Goal: Information Seeking & Learning: Find specific fact

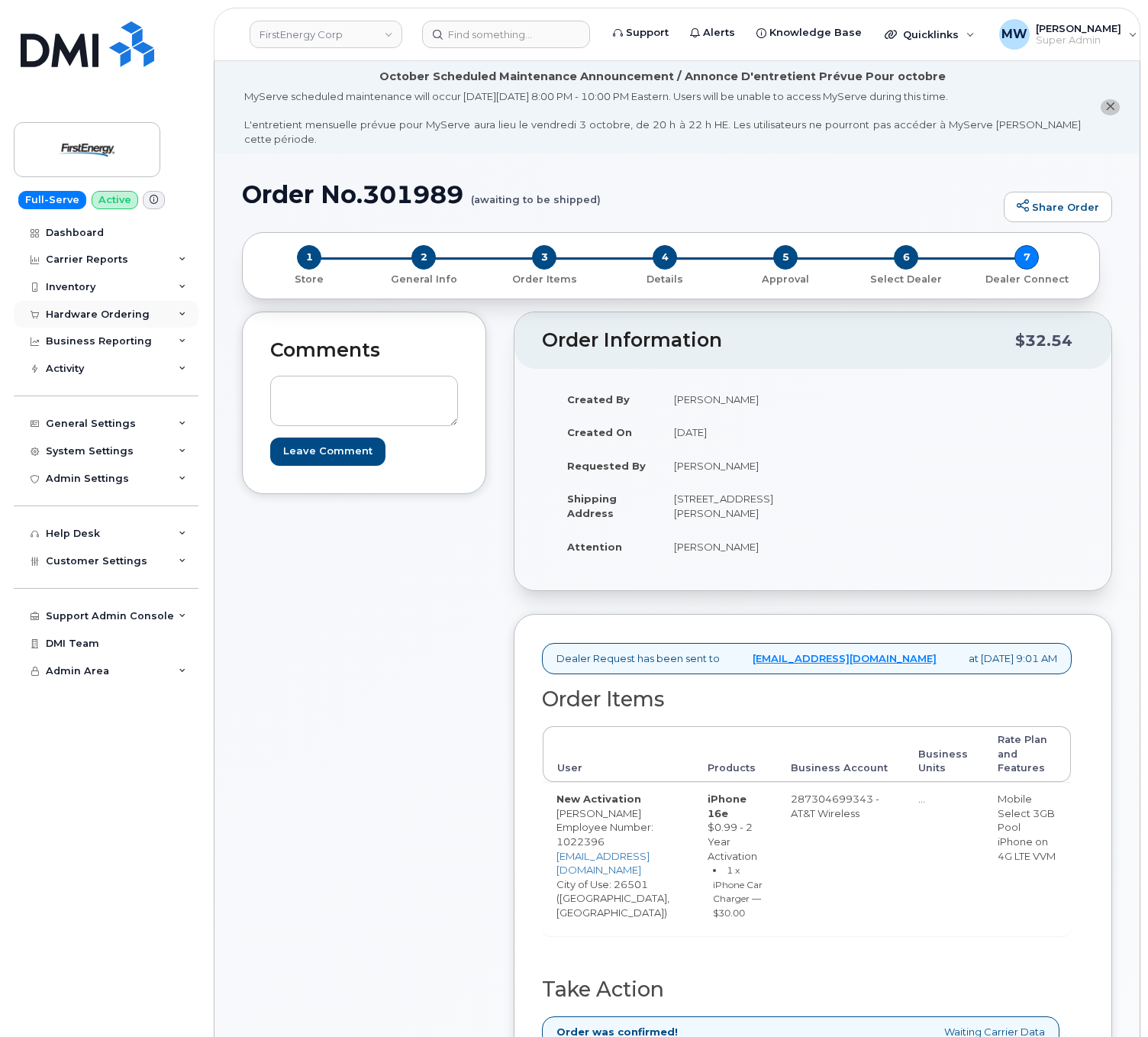
click at [115, 312] on div "Hardware Ordering" at bounding box center [97, 314] width 104 height 12
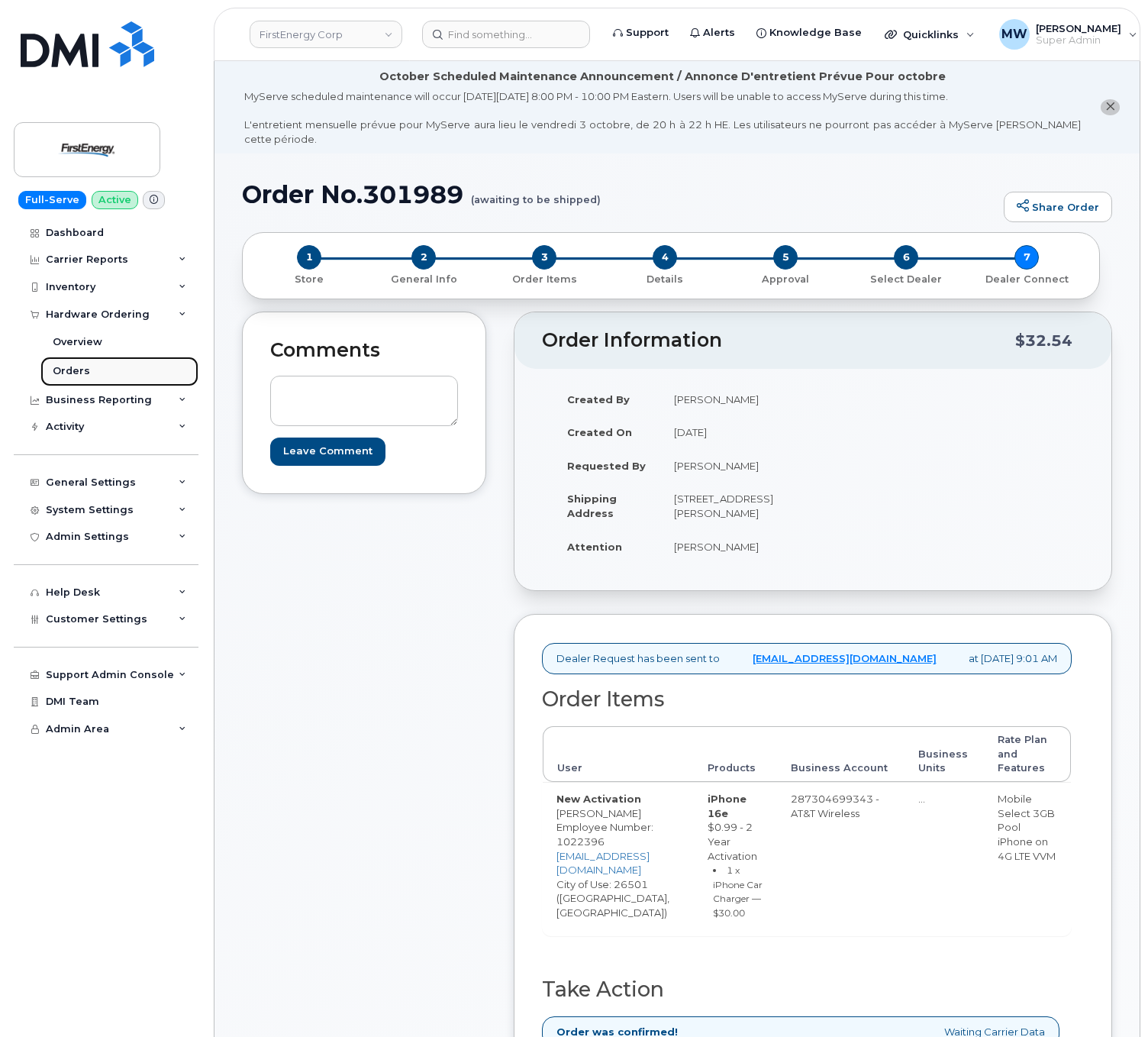
click at [96, 371] on link "Orders" at bounding box center [120, 370] width 158 height 29
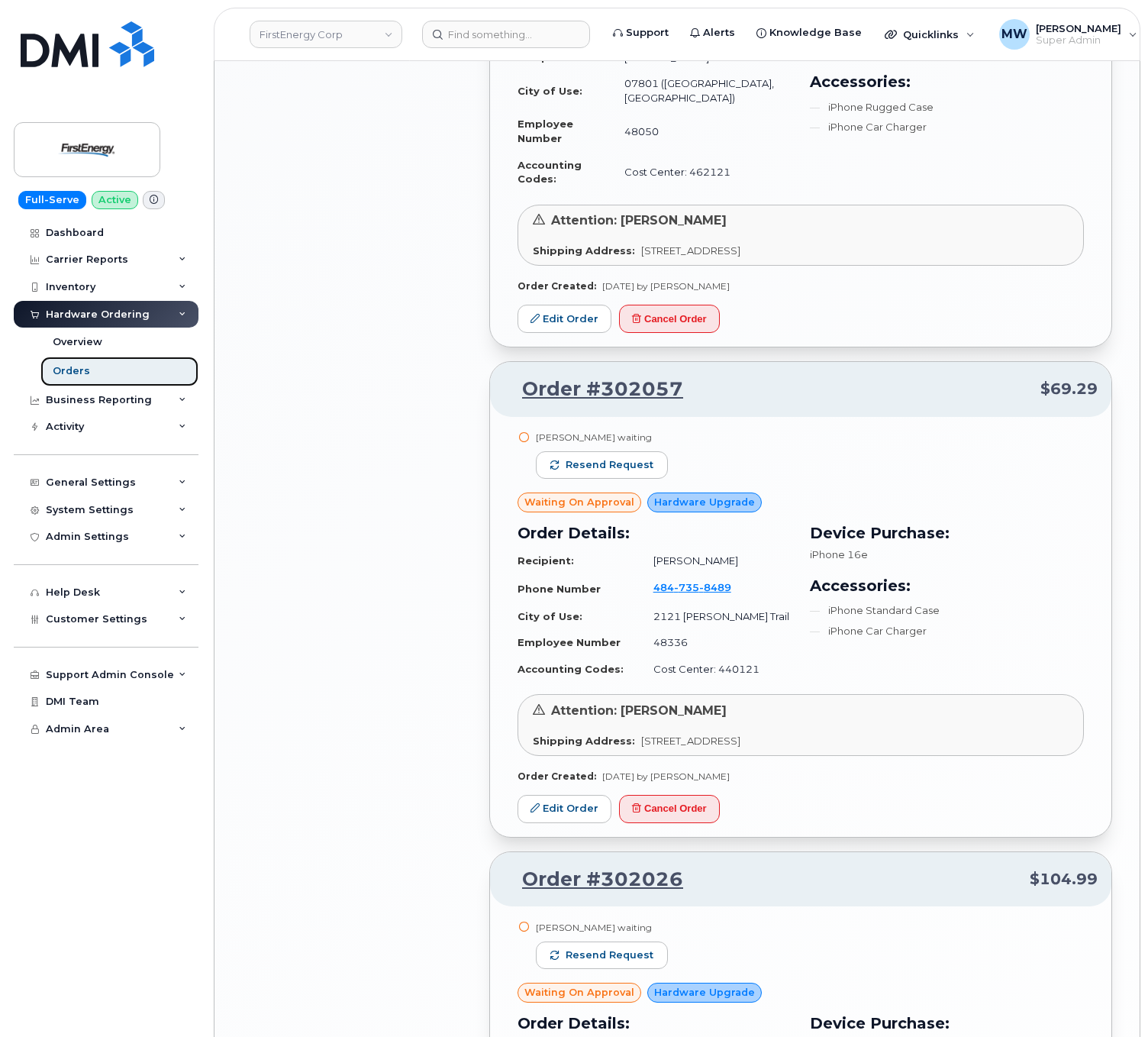
scroll to position [3085, 0]
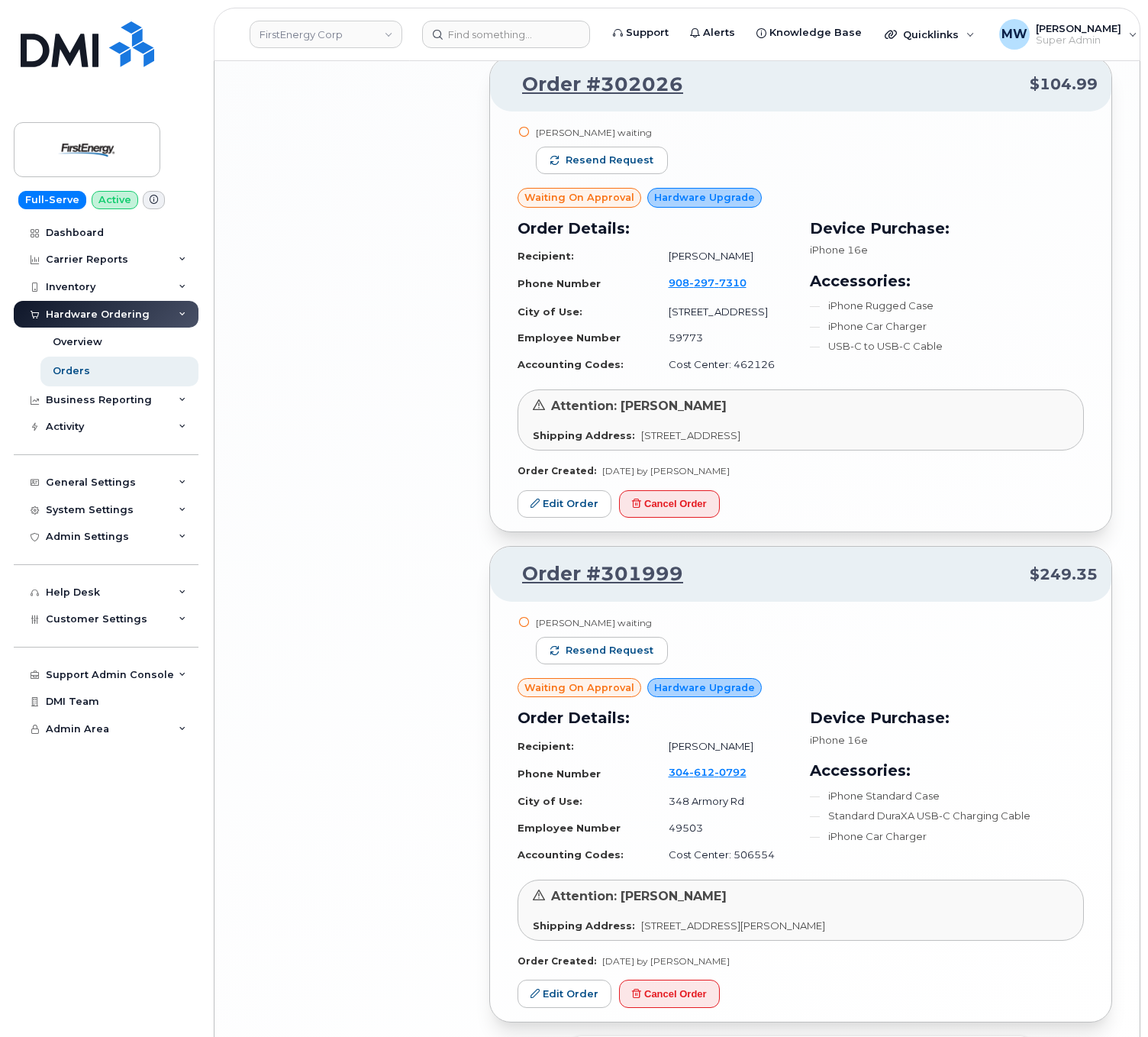
click at [894, 1036] on button "Load more" at bounding box center [800, 1049] width 458 height 28
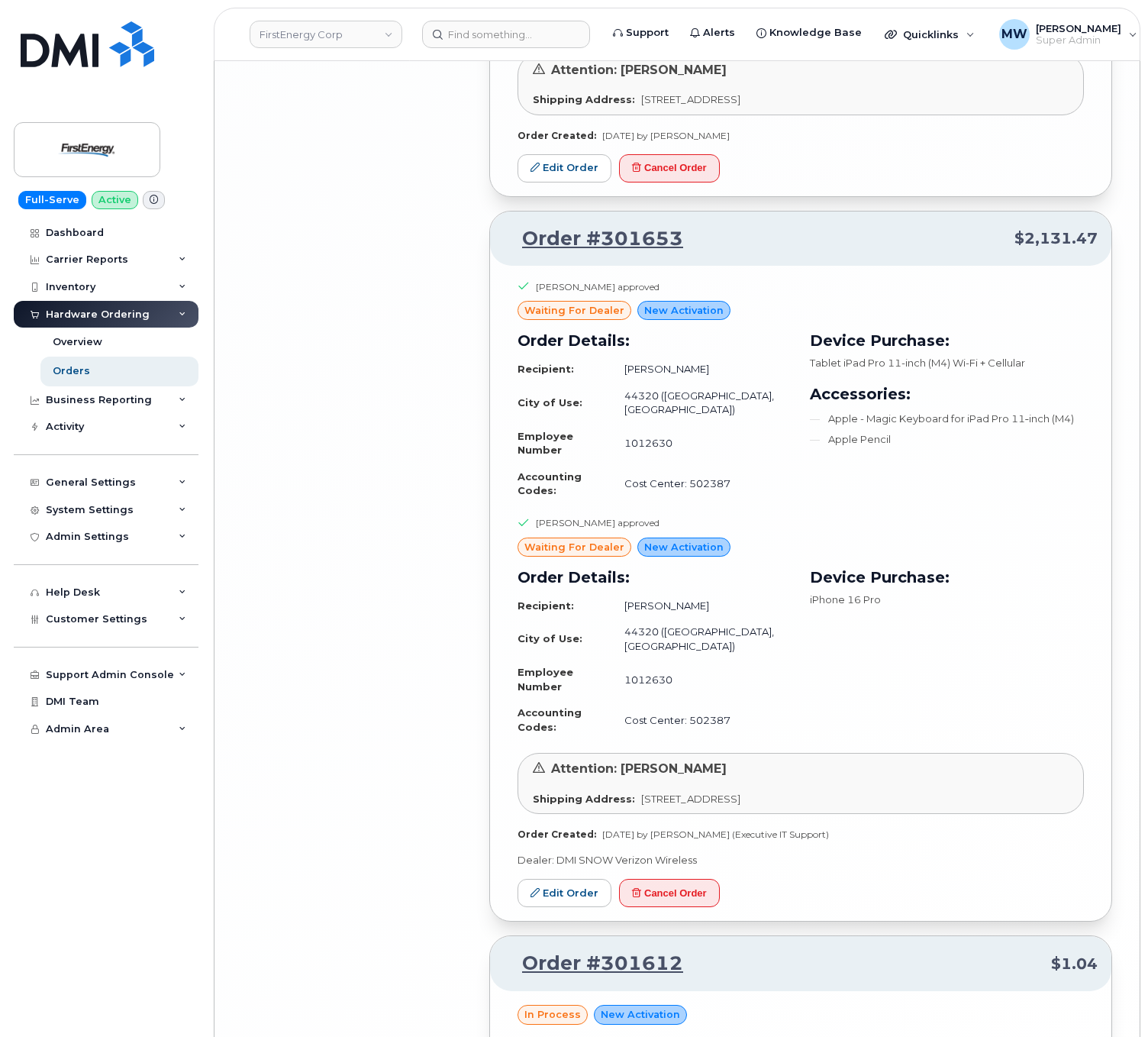
scroll to position [6941, 0]
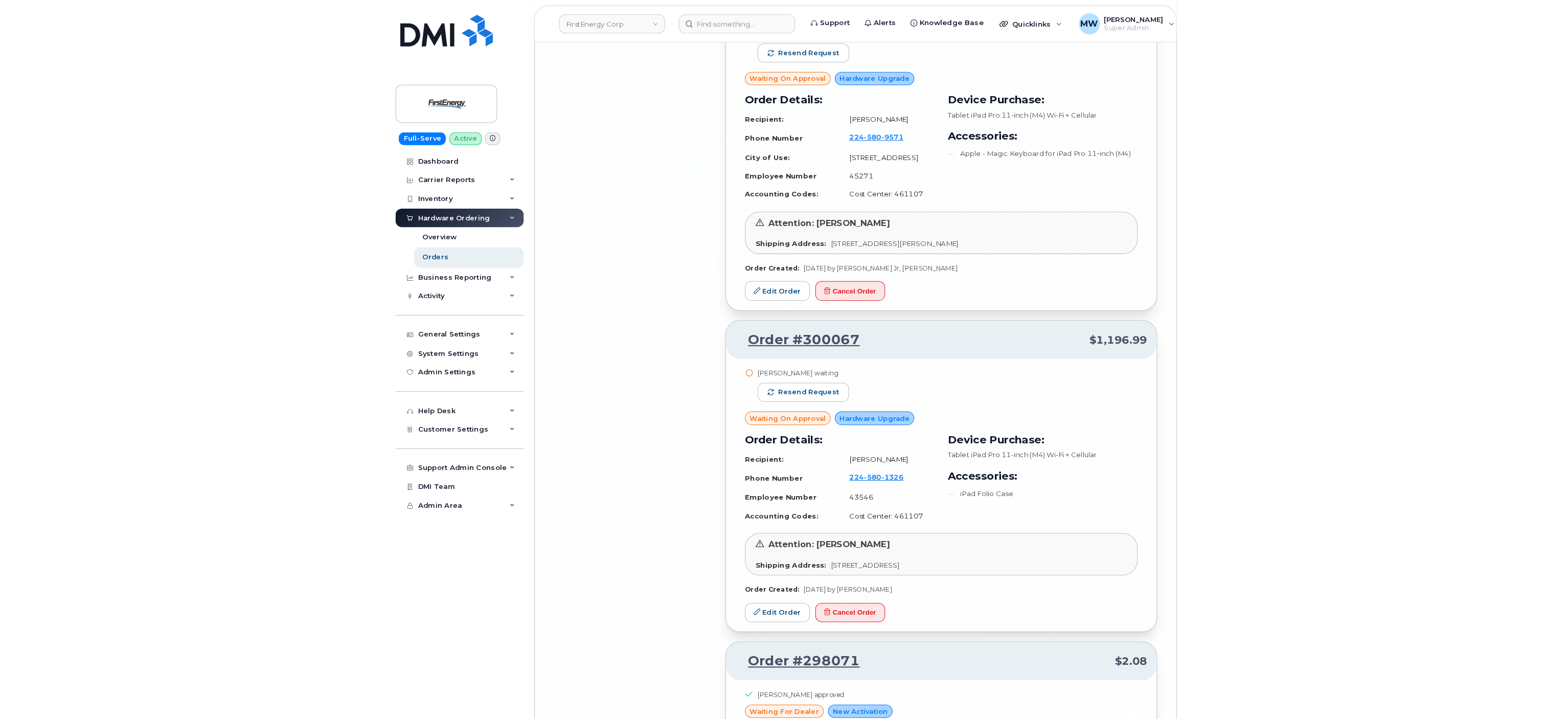
scroll to position [7106, 0]
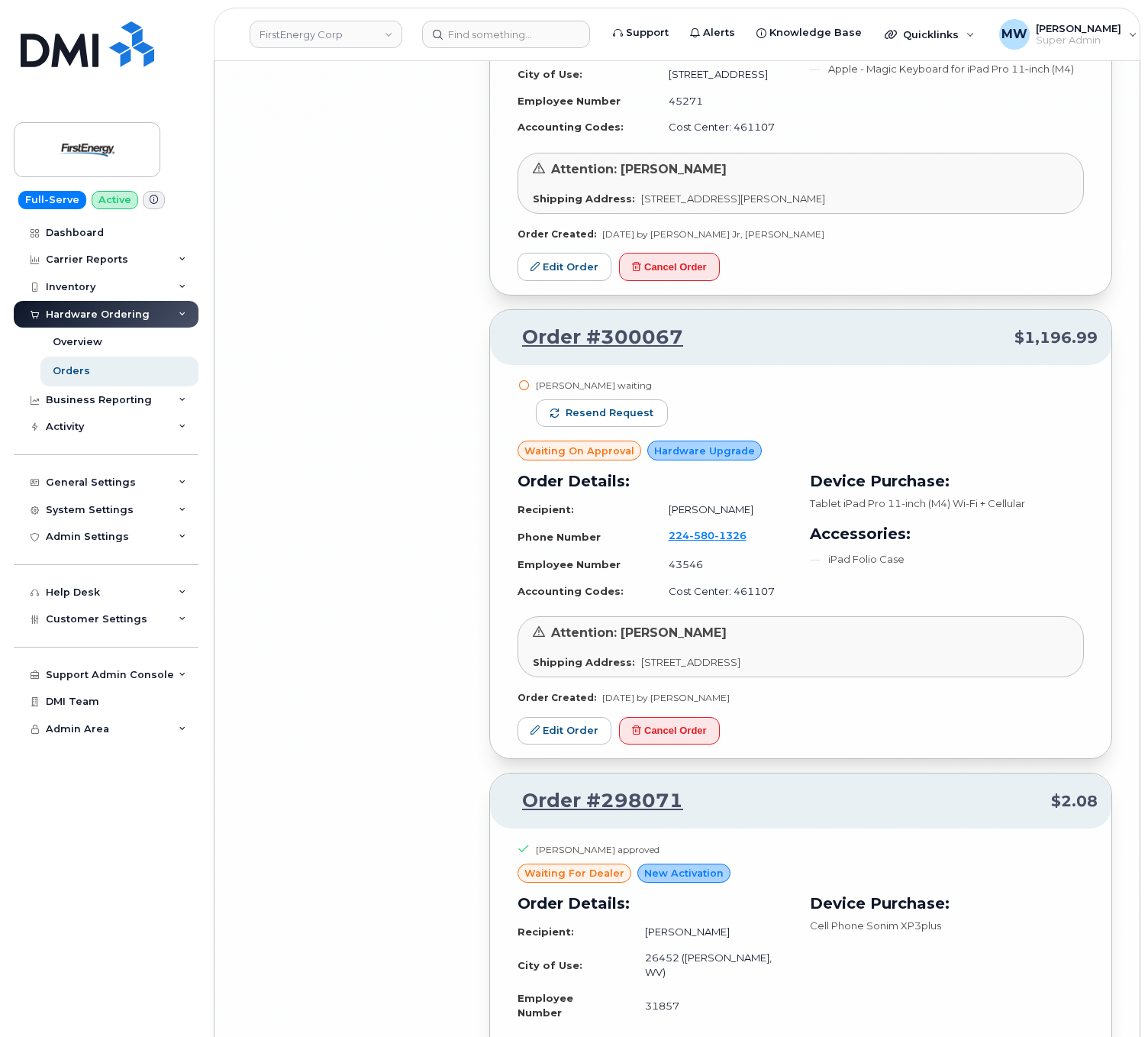
drag, startPoint x: 367, startPoint y: 618, endPoint x: 371, endPoint y: 581, distance: 37.2
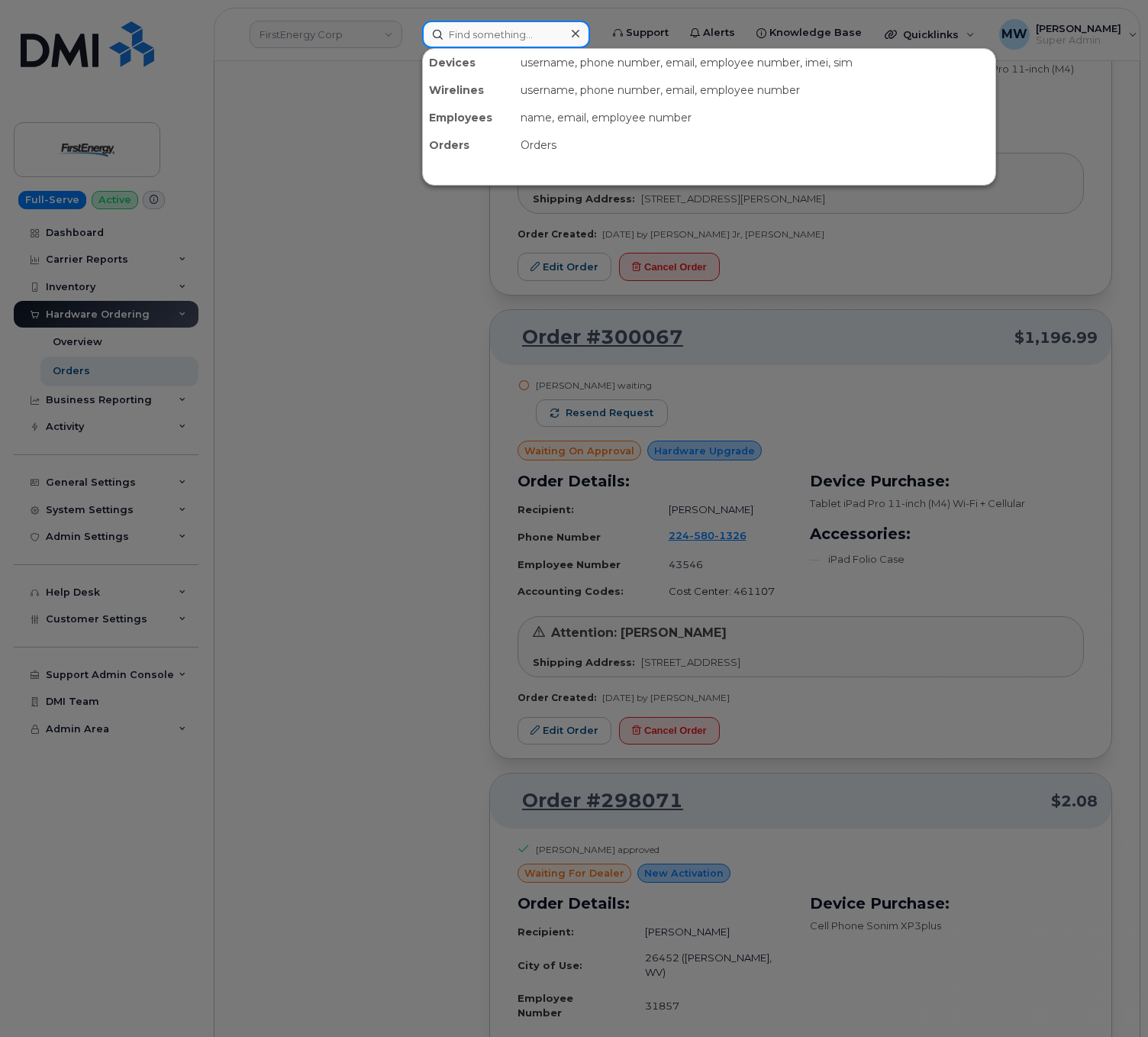
click at [500, 36] on input at bounding box center [506, 34] width 168 height 28
paste input "8643867707"
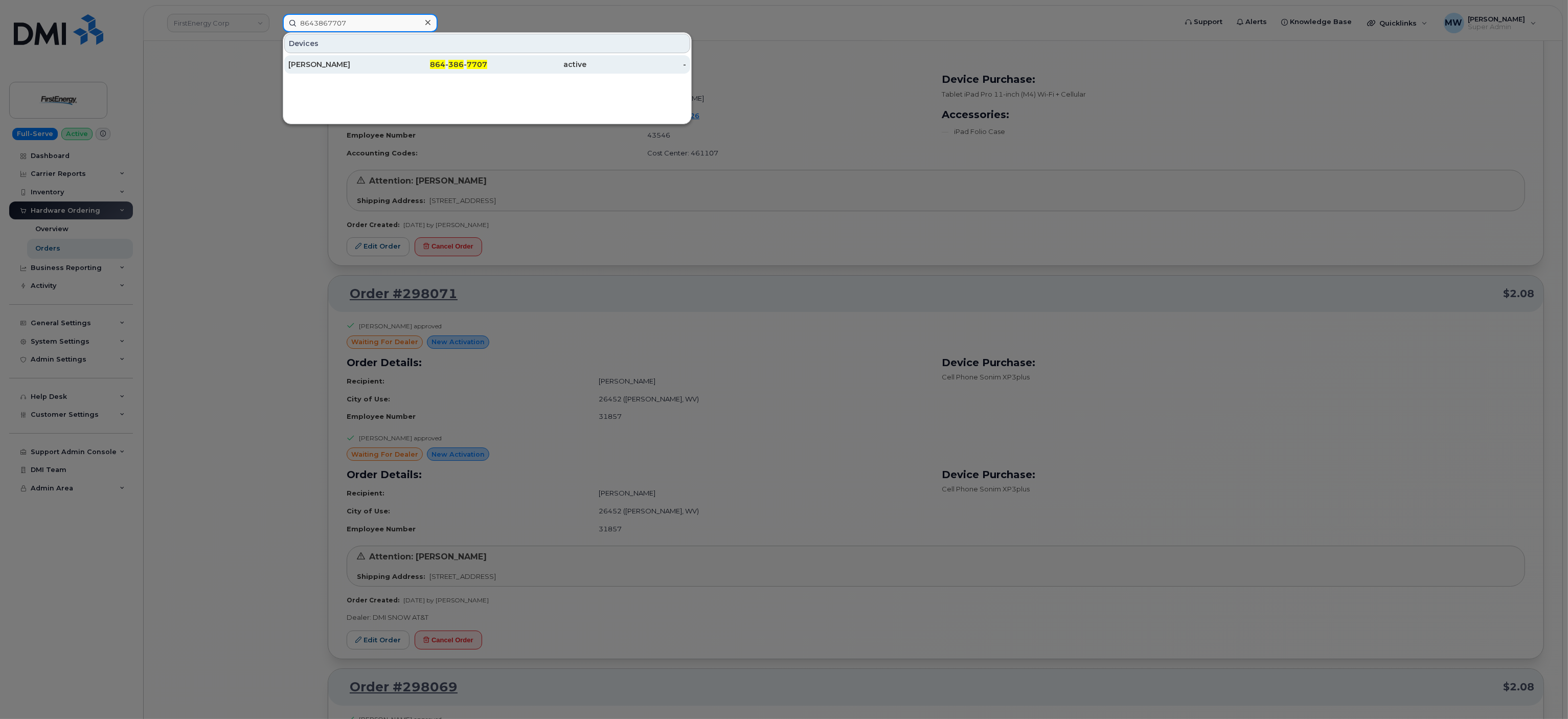
type input "8643867707"
click at [364, 62] on div "Tony Kennedy" at bounding box center [338, 64] width 100 height 10
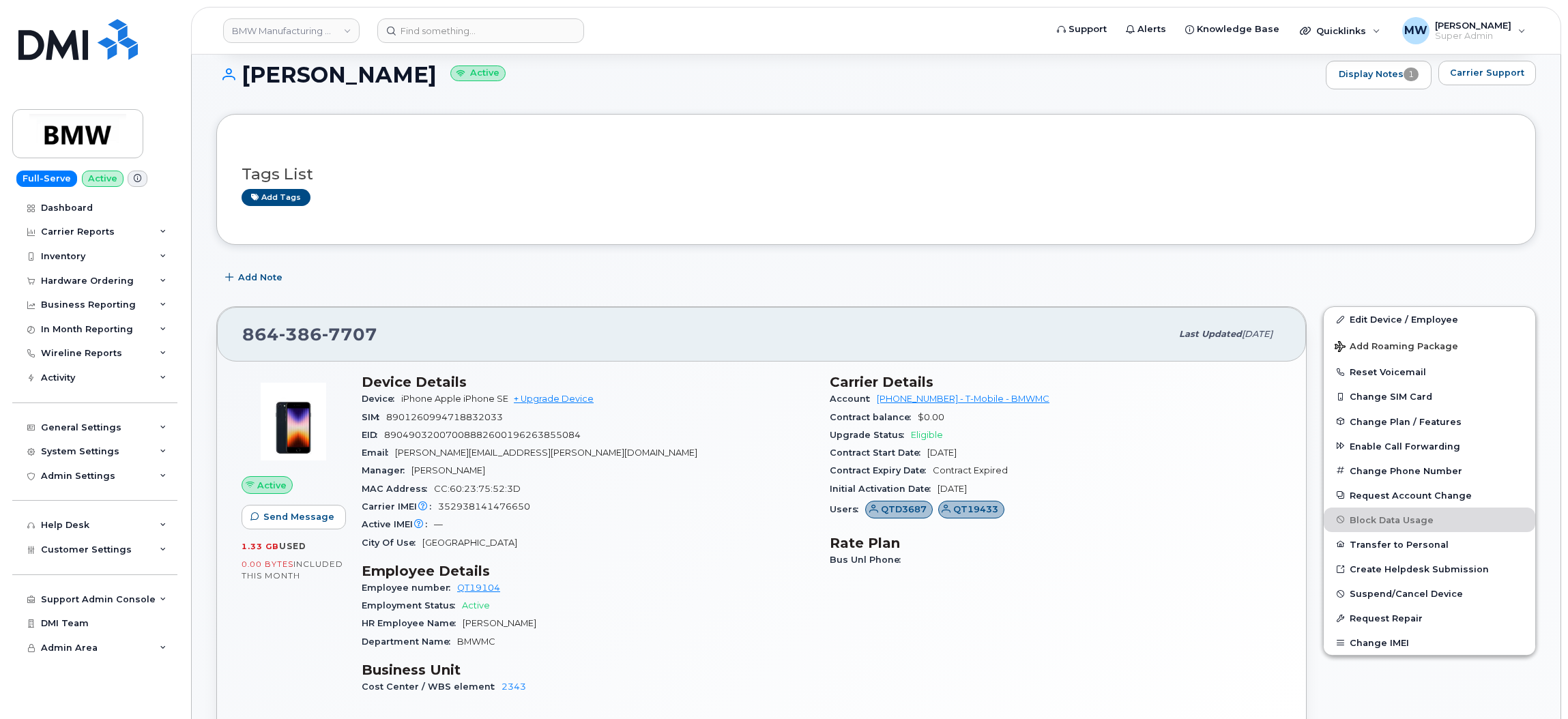
scroll to position [239, 0]
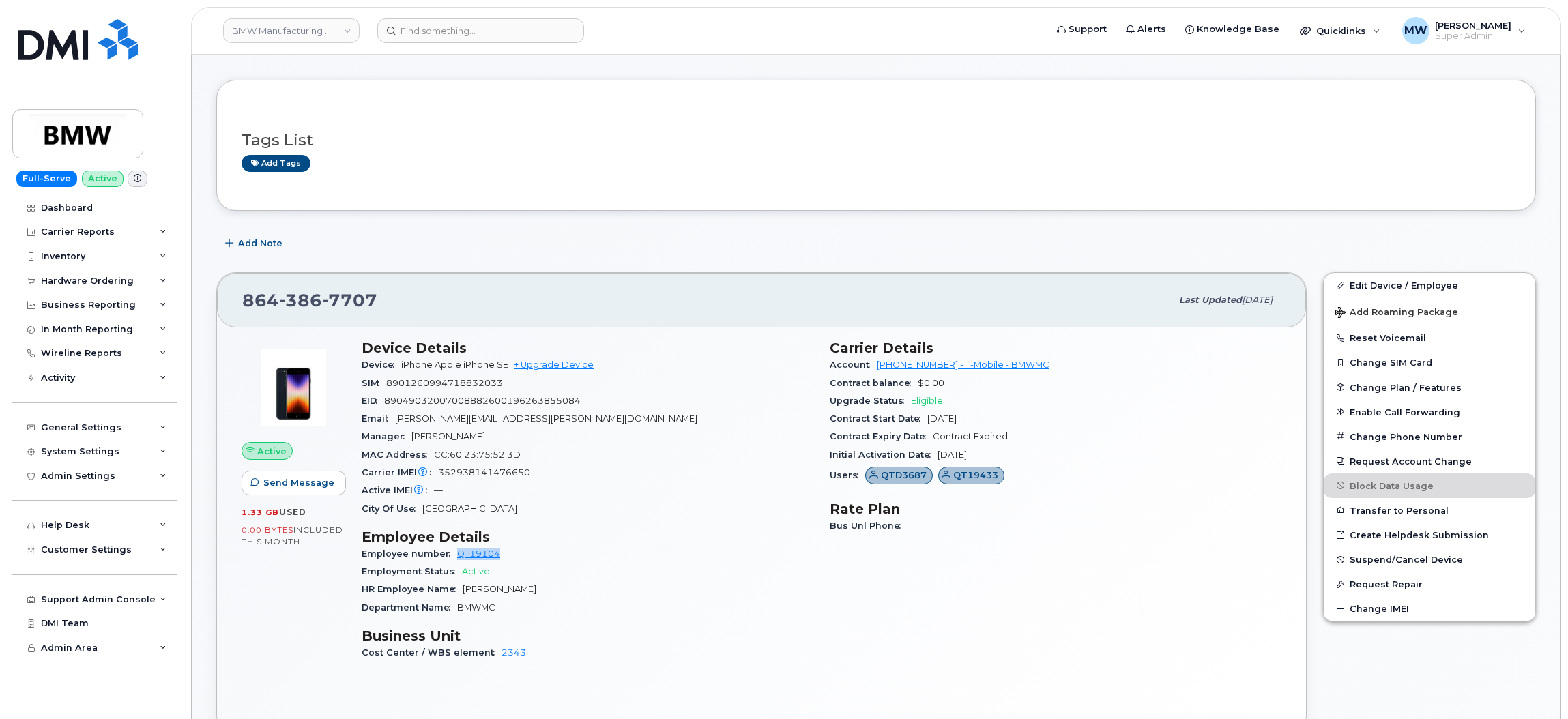
drag, startPoint x: 524, startPoint y: 552, endPoint x: 456, endPoint y: 554, distance: 68.0
click at [456, 554] on div "Employee number QT19104" at bounding box center [587, 553] width 451 height 18
copy link "QT19104"
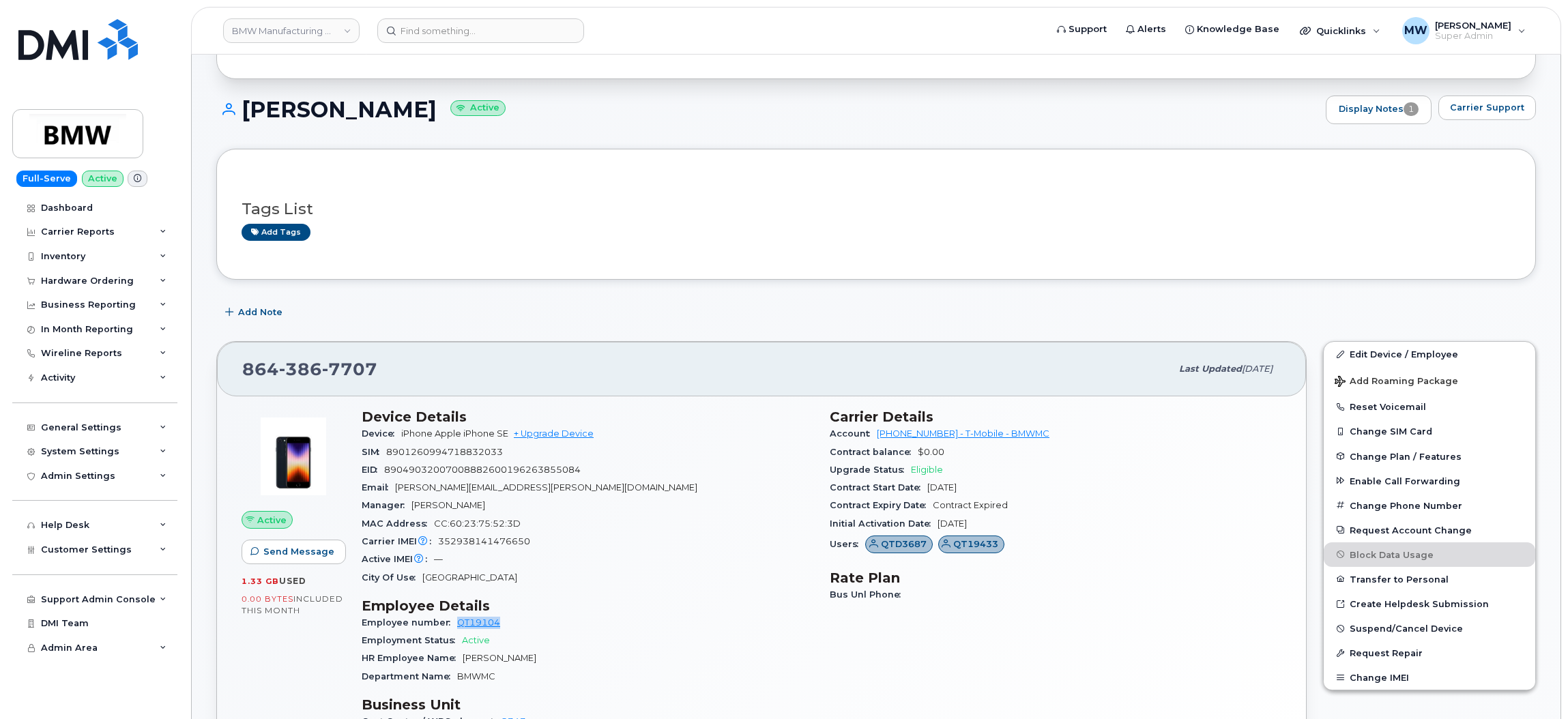
scroll to position [137, 0]
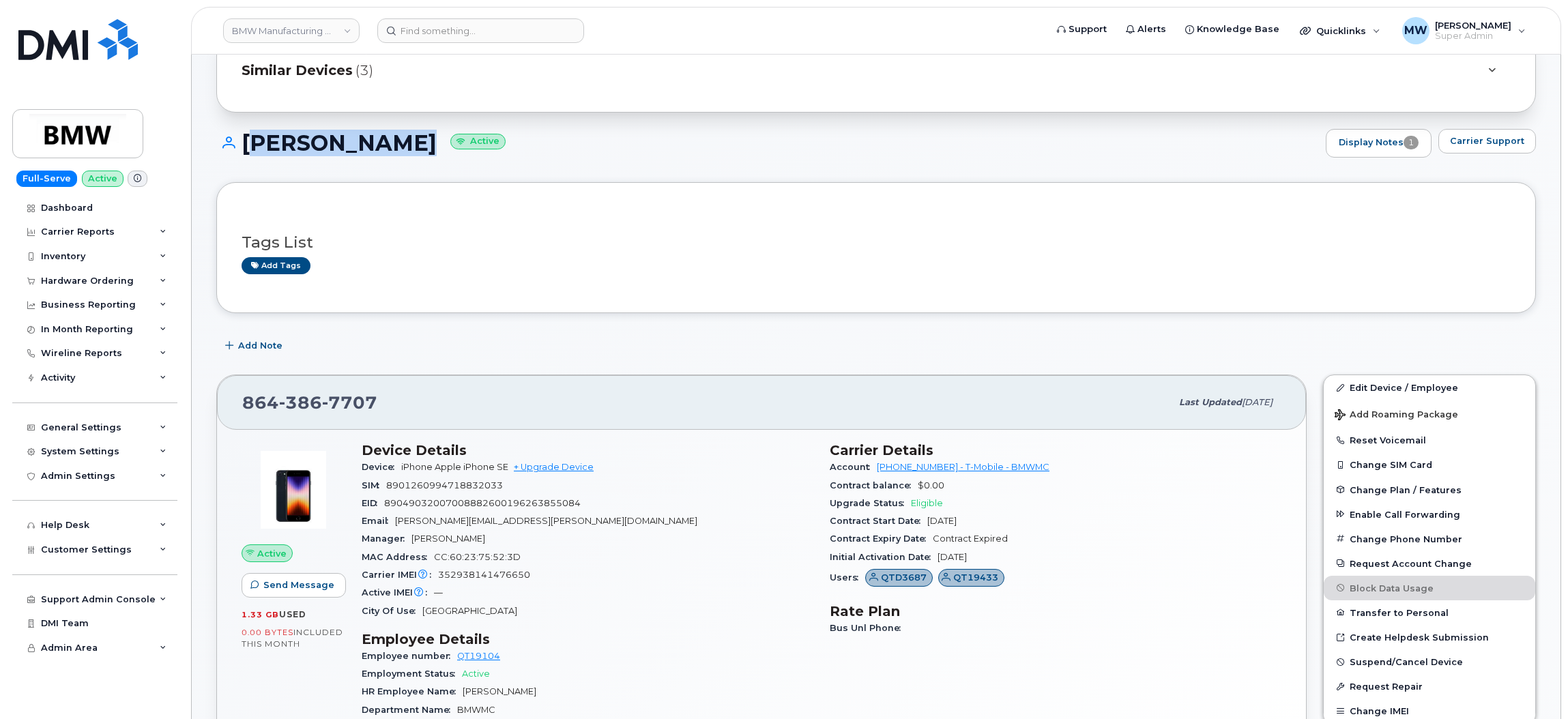
drag, startPoint x: 403, startPoint y: 143, endPoint x: 248, endPoint y: 132, distance: 155.4
click at [248, 132] on h1 "Tony Kennedy Active" at bounding box center [767, 143] width 1102 height 24
copy h1 "Tony Kennedy"
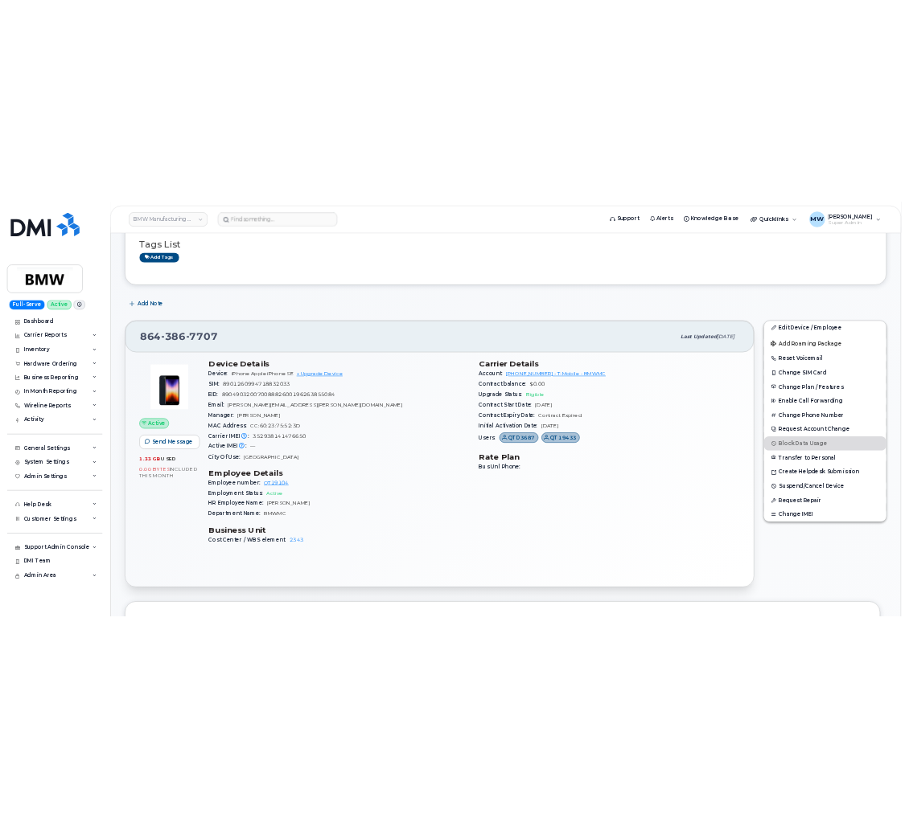
scroll to position [402, 0]
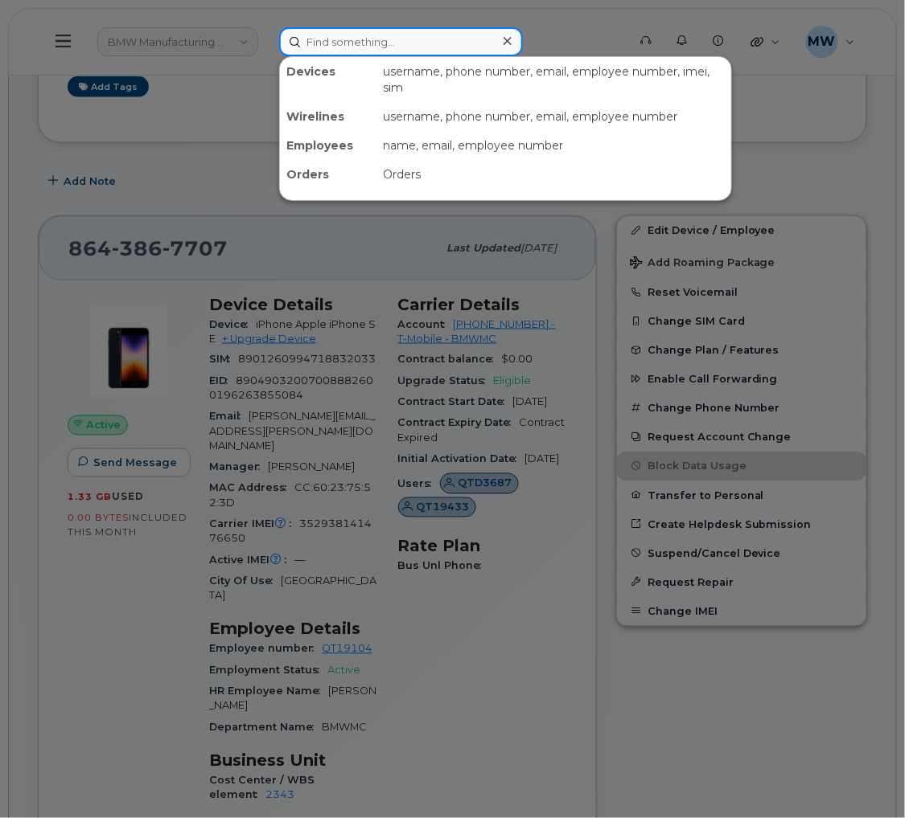
click at [384, 39] on input at bounding box center [401, 41] width 244 height 29
paste input "864) 768-9178"
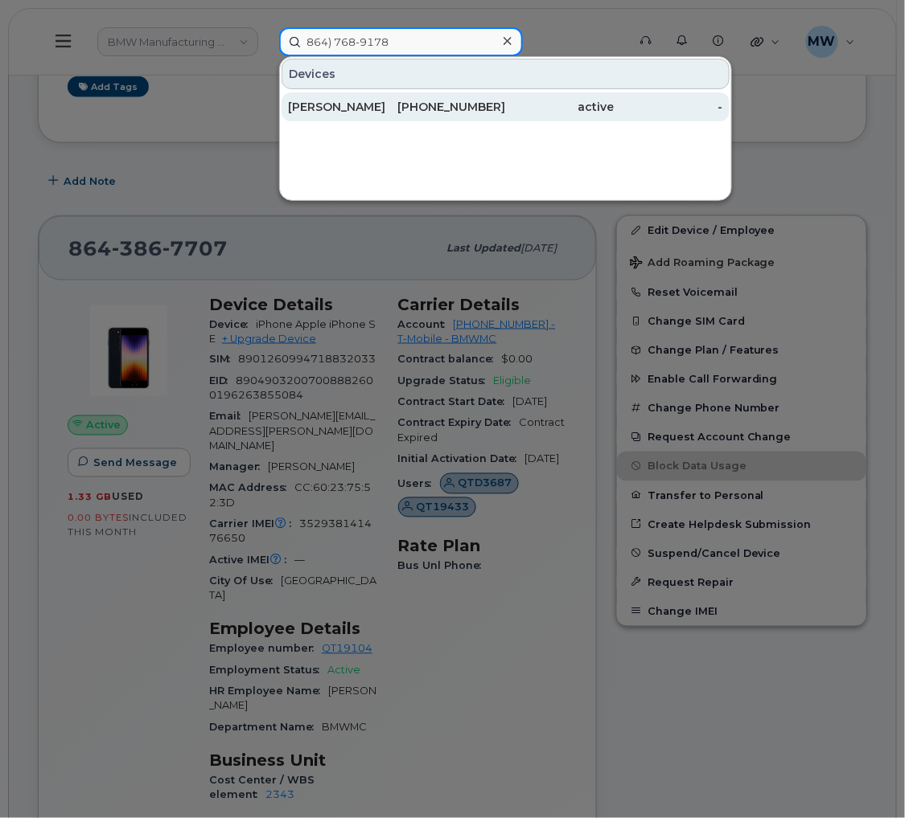
type input "864) 768-9178"
click at [441, 96] on div "864-768-9178" at bounding box center [450, 106] width 109 height 29
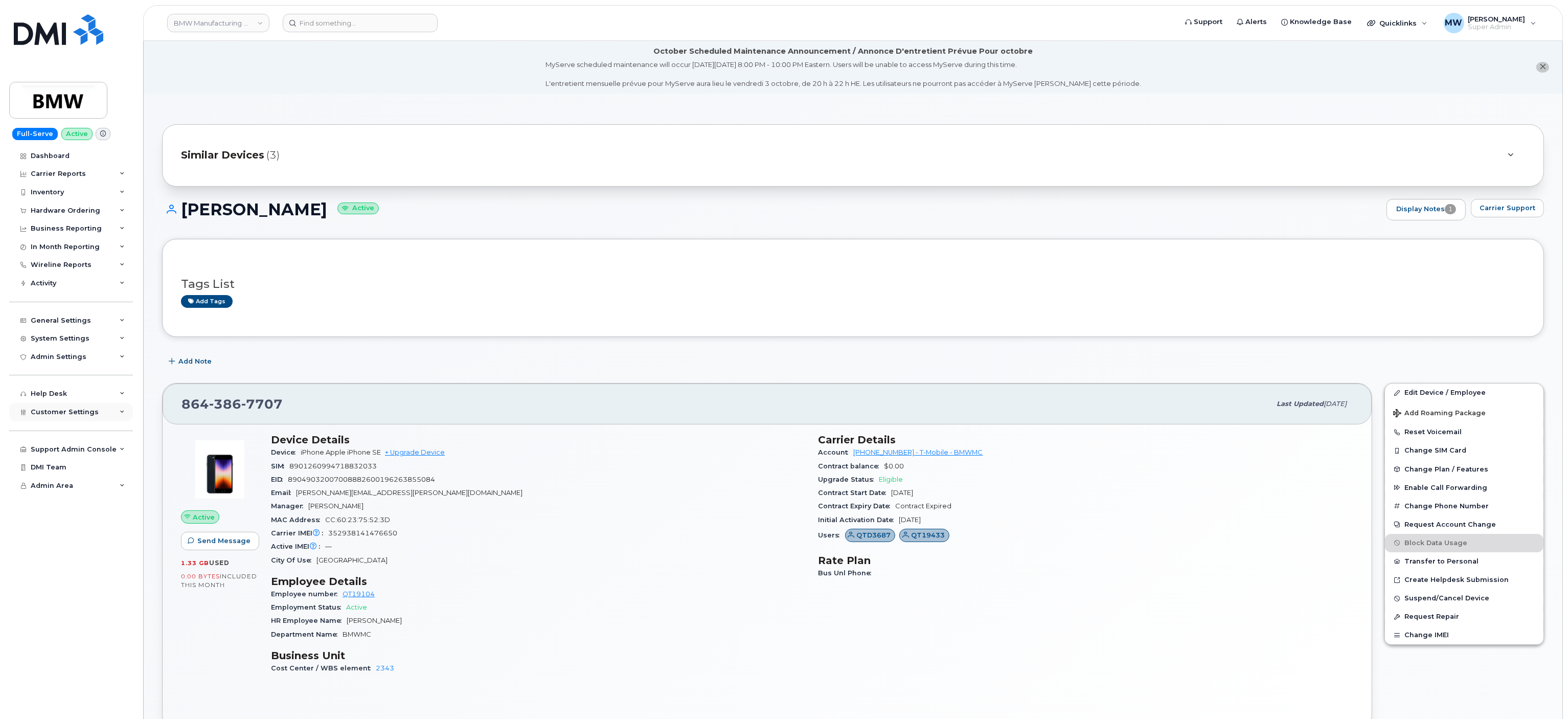
click at [75, 421] on div "Customer Settings" at bounding box center [71, 412] width 124 height 18
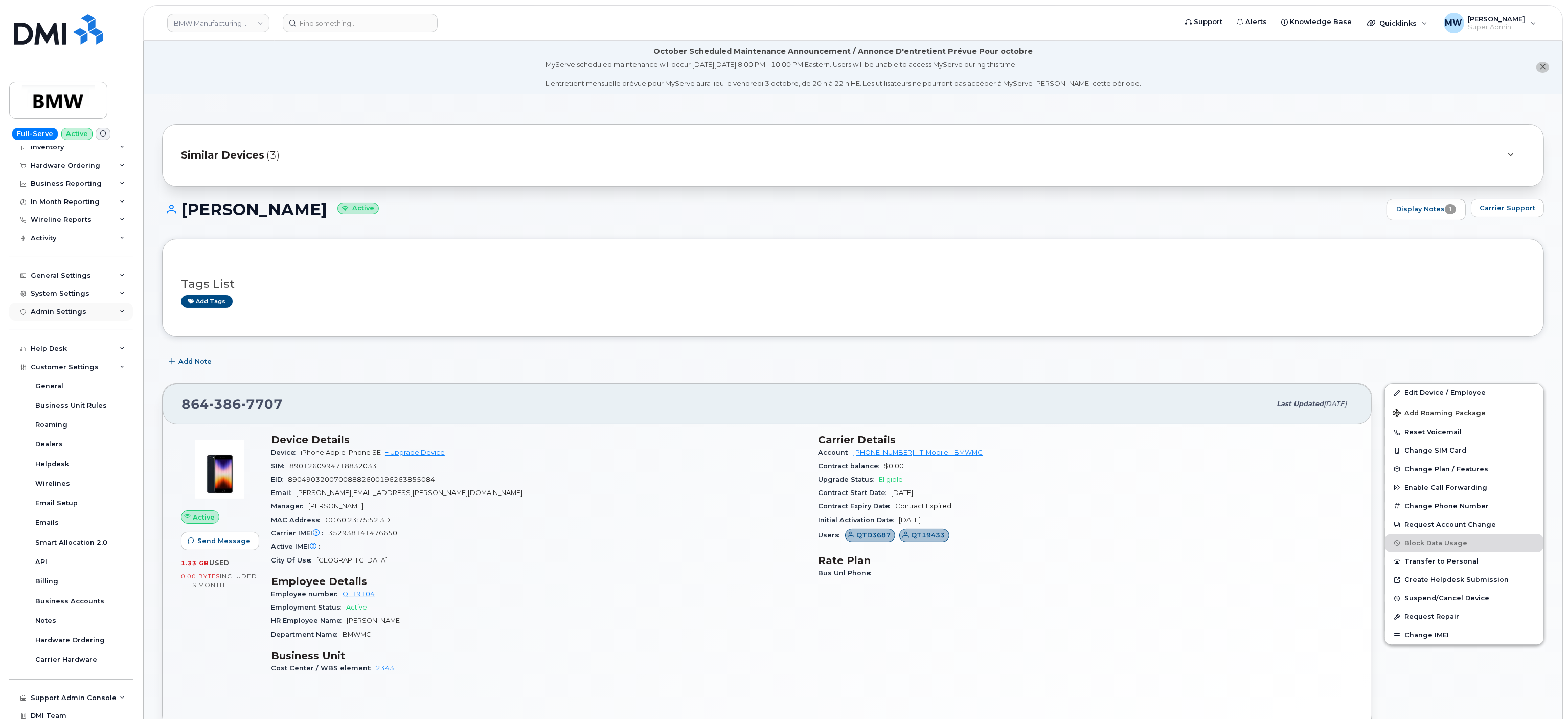
scroll to position [69, 0]
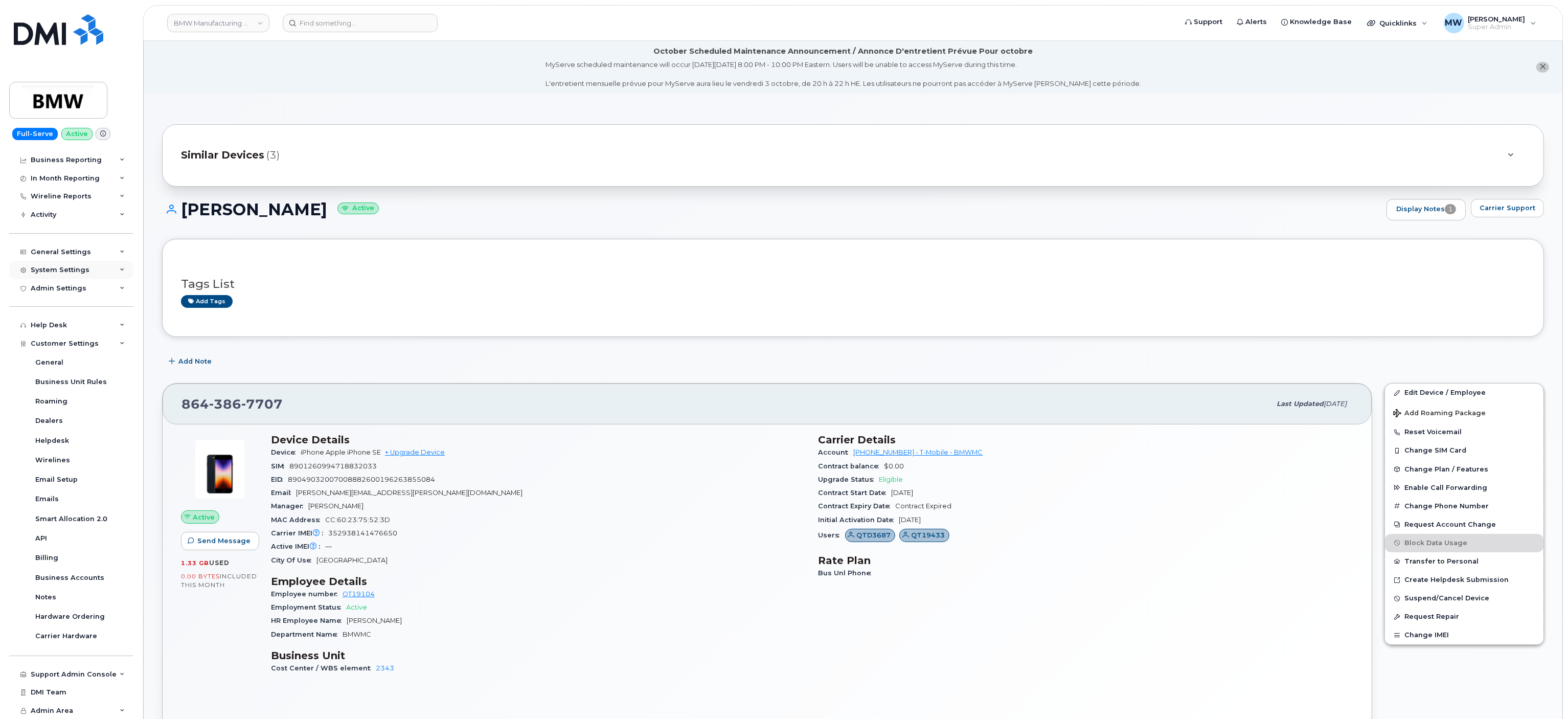
click at [66, 270] on div "System Settings" at bounding box center [60, 270] width 58 height 8
click at [71, 281] on div "Admin Settings" at bounding box center [71, 288] width 124 height 18
click at [71, 286] on div "Admin Settings" at bounding box center [58, 288] width 56 height 8
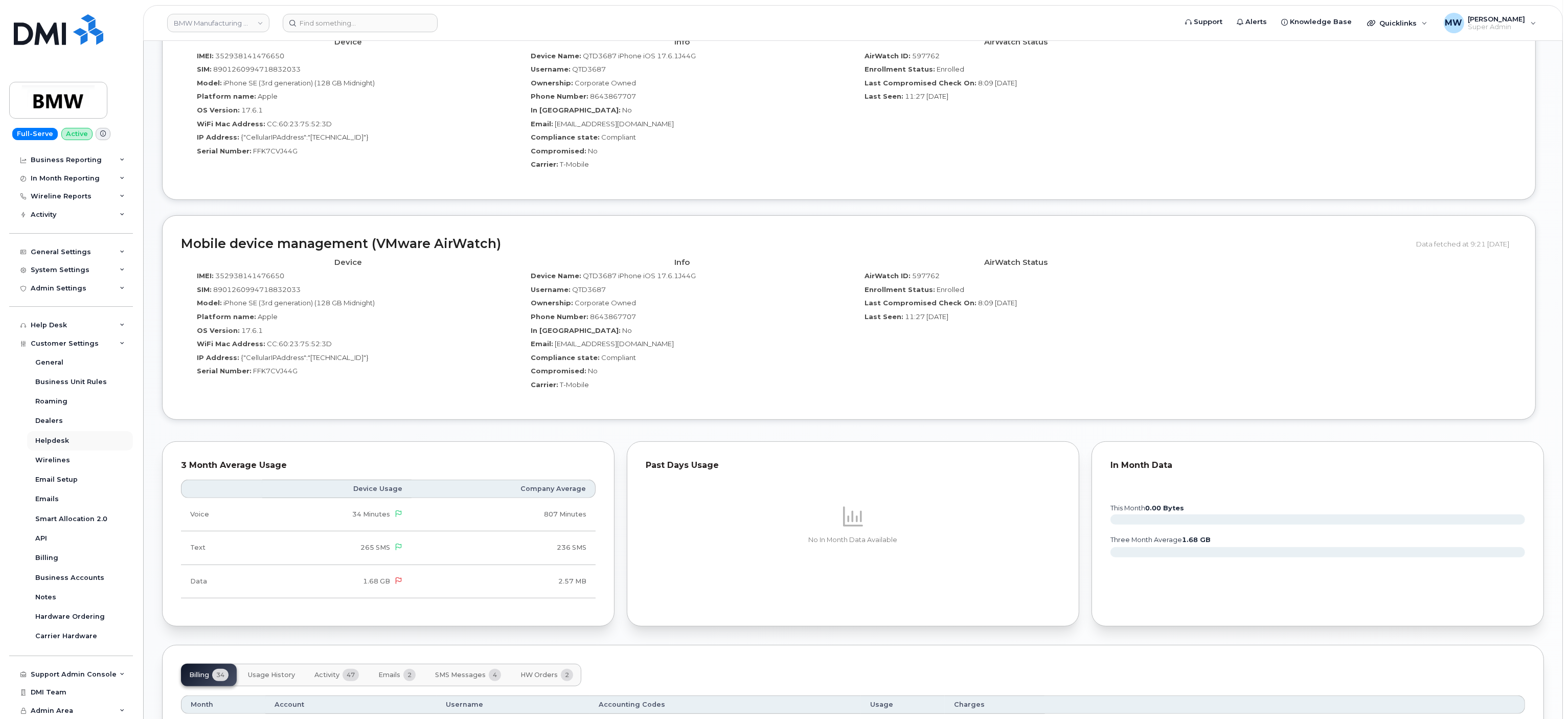
scroll to position [409, 0]
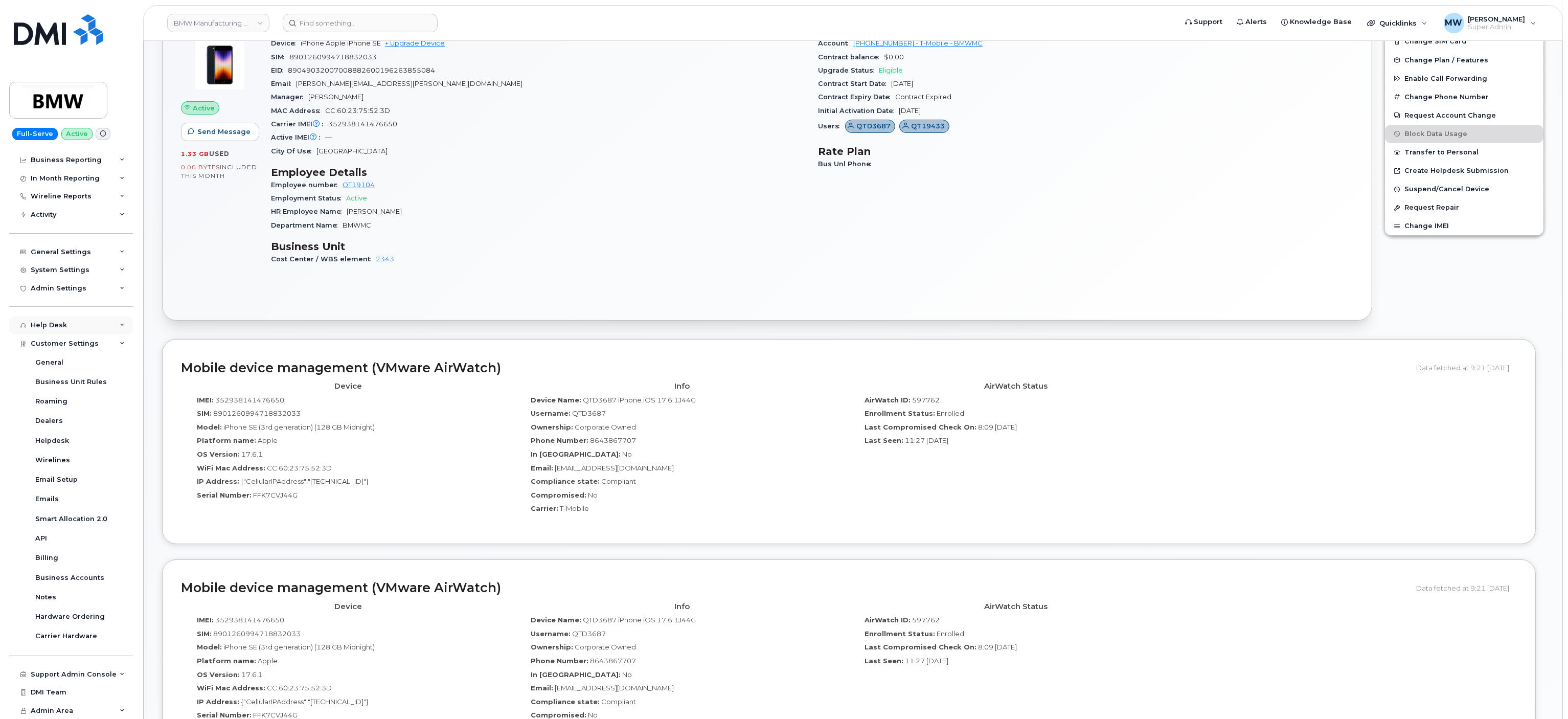
click at [120, 326] on icon at bounding box center [122, 325] width 5 height 5
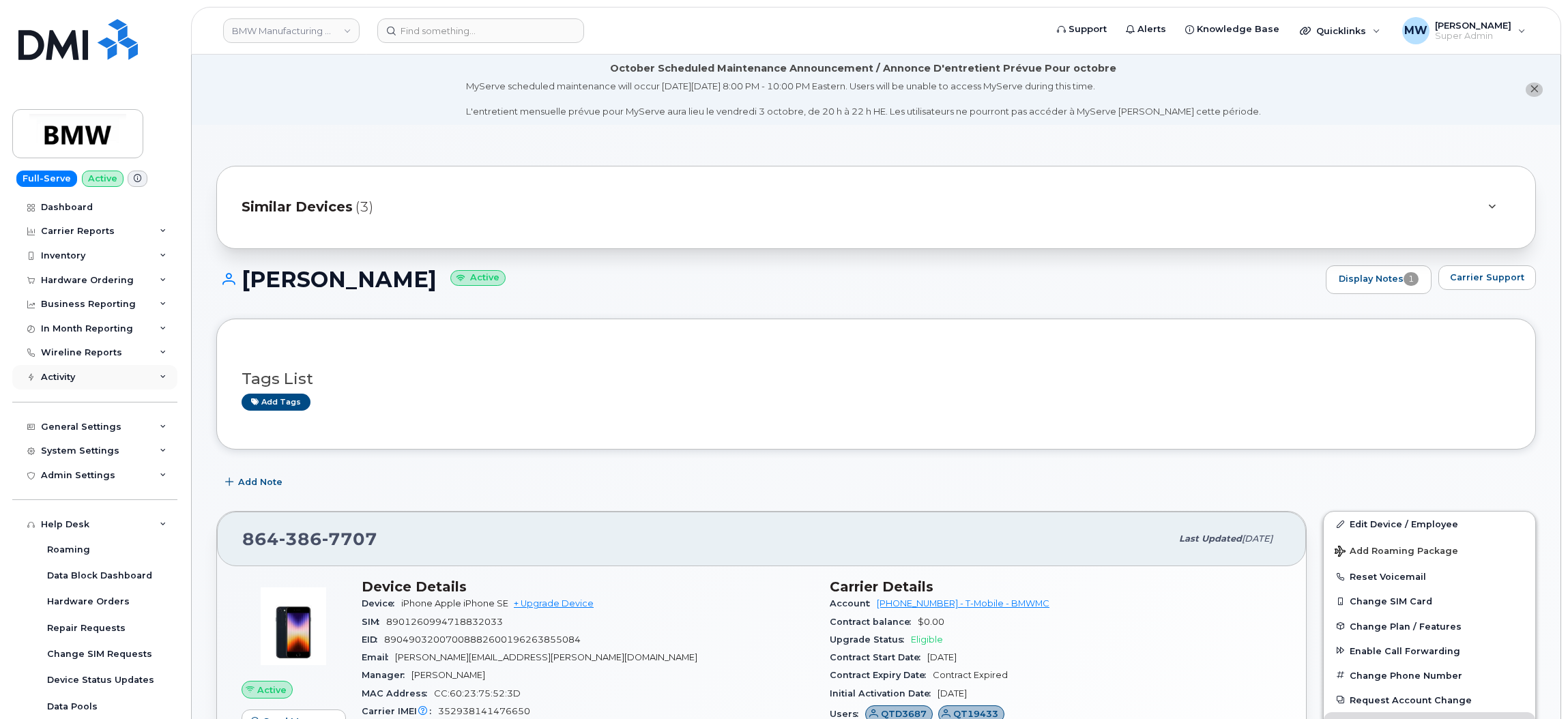
scroll to position [0, 0]
click at [160, 282] on icon at bounding box center [163, 281] width 7 height 7
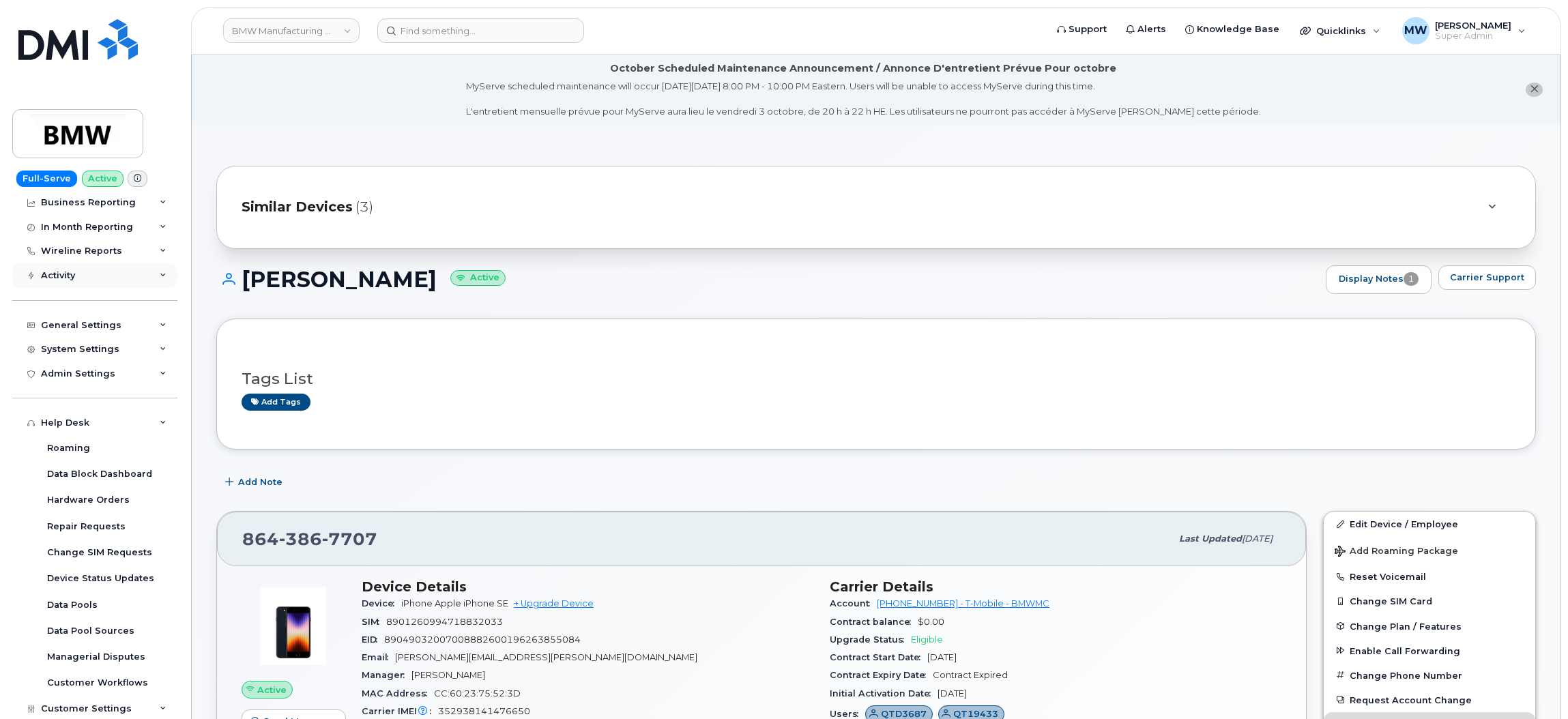
click at [151, 283] on div "Activity" at bounding box center [94, 275] width 165 height 25
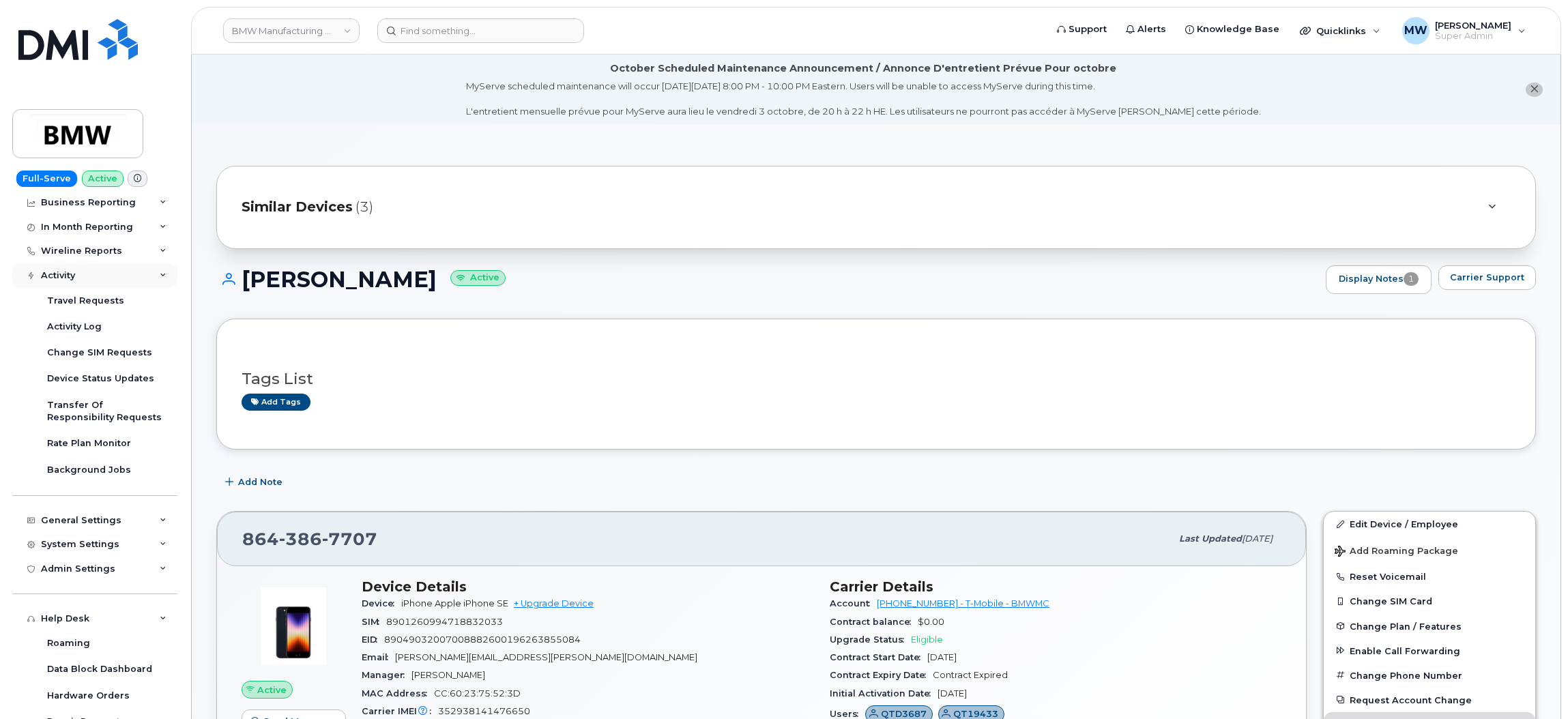
click at [151, 283] on div "Activity" at bounding box center [94, 275] width 165 height 25
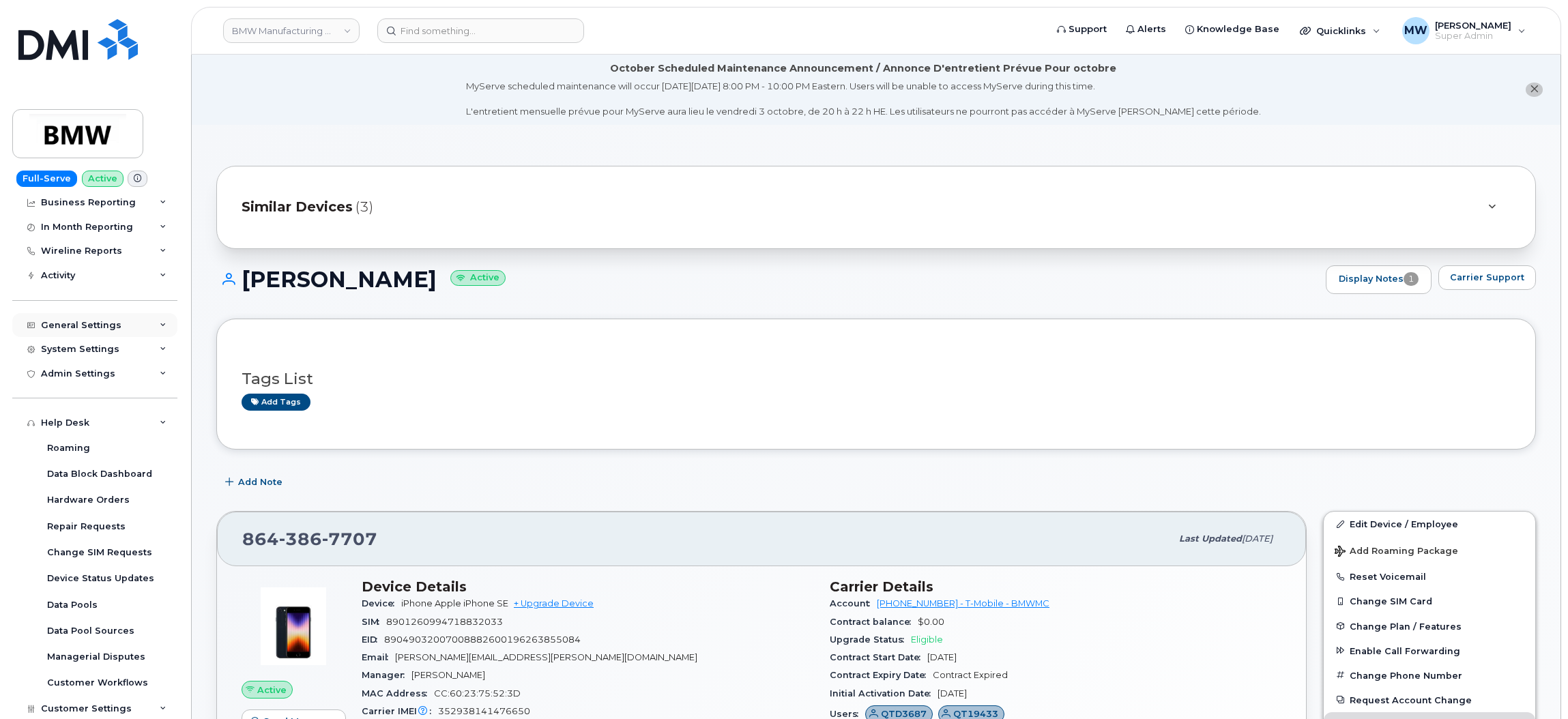
click at [154, 328] on div "General Settings" at bounding box center [94, 325] width 165 height 25
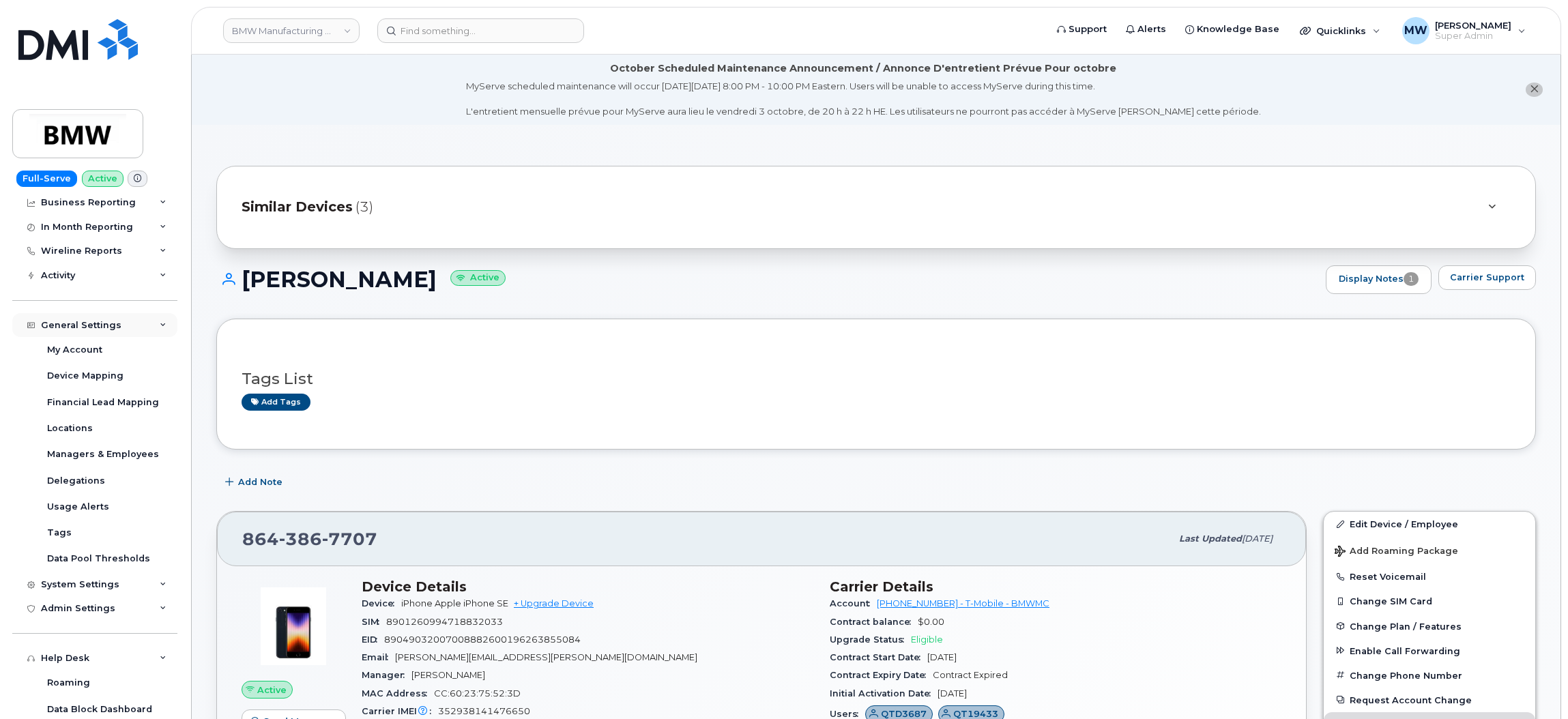
click at [154, 328] on div "General Settings" at bounding box center [94, 325] width 165 height 25
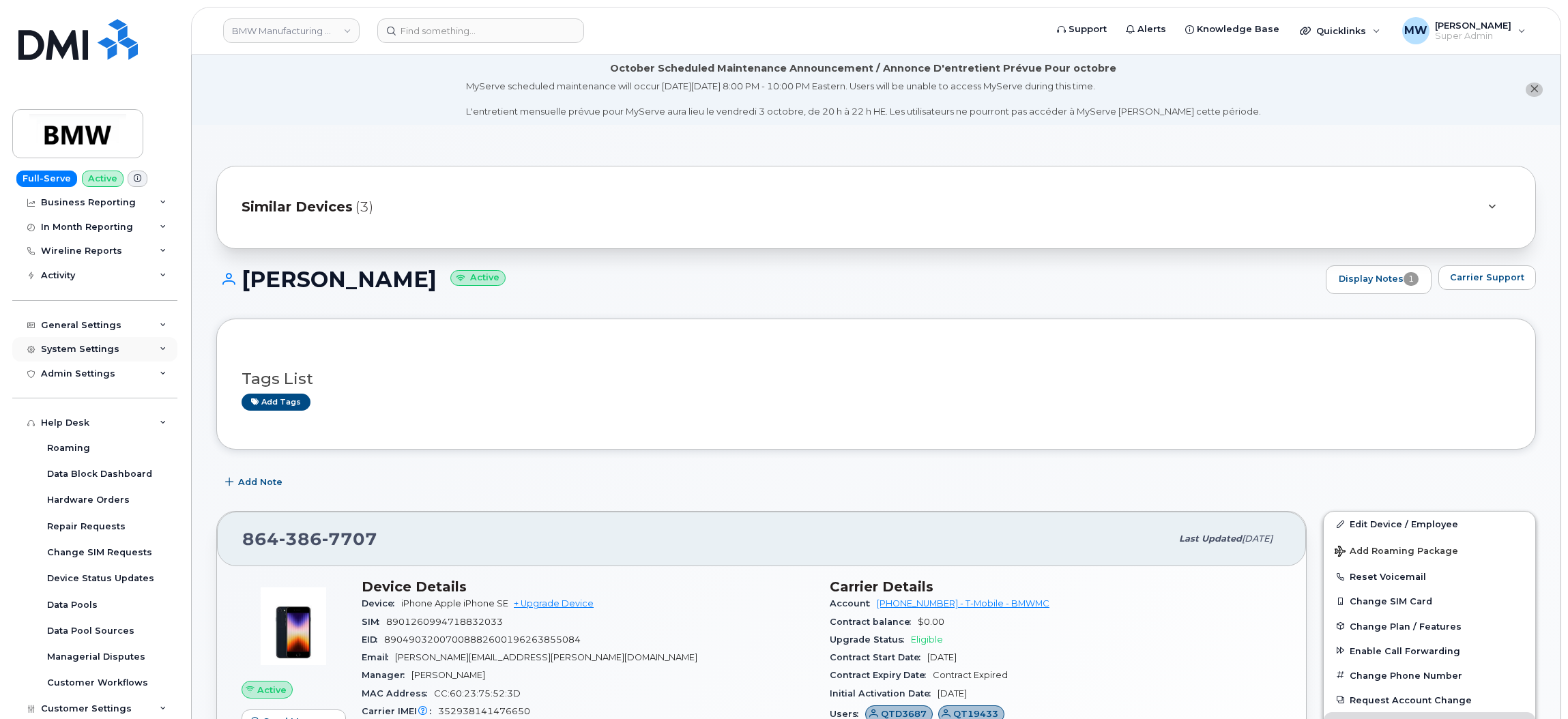
click at [153, 352] on div "System Settings" at bounding box center [94, 349] width 165 height 25
click at [63, 555] on div "Users" at bounding box center [60, 558] width 28 height 12
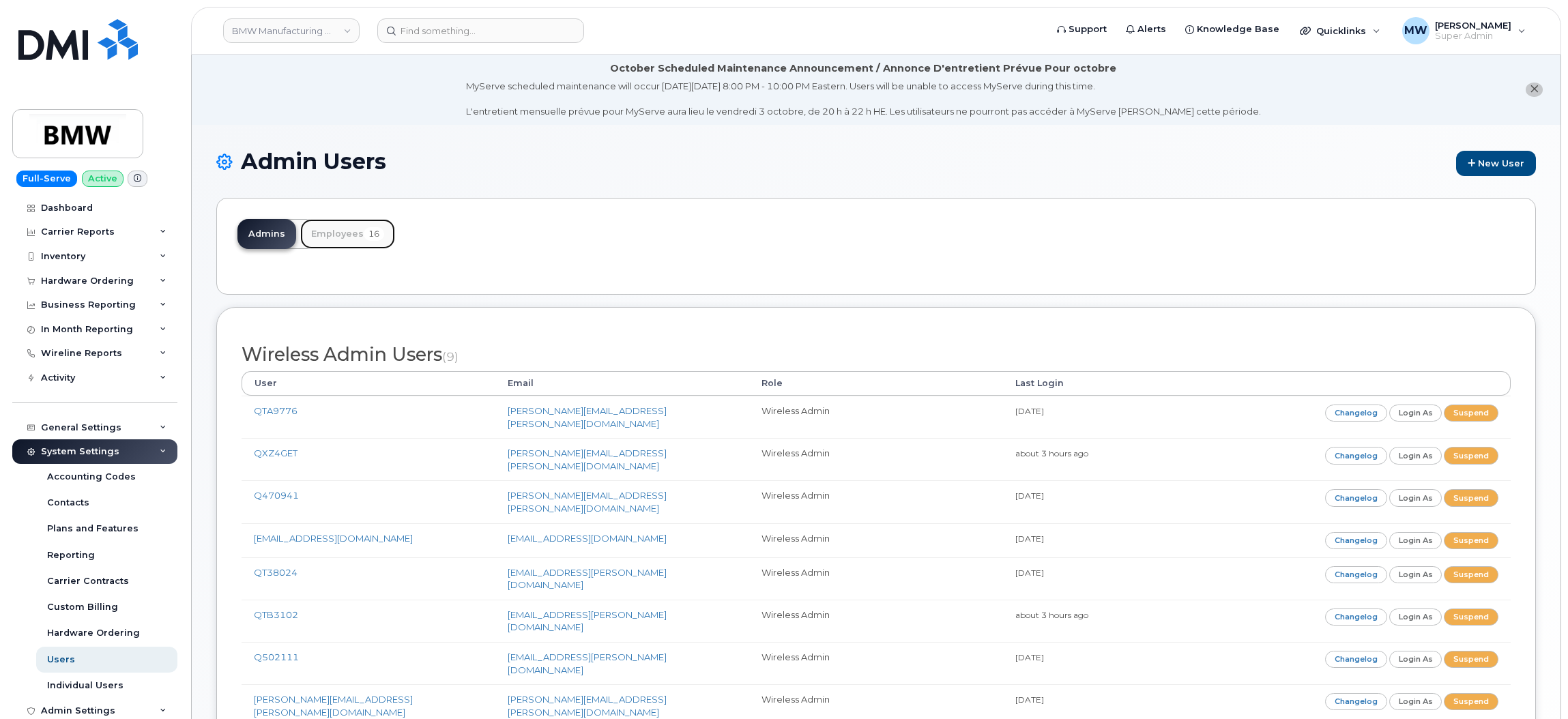
click at [356, 235] on link "Employees 16" at bounding box center [348, 233] width 95 height 30
click at [329, 229] on link "Employees 16" at bounding box center [348, 233] width 95 height 30
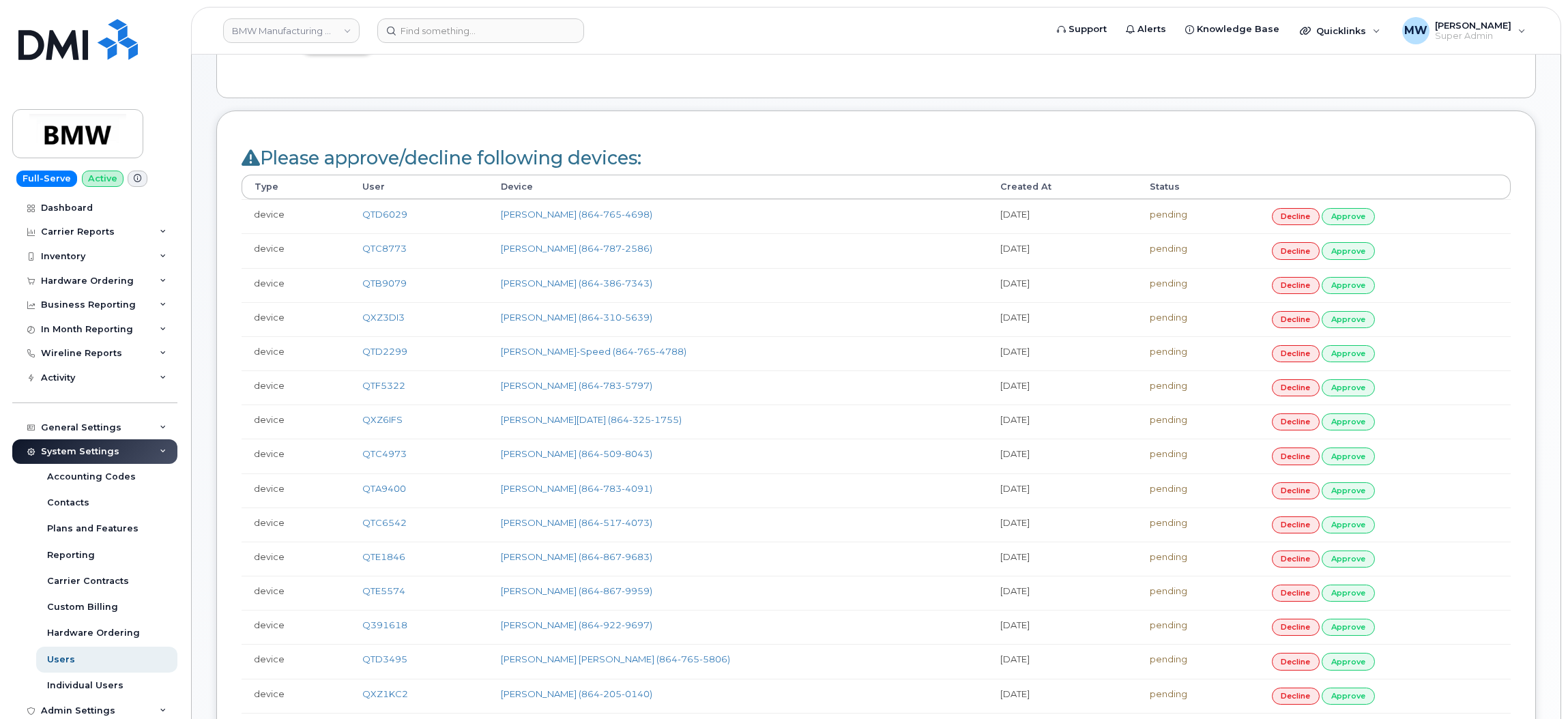
scroll to position [511, 0]
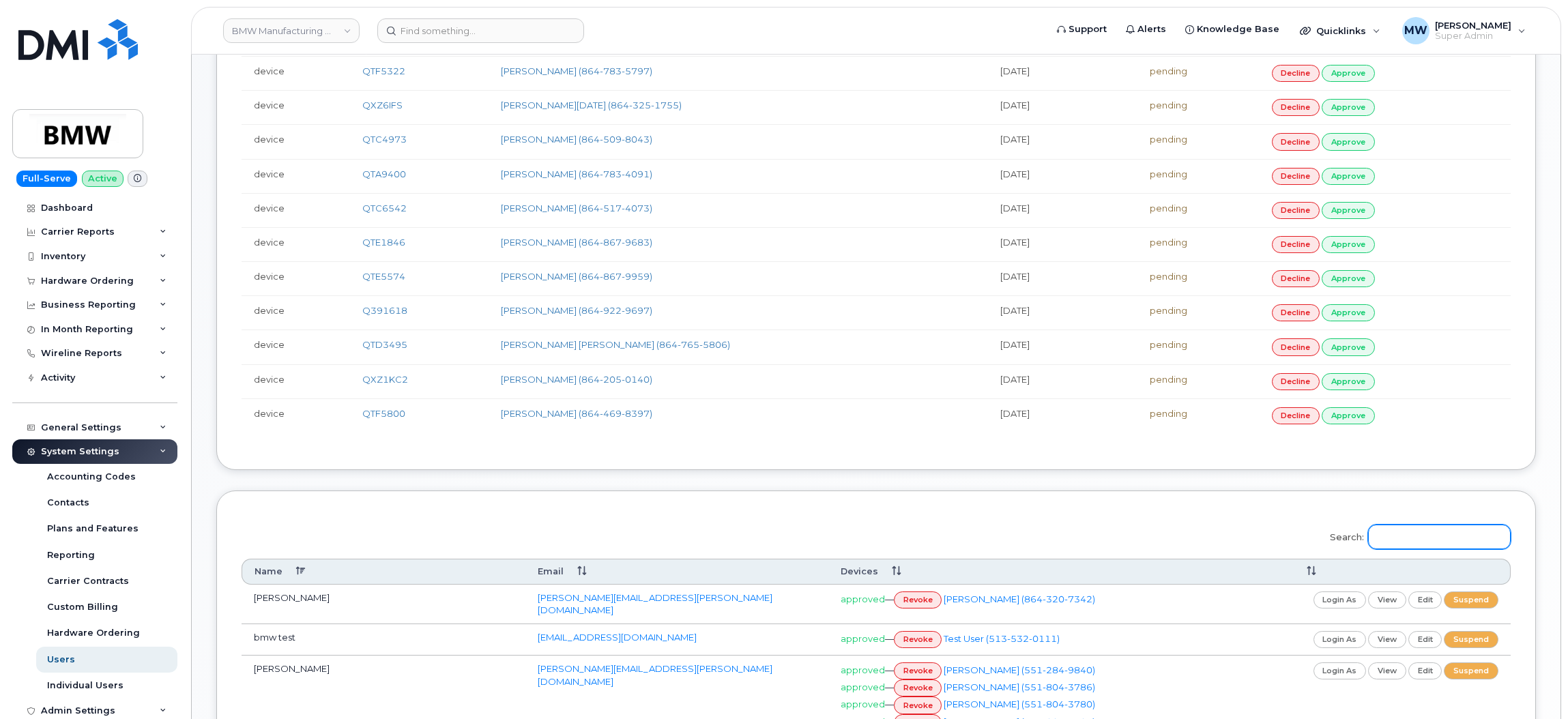
click at [1470, 542] on input "Search:" at bounding box center [1439, 536] width 143 height 25
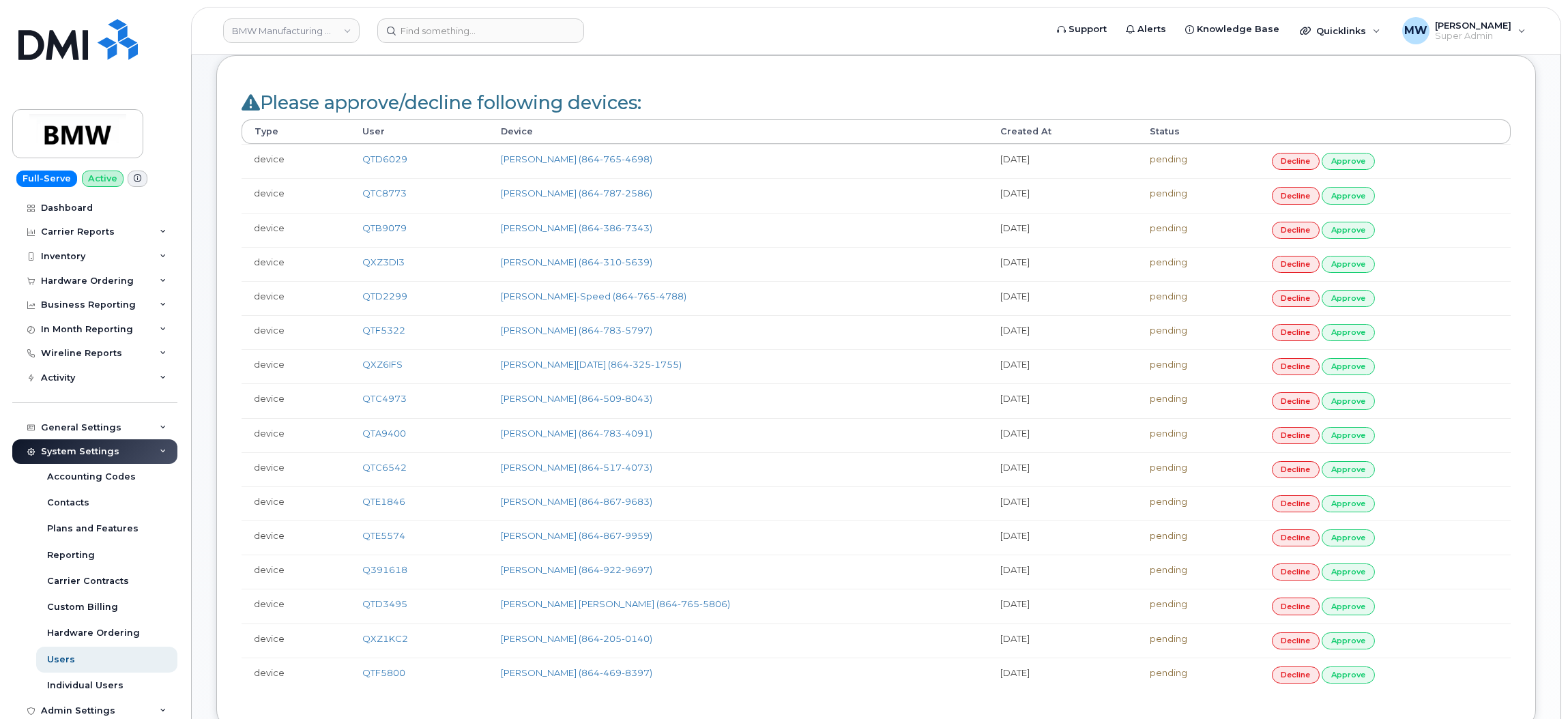
scroll to position [205, 0]
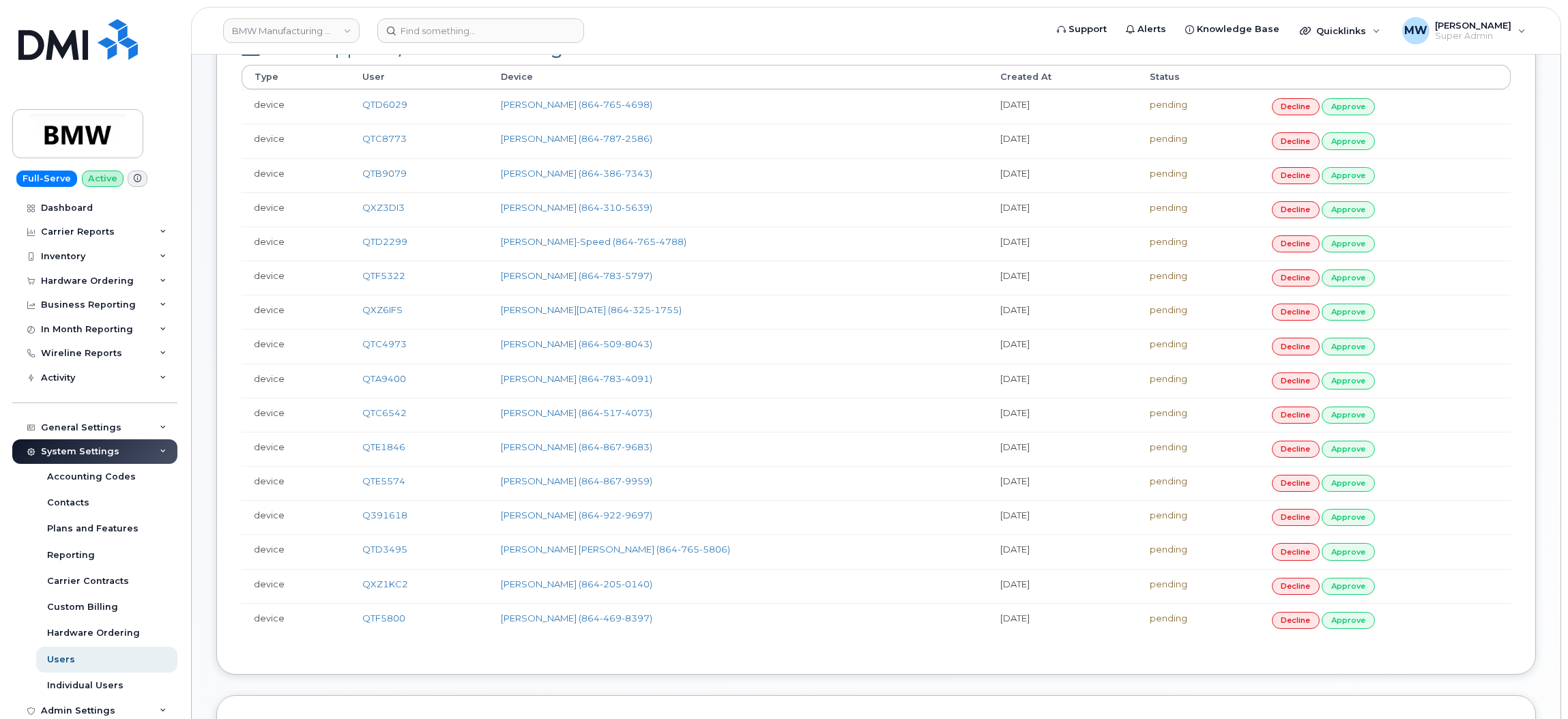
paste input "Tony Kennedy"
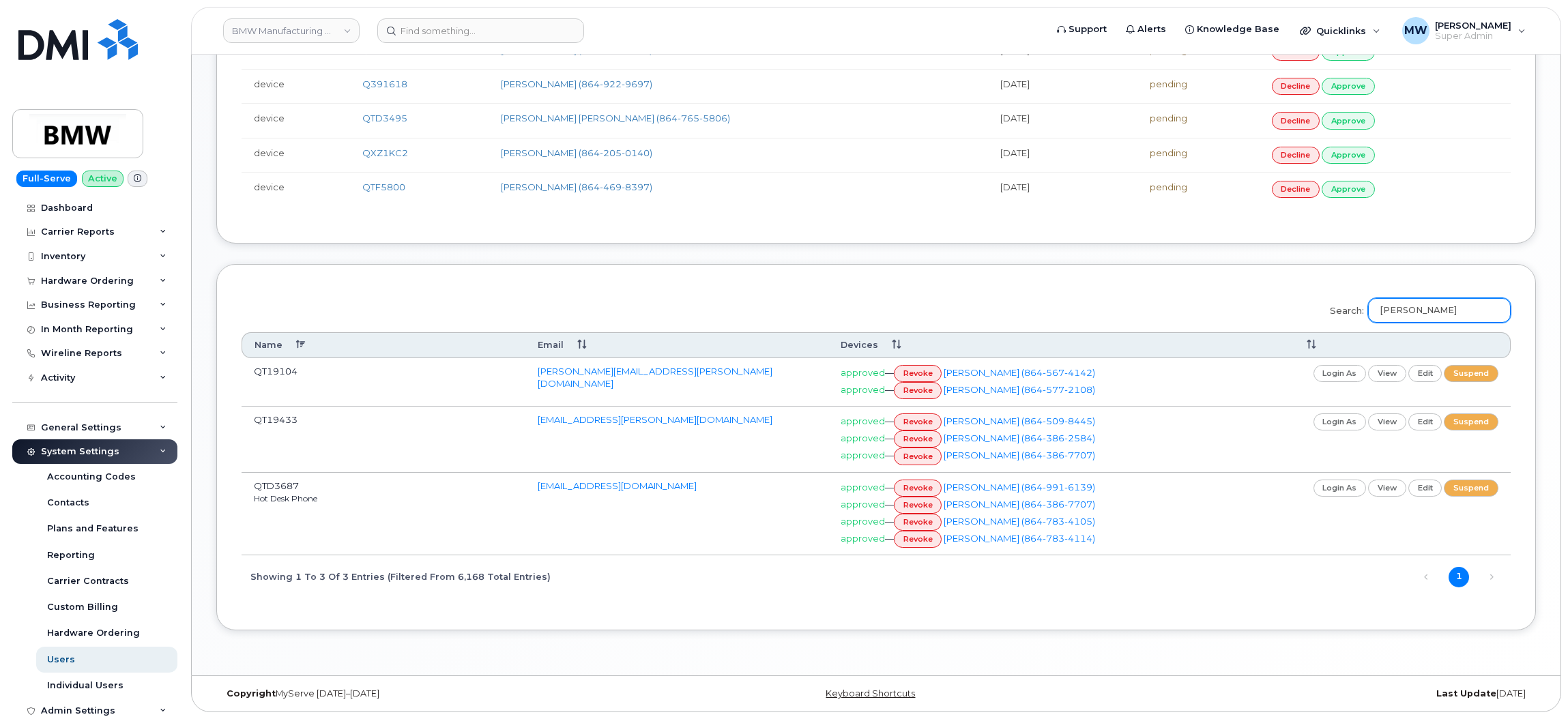
scroll to position [748, 0]
type input "Tony Kennedy"
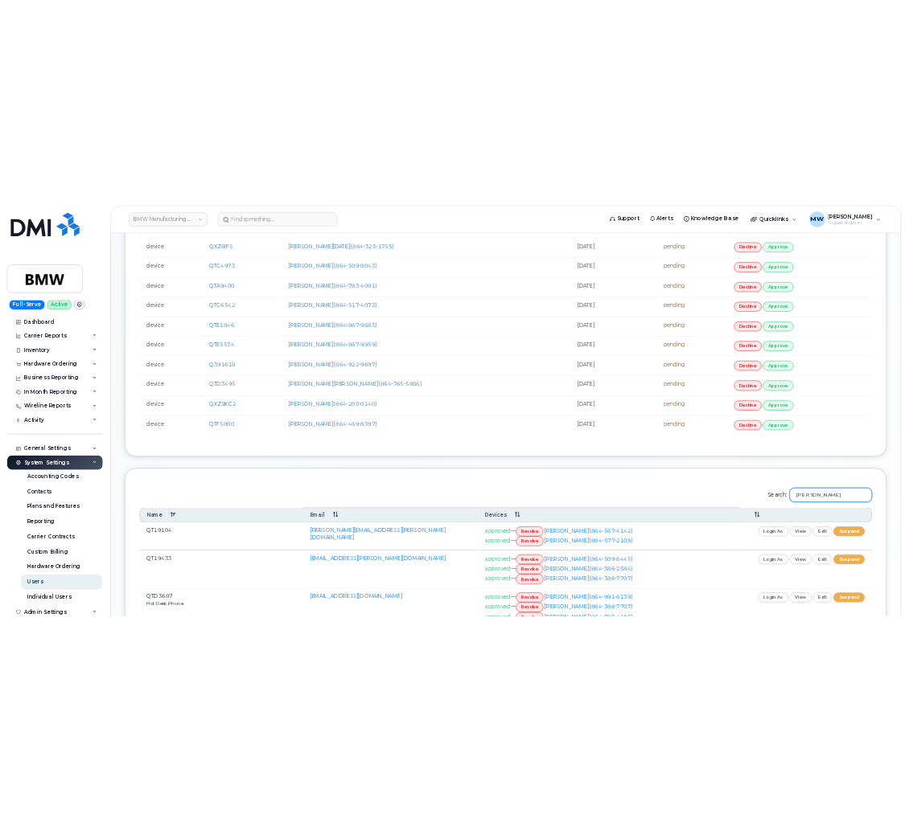
scroll to position [844, 0]
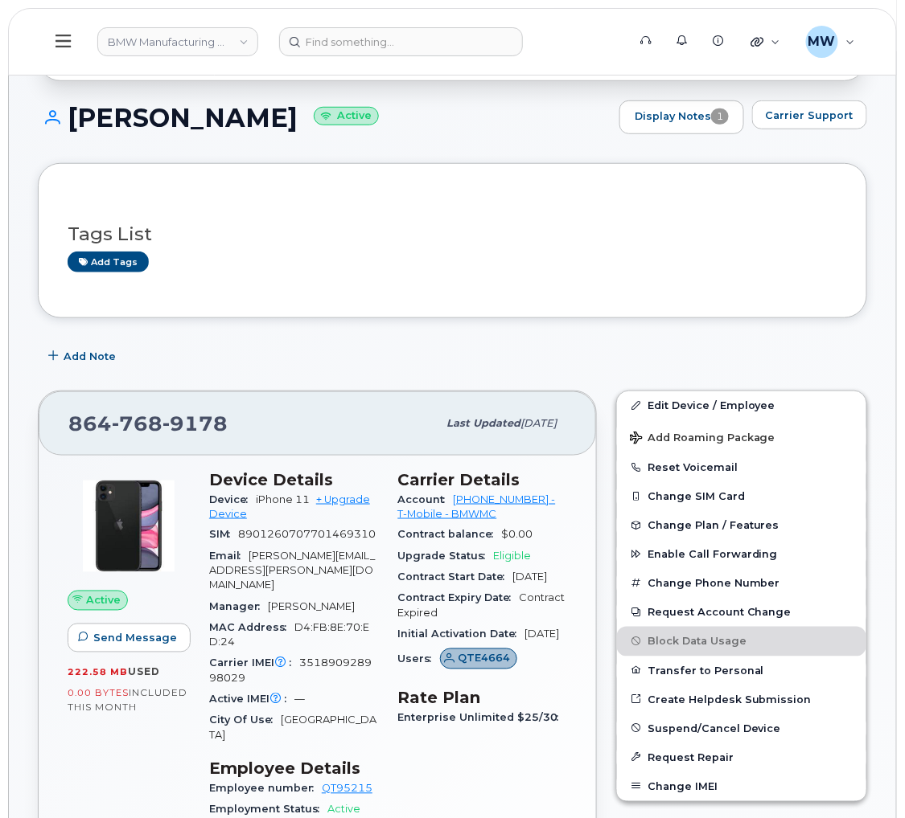
scroll to position [241, 0]
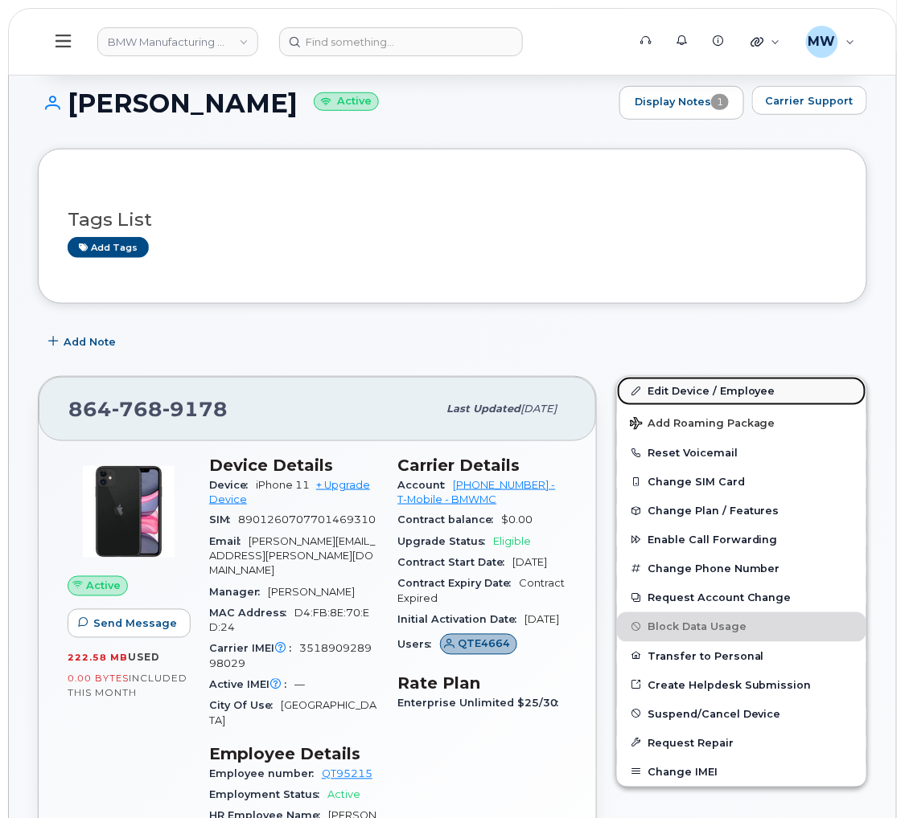
click at [715, 406] on link "Edit Device / Employee" at bounding box center [741, 391] width 249 height 29
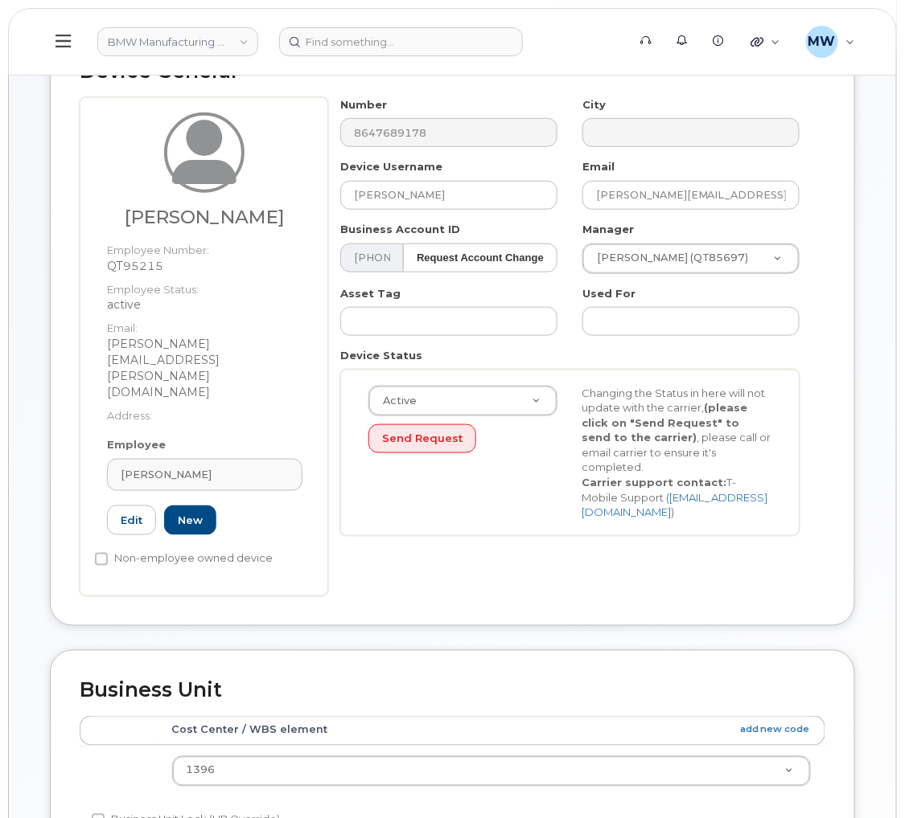
scroll to position [241, 0]
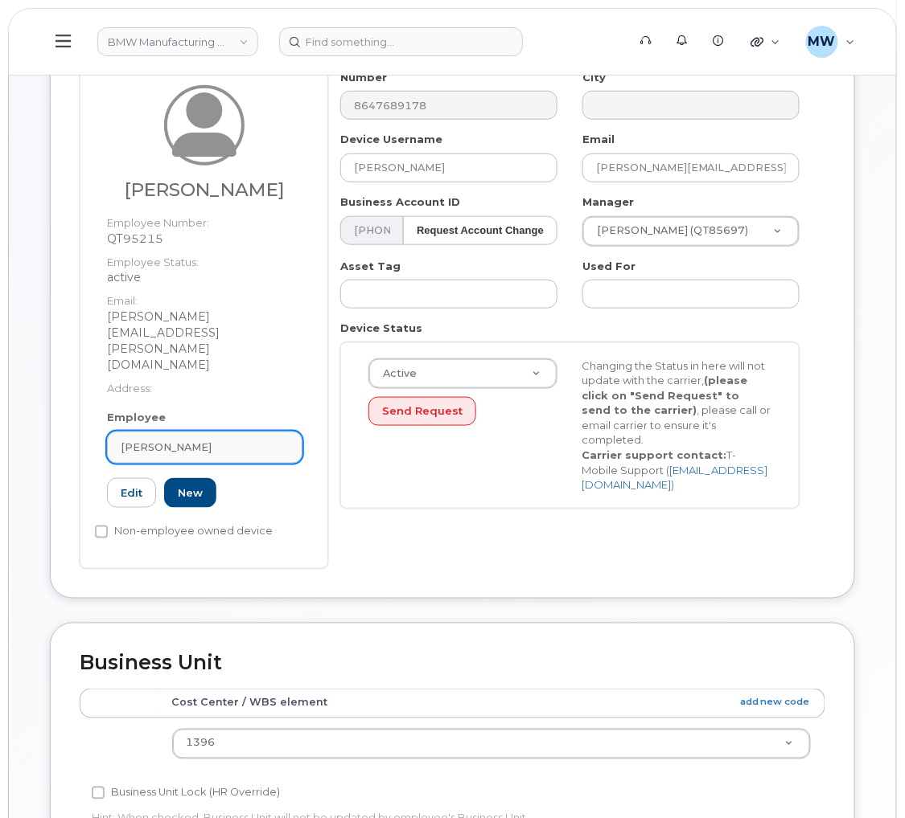
drag, startPoint x: 240, startPoint y: 391, endPoint x: 242, endPoint y: 408, distance: 17.8
click at [240, 410] on div "Employee Christina Richey Type first three symbols or more QT95215 Edit New" at bounding box center [204, 466] width 219 height 112
click at [243, 440] on div "Christina Richey" at bounding box center [205, 447] width 168 height 15
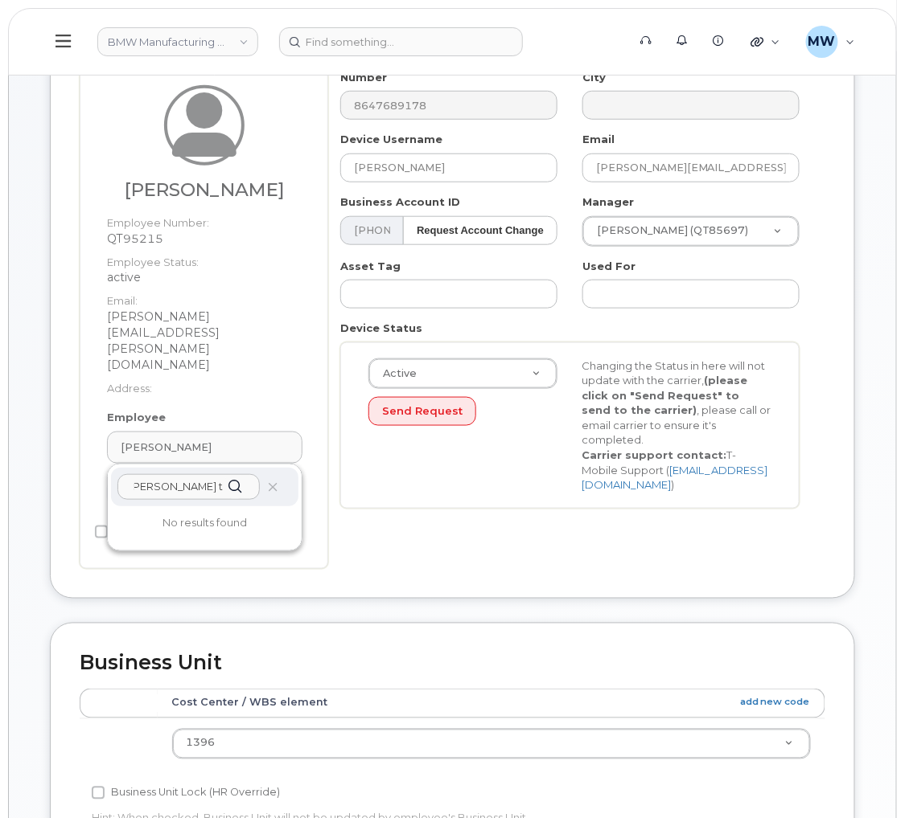
scroll to position [0, 27]
type input "christina desmond td tutu"
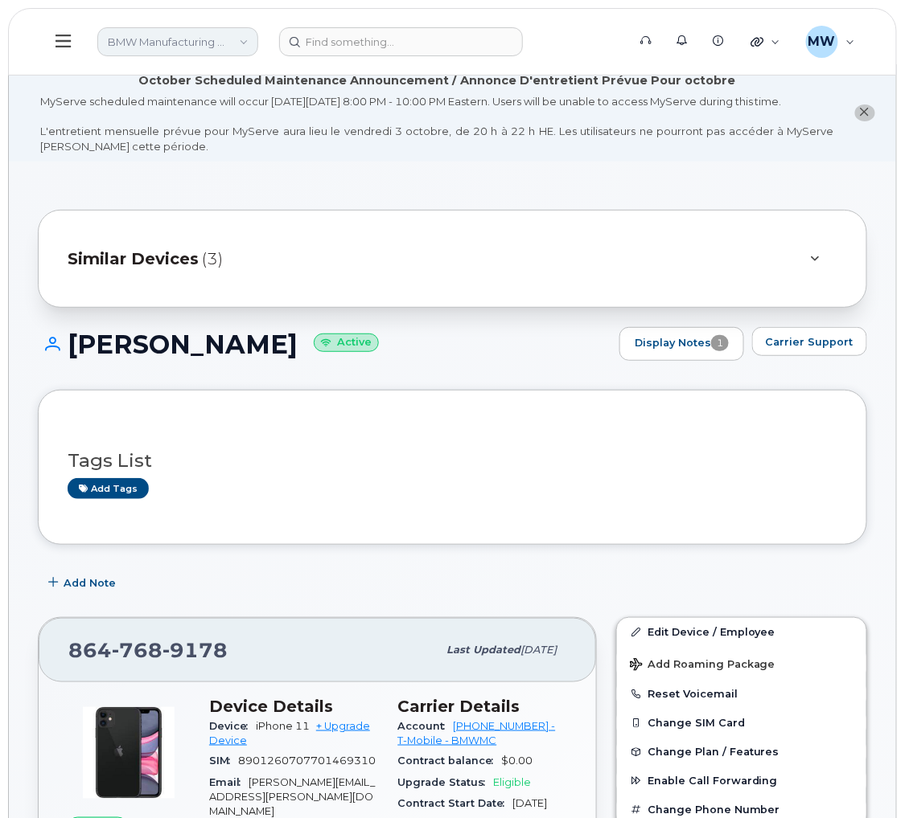
drag, startPoint x: 199, startPoint y: 42, endPoint x: 210, endPoint y: 27, distance: 19.0
click at [201, 38] on link "BMW Manufacturing Co LLC" at bounding box center [177, 41] width 161 height 29
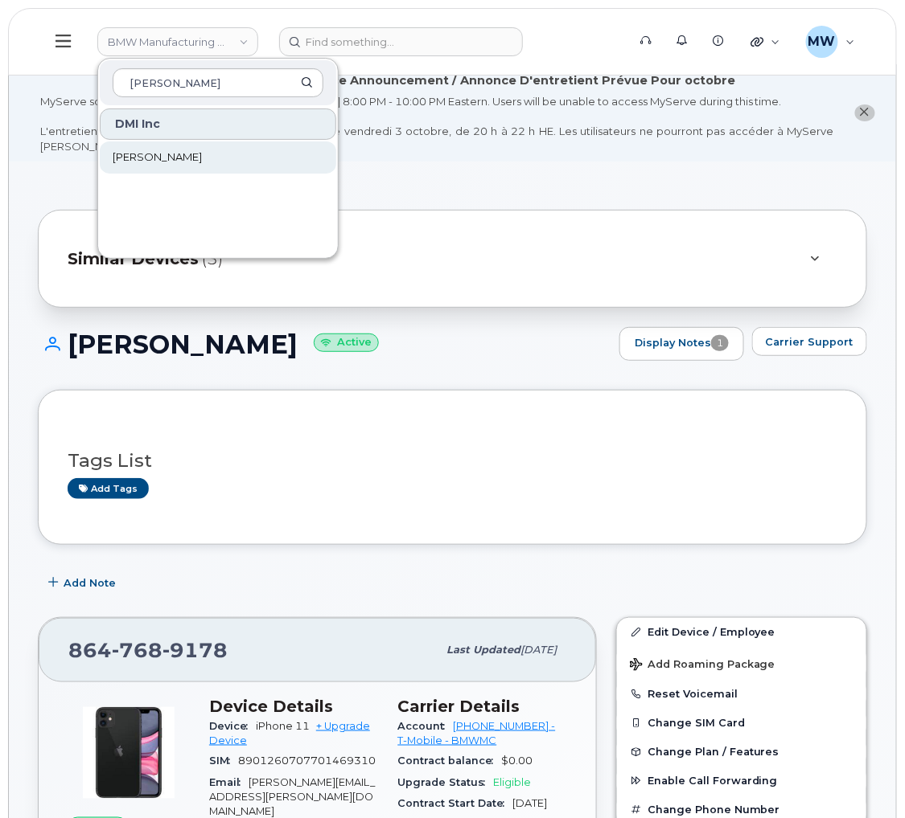
type input "rollins"
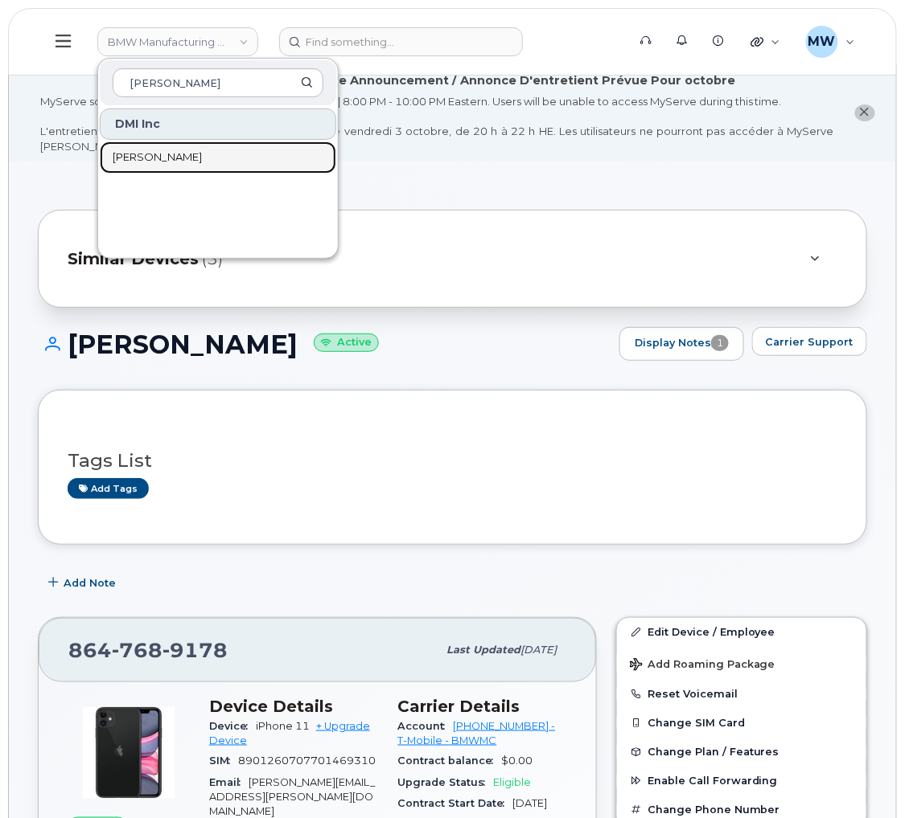
click at [205, 146] on link "[PERSON_NAME]" at bounding box center [218, 158] width 236 height 32
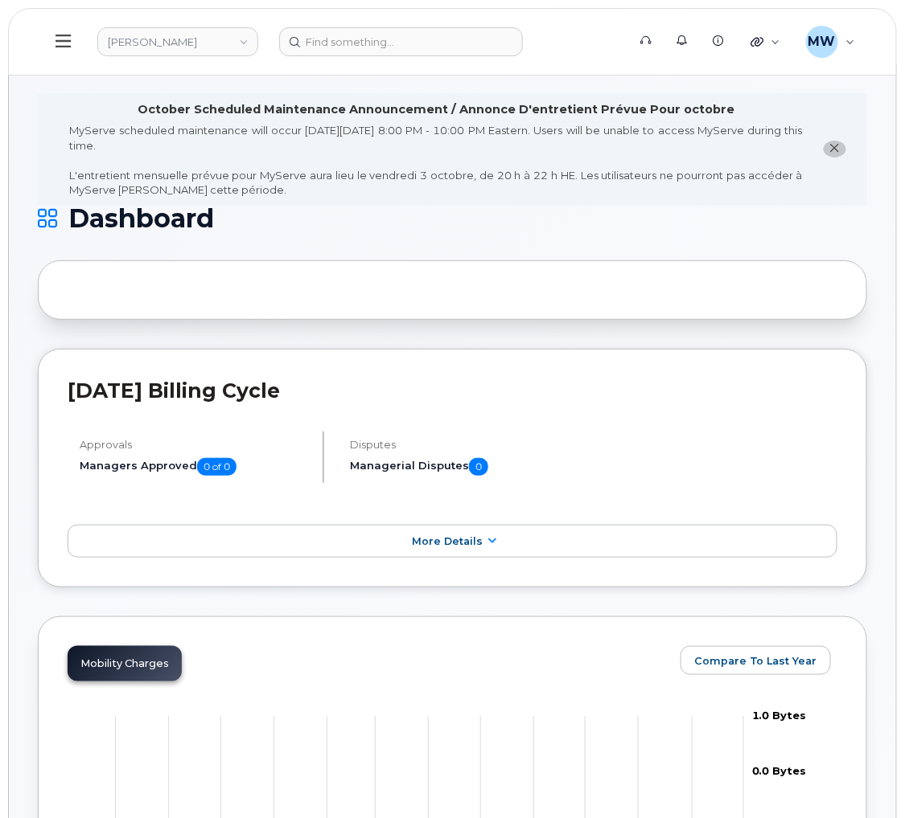
click at [51, 43] on button at bounding box center [63, 41] width 51 height 47
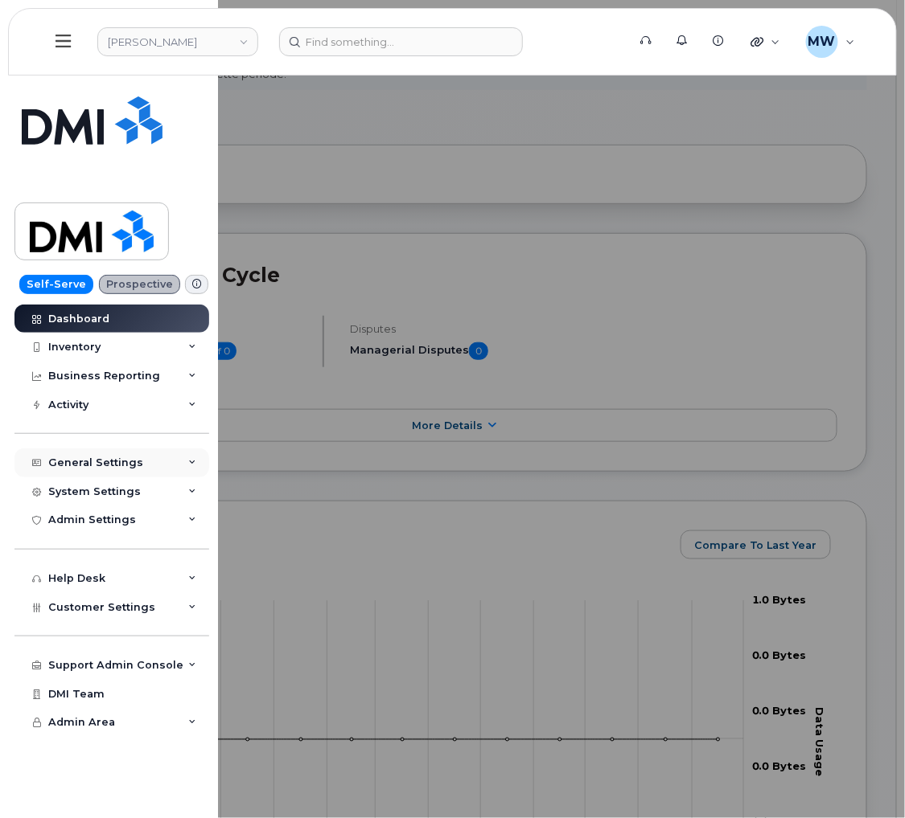
scroll to position [121, 0]
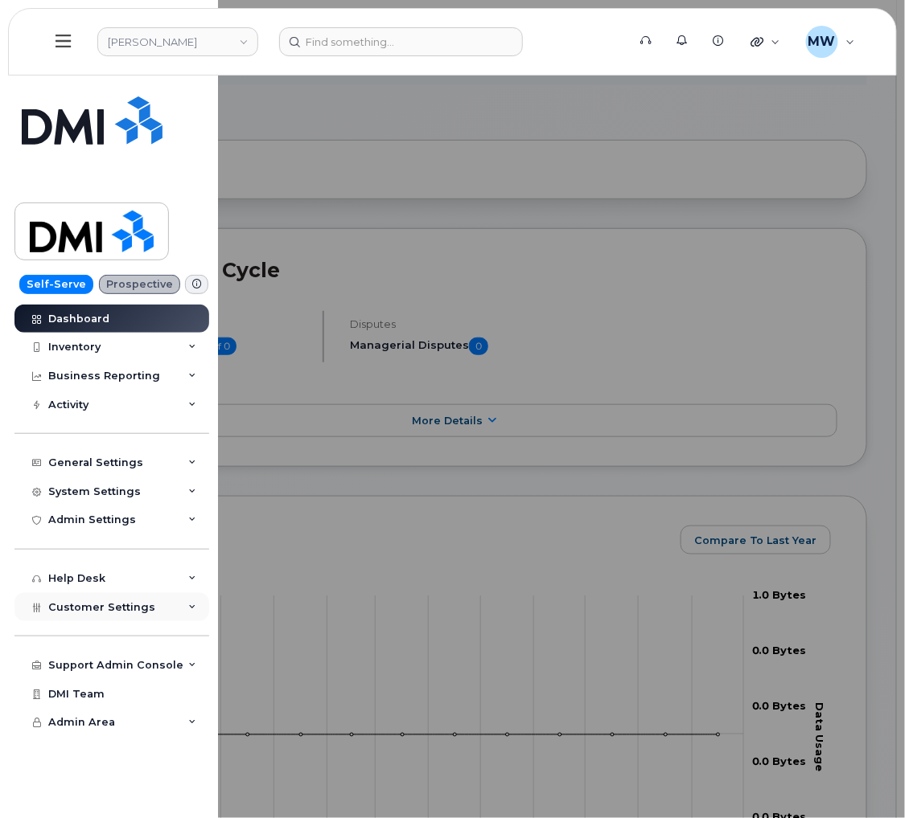
click at [100, 608] on span "Customer Settings" at bounding box center [101, 607] width 107 height 12
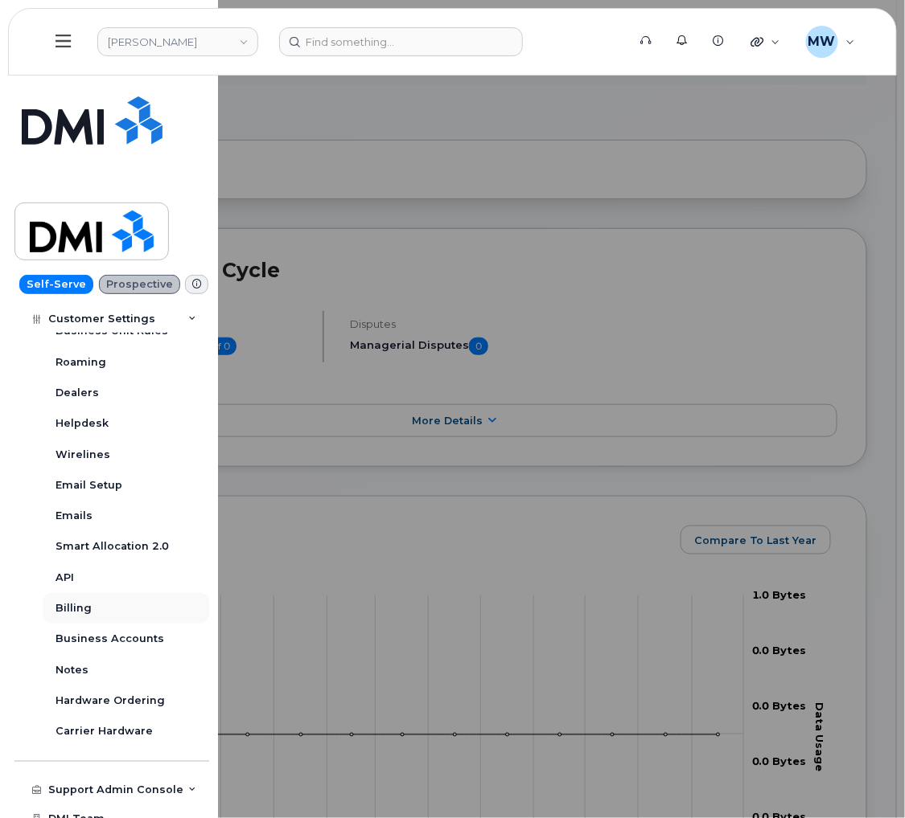
scroll to position [383, 0]
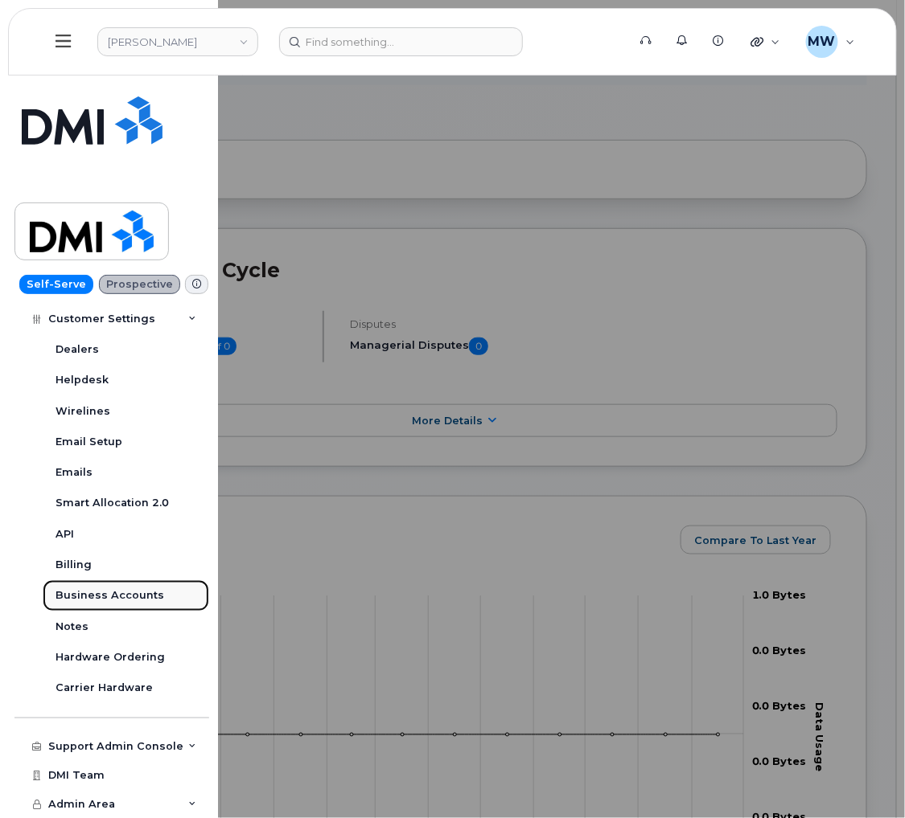
click at [120, 593] on div "Business Accounts" at bounding box center [109, 596] width 109 height 14
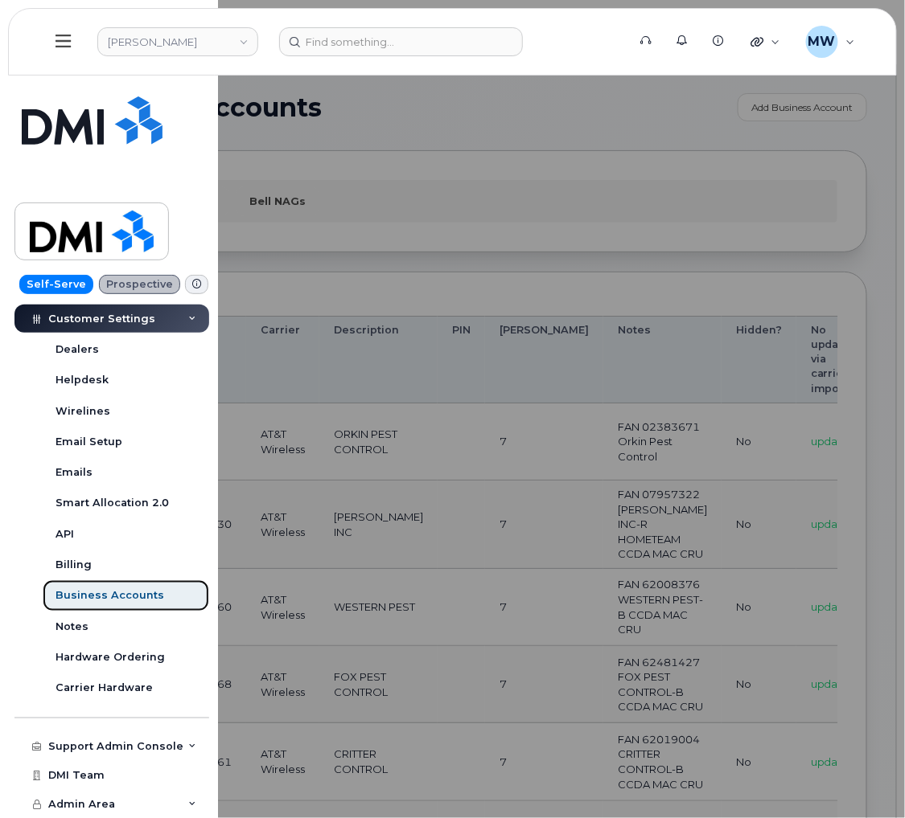
click at [122, 595] on div "Business Accounts" at bounding box center [109, 596] width 109 height 14
click at [373, 240] on div at bounding box center [452, 409] width 905 height 818
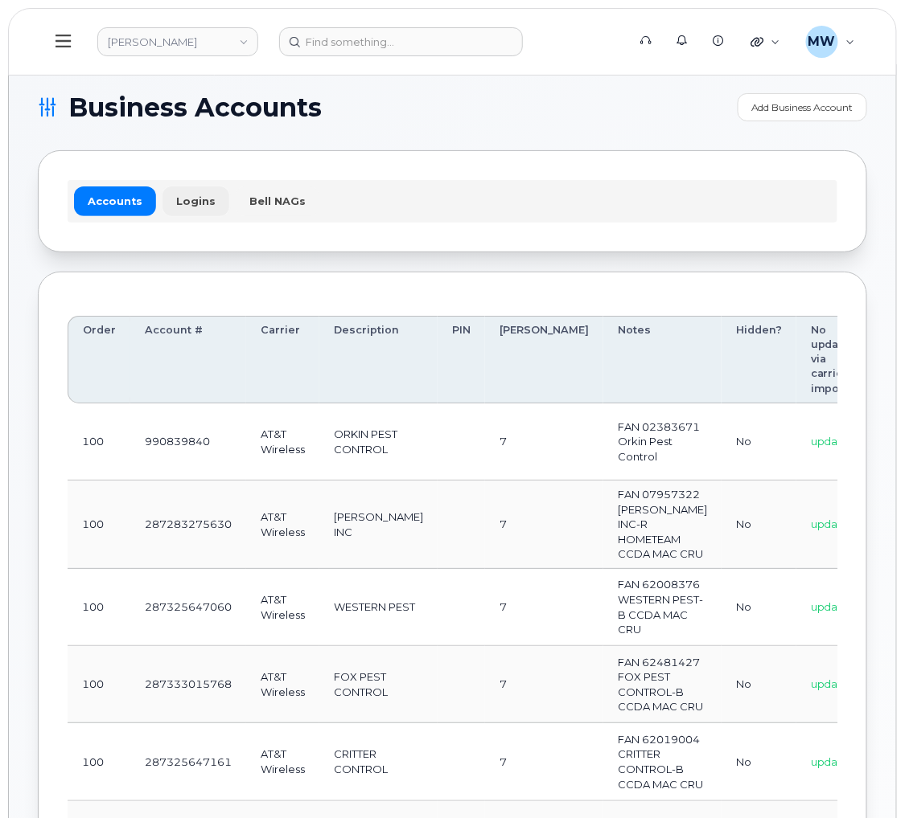
click at [199, 195] on link "Logins" at bounding box center [195, 201] width 67 height 29
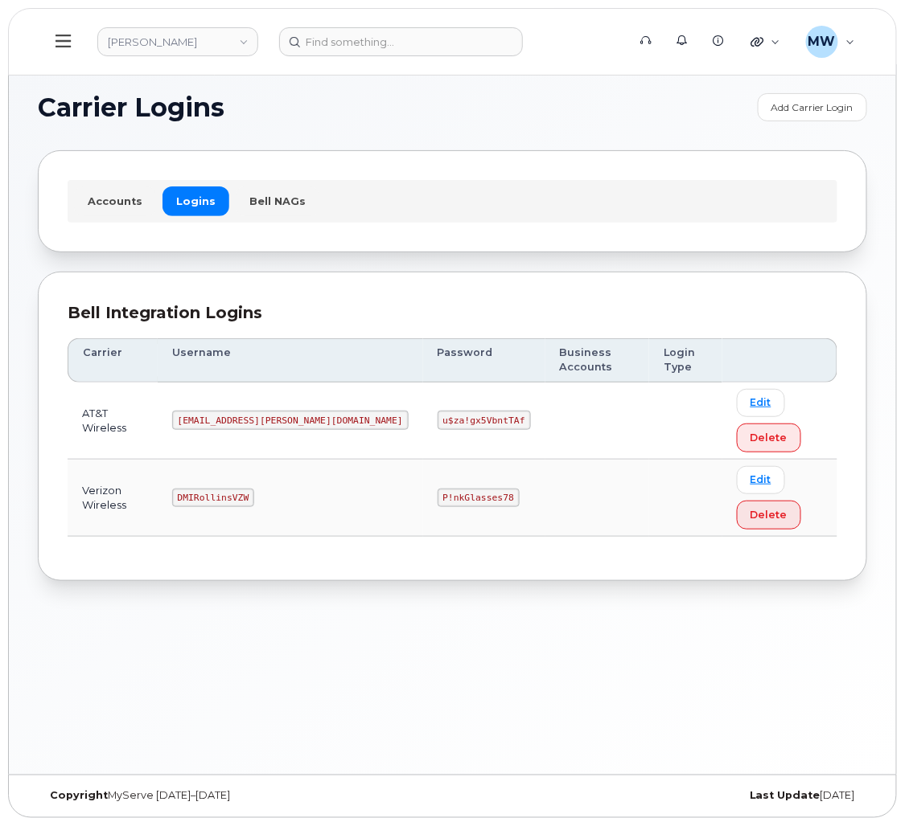
click at [211, 489] on code "DMIRollinsVZW" at bounding box center [213, 498] width 82 height 19
copy code "DMIRollinsVZW"
click at [423, 460] on td "P!nkGlasses78" at bounding box center [484, 498] width 122 height 77
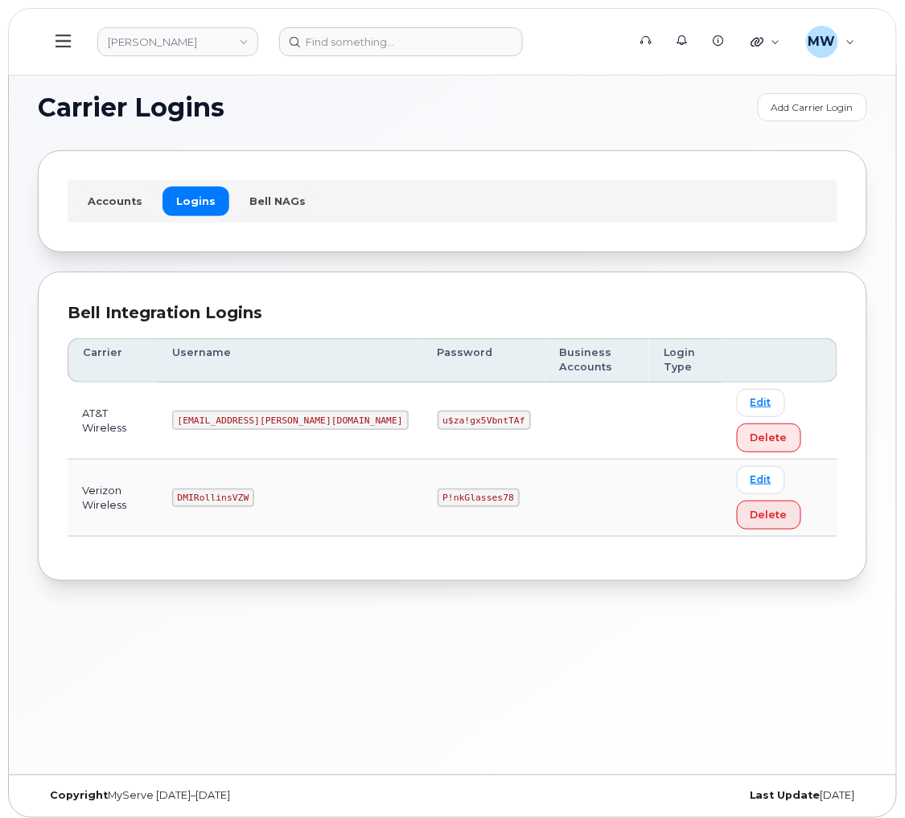
click at [423, 460] on td "P!nkGlasses78" at bounding box center [484, 498] width 122 height 77
copy code "P!nkGlasses78"
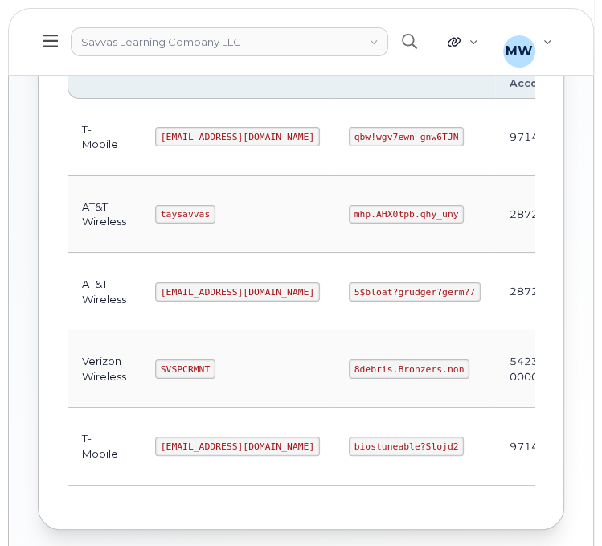
scroll to position [322, 0]
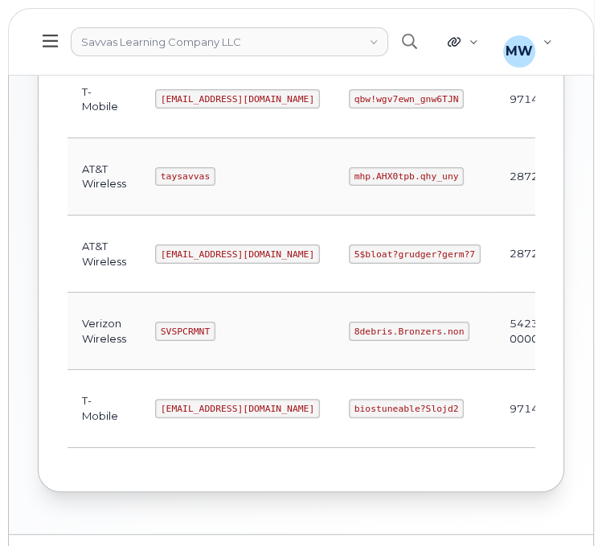
click at [349, 327] on code "8debris.Bronzers.non" at bounding box center [409, 331] width 121 height 19
click at [349, 326] on code "8debris.Bronzers.non" at bounding box center [409, 331] width 121 height 19
copy code "8debris.Bronzers.non"
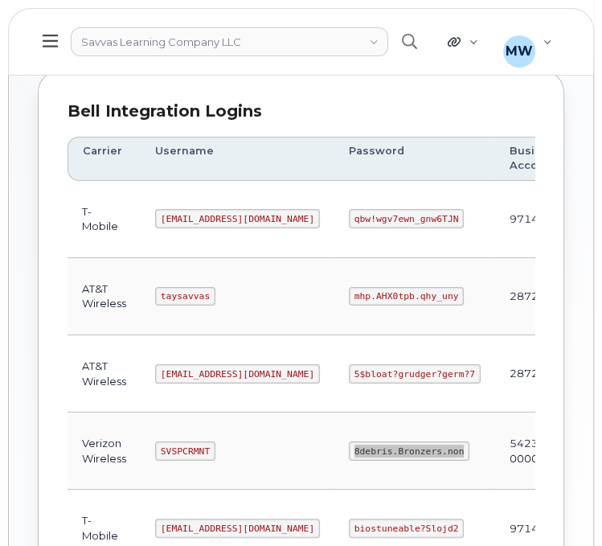
scroll to position [241, 0]
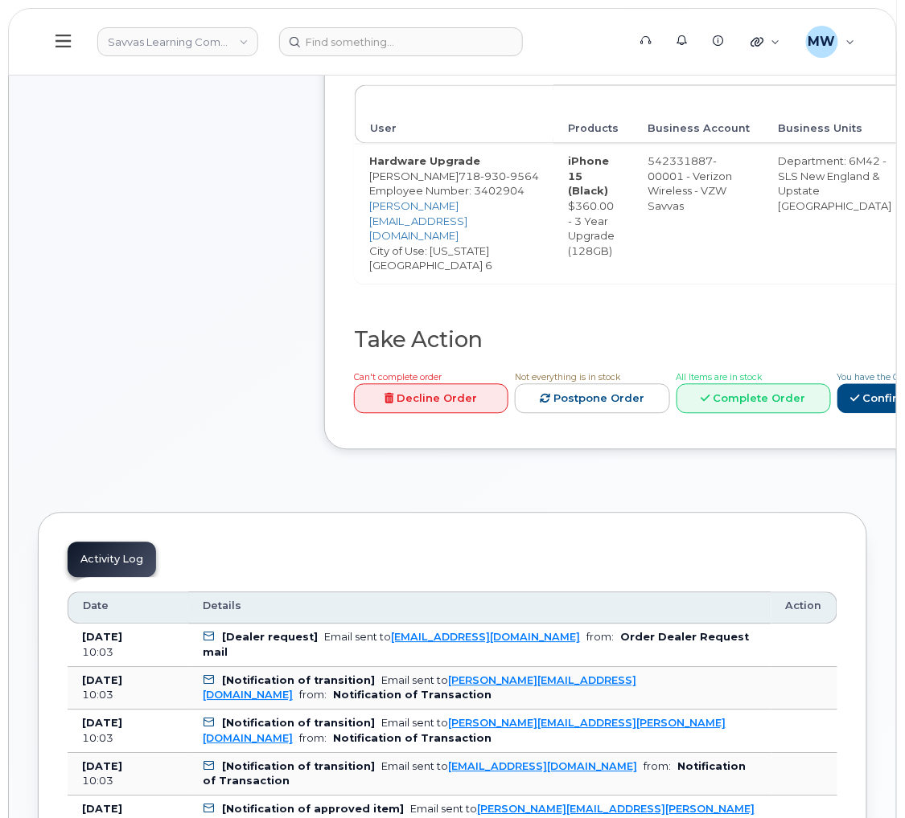
scroll to position [723, 0]
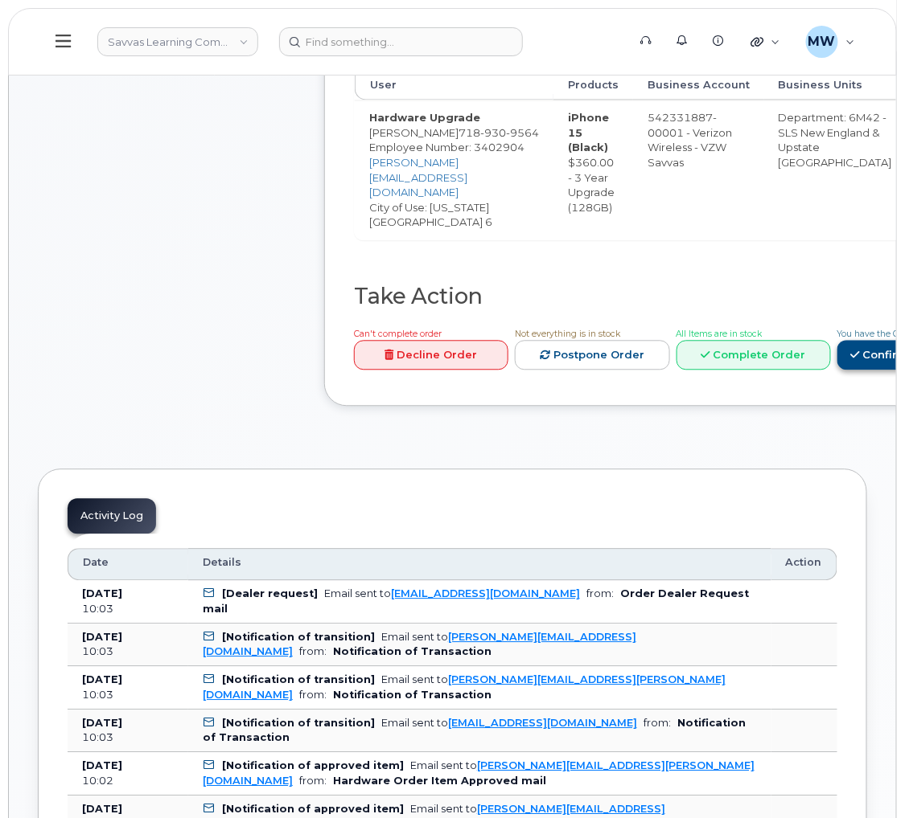
click at [837, 371] on link "Confirm Carrier Order" at bounding box center [920, 356] width 166 height 30
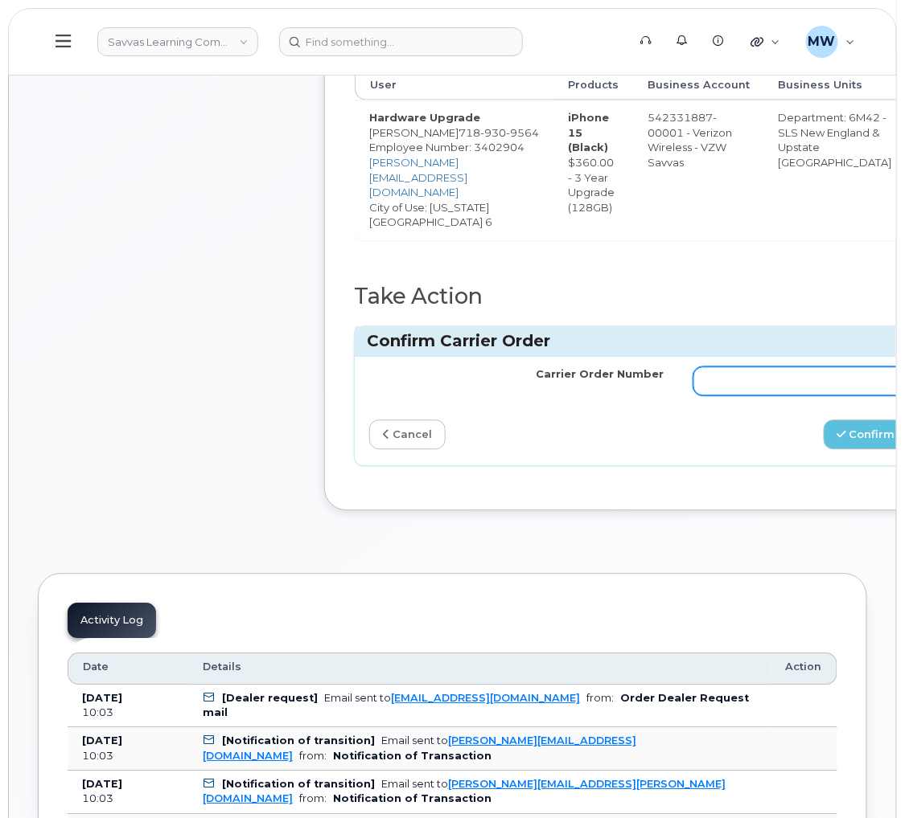
click at [716, 396] on input "Carrier Order Number" at bounding box center [840, 381] width 295 height 29
paste input "MB1000504620135"
type input "MB1000504620135"
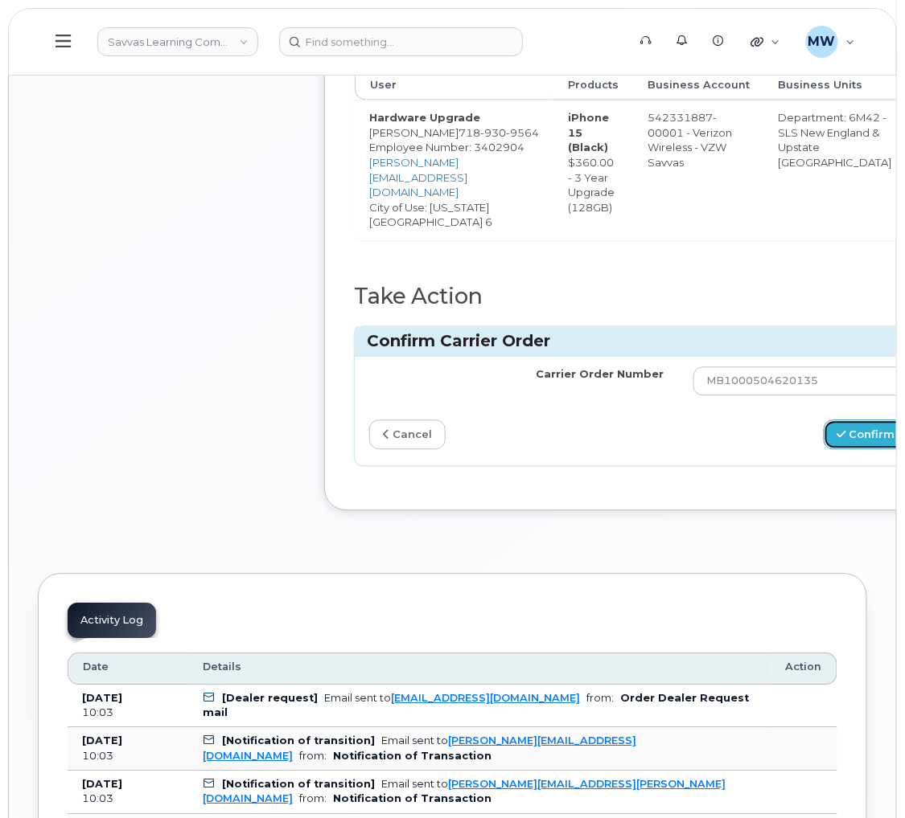
click at [823, 450] on button "Confirm Carrier Order" at bounding box center [906, 435] width 166 height 30
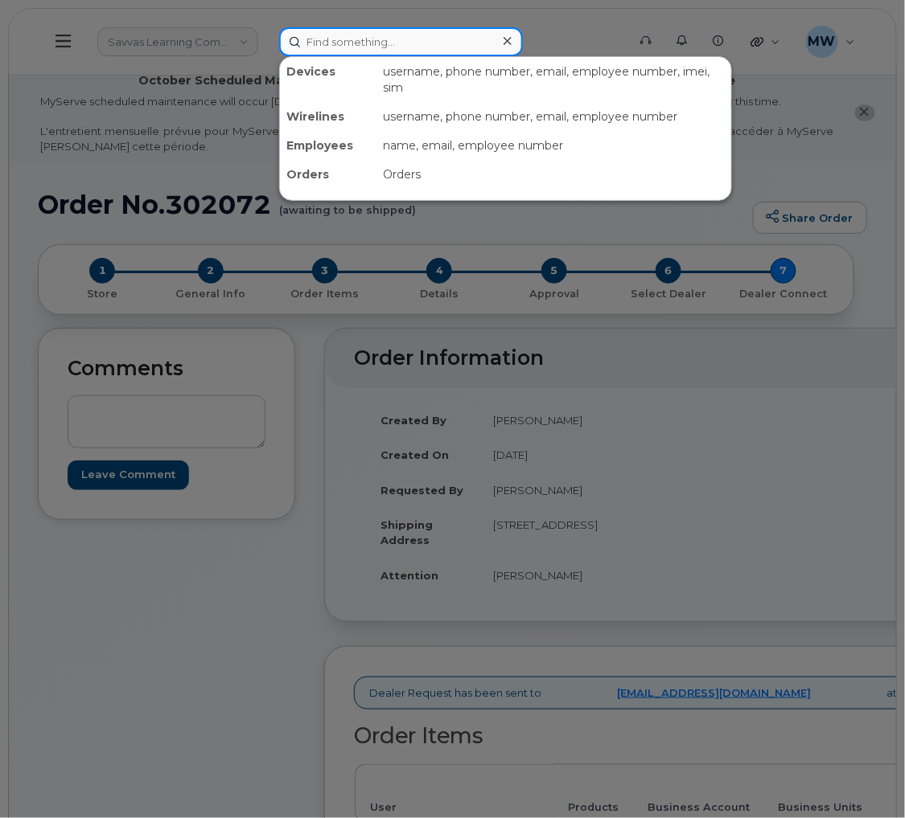
click at [349, 50] on input at bounding box center [401, 41] width 244 height 29
paste input "937-926-4962"
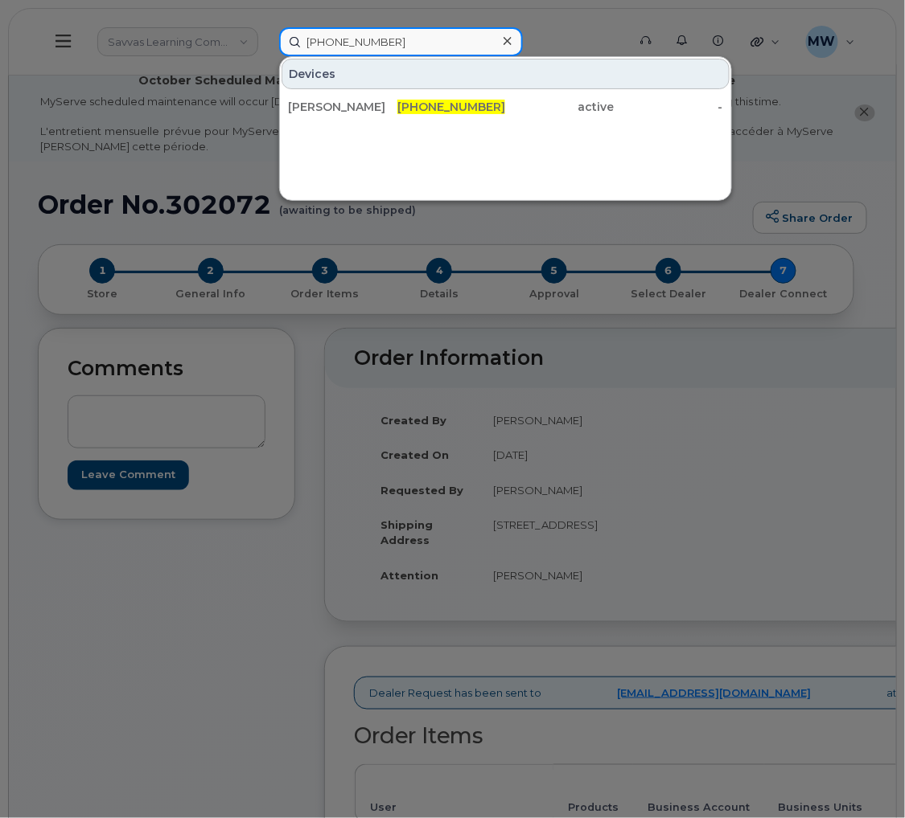
type input "937-926-4962"
click at [401, 109] on div "937-926-4962" at bounding box center [450, 107] width 109 height 16
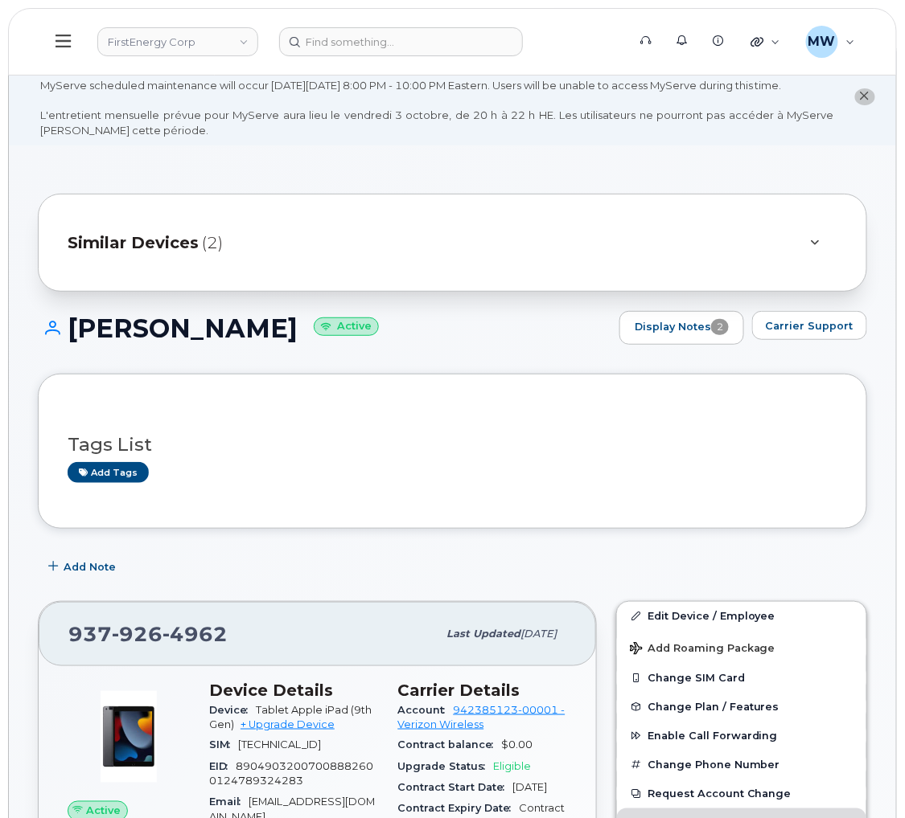
scroll to position [121, 0]
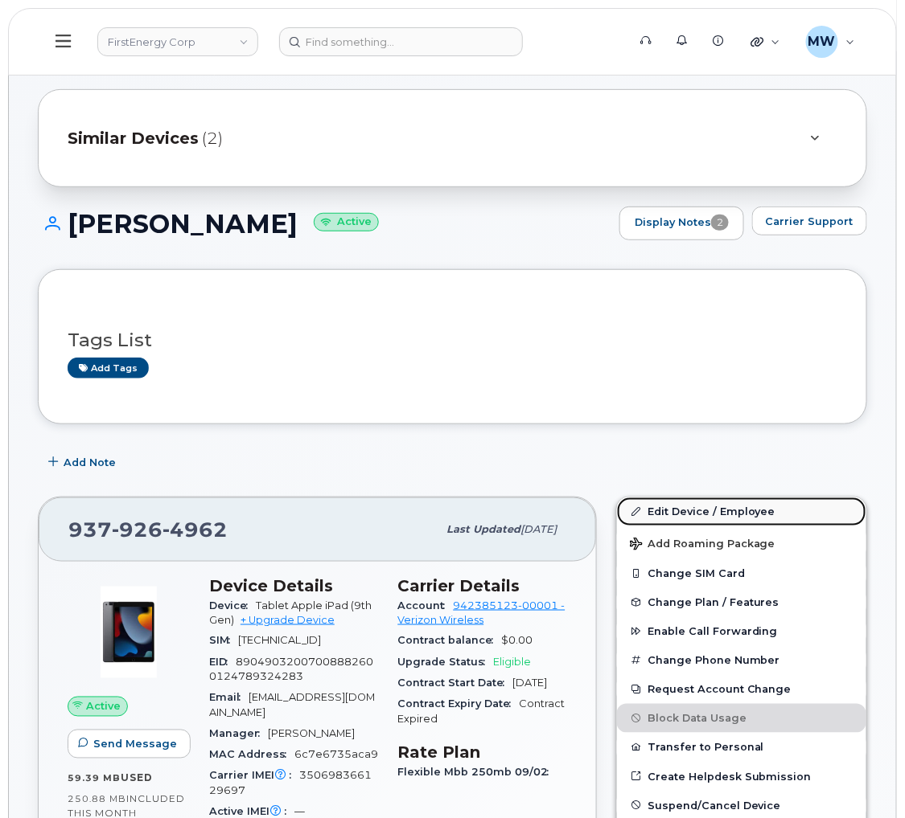
click at [688, 525] on link "Edit Device / Employee" at bounding box center [741, 512] width 249 height 29
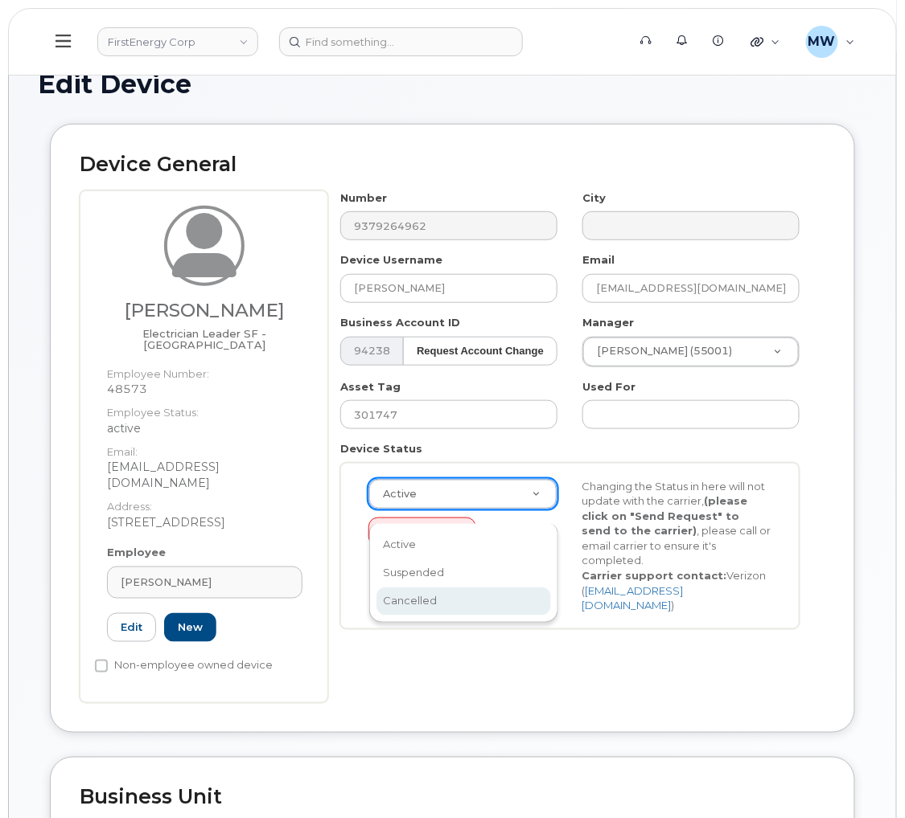
scroll to position [0, 4]
select select "cancelled"
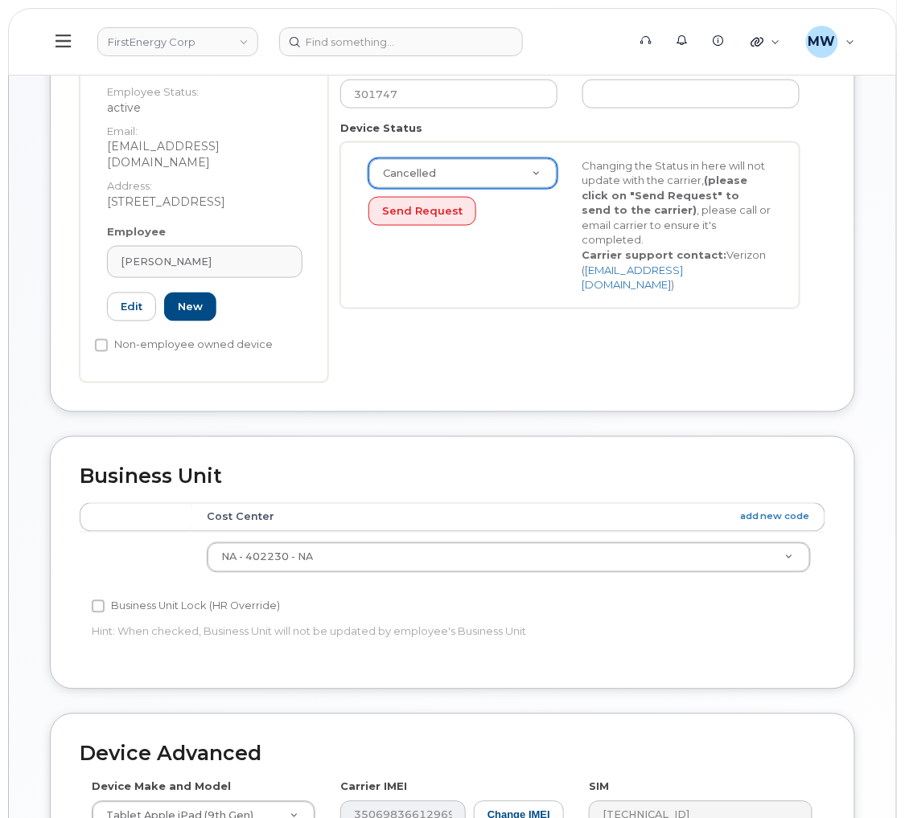
scroll to position [805, 0]
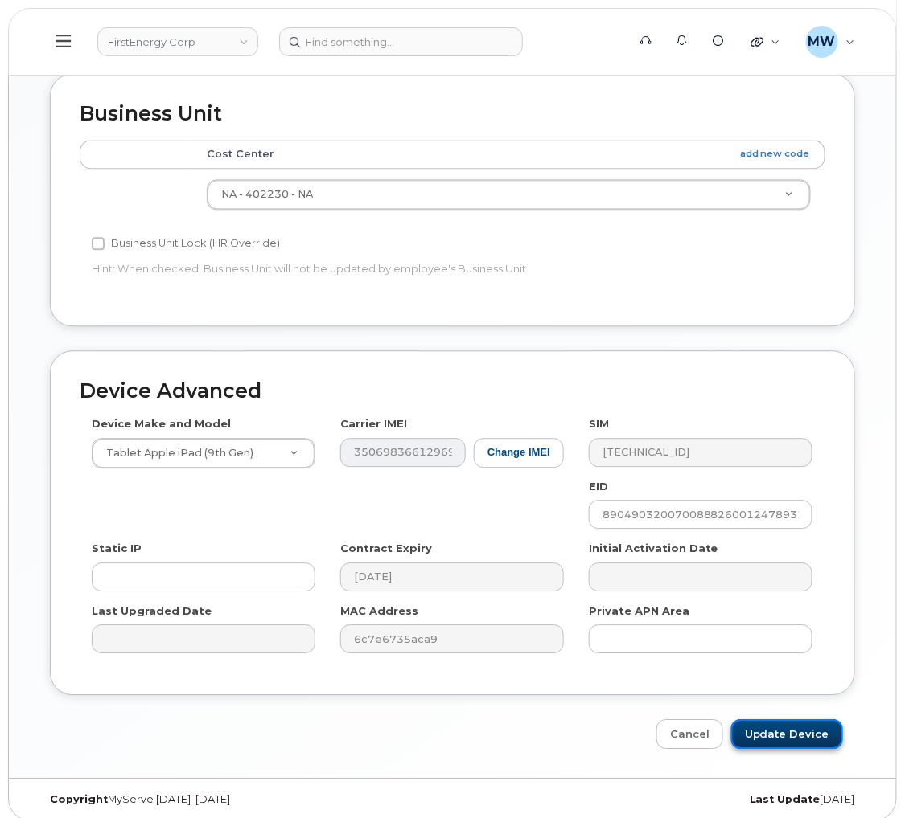
click at [798, 720] on input "Update Device" at bounding box center [787, 735] width 112 height 30
type input "Saving..."
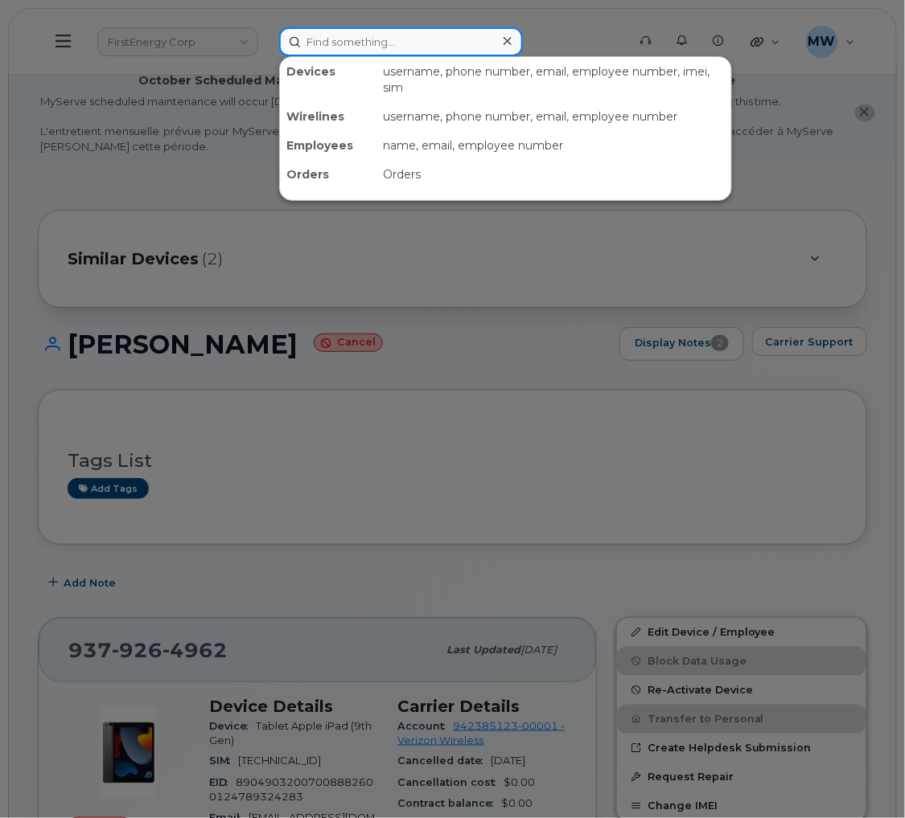
click at [382, 35] on input at bounding box center [401, 41] width 244 height 29
paste input "[PHONE_NUMBER]"
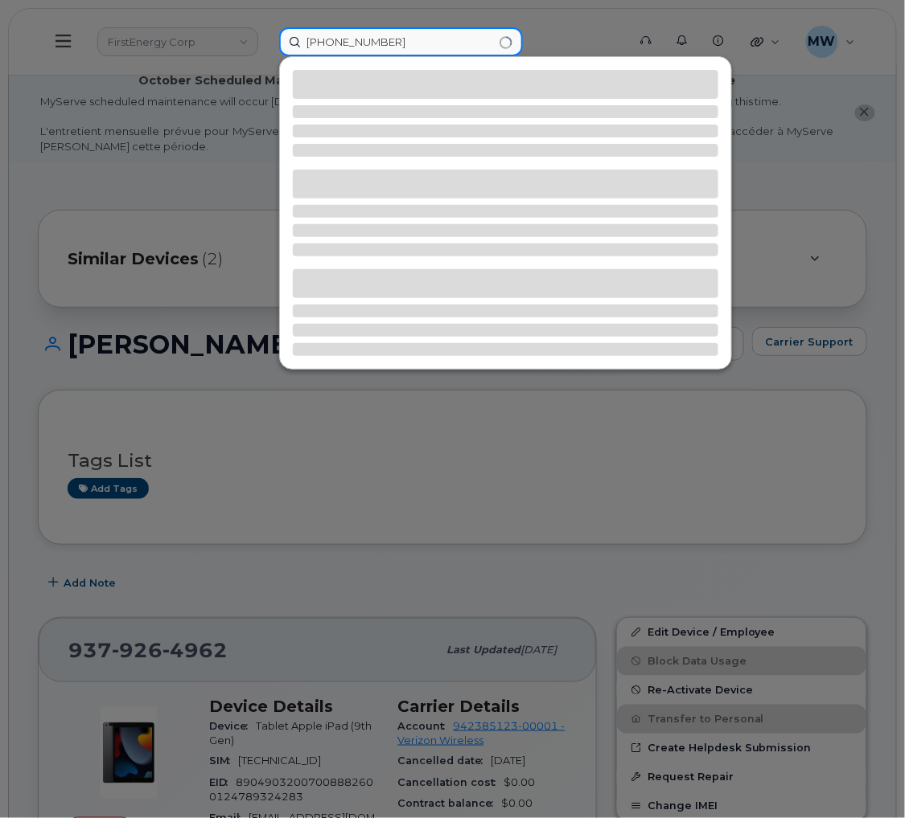
type input "[PHONE_NUMBER]"
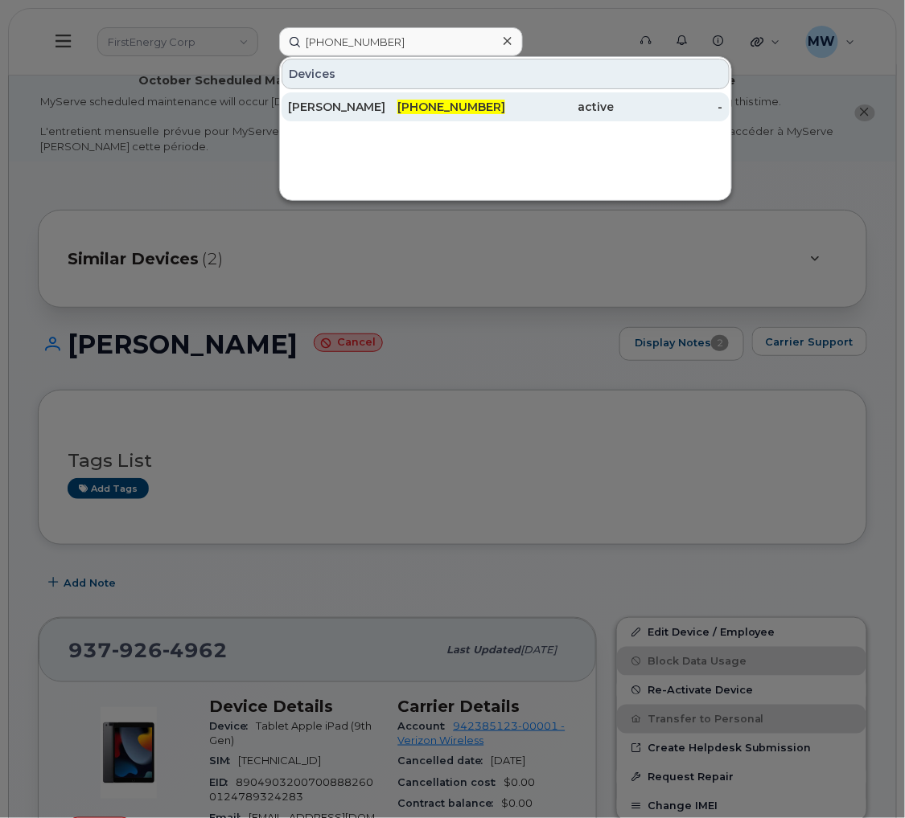
click at [453, 111] on span "[PHONE_NUMBER]" at bounding box center [451, 107] width 108 height 14
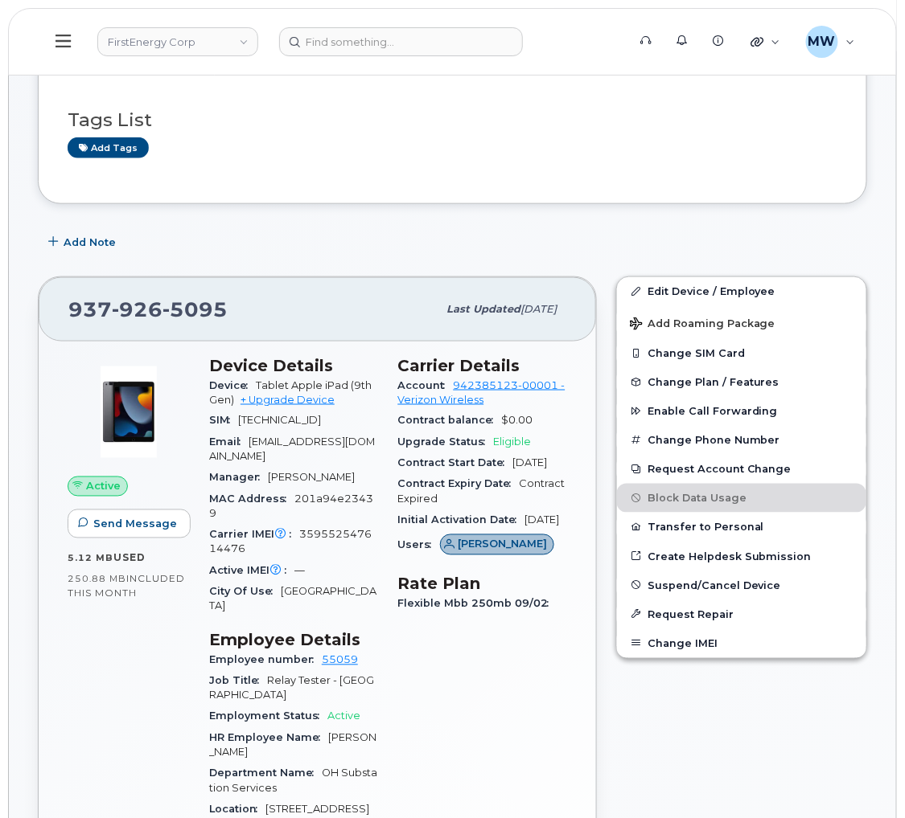
scroll to position [361, 0]
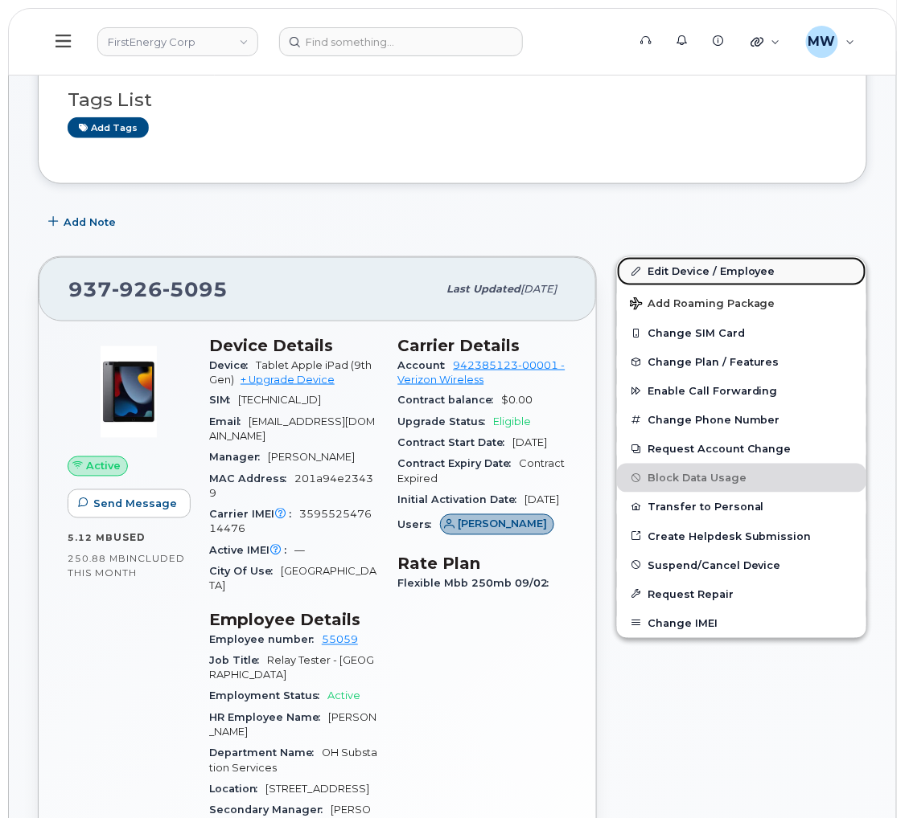
click at [694, 286] on link "Edit Device / Employee" at bounding box center [741, 271] width 249 height 29
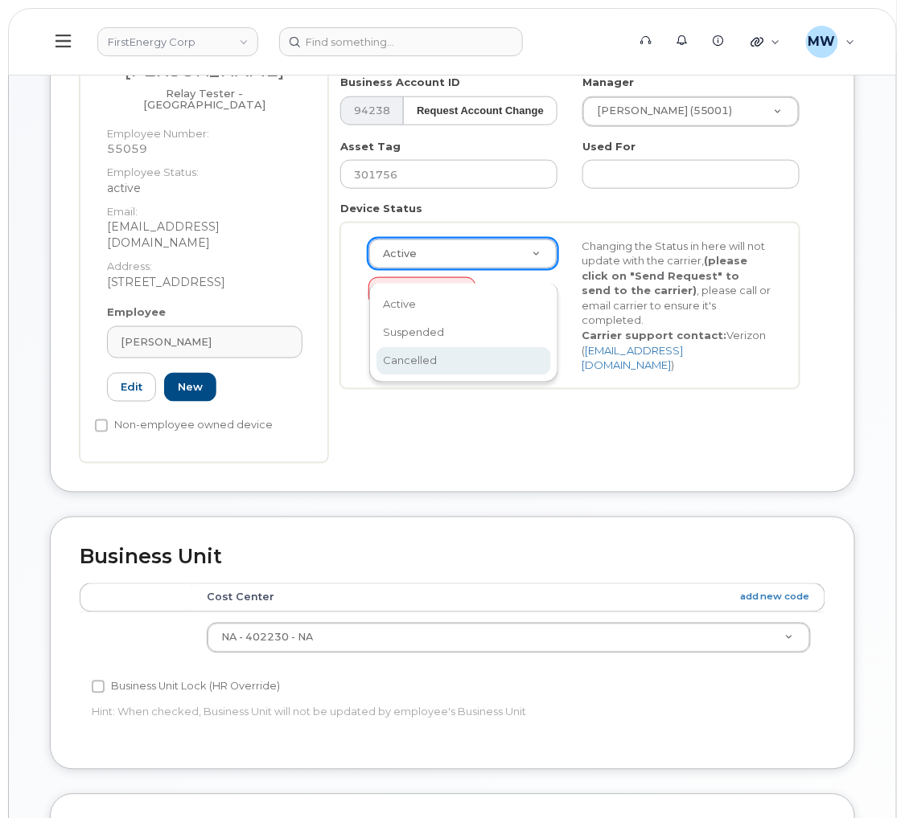
scroll to position [0, 4]
select select "cancelled"
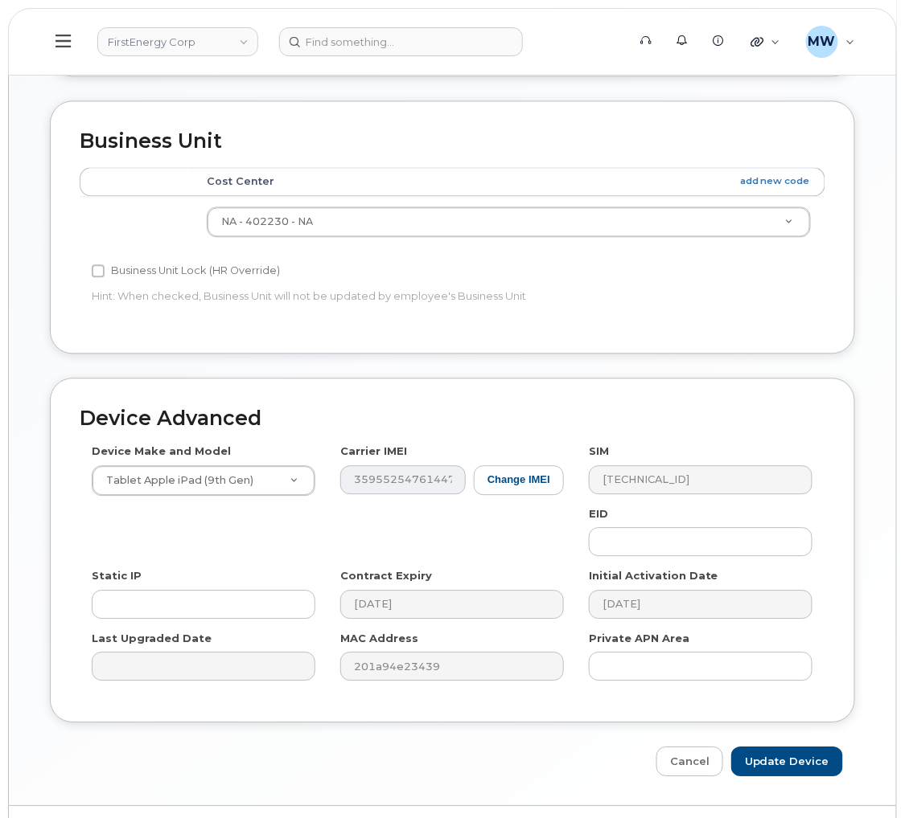
scroll to position [805, 0]
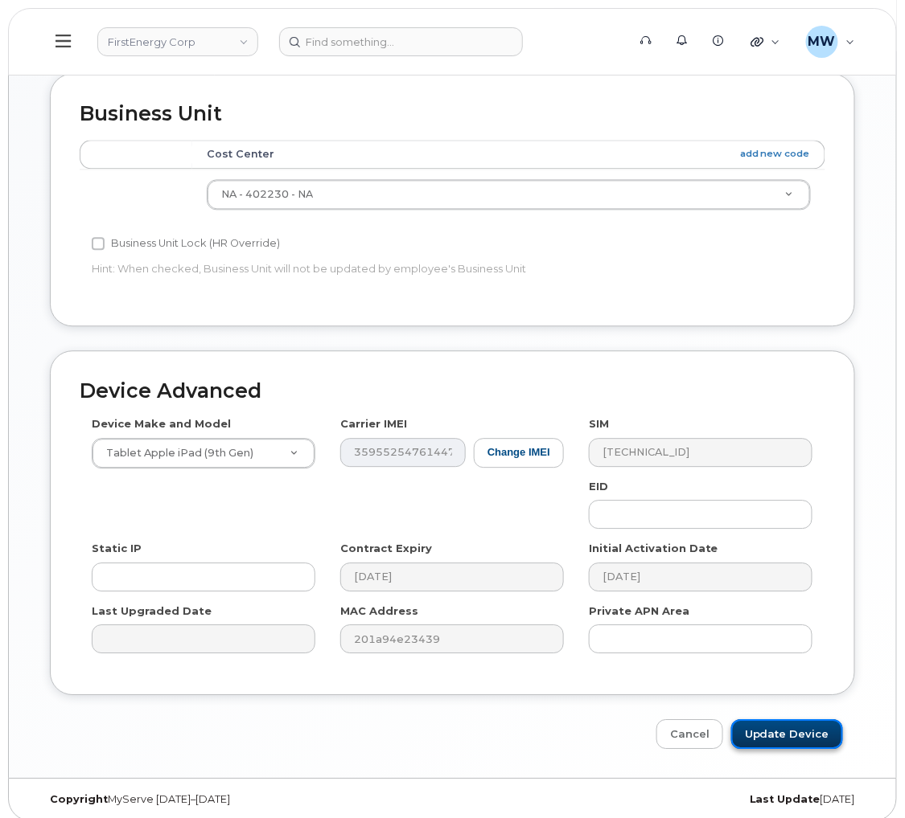
click at [780, 731] on input "Update Device" at bounding box center [787, 735] width 112 height 30
type input "Saving..."
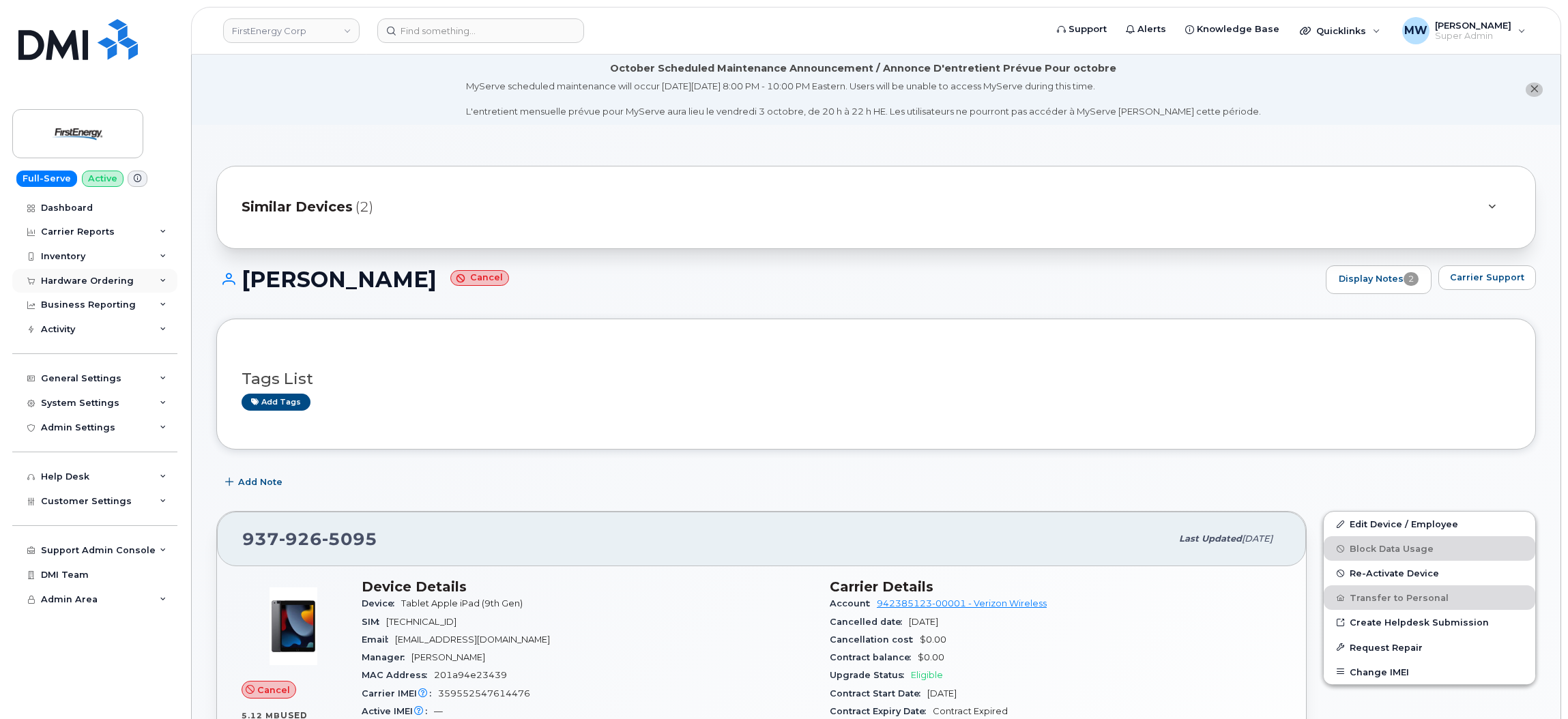
click at [81, 274] on div "Hardware Ordering" at bounding box center [94, 281] width 165 height 25
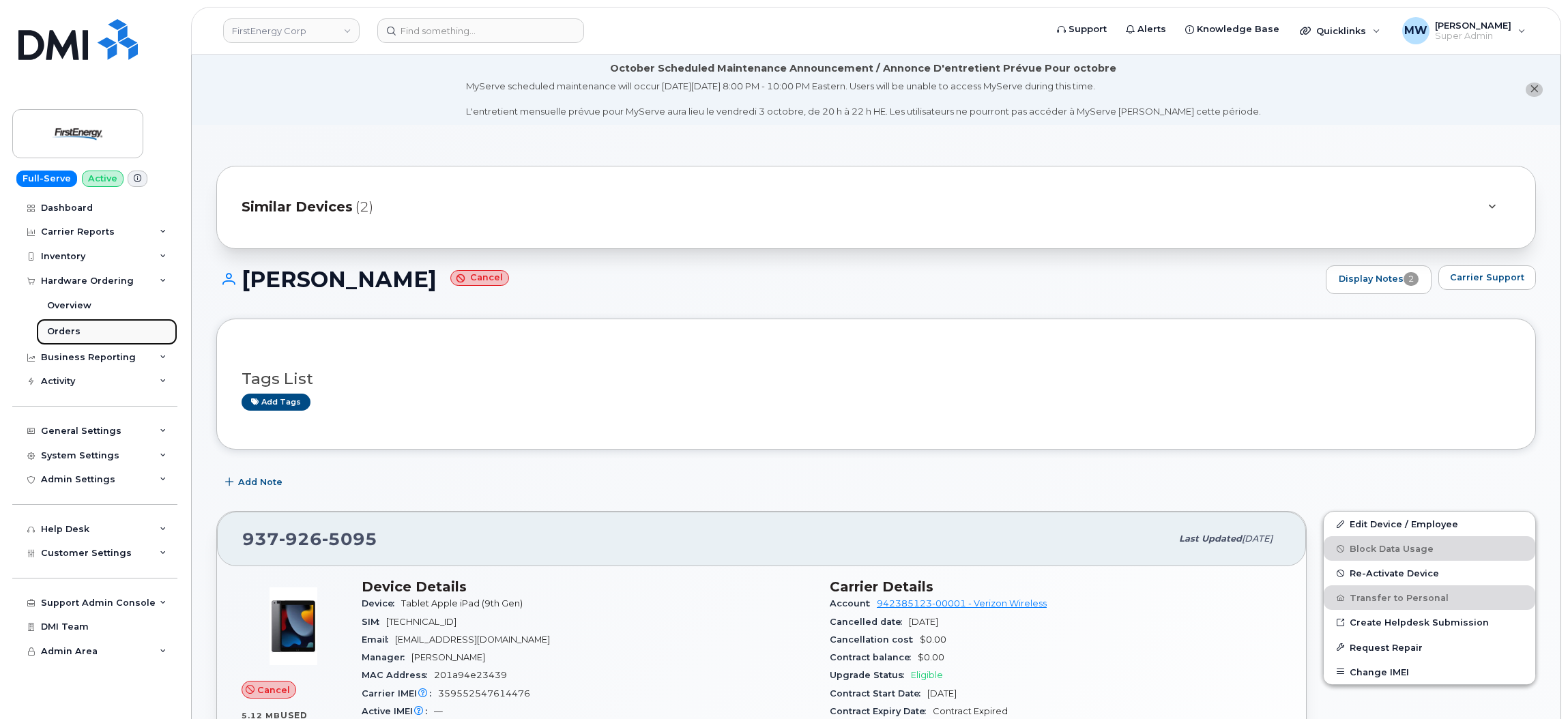
click at [85, 328] on link "Orders" at bounding box center [107, 331] width 141 height 26
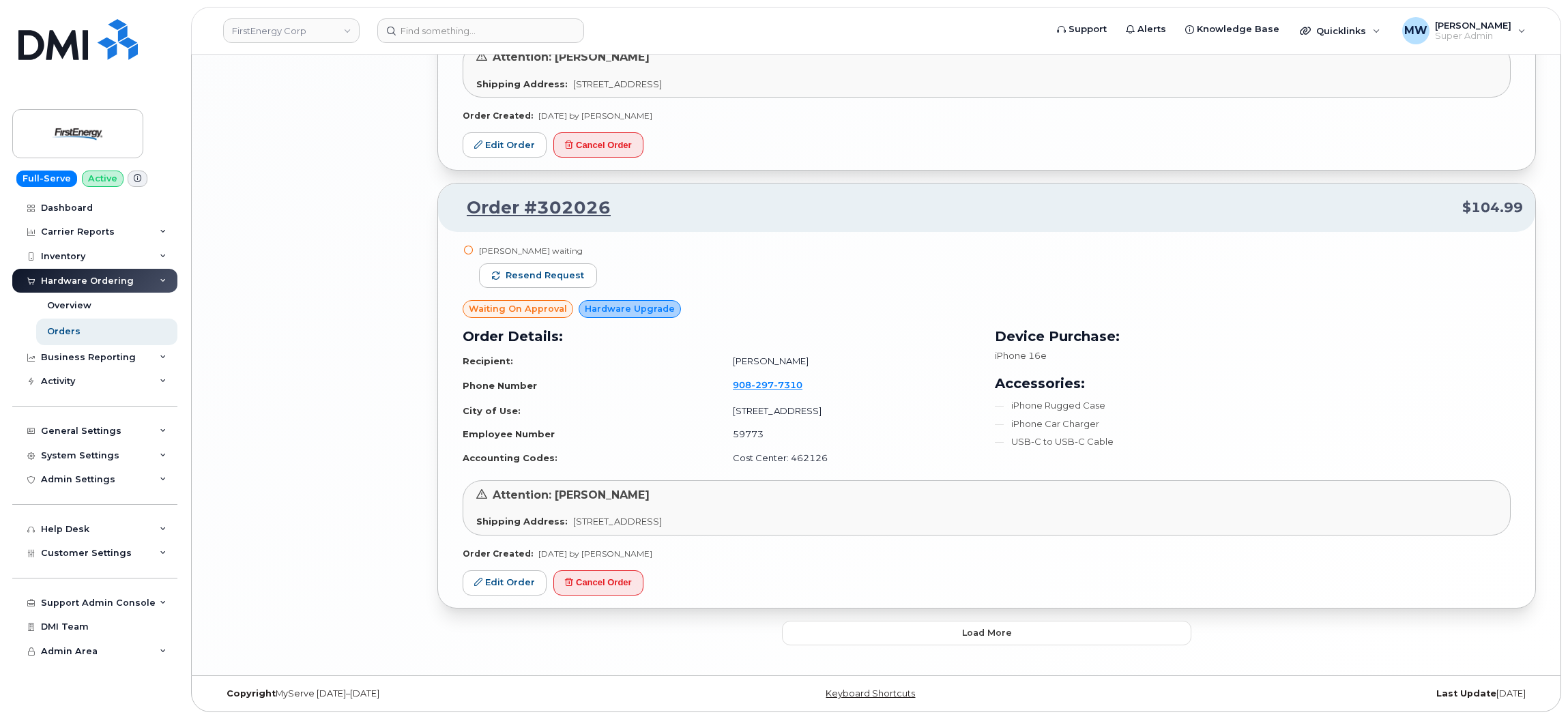
scroll to position [2896, 0]
click at [767, 634] on button "Load more" at bounding box center [986, 633] width 409 height 25
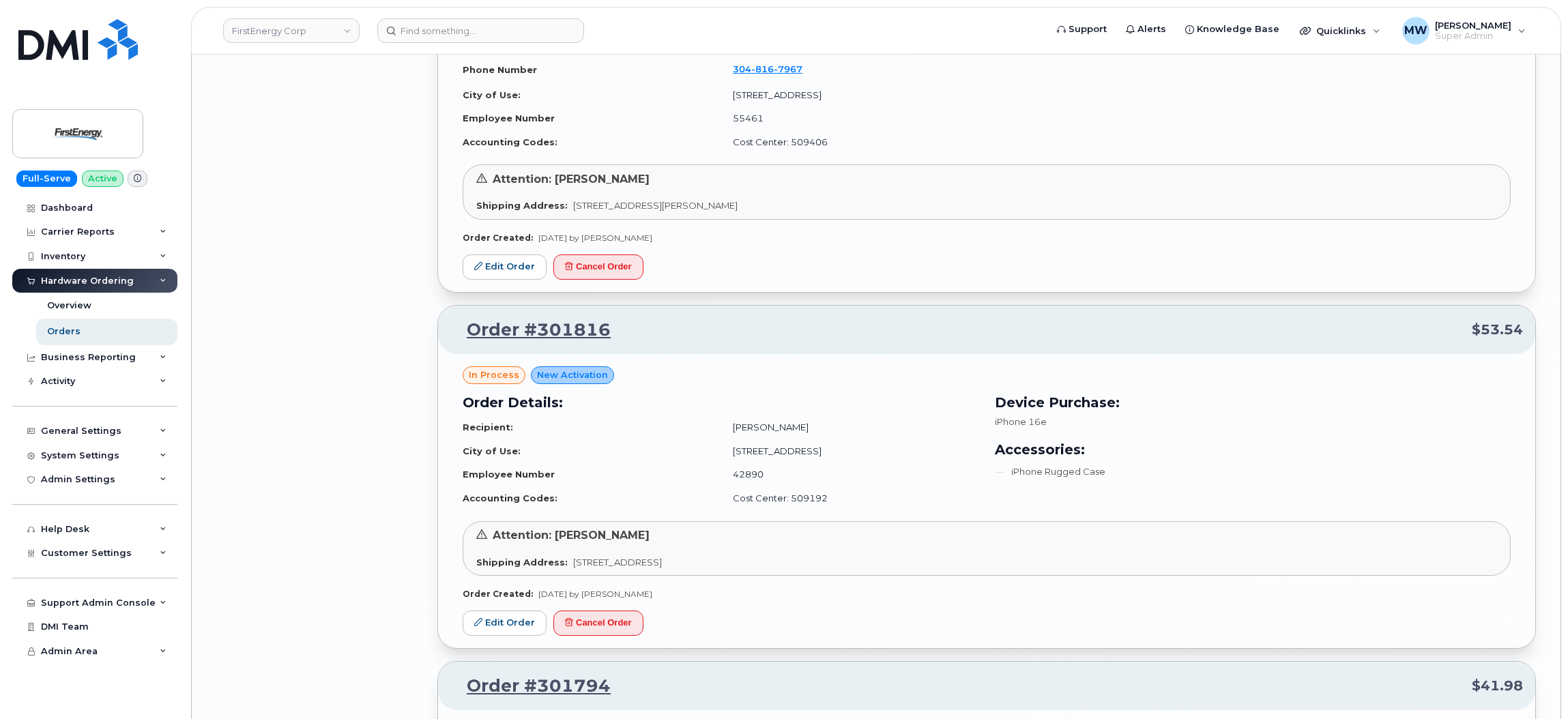
scroll to position [4535, 0]
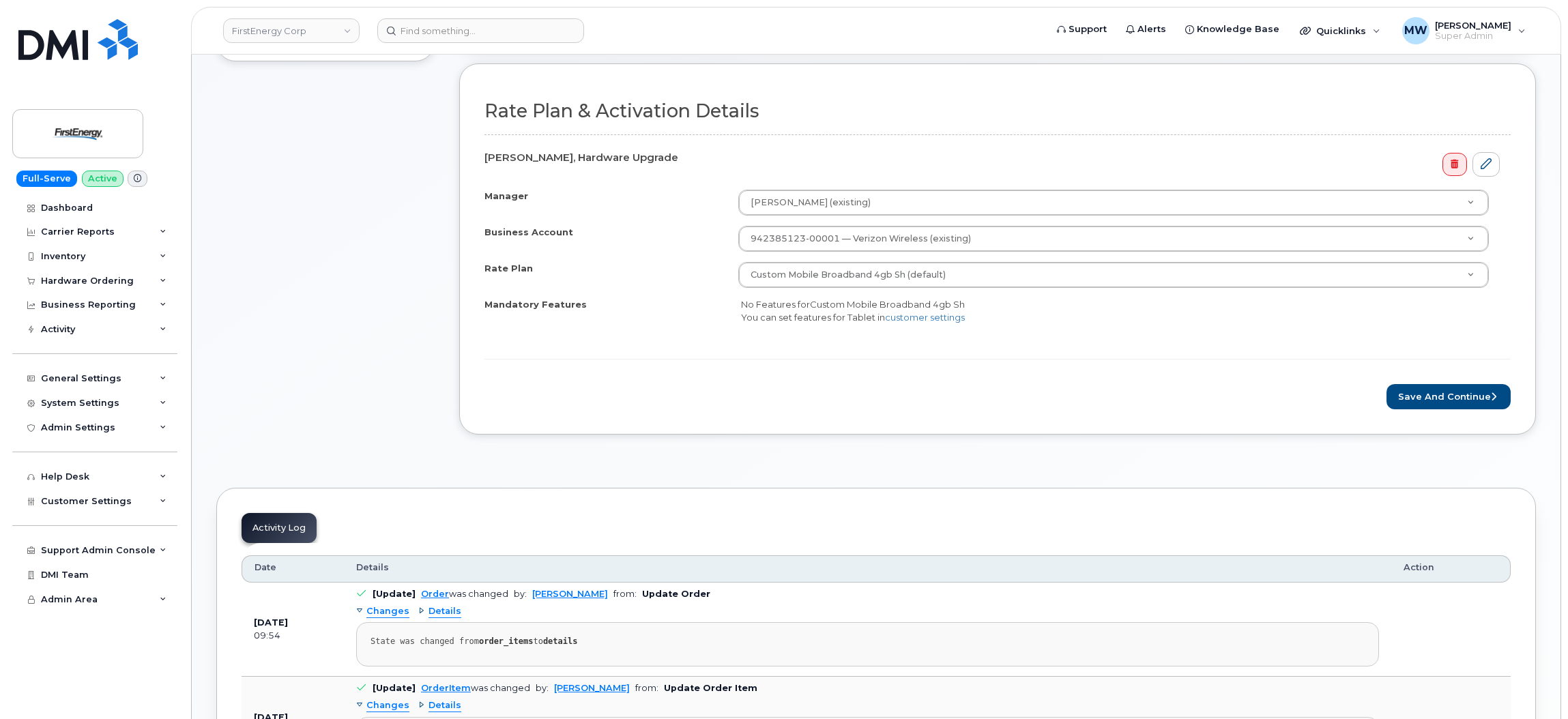
scroll to position [511, 0]
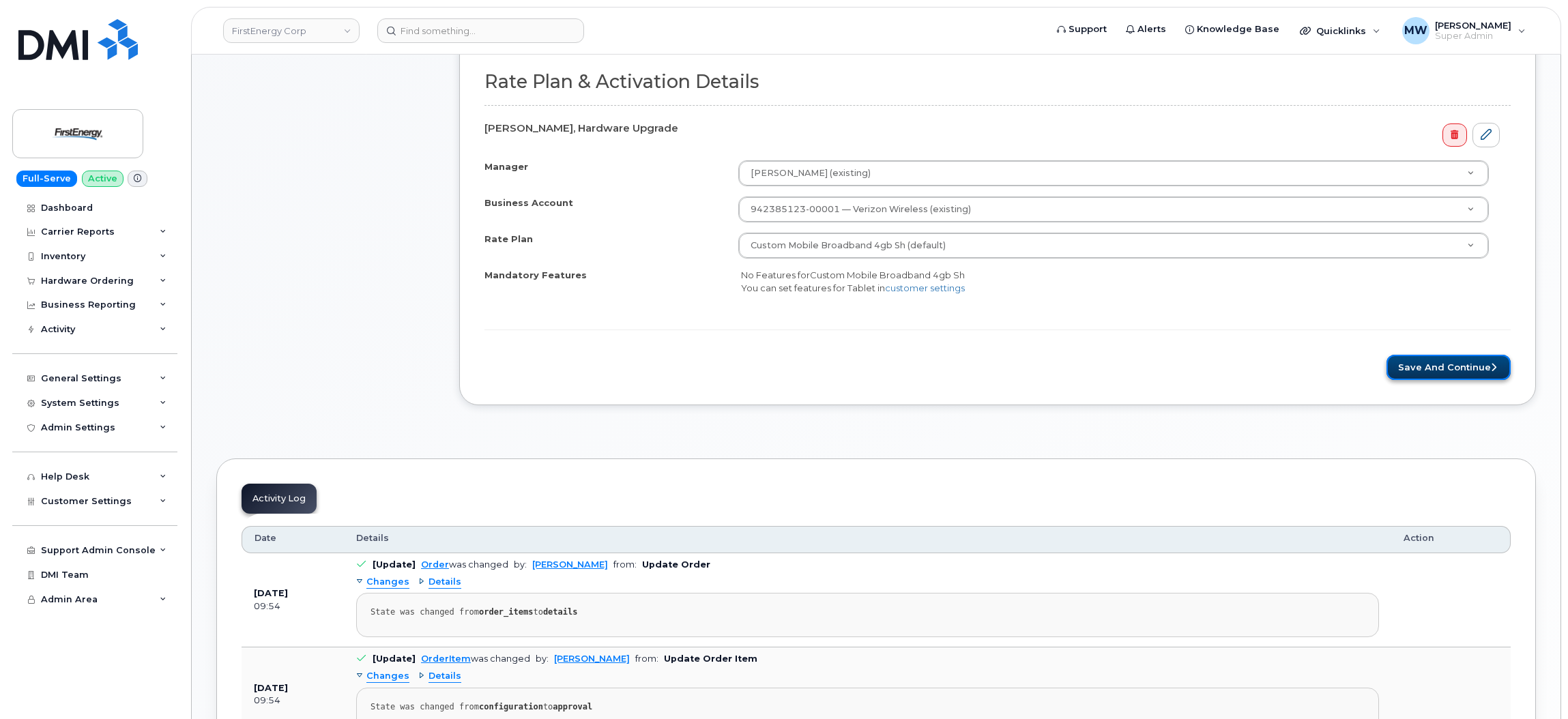
click at [1504, 371] on button "Save and Continue" at bounding box center [1448, 368] width 124 height 25
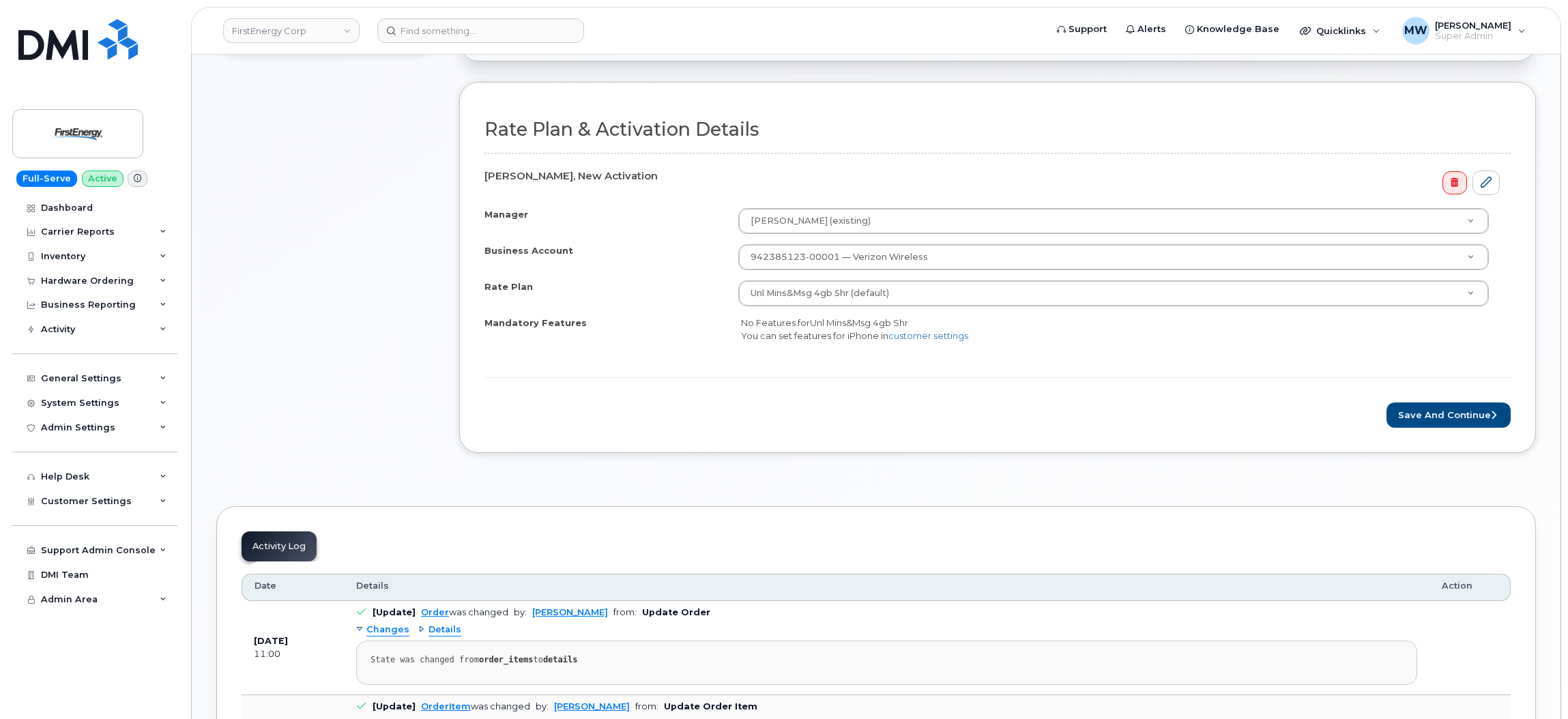
scroll to position [511, 0]
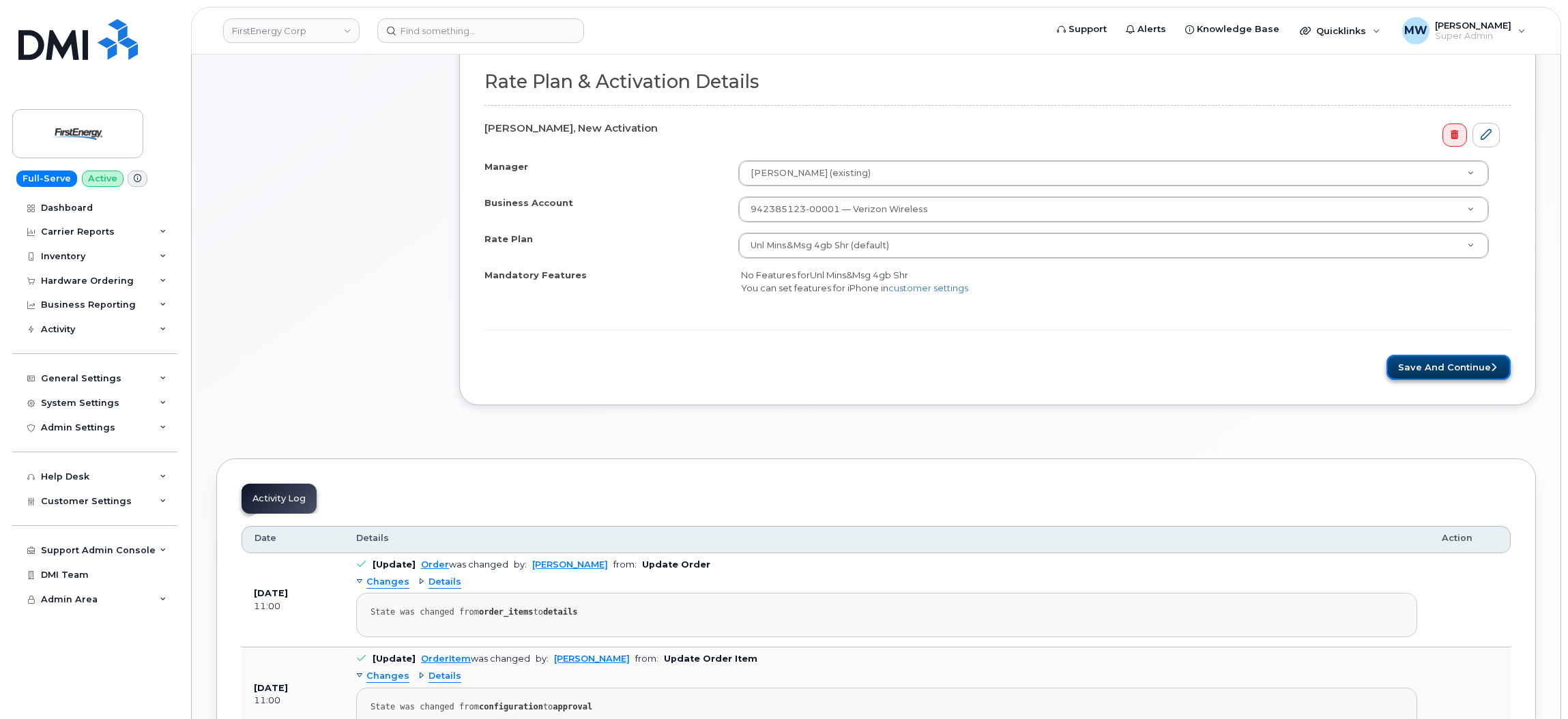
click at [1431, 370] on button "Save and Continue" at bounding box center [1448, 368] width 124 height 25
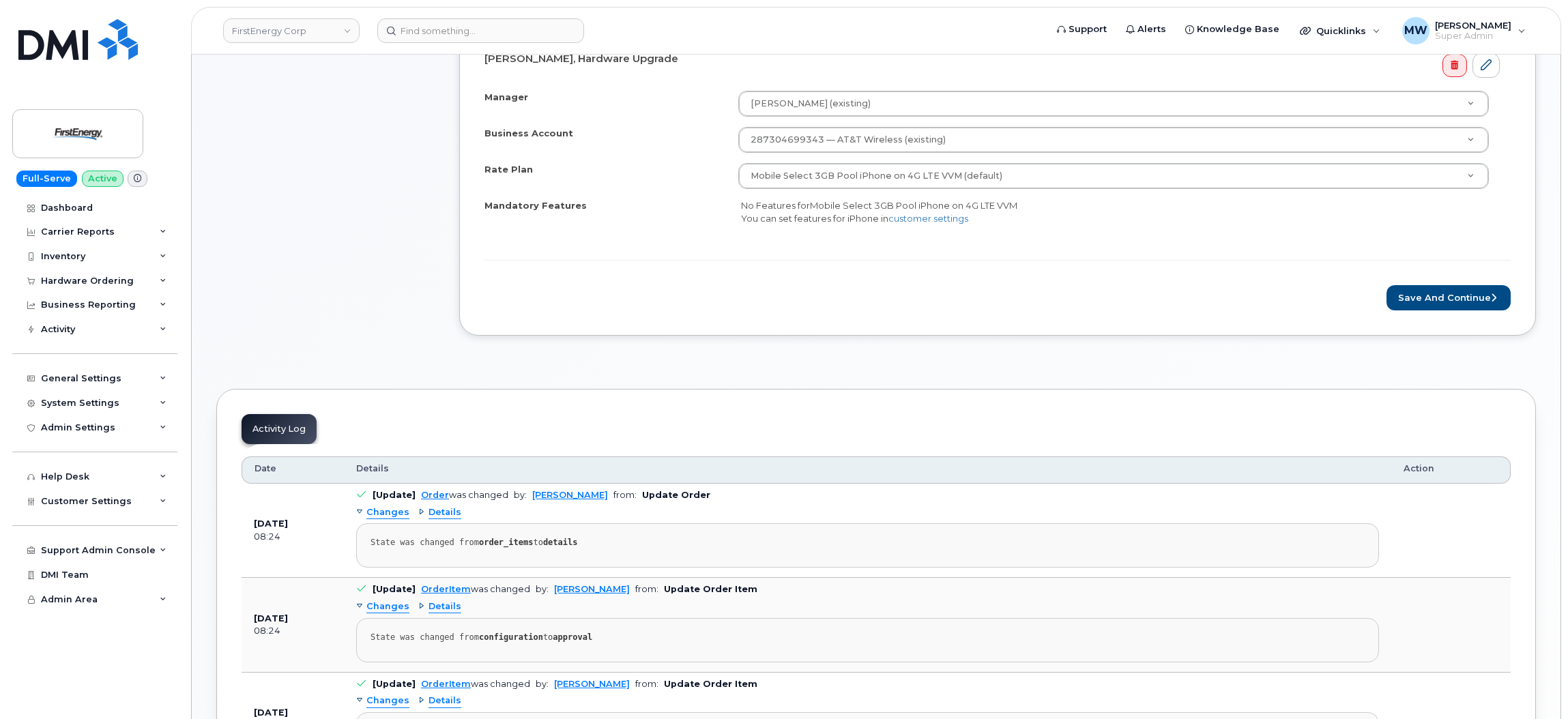
scroll to position [614, 0]
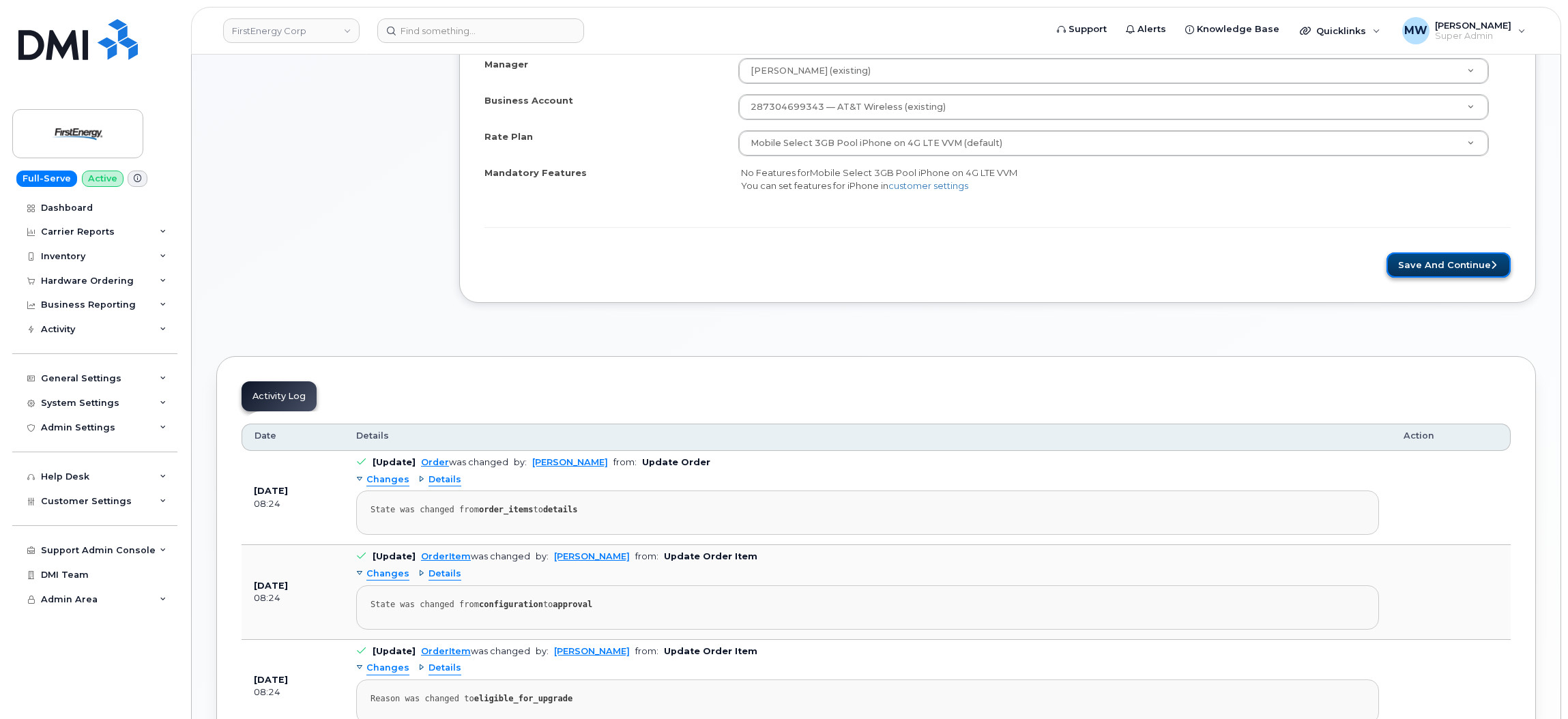
click at [1488, 270] on button "Save and Continue" at bounding box center [1448, 265] width 124 height 25
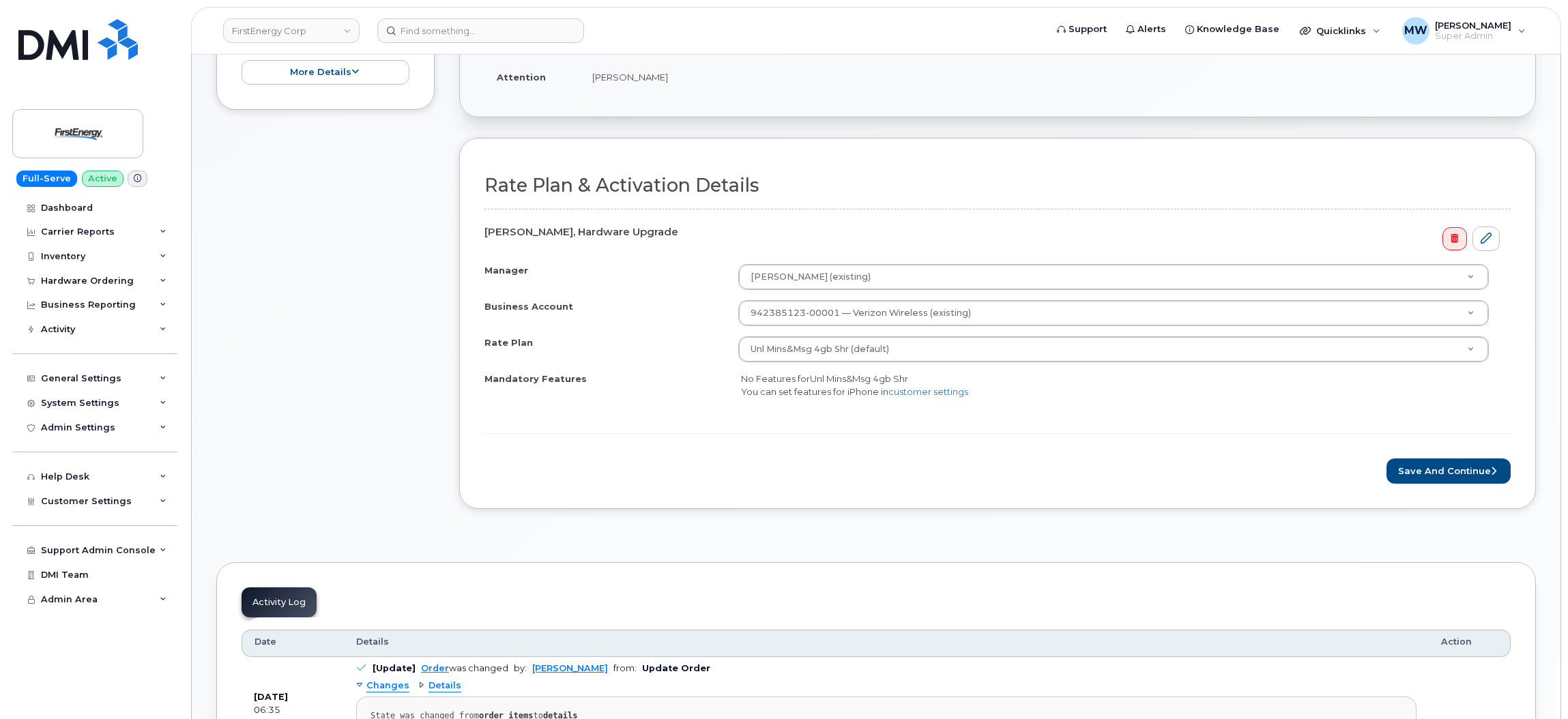
scroll to position [409, 0]
click at [1475, 482] on button "Save and Continue" at bounding box center [1448, 469] width 124 height 25
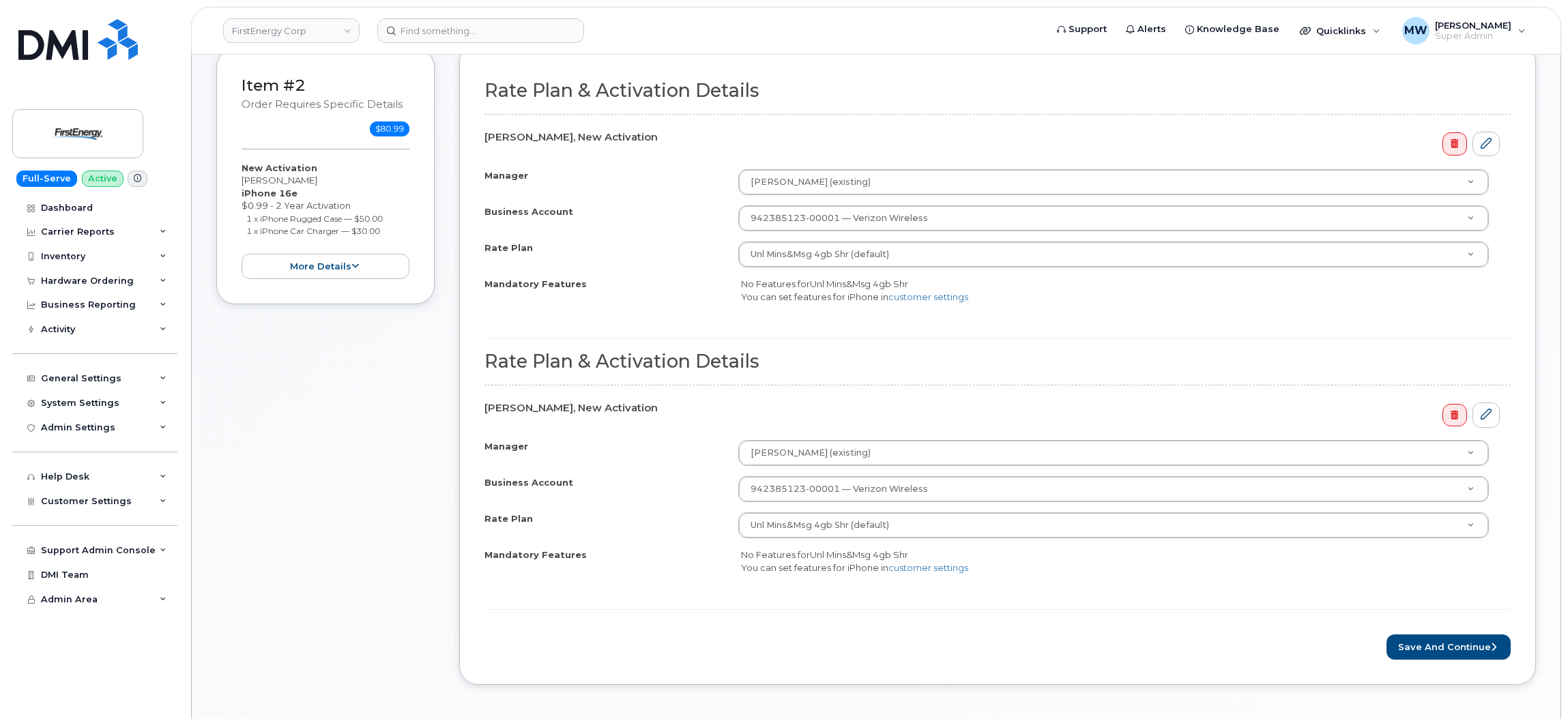
scroll to position [614, 0]
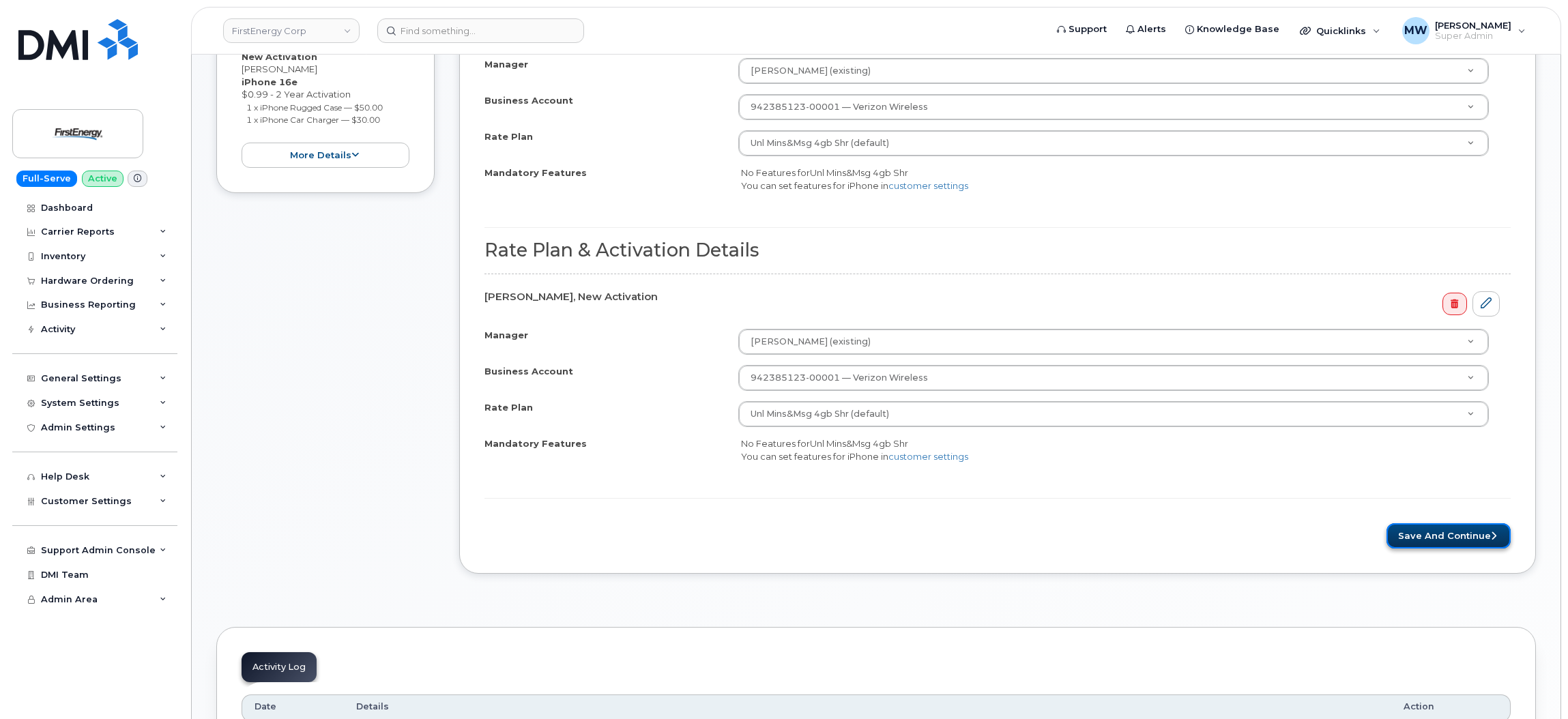
click at [1438, 538] on button "Save and Continue" at bounding box center [1448, 536] width 124 height 25
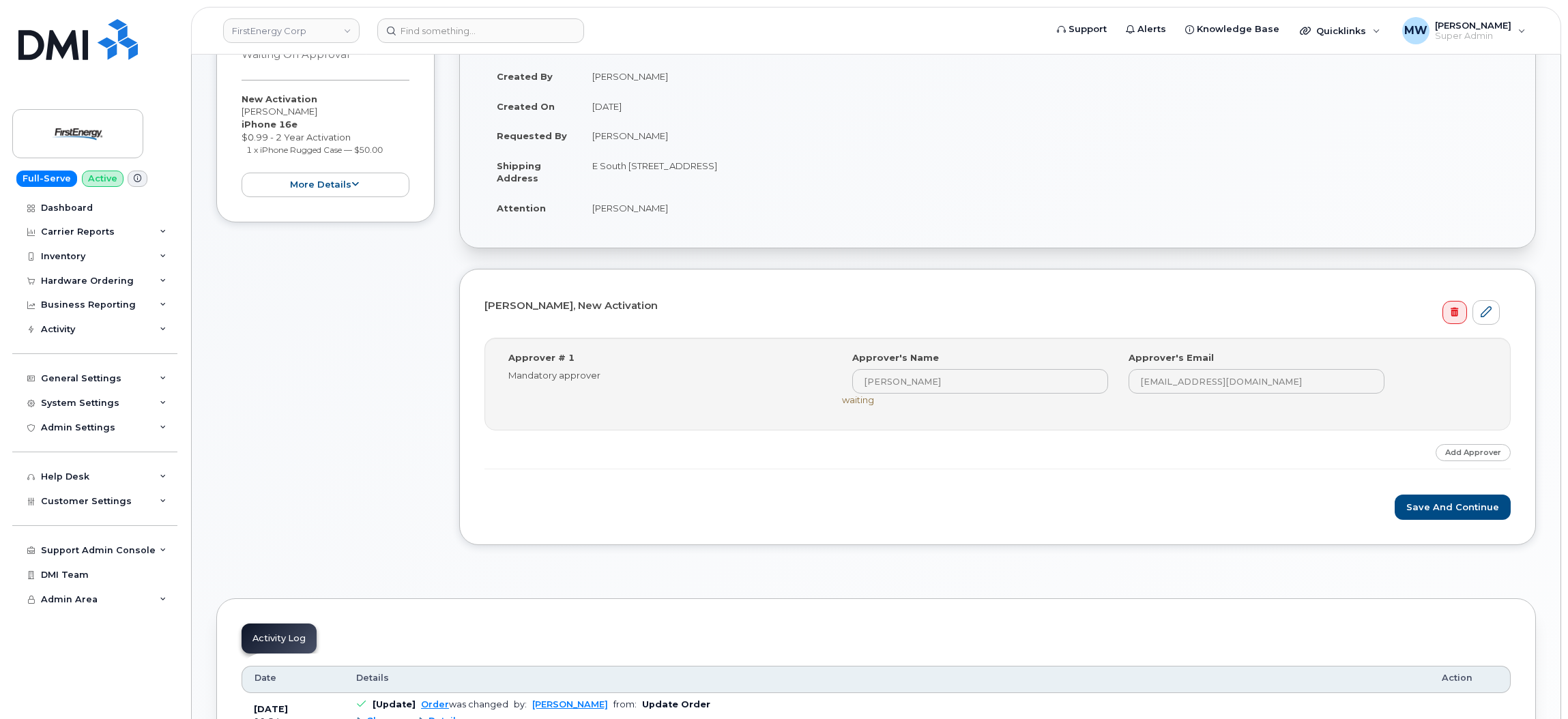
scroll to position [306, 0]
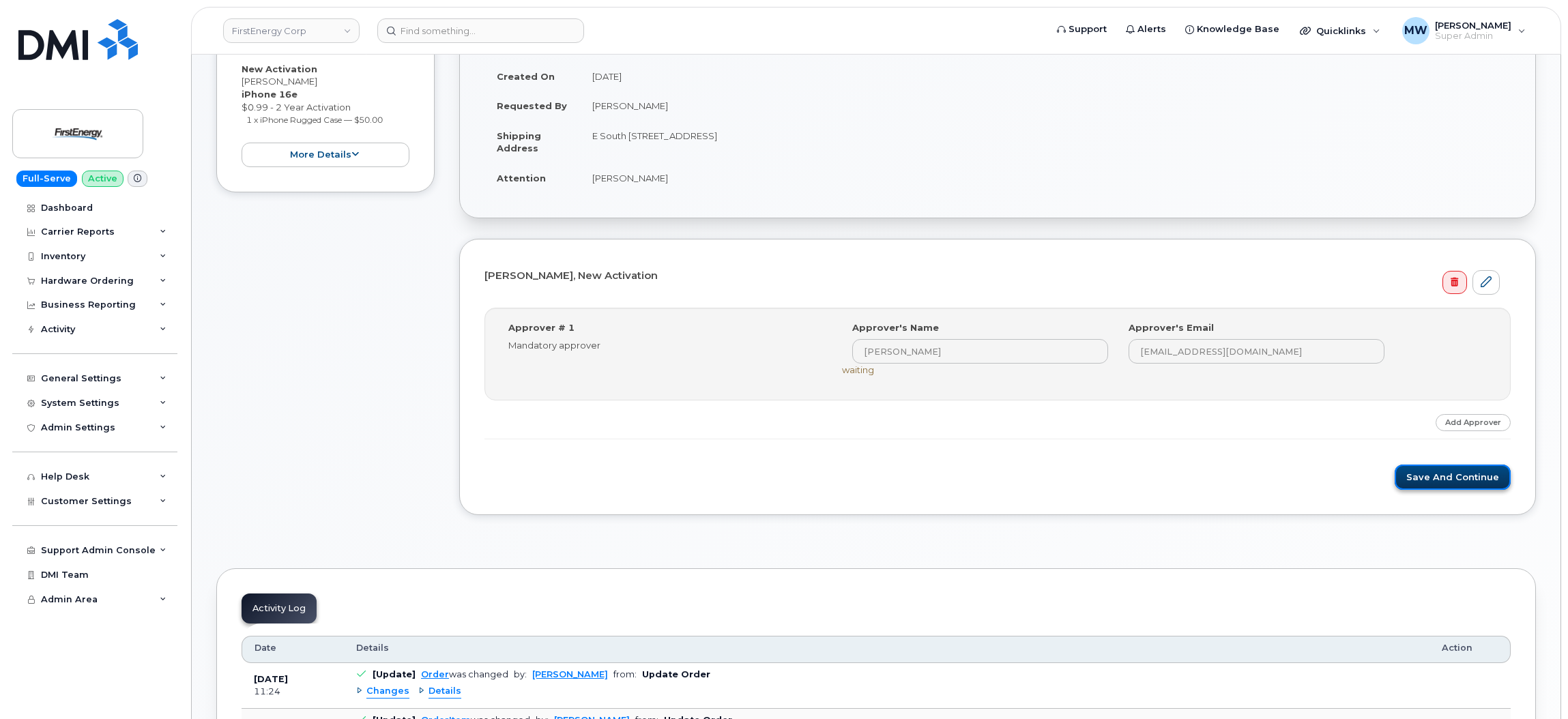
click at [1459, 477] on button "Save and Continue" at bounding box center [1452, 478] width 116 height 25
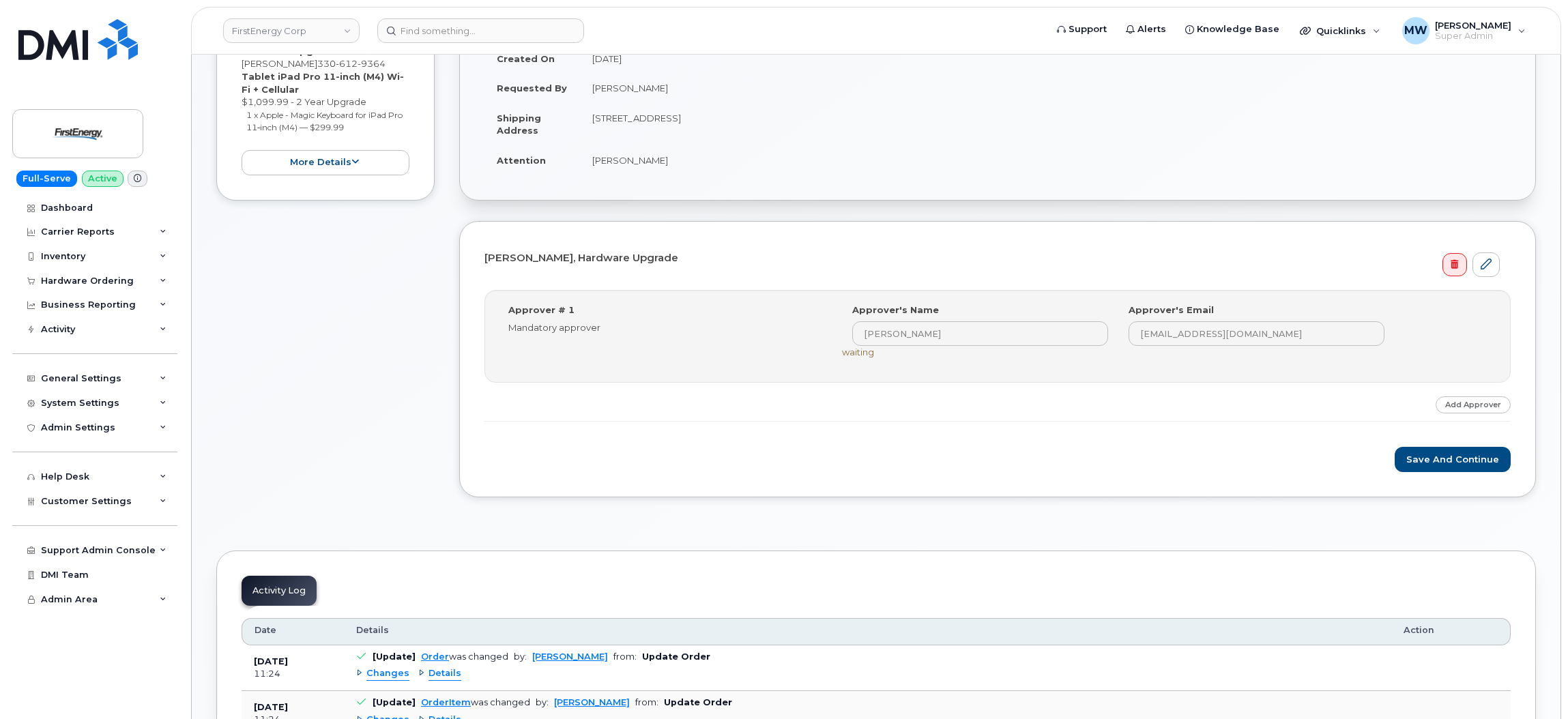
scroll to position [409, 0]
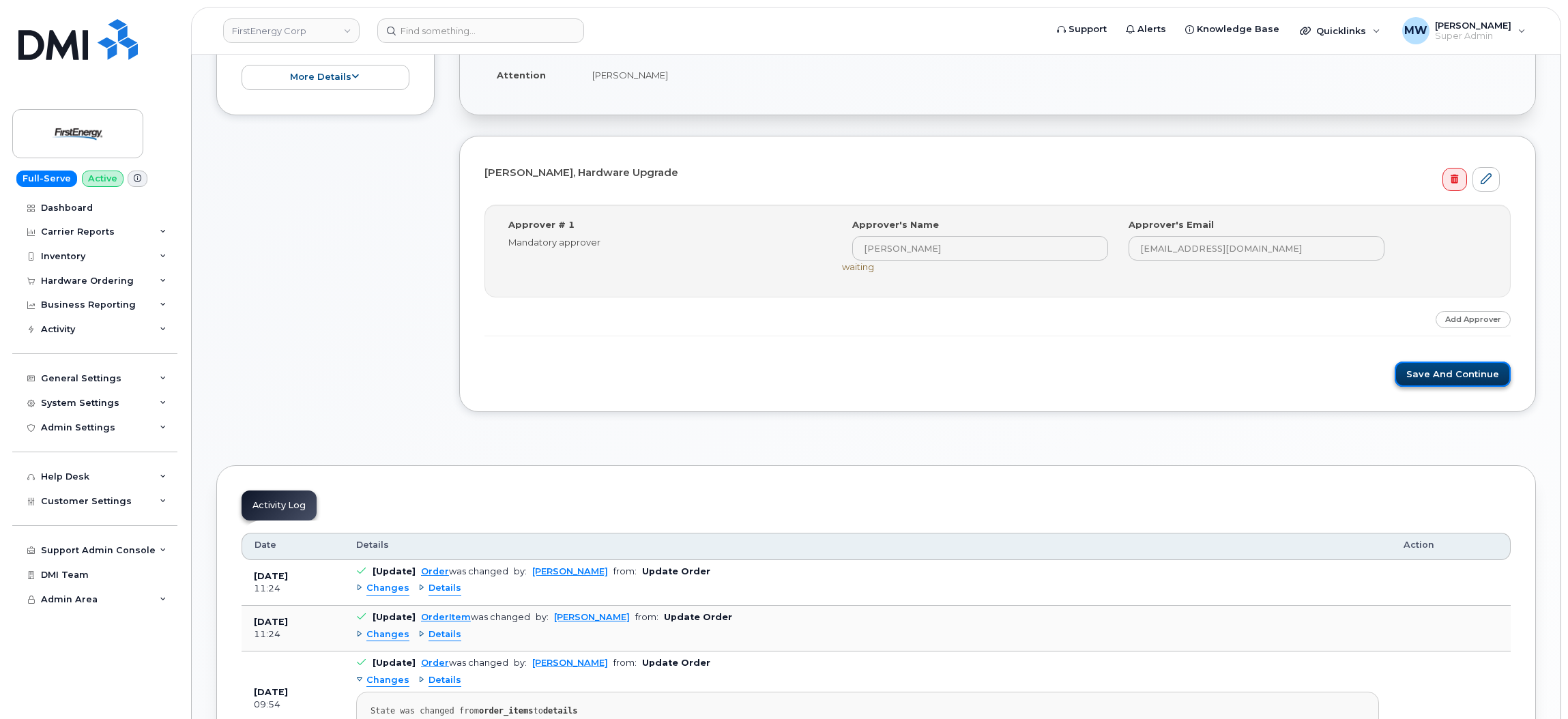
click at [1448, 371] on button "Save and Continue" at bounding box center [1452, 374] width 116 height 25
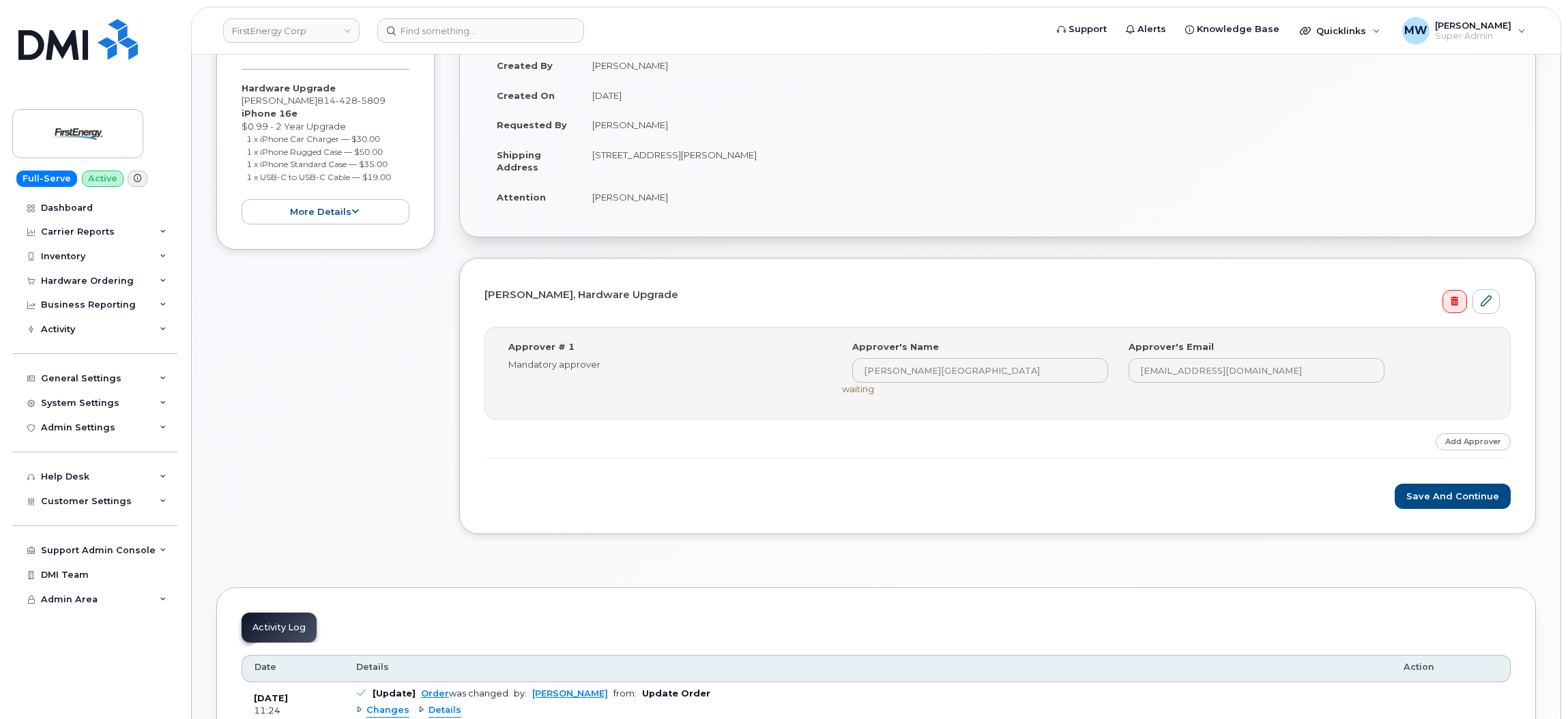
scroll to position [409, 0]
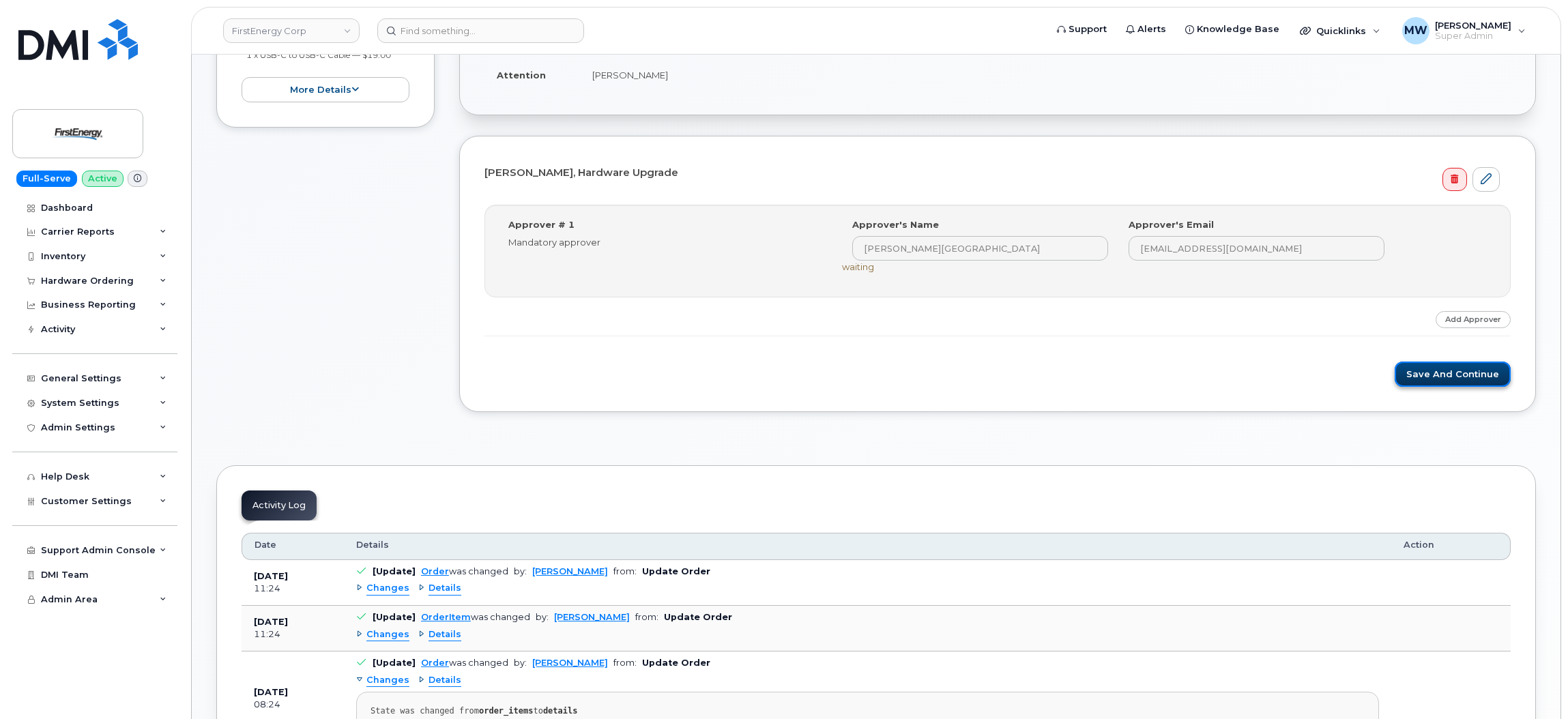
click at [1414, 368] on button "Save and Continue" at bounding box center [1452, 374] width 116 height 25
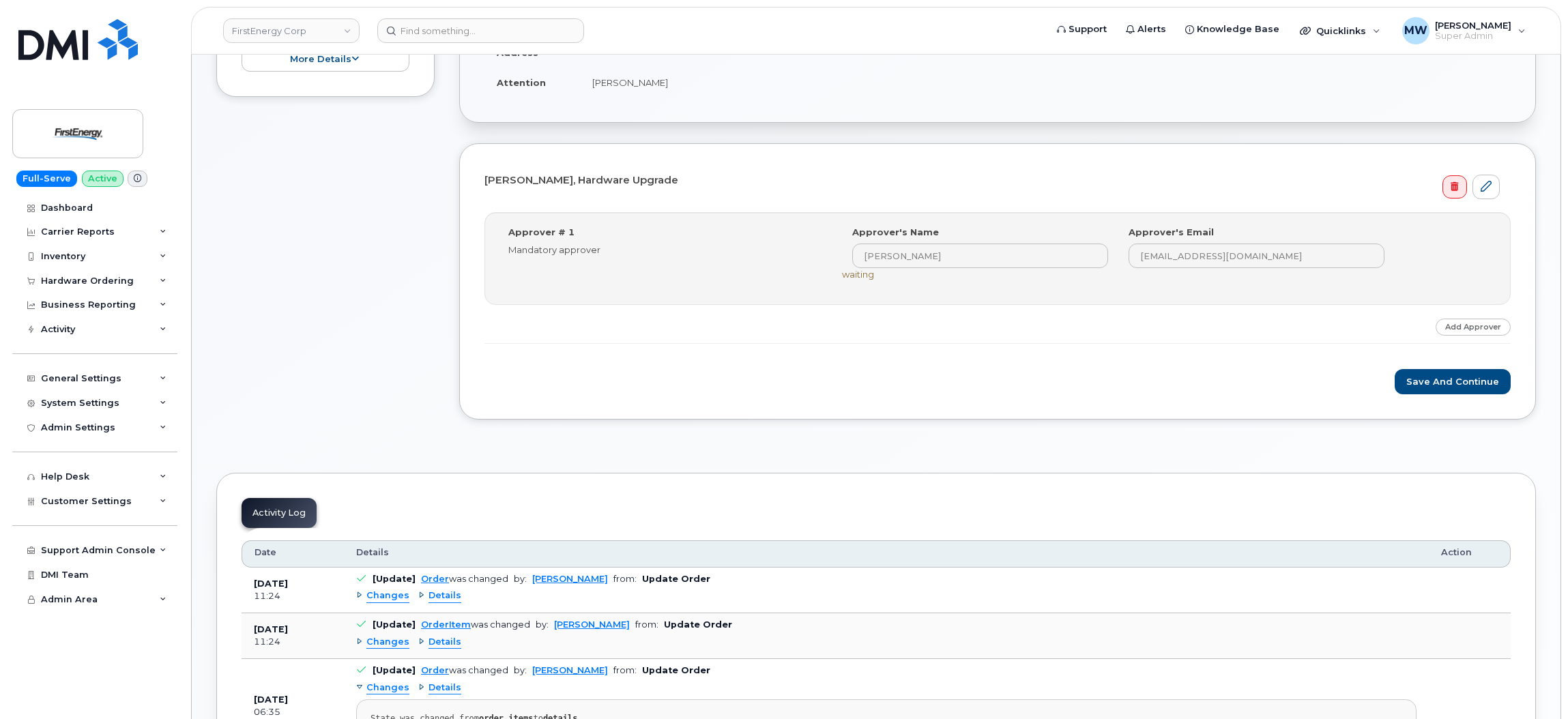
scroll to position [409, 0]
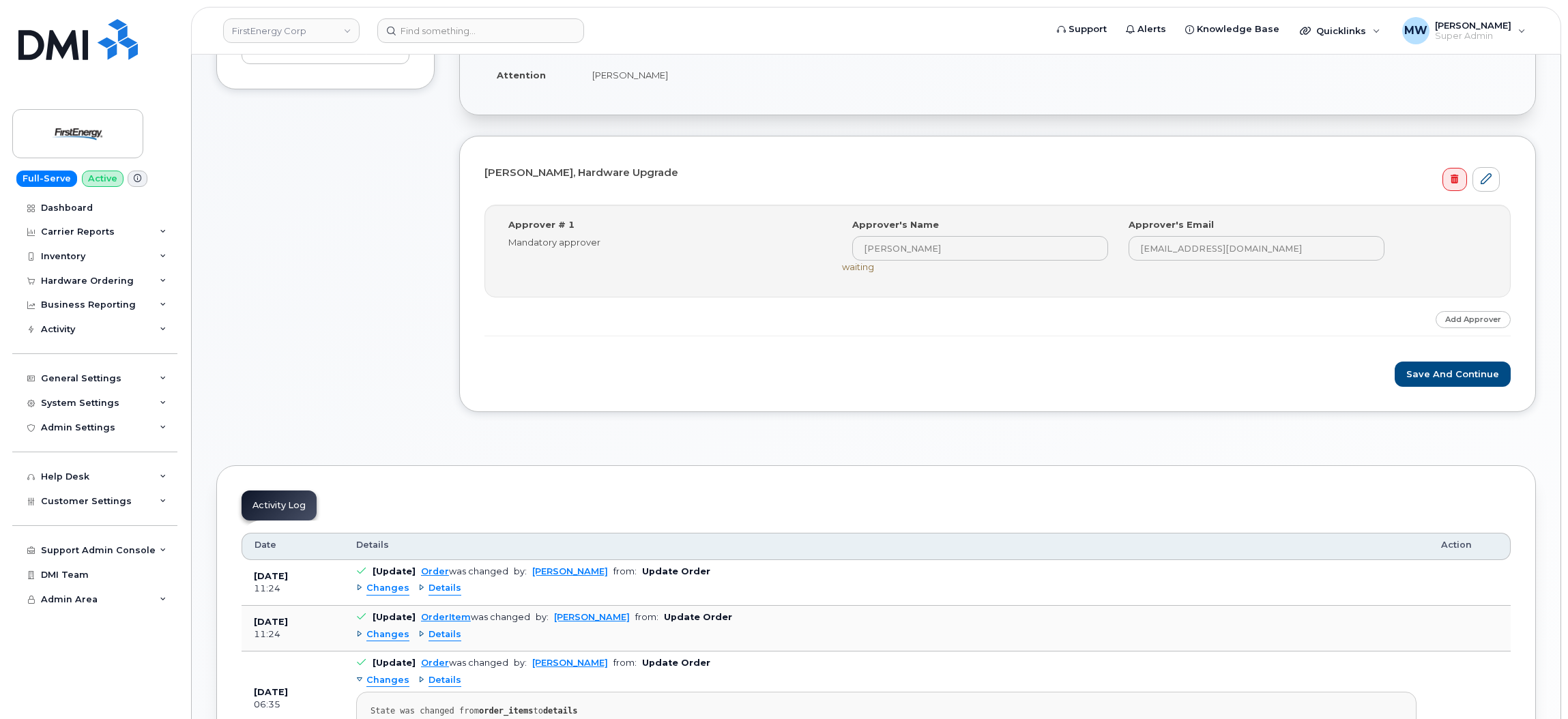
click at [1462, 355] on form "[PERSON_NAME], Hardware Upgrade Step-by-step approvals: [PERSON_NAME] » Approve…" at bounding box center [997, 274] width 1026 height 226
click at [1468, 371] on button "Save and Continue" at bounding box center [1452, 374] width 116 height 25
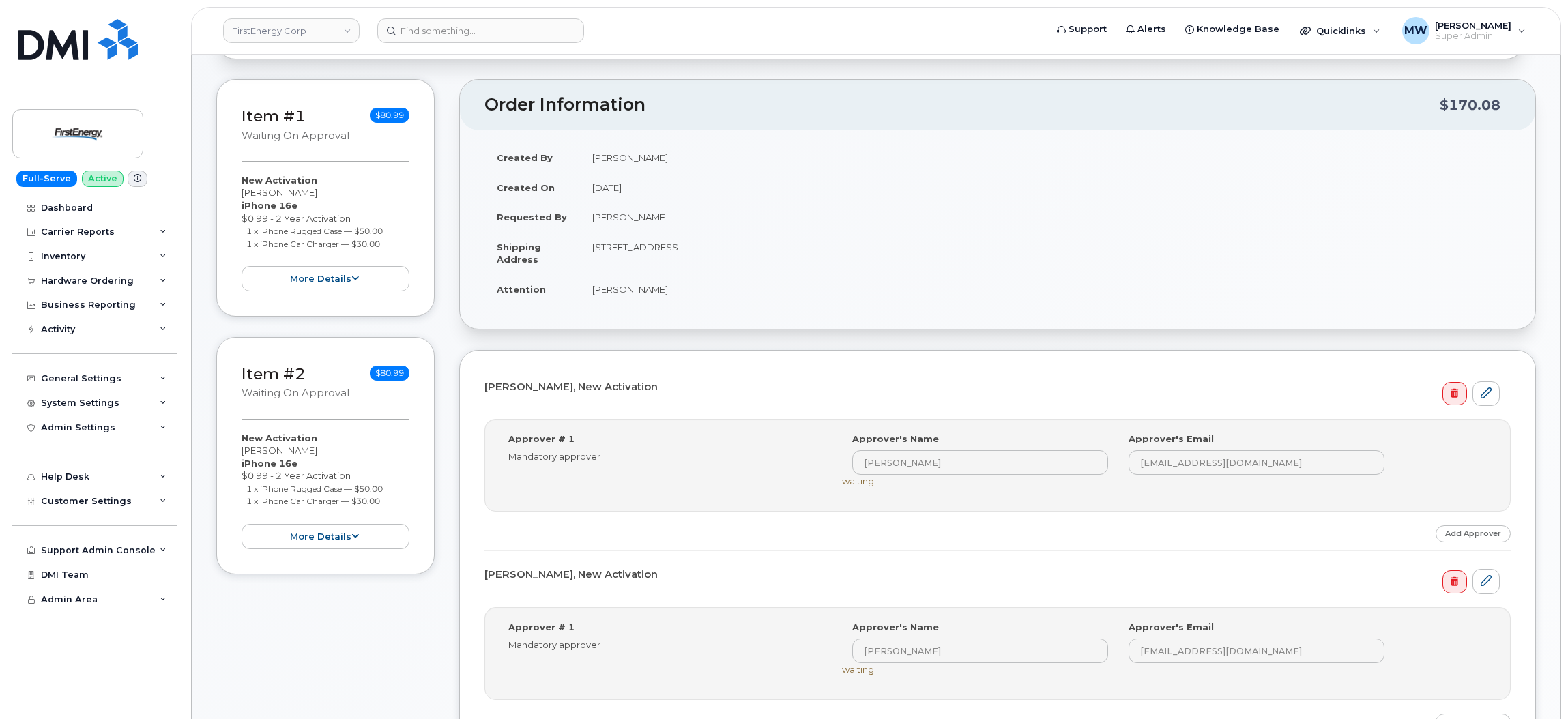
scroll to position [306, 0]
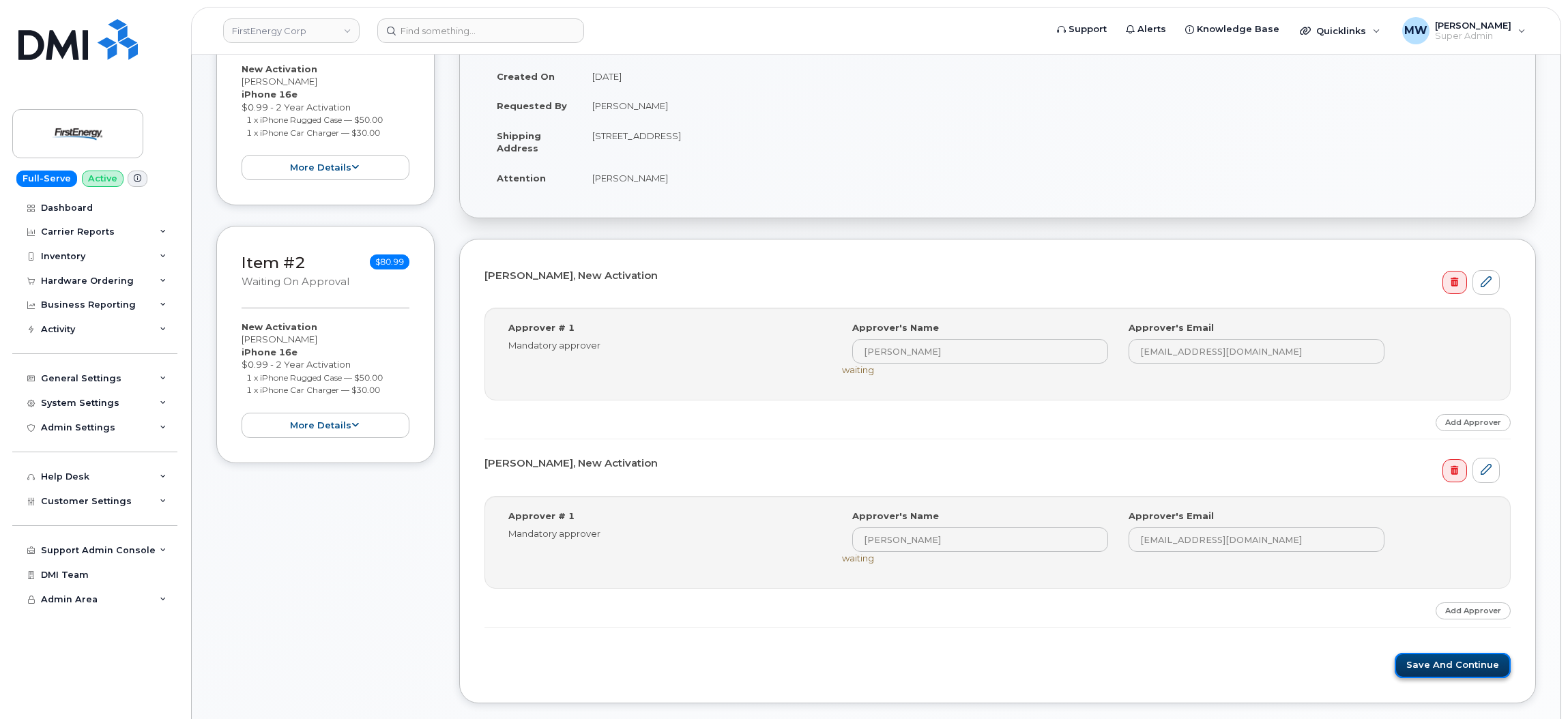
click at [1443, 669] on button "Save and Continue" at bounding box center [1452, 666] width 116 height 25
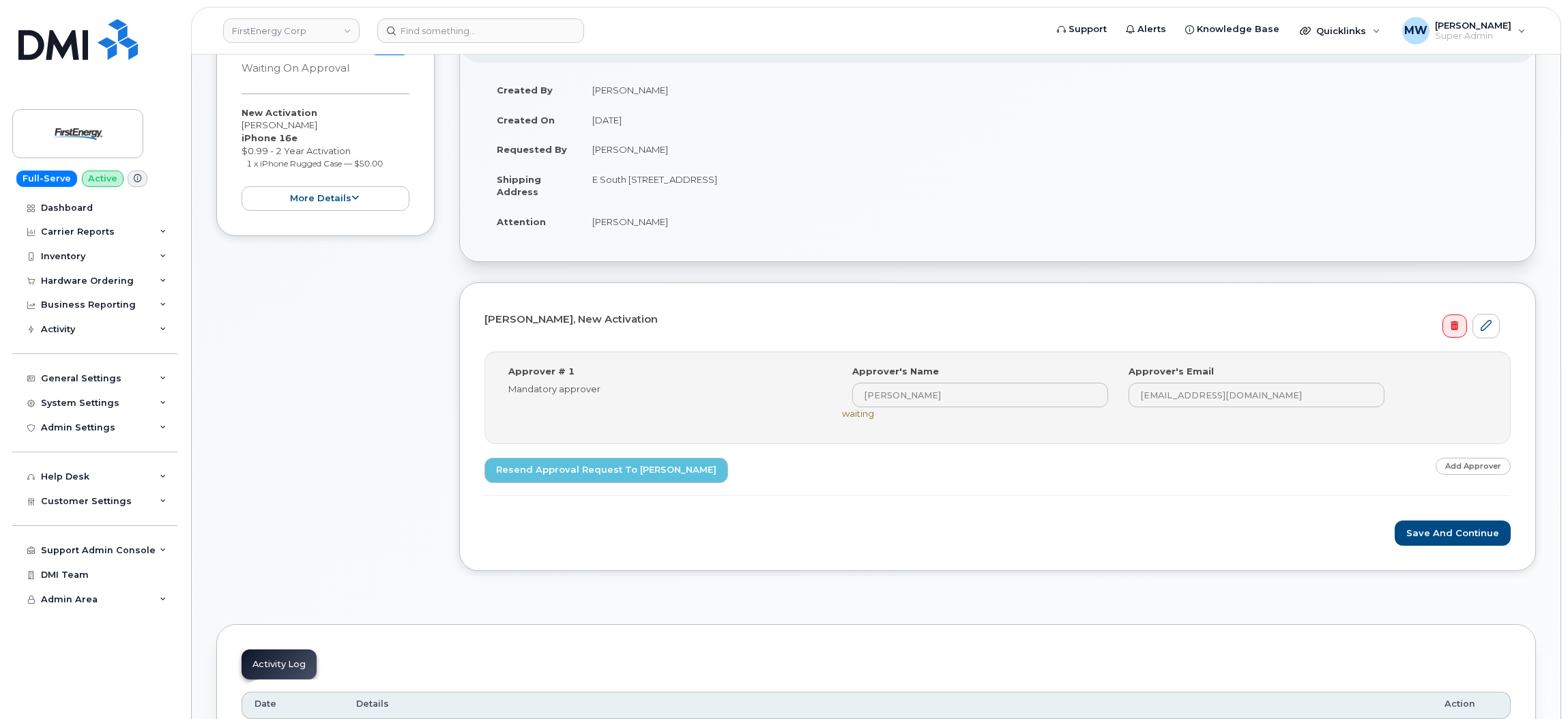
scroll to position [306, 0]
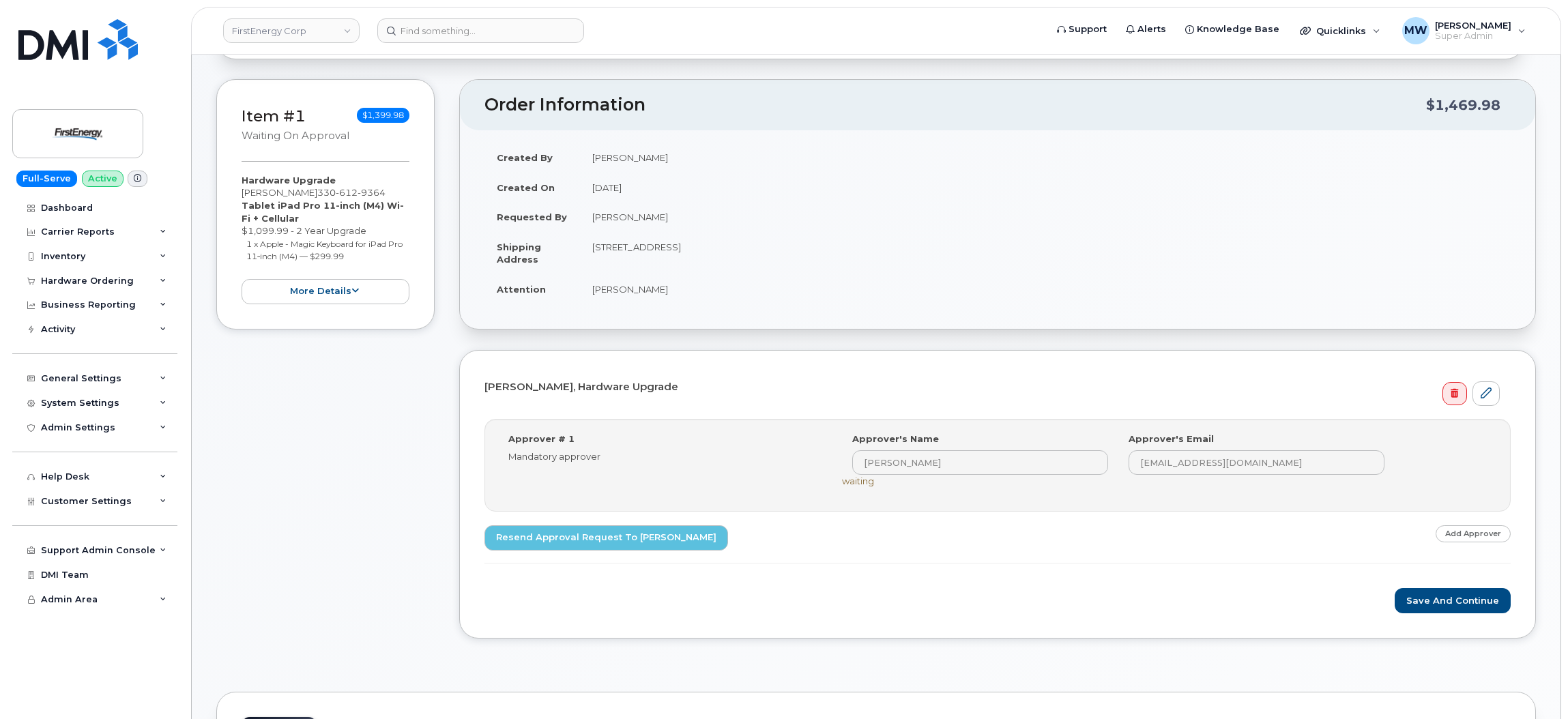
scroll to position [205, 0]
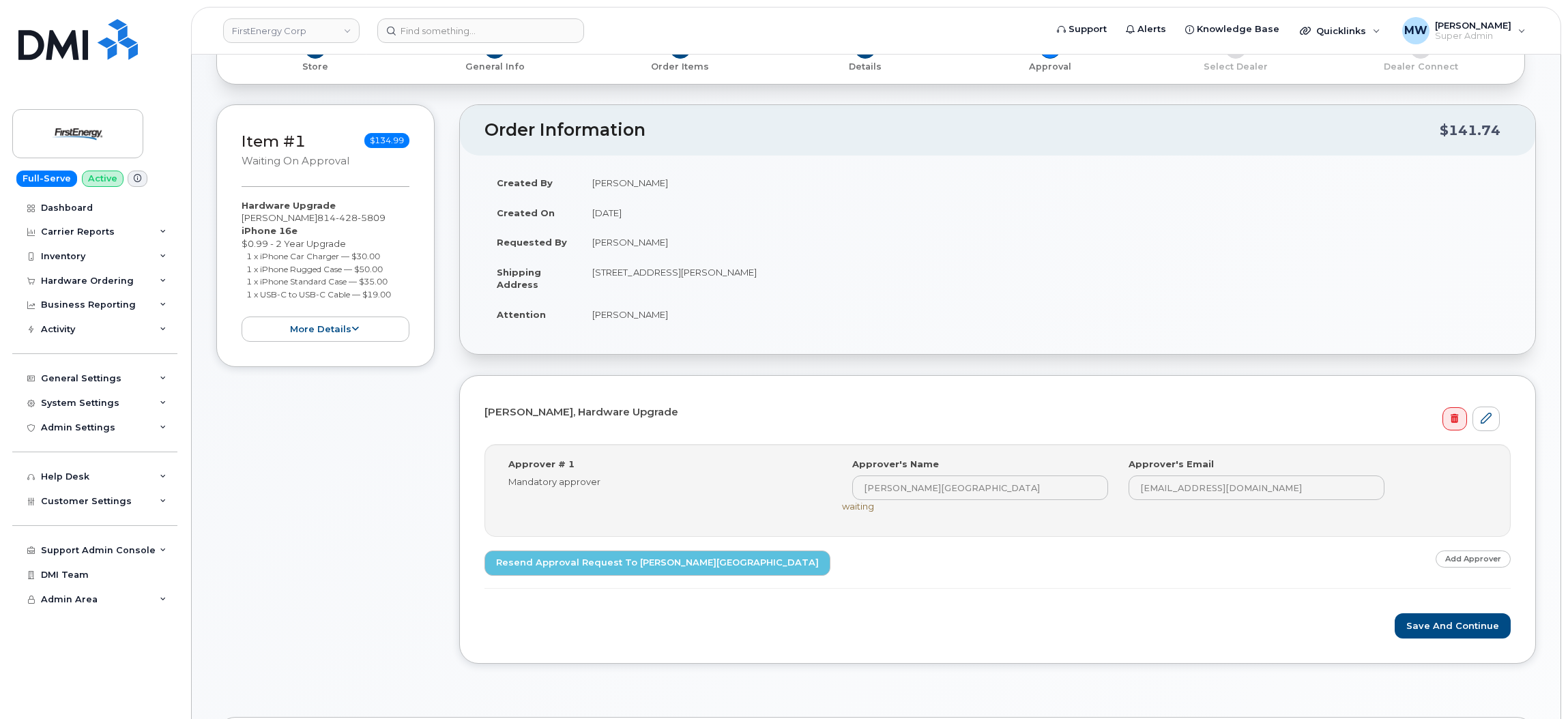
scroll to position [205, 0]
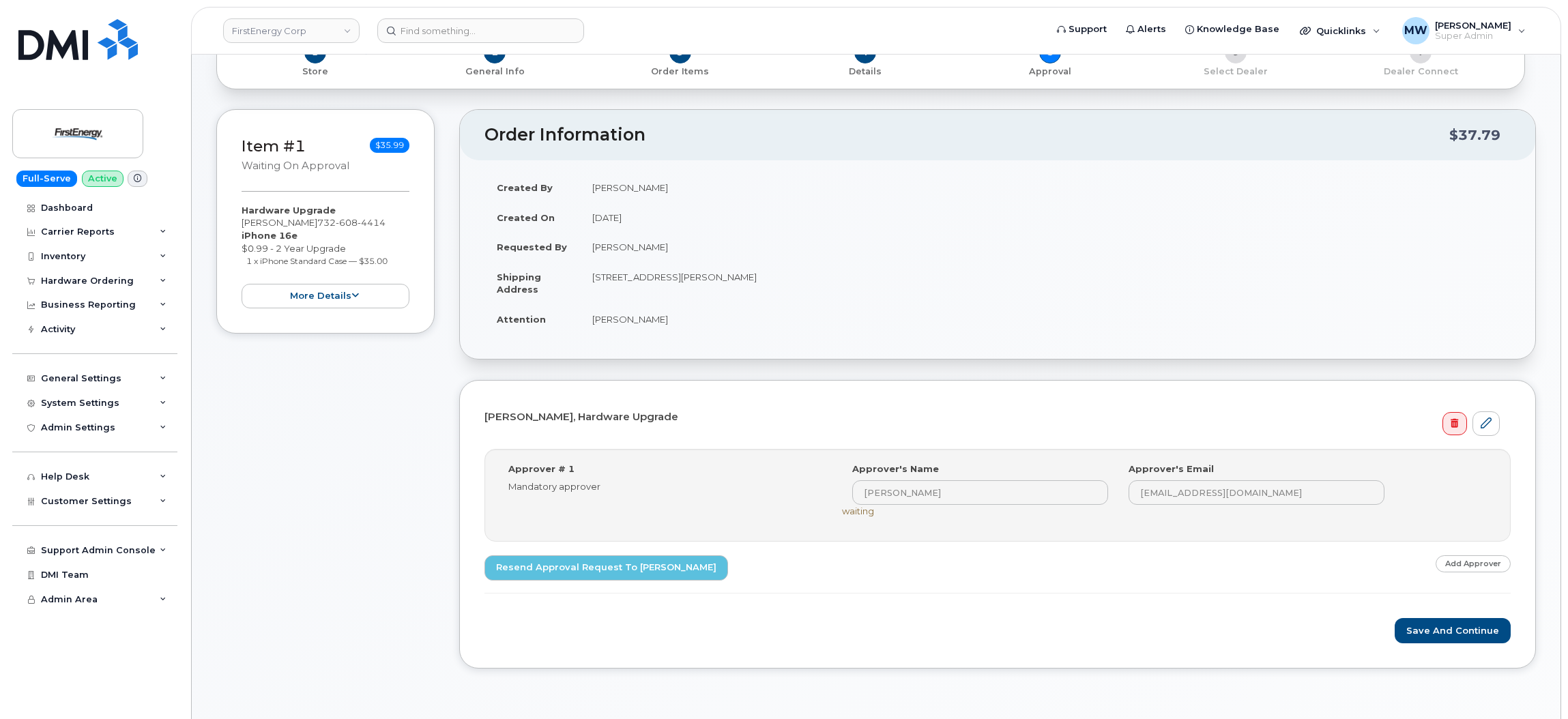
scroll to position [205, 0]
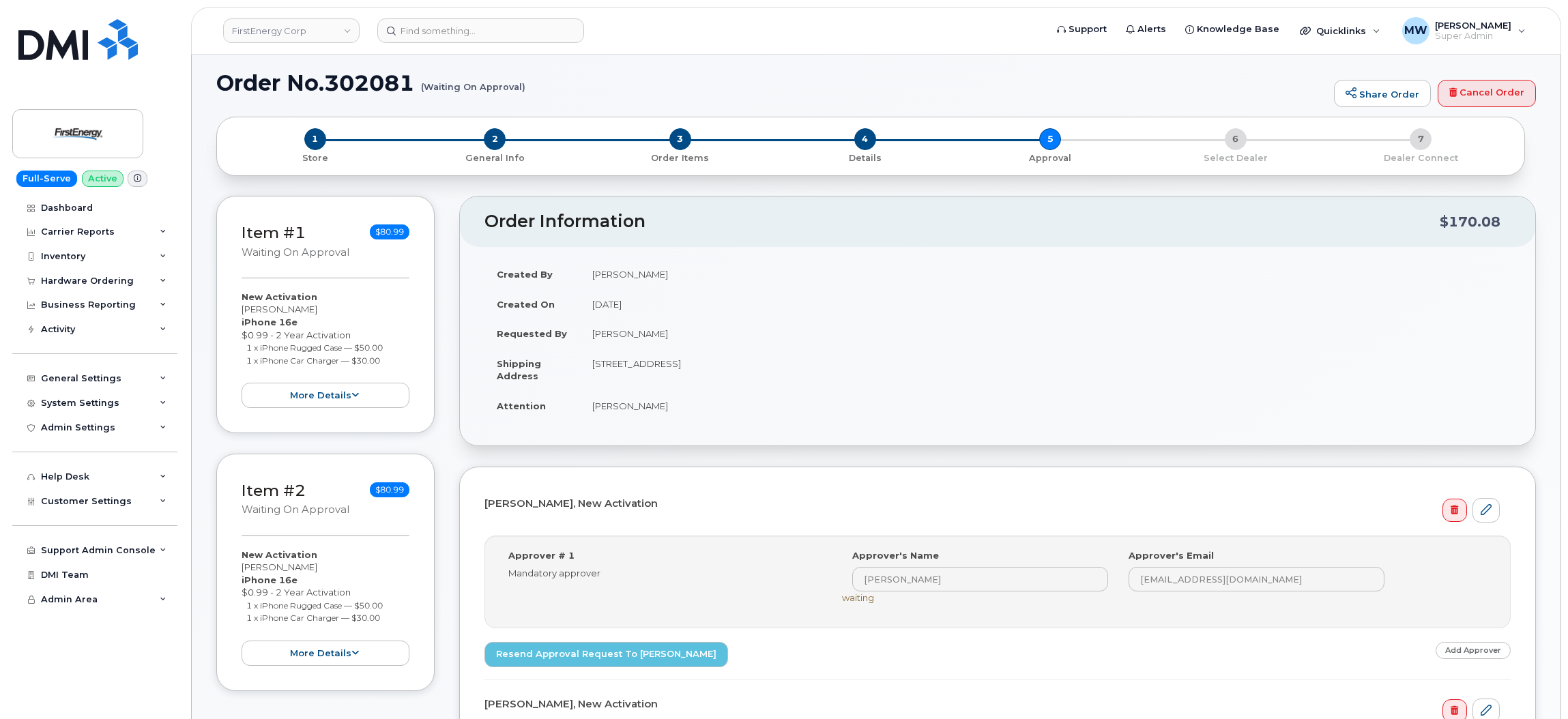
scroll to position [205, 0]
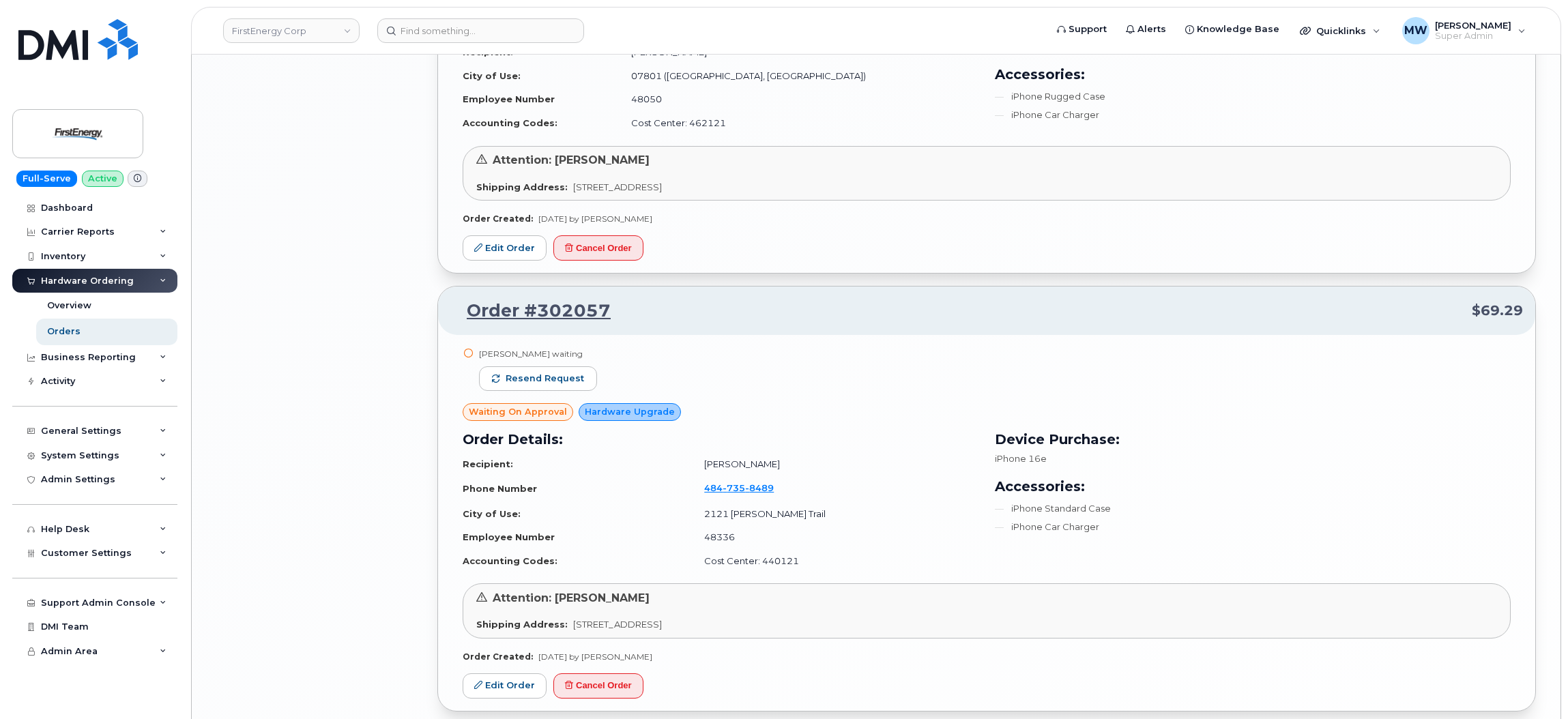
scroll to position [3208, 0]
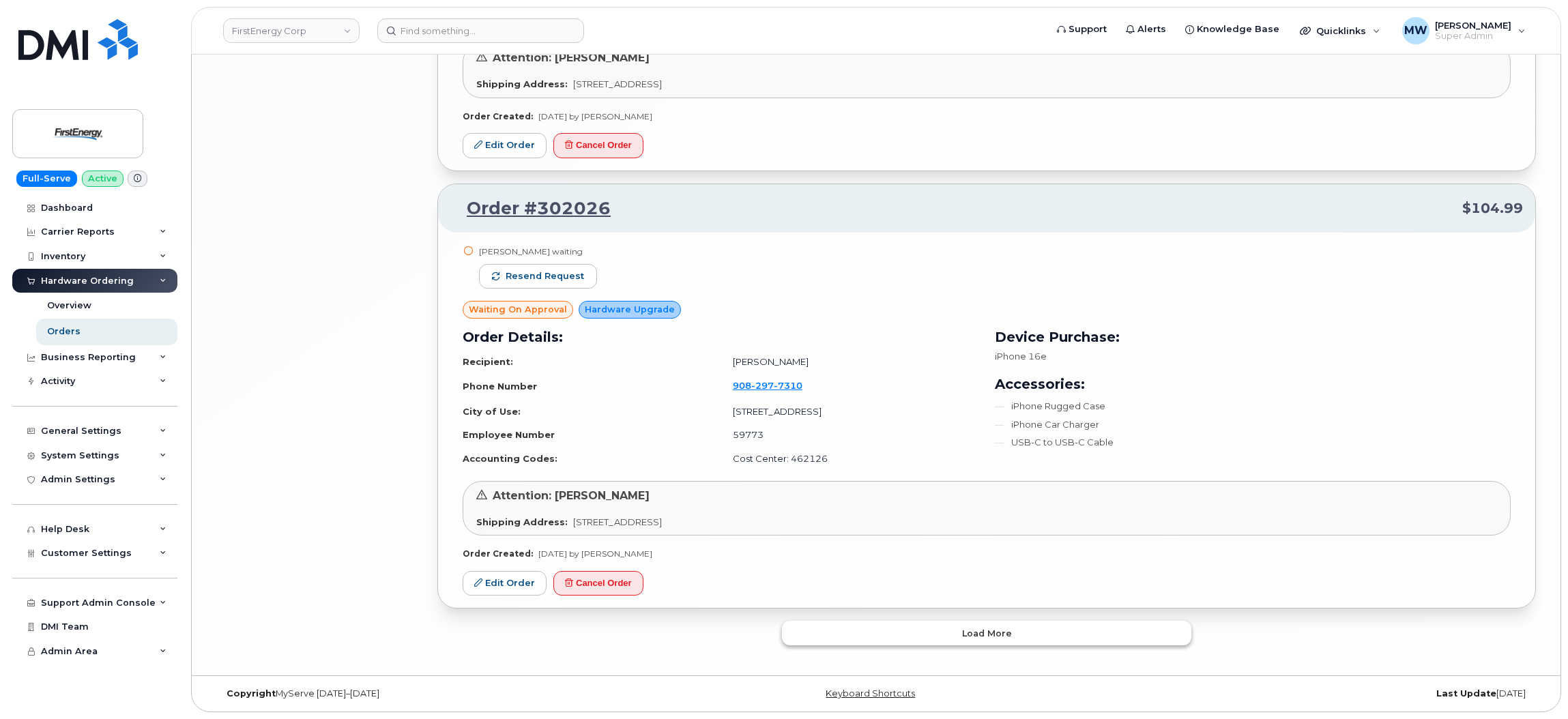
click at [996, 637] on span "Load more" at bounding box center [987, 633] width 50 height 13
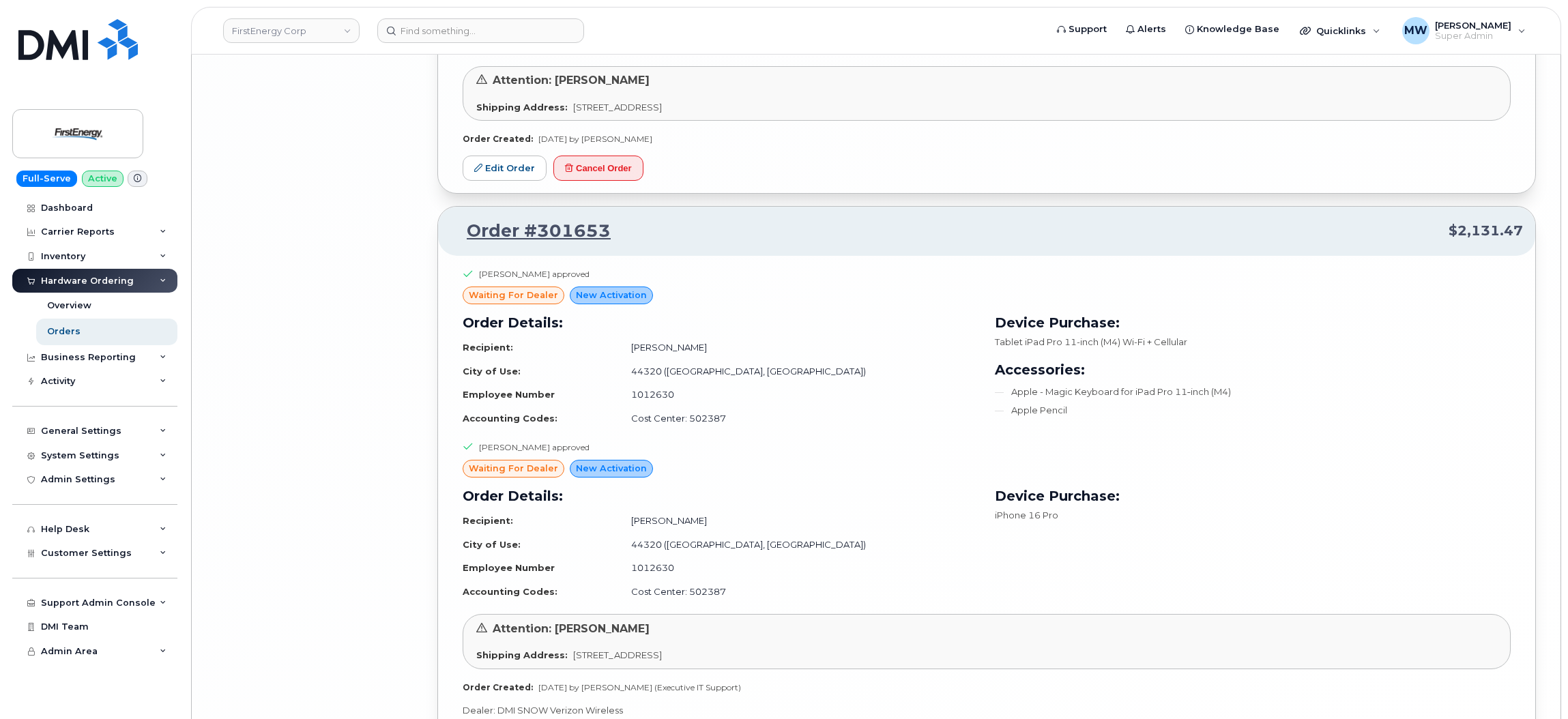
scroll to position [6795, 0]
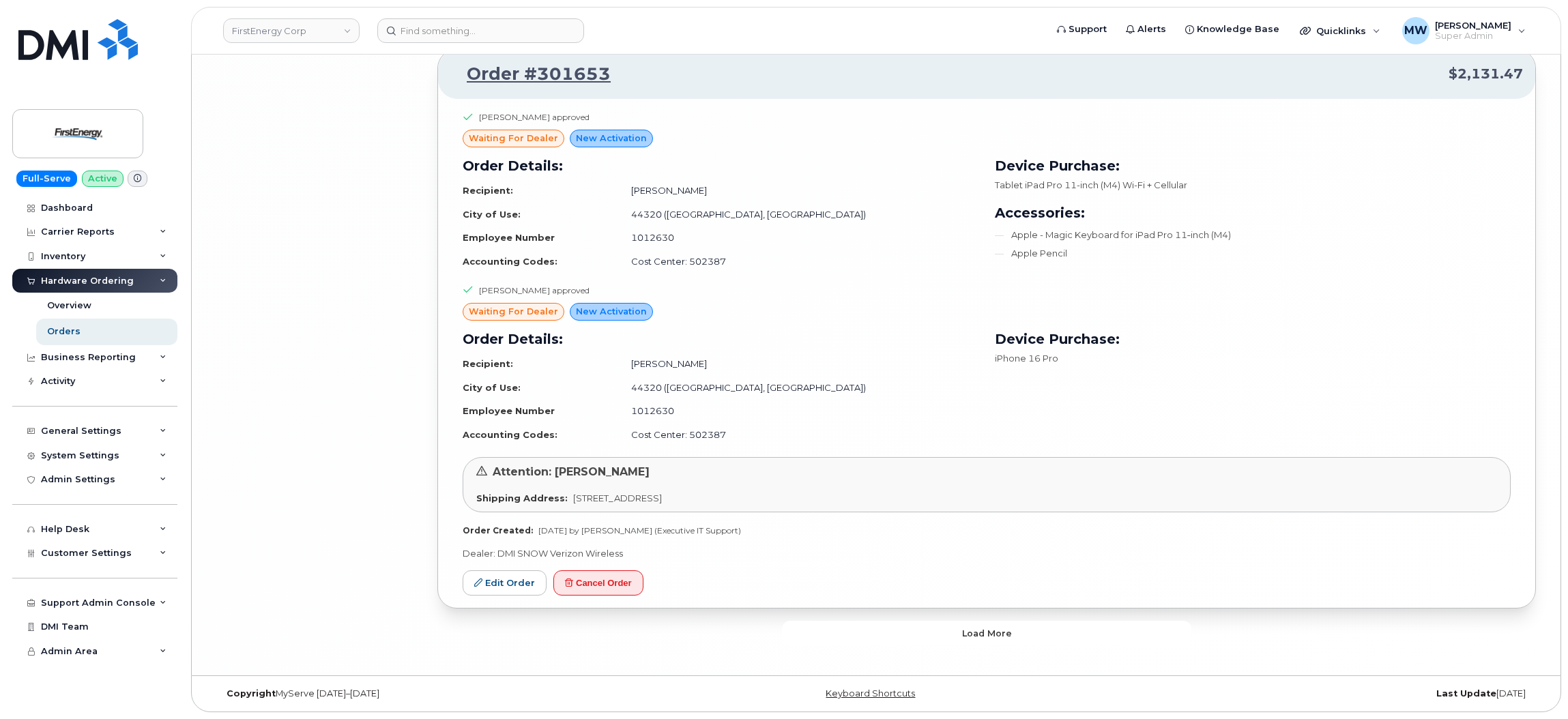
click at [879, 637] on button "Load more" at bounding box center [986, 633] width 409 height 25
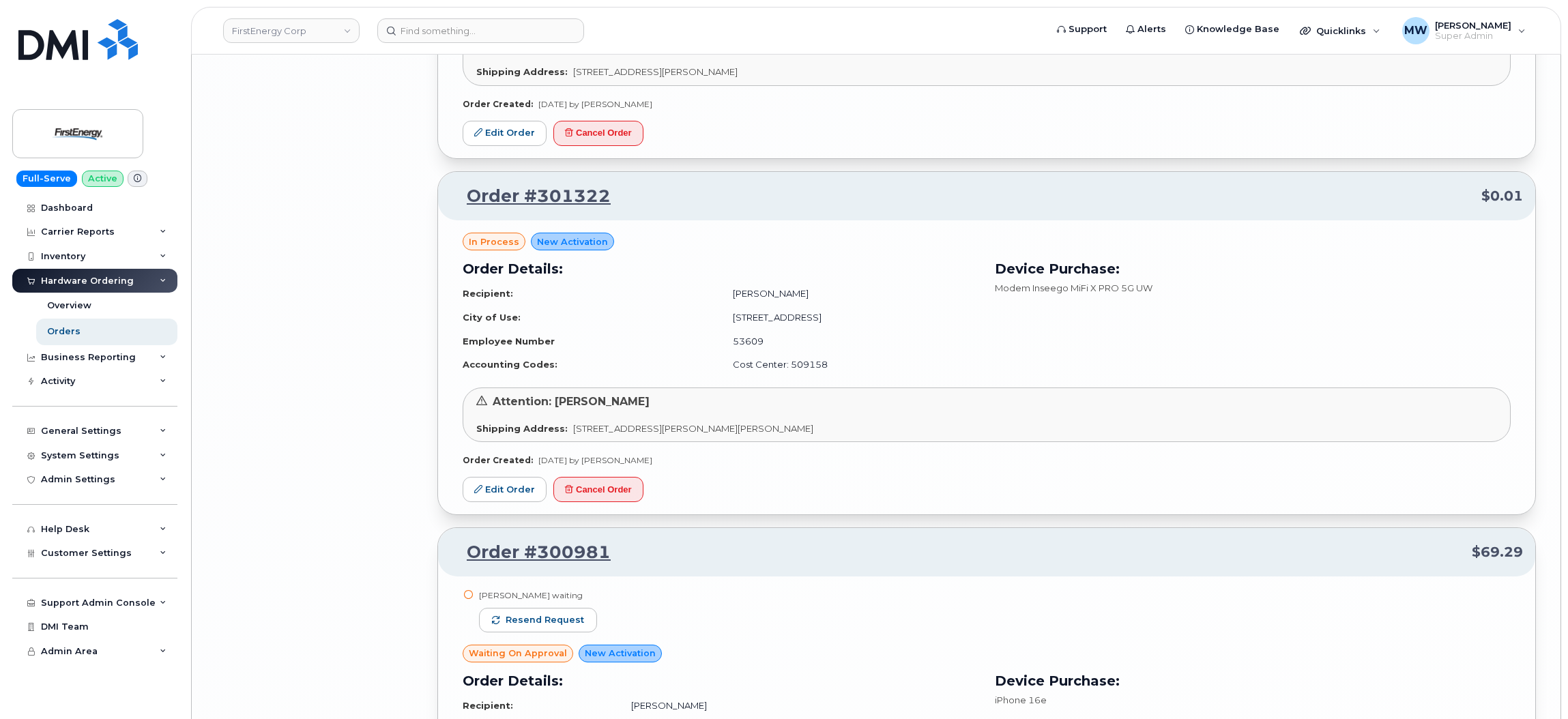
scroll to position [8535, 0]
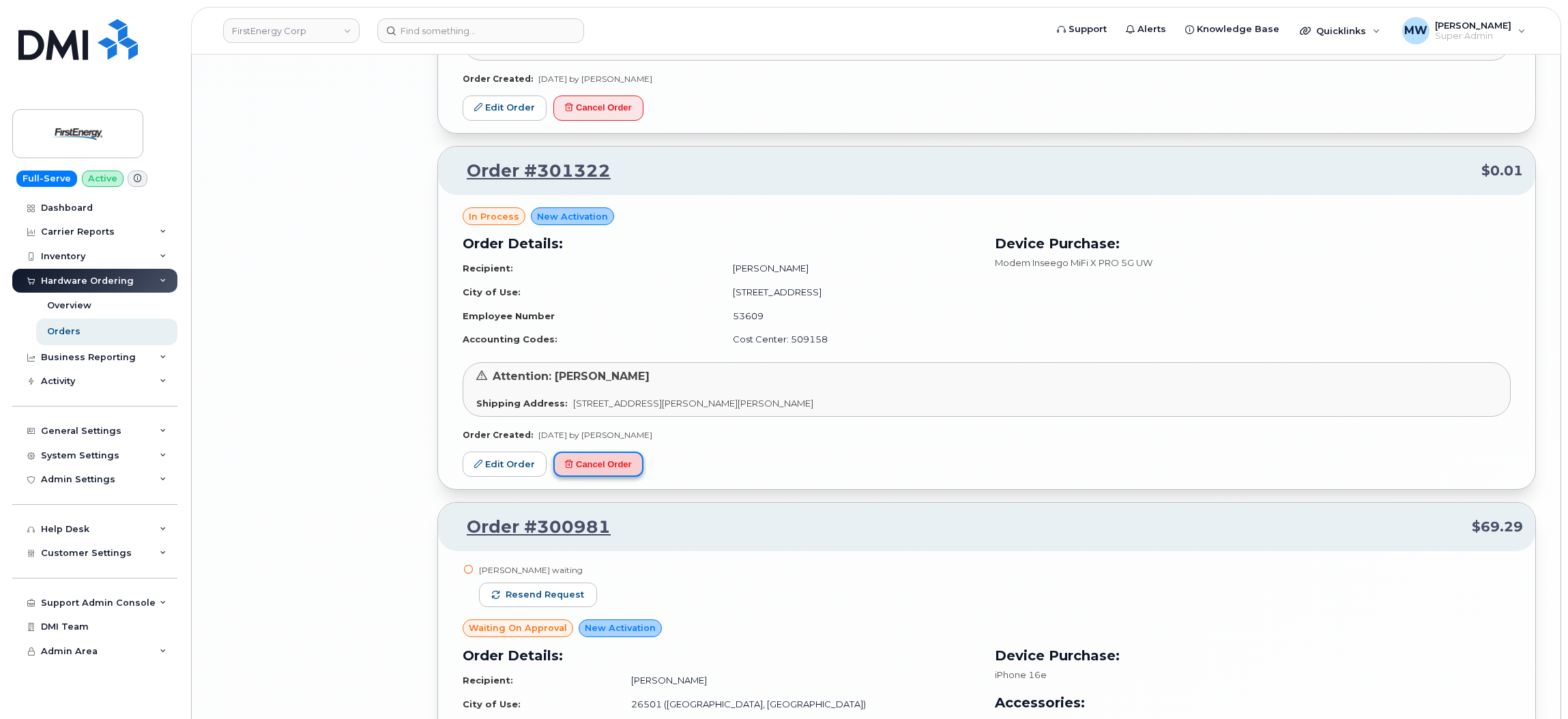
click at [591, 477] on button "Cancel Order" at bounding box center [598, 464] width 90 height 25
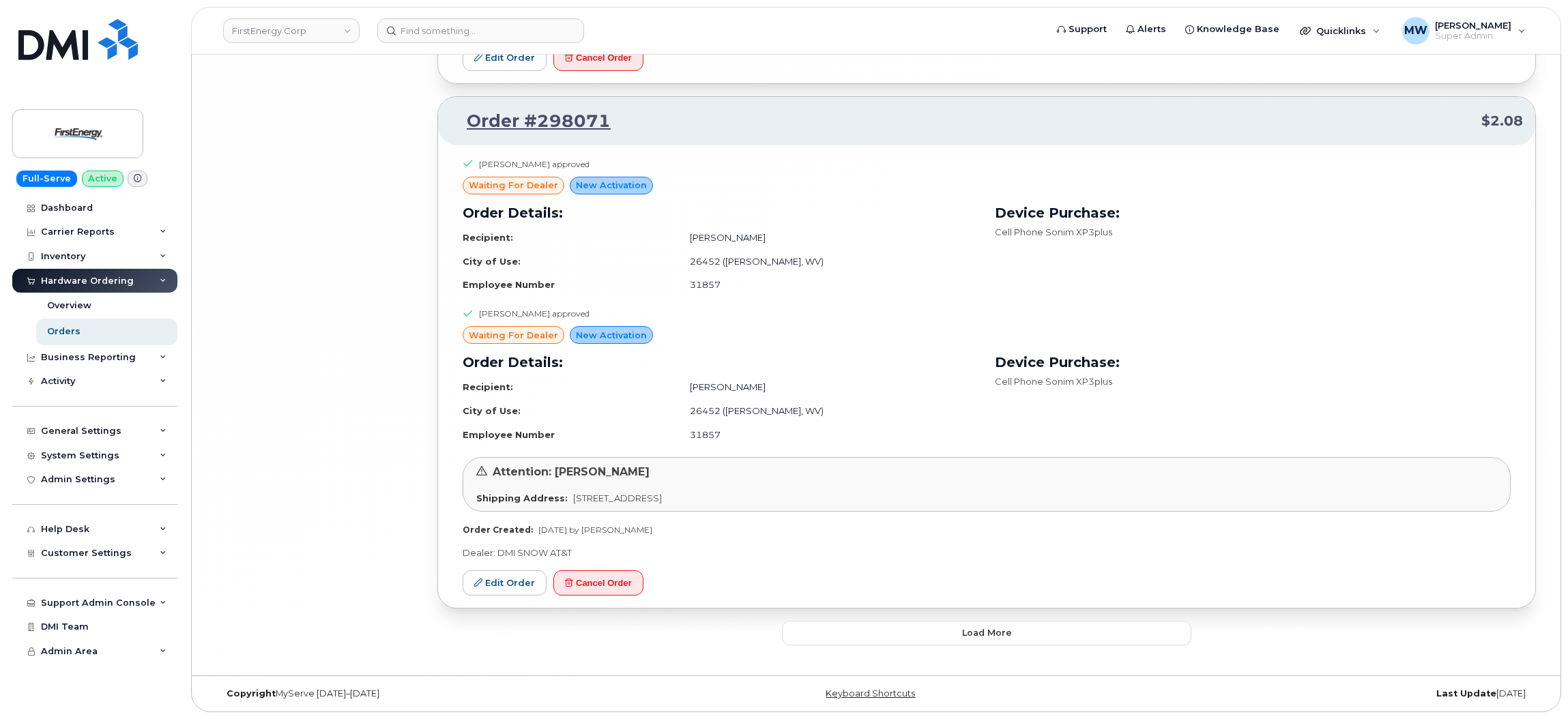
scroll to position [10459, 0]
click at [1000, 631] on span "Load more" at bounding box center [987, 632] width 50 height 13
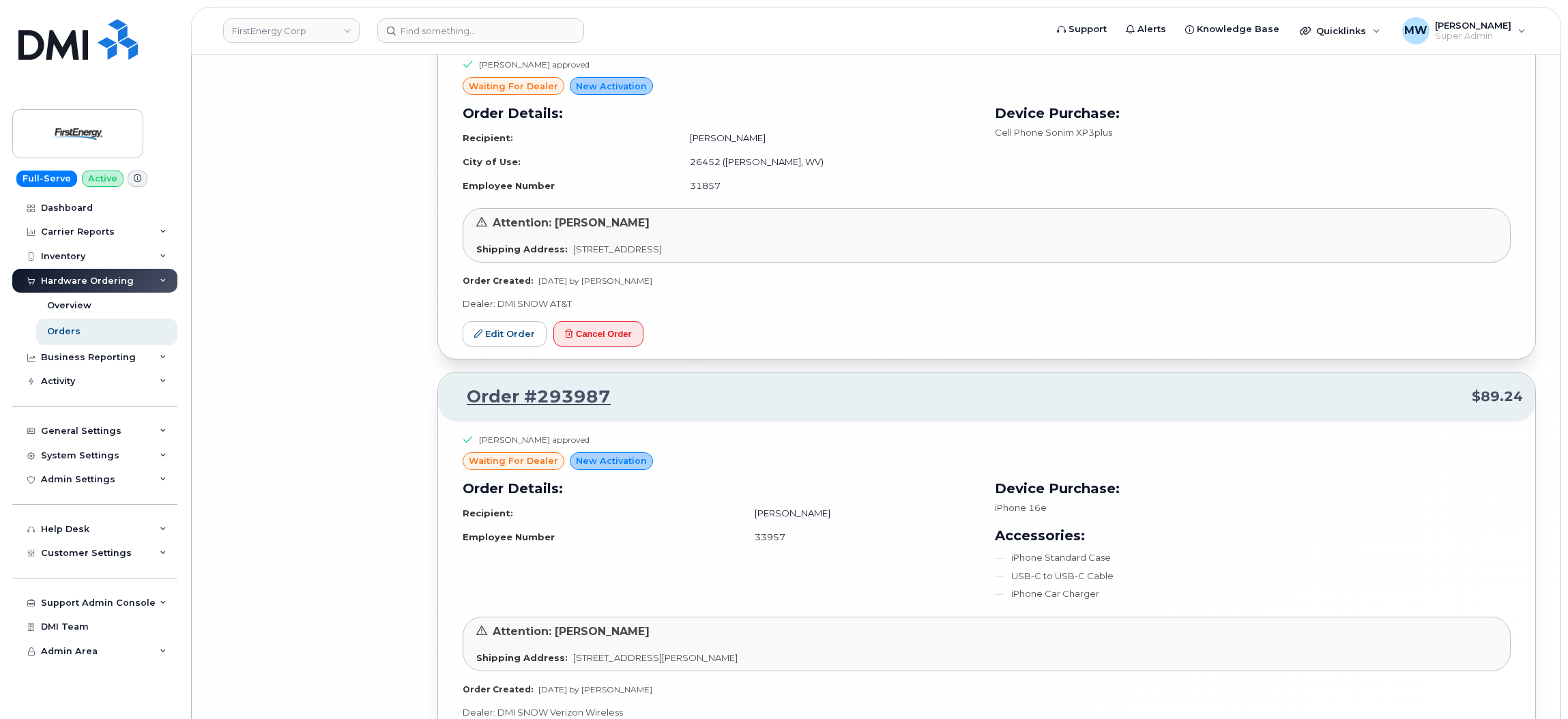
scroll to position [10838, 0]
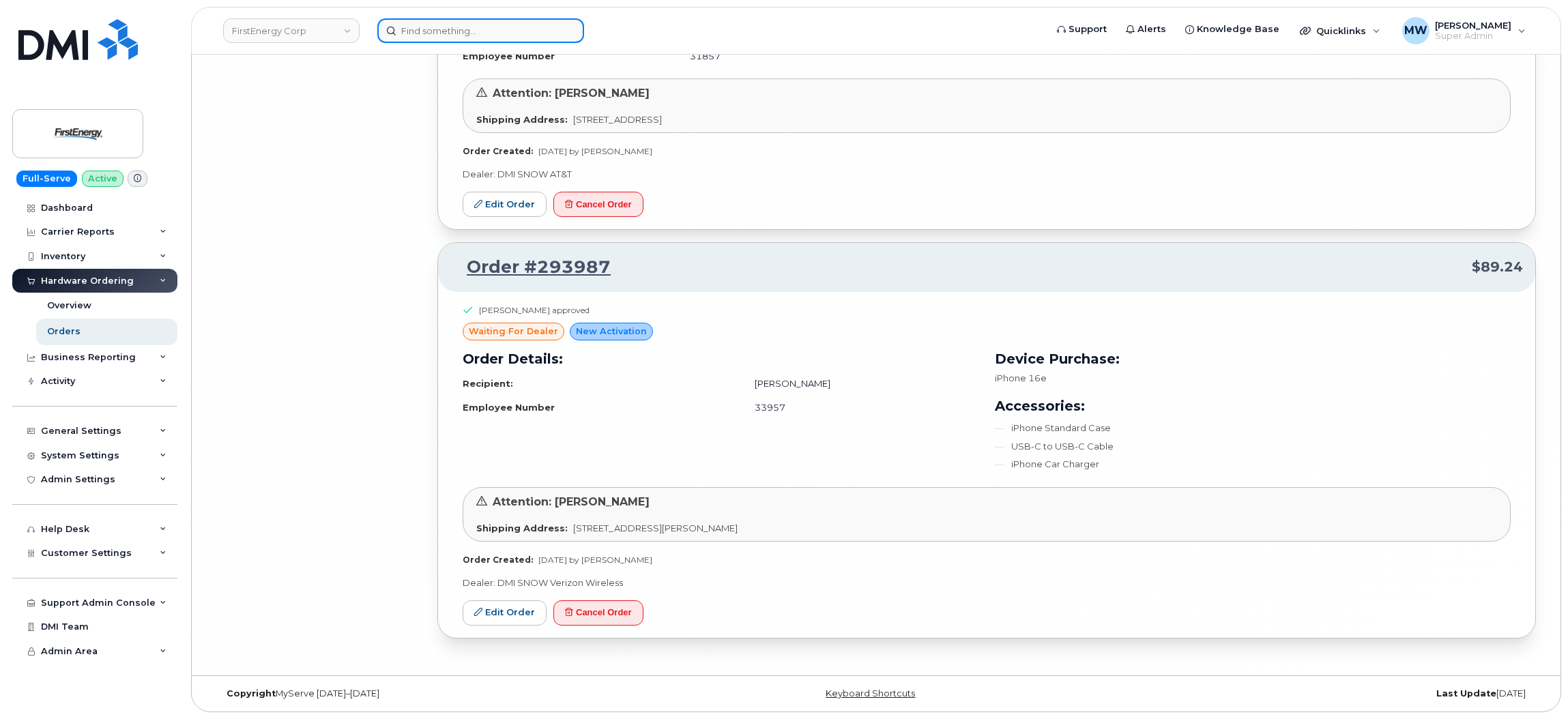
click at [512, 28] on input at bounding box center [481, 31] width 207 height 25
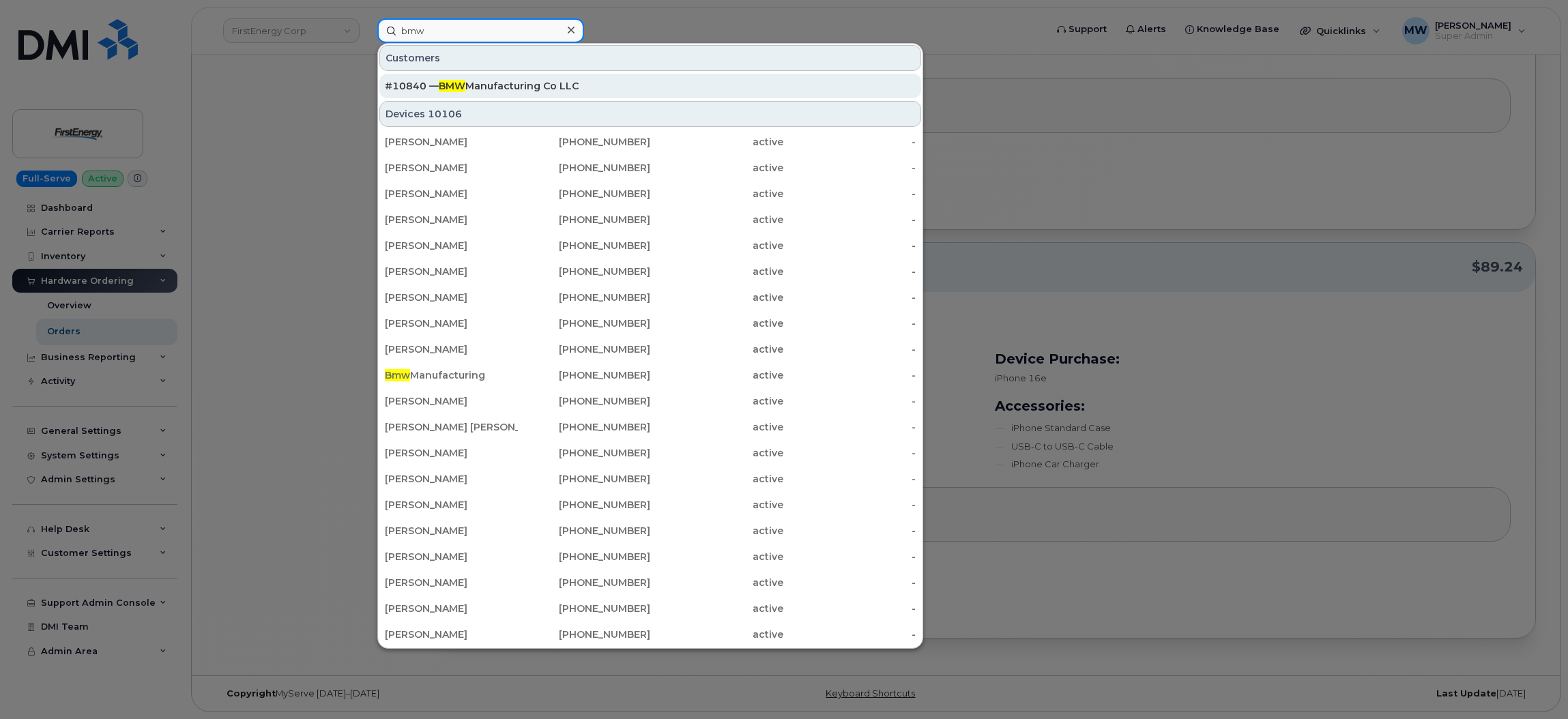
type input "bmw"
click at [482, 87] on div "#10840 — BMW Manufacturing Co LLC" at bounding box center [650, 86] width 531 height 14
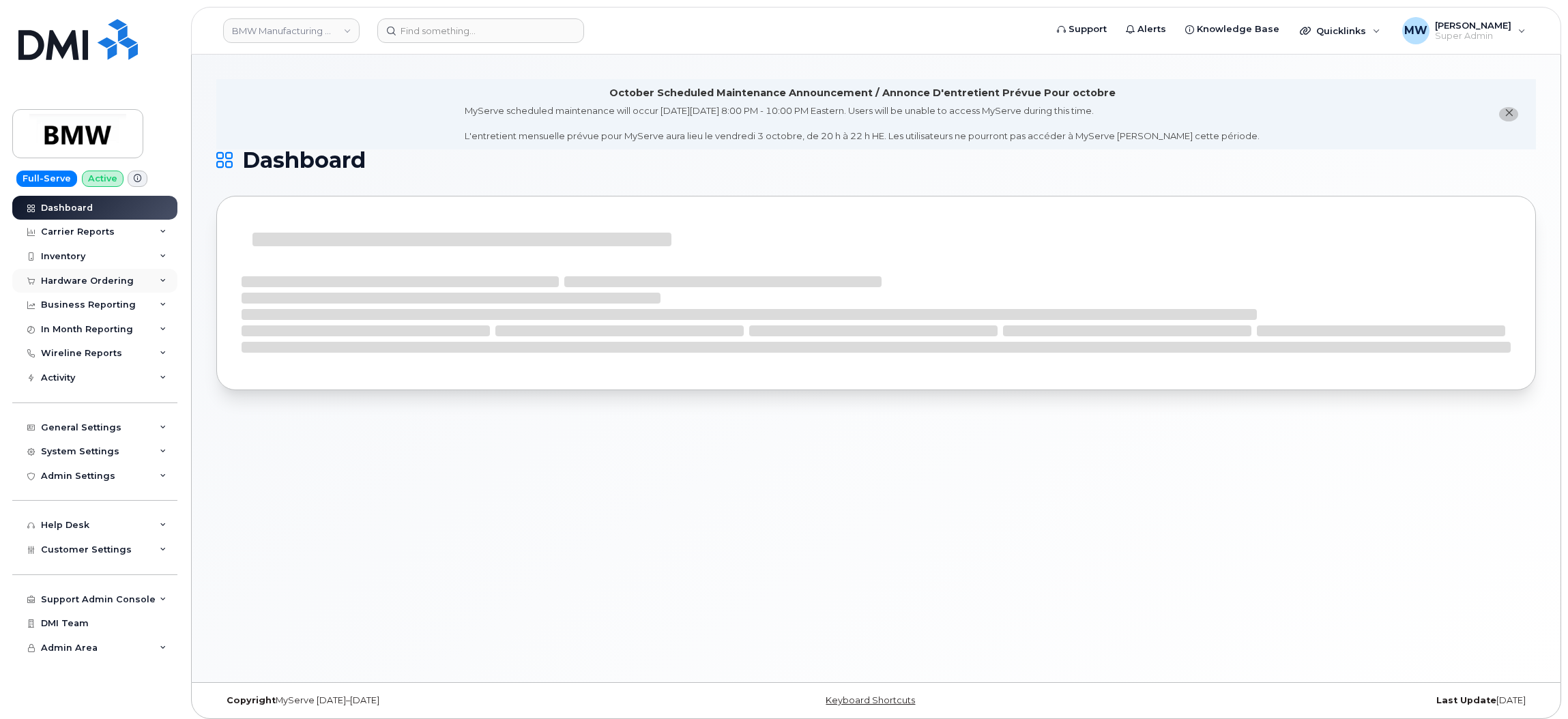
click at [131, 276] on div "Hardware Ordering" at bounding box center [94, 281] width 165 height 25
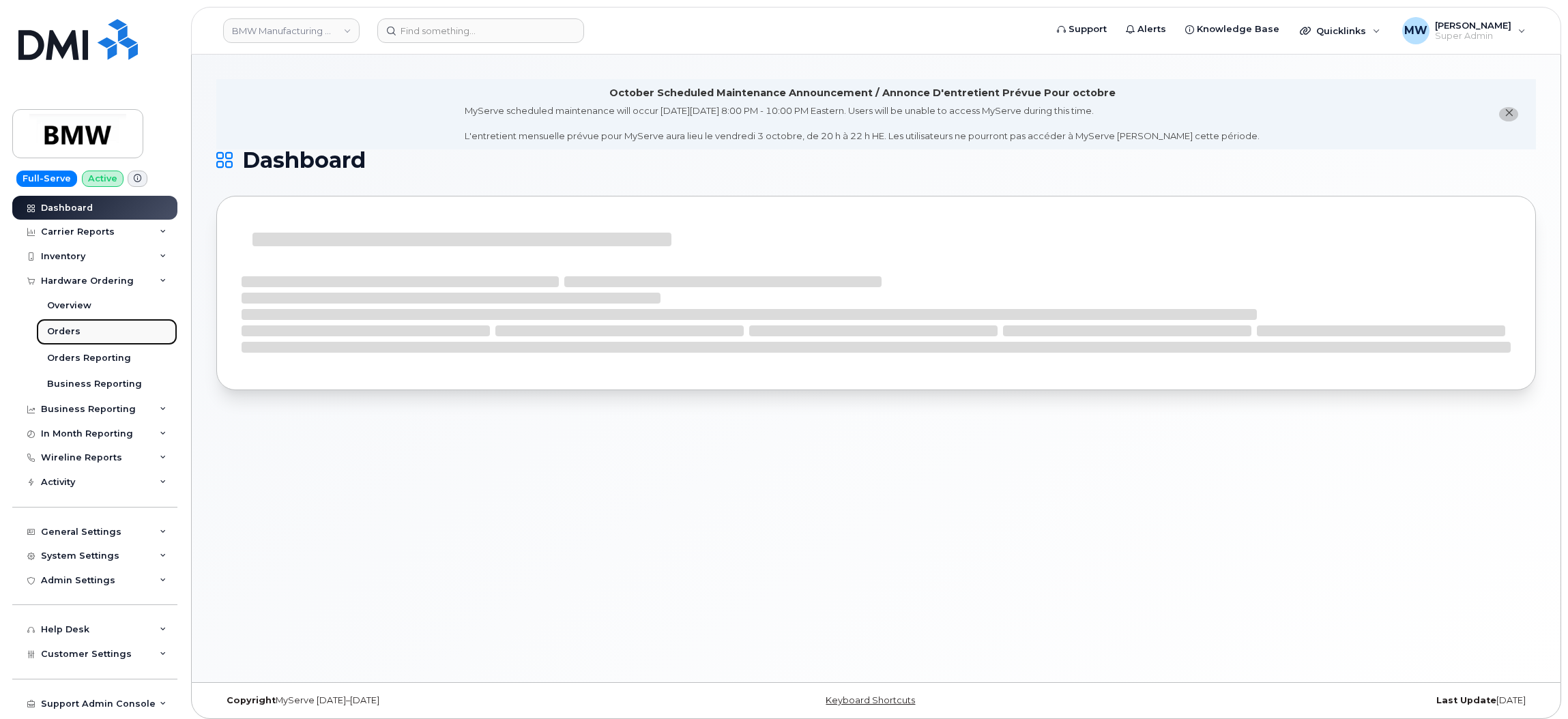
click at [99, 337] on link "Orders" at bounding box center [107, 331] width 141 height 26
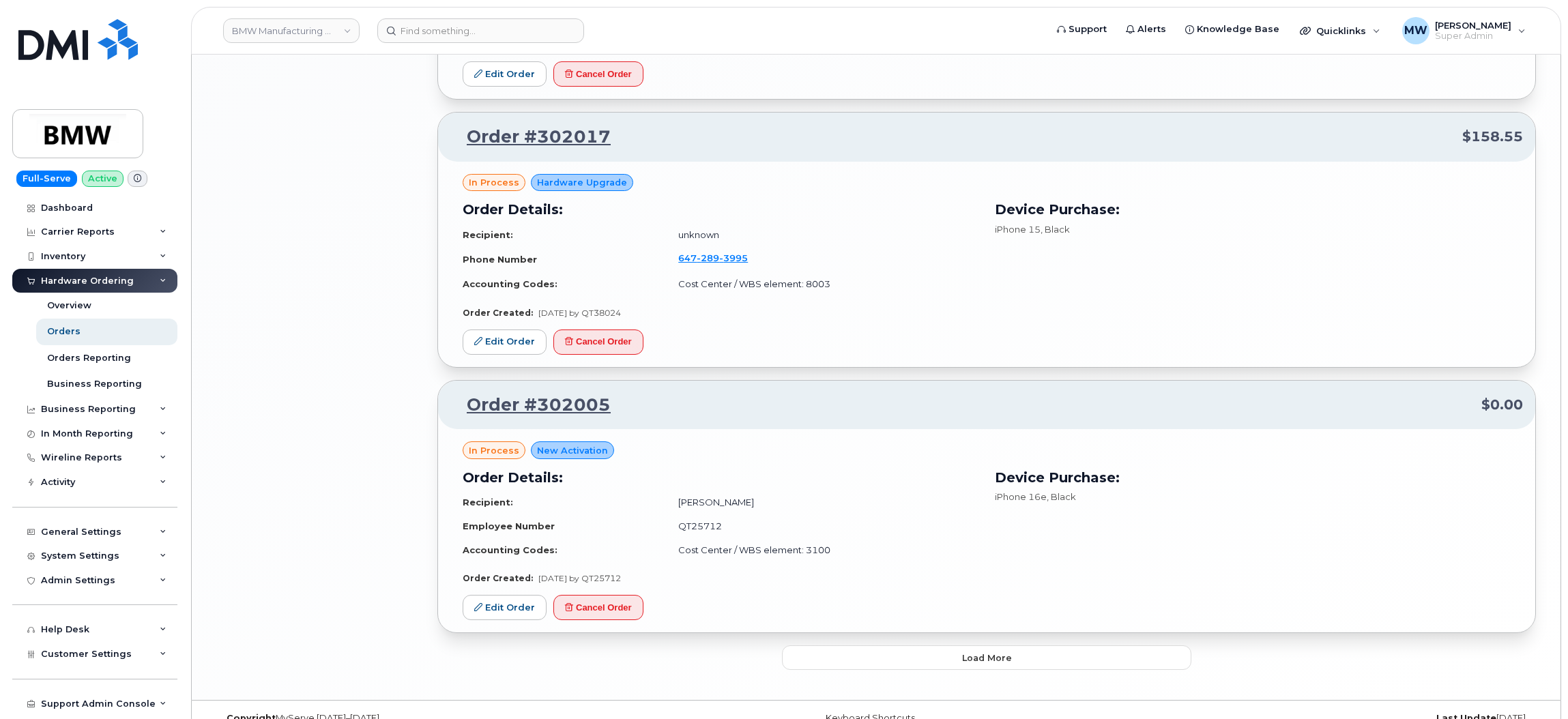
scroll to position [2185, 0]
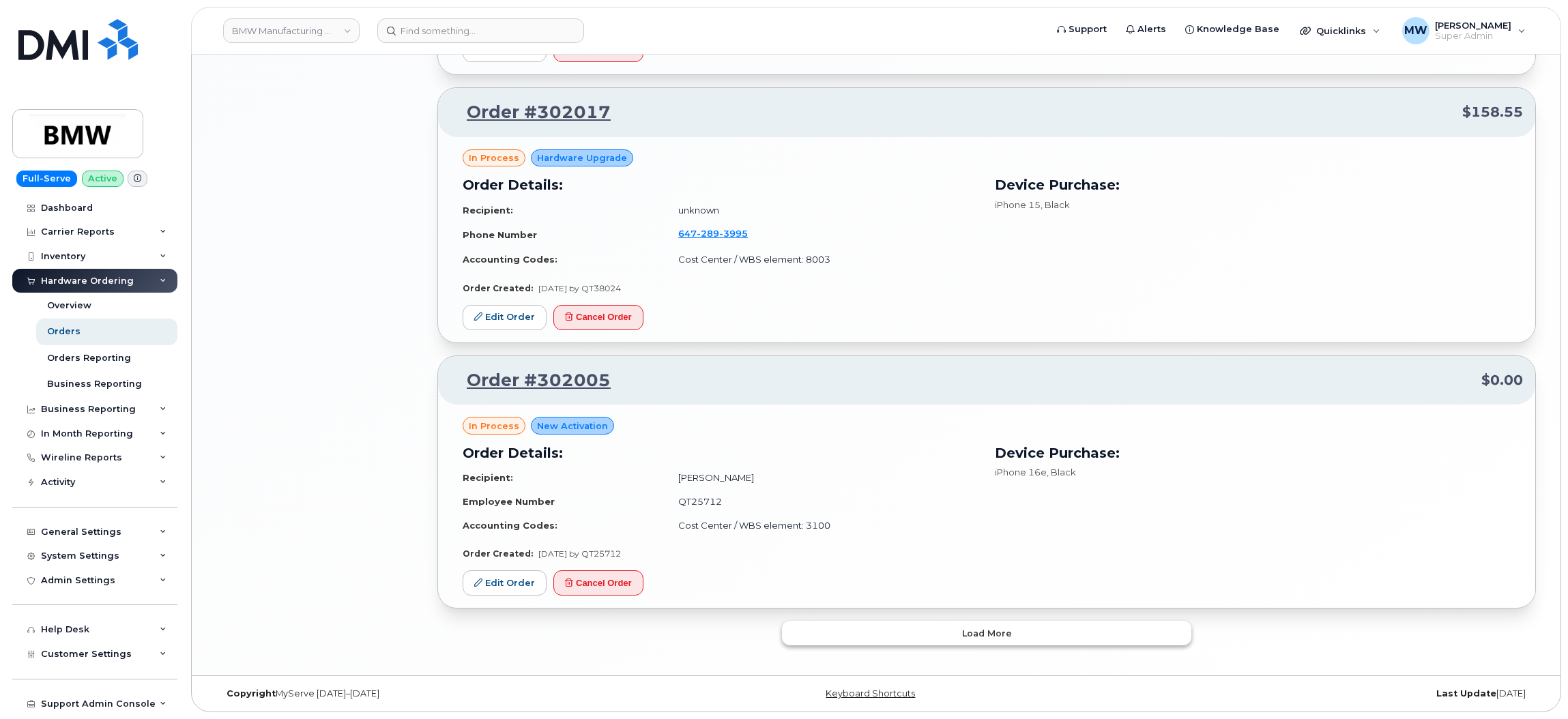
click at [947, 624] on button "Load more" at bounding box center [986, 633] width 409 height 25
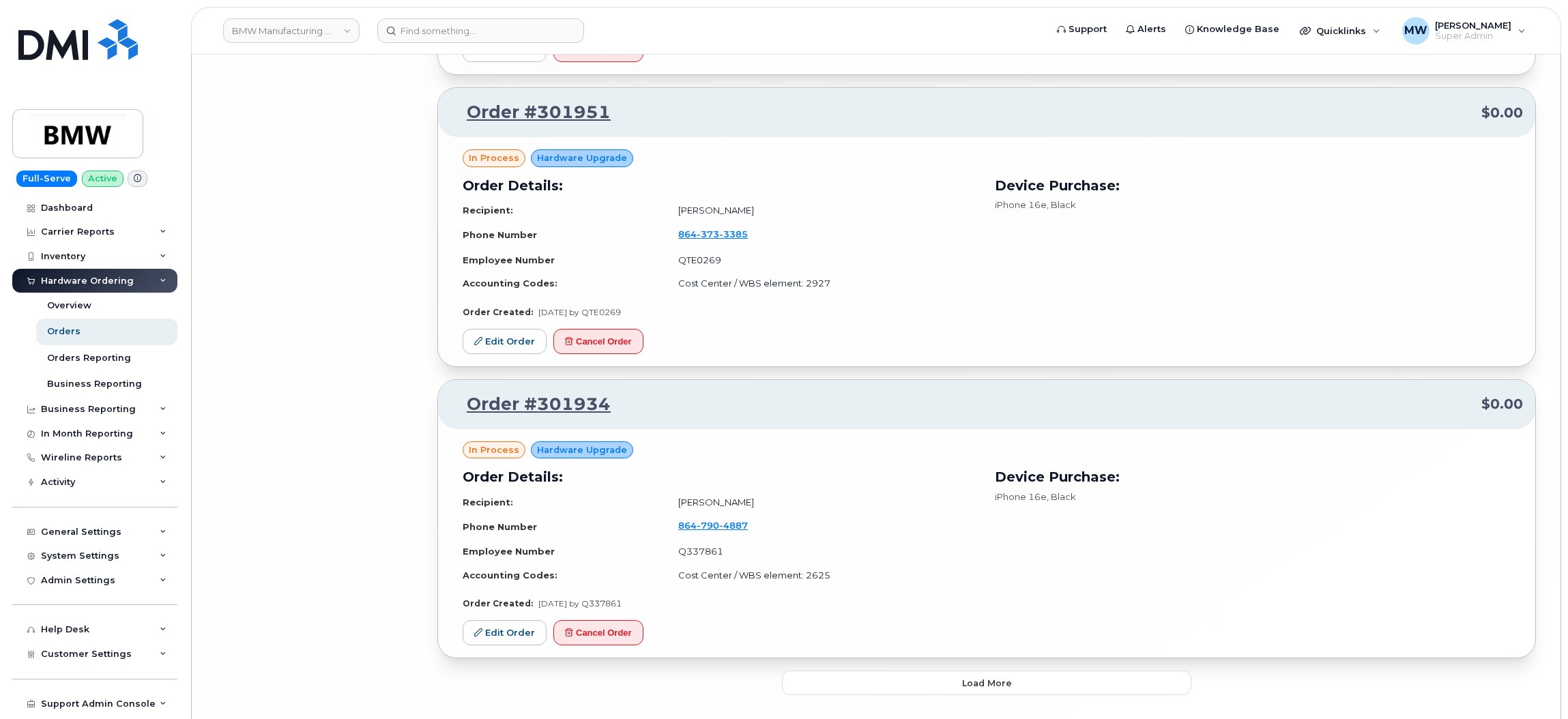
scroll to position [5051, 0]
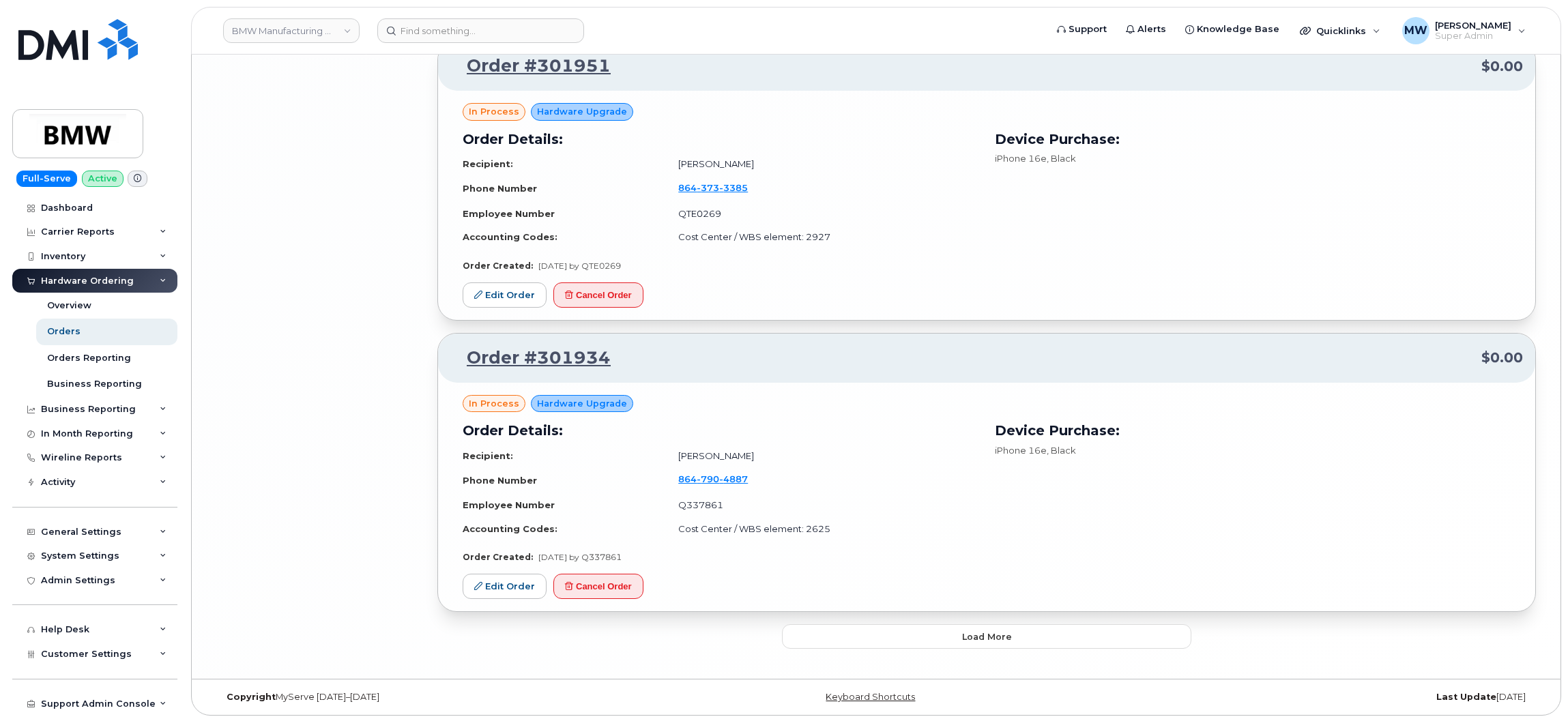
click at [923, 645] on button "Load more" at bounding box center [986, 637] width 409 height 25
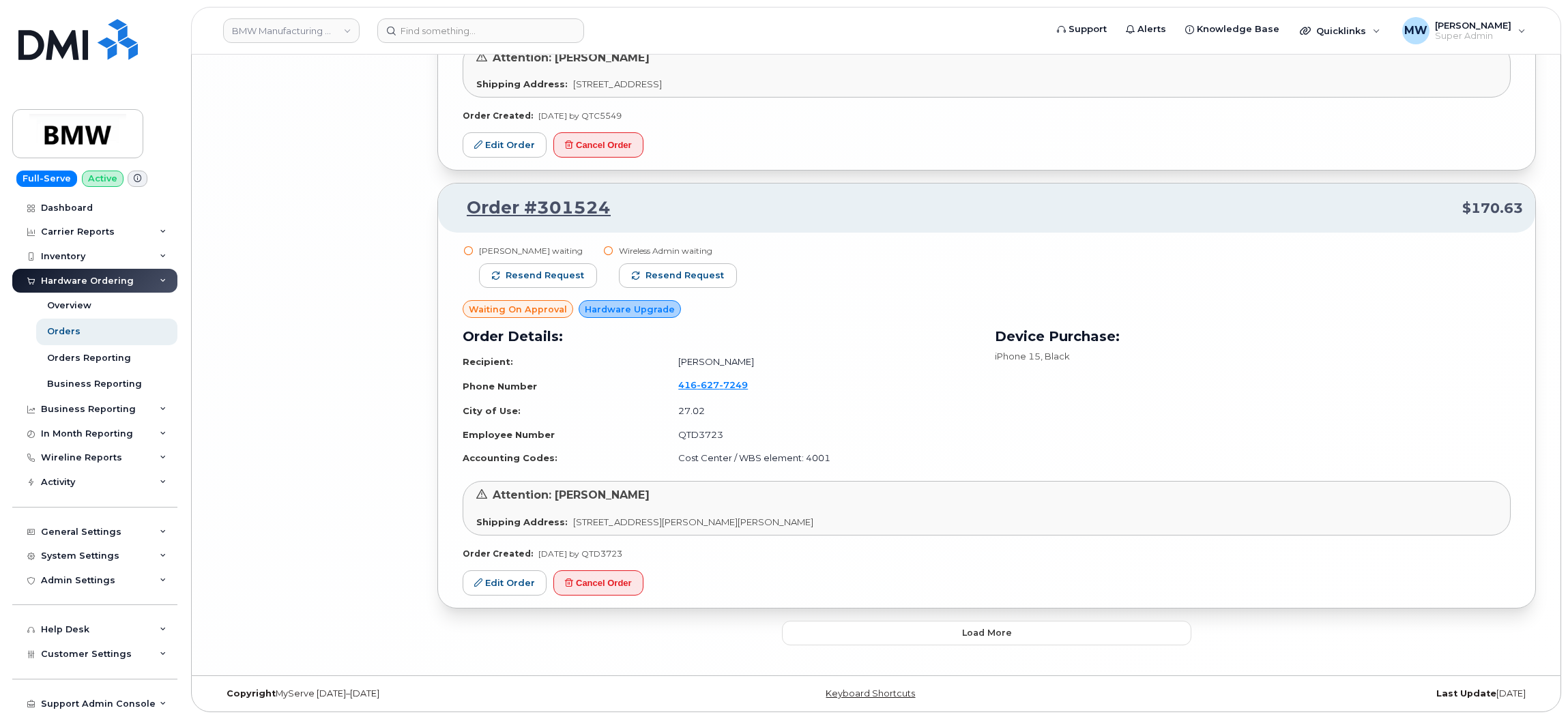
scroll to position [7918, 0]
click at [1008, 628] on span "Load more" at bounding box center [987, 632] width 50 height 13
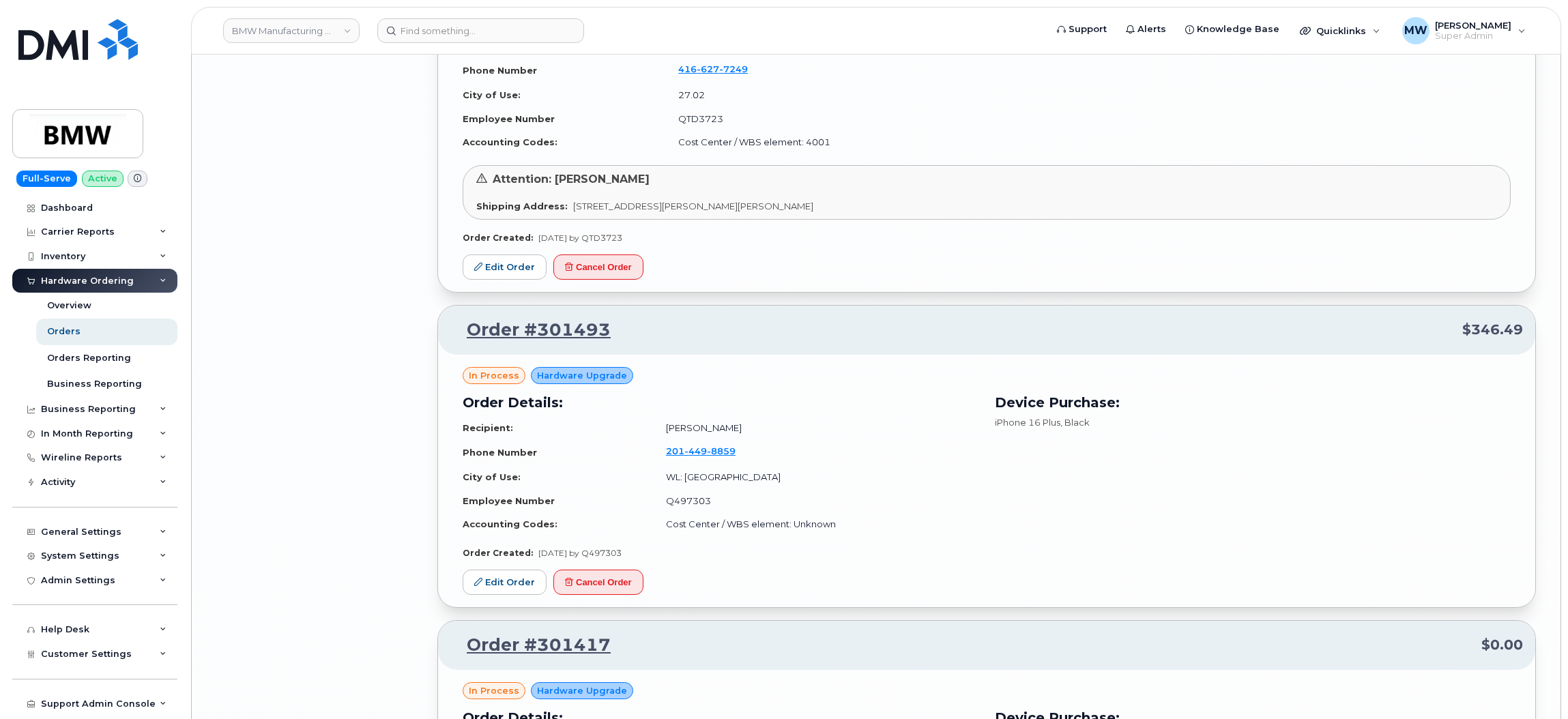
scroll to position [8327, 0]
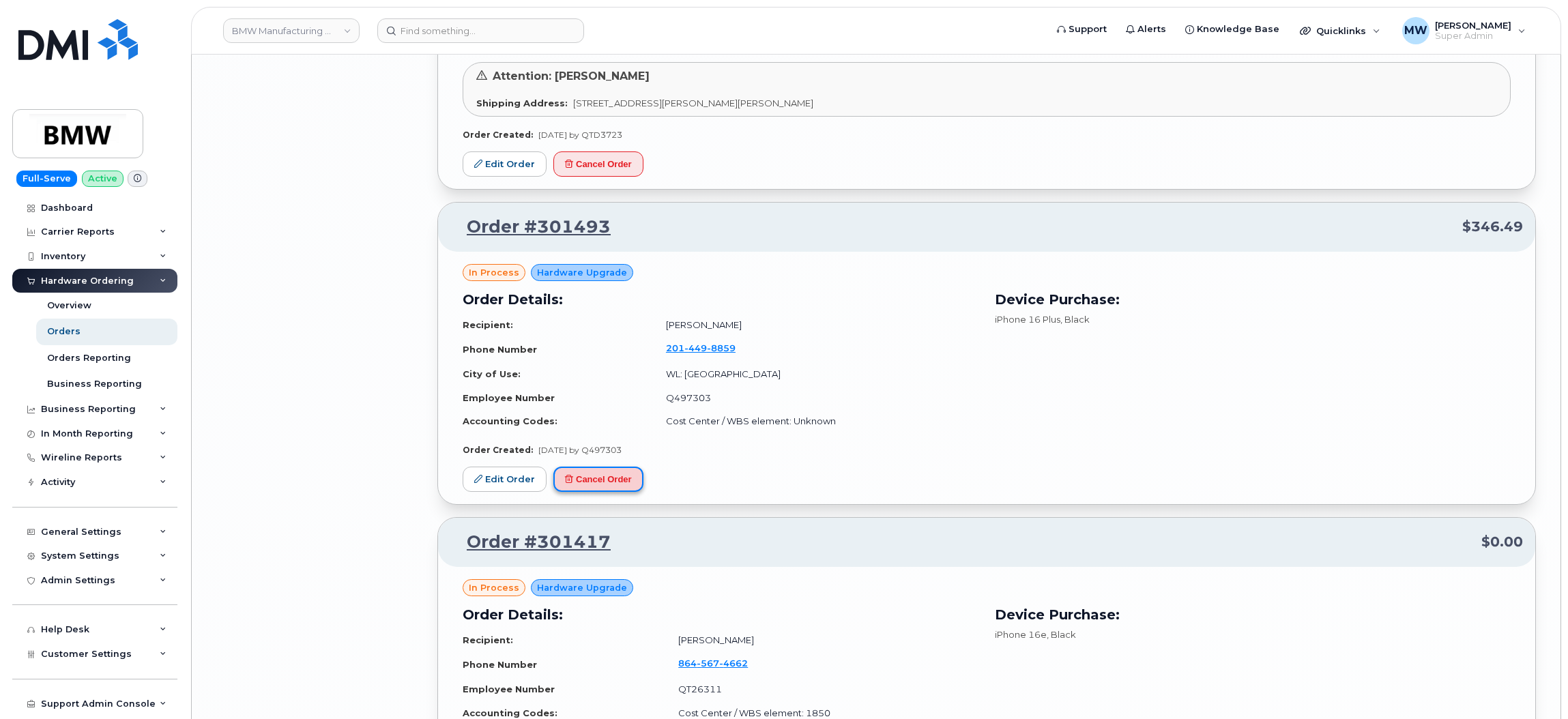
click at [623, 491] on button "Cancel Order" at bounding box center [598, 480] width 90 height 25
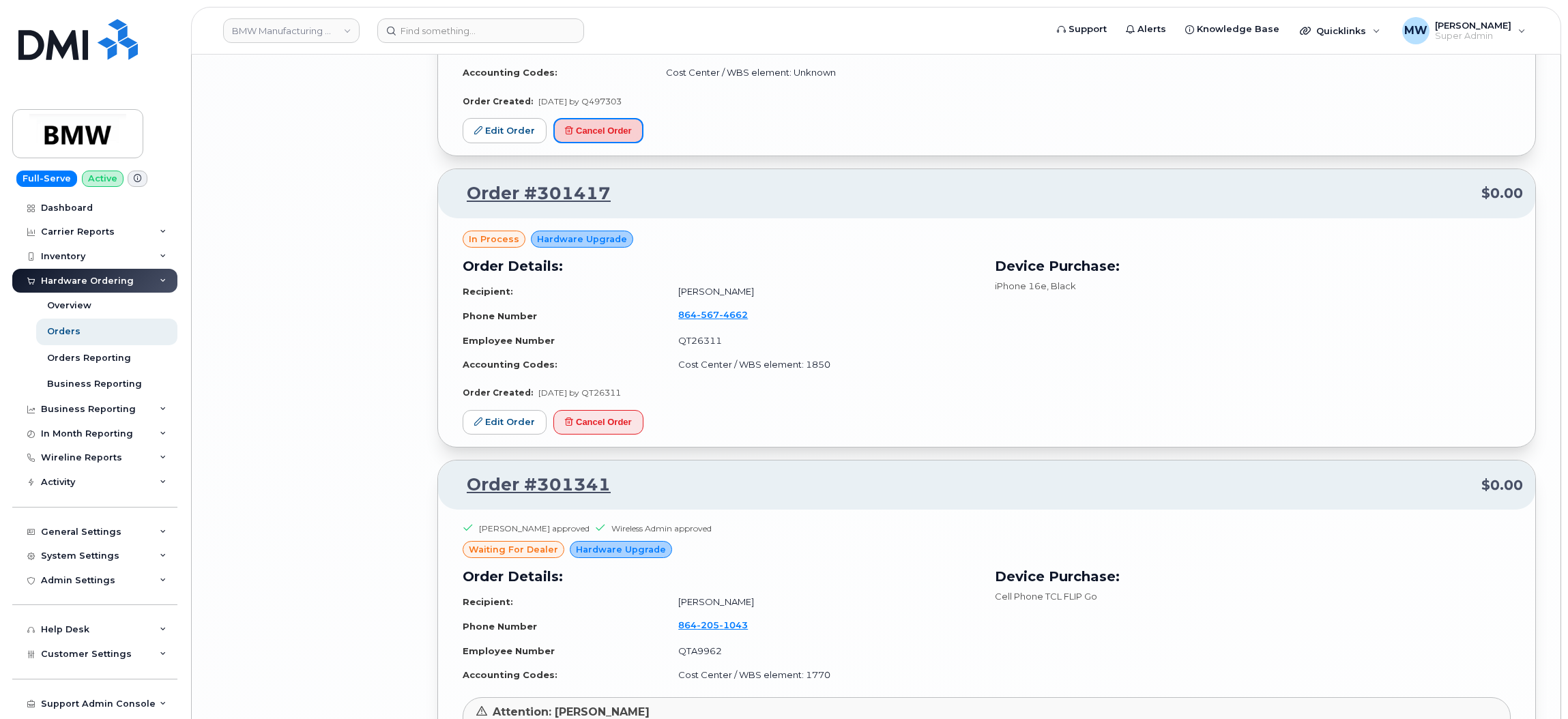
scroll to position [8738, 0]
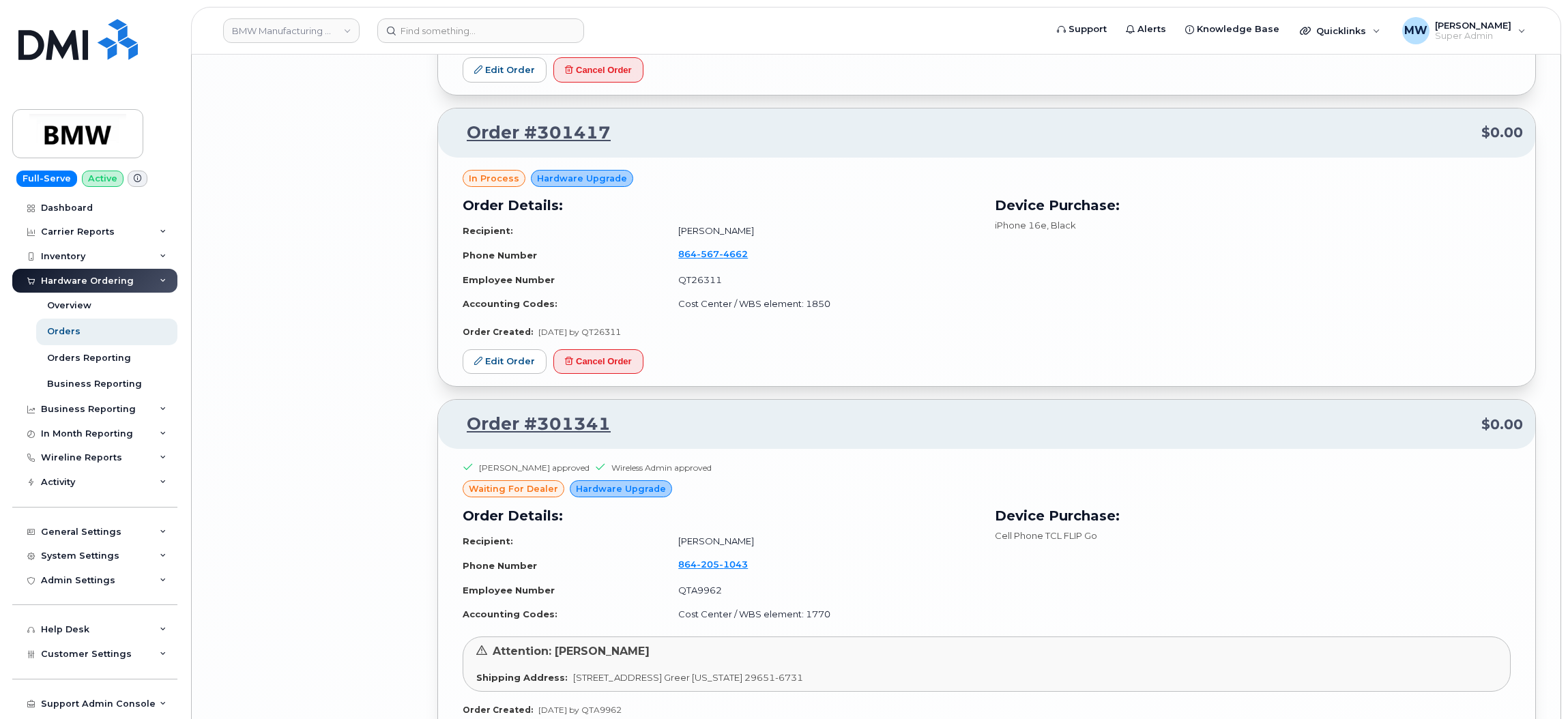
click at [608, 385] on div "in process Hardware Upgrade Order Details: Recipient: Chris Oliver Phone Number…" at bounding box center [986, 272] width 1097 height 229
click at [611, 374] on button "Cancel Order" at bounding box center [598, 362] width 90 height 25
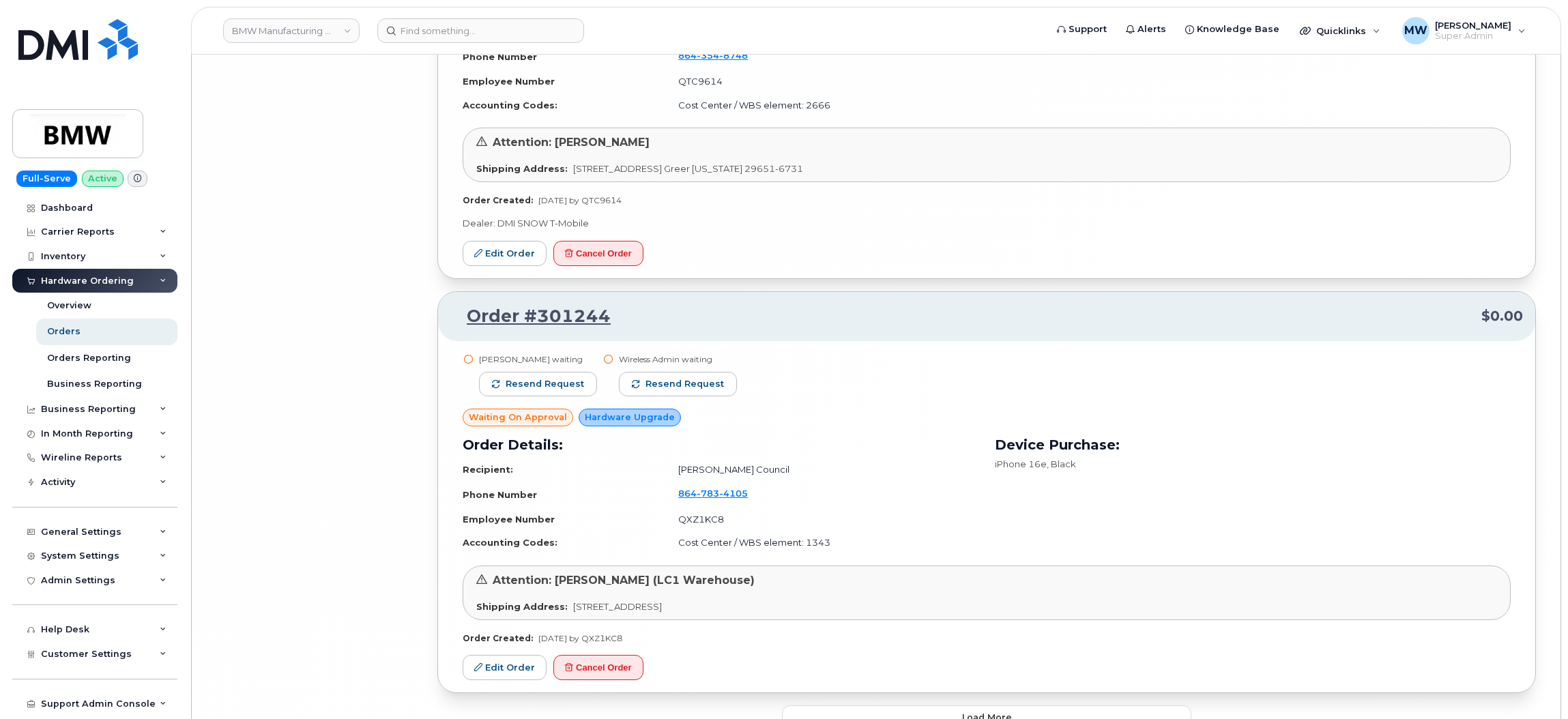
scroll to position [10962, 0]
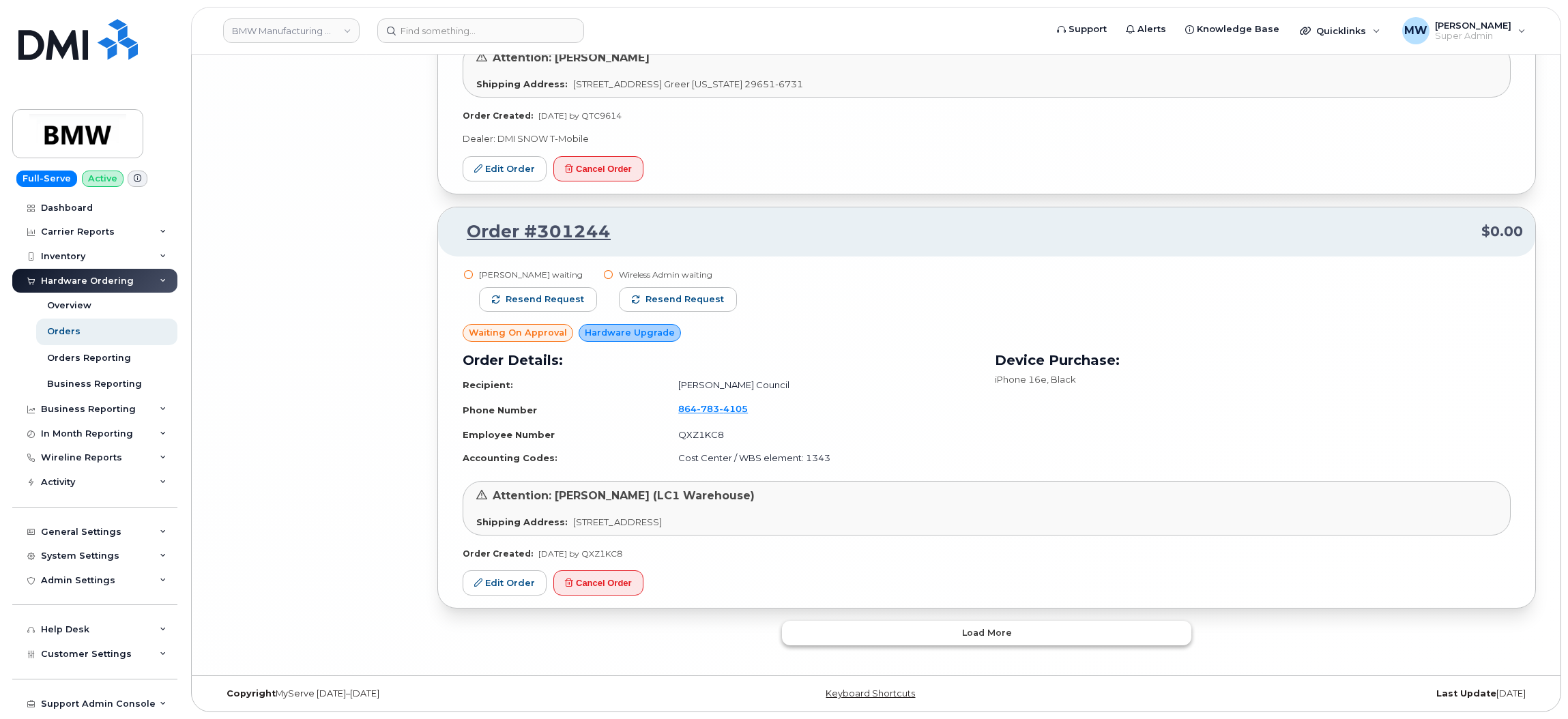
click at [960, 642] on button "Load more" at bounding box center [986, 633] width 409 height 25
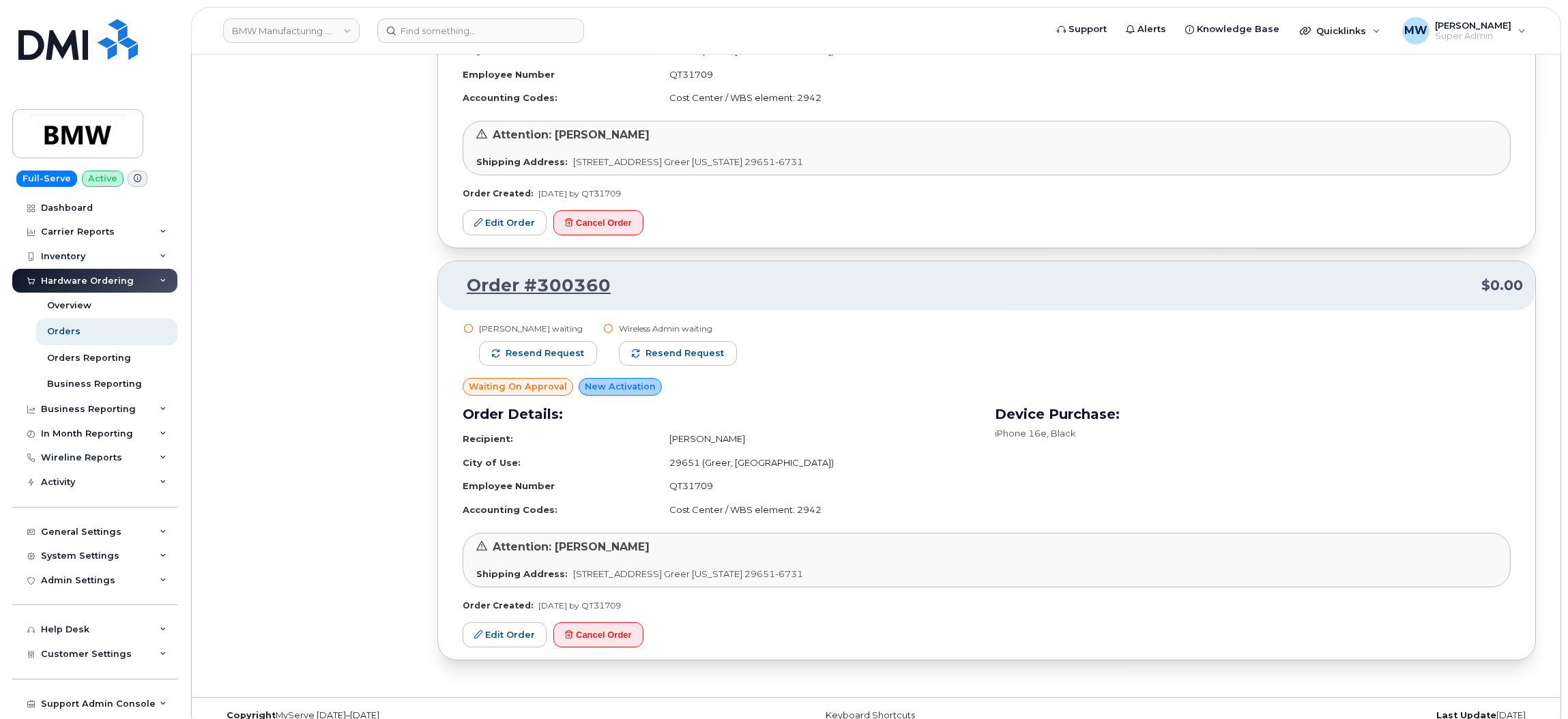
scroll to position [13417, 0]
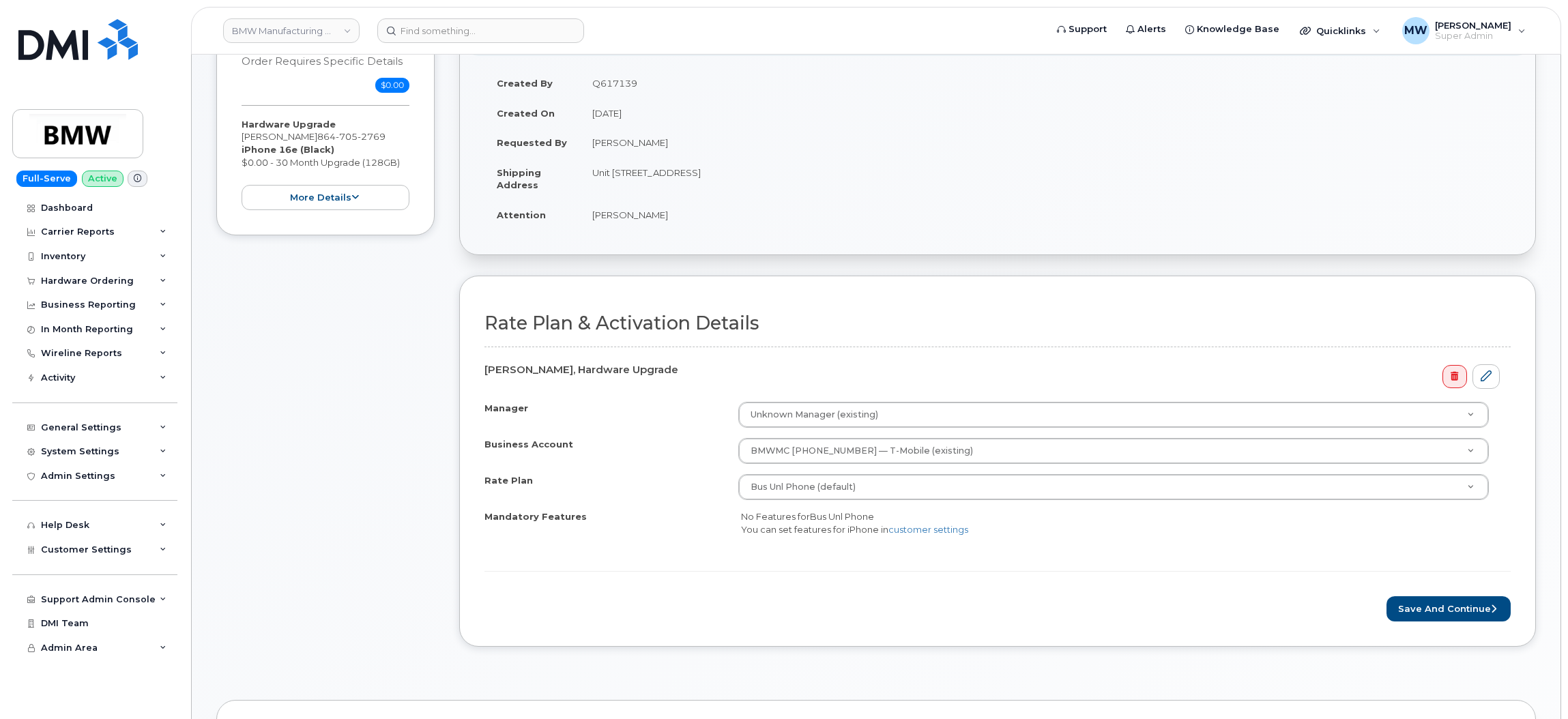
scroll to position [103, 0]
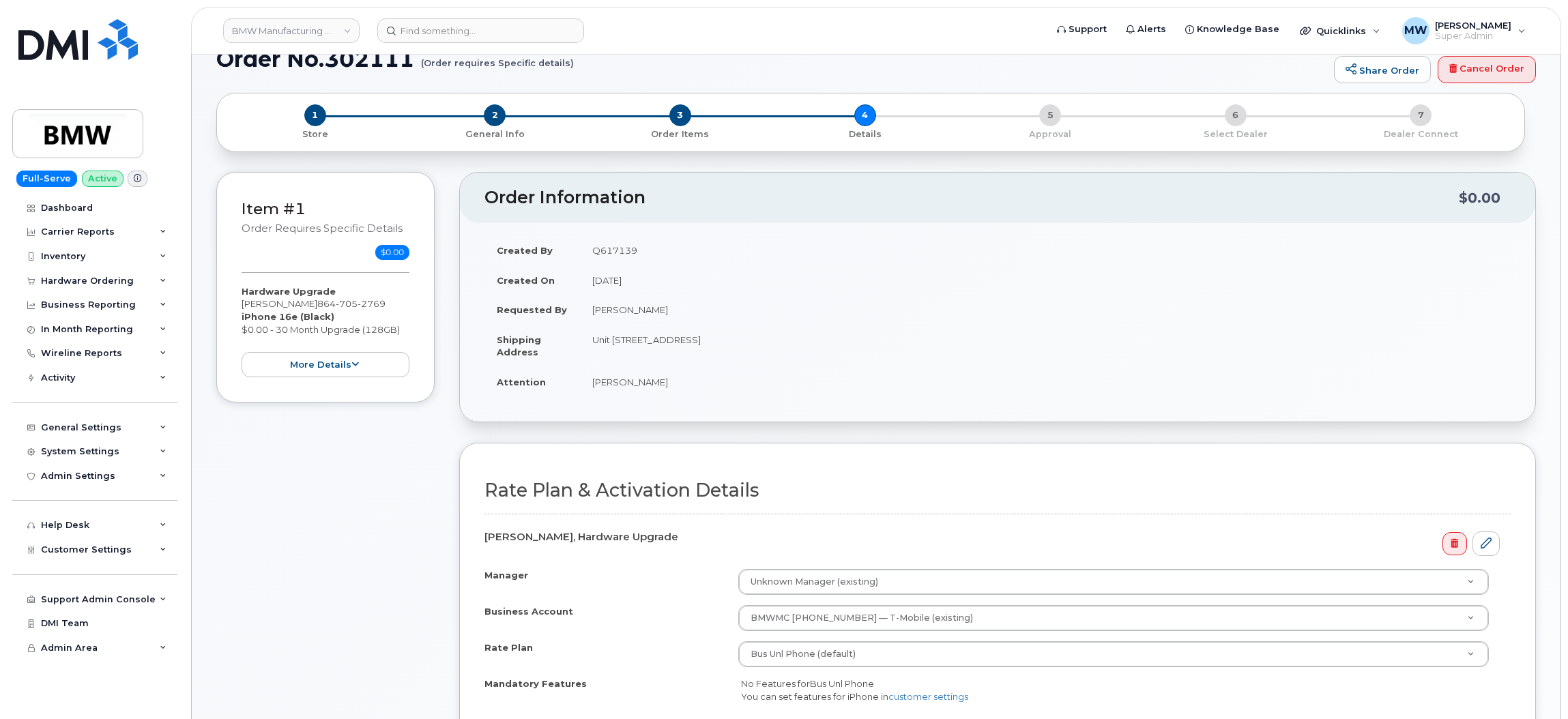
drag, startPoint x: 677, startPoint y: 375, endPoint x: 289, endPoint y: 299, distance: 395.4
click at [590, 376] on td "[PERSON_NAME]" at bounding box center [1044, 382] width 931 height 30
drag, startPoint x: 238, startPoint y: 301, endPoint x: 311, endPoint y: 306, distance: 73.2
click at [311, 310] on div "Item #1 Order requires Specific details $0.00 Hardware Upgrade Sandro Daniele 8…" at bounding box center [325, 288] width 218 height 231
copy div "Sandro Daniele"
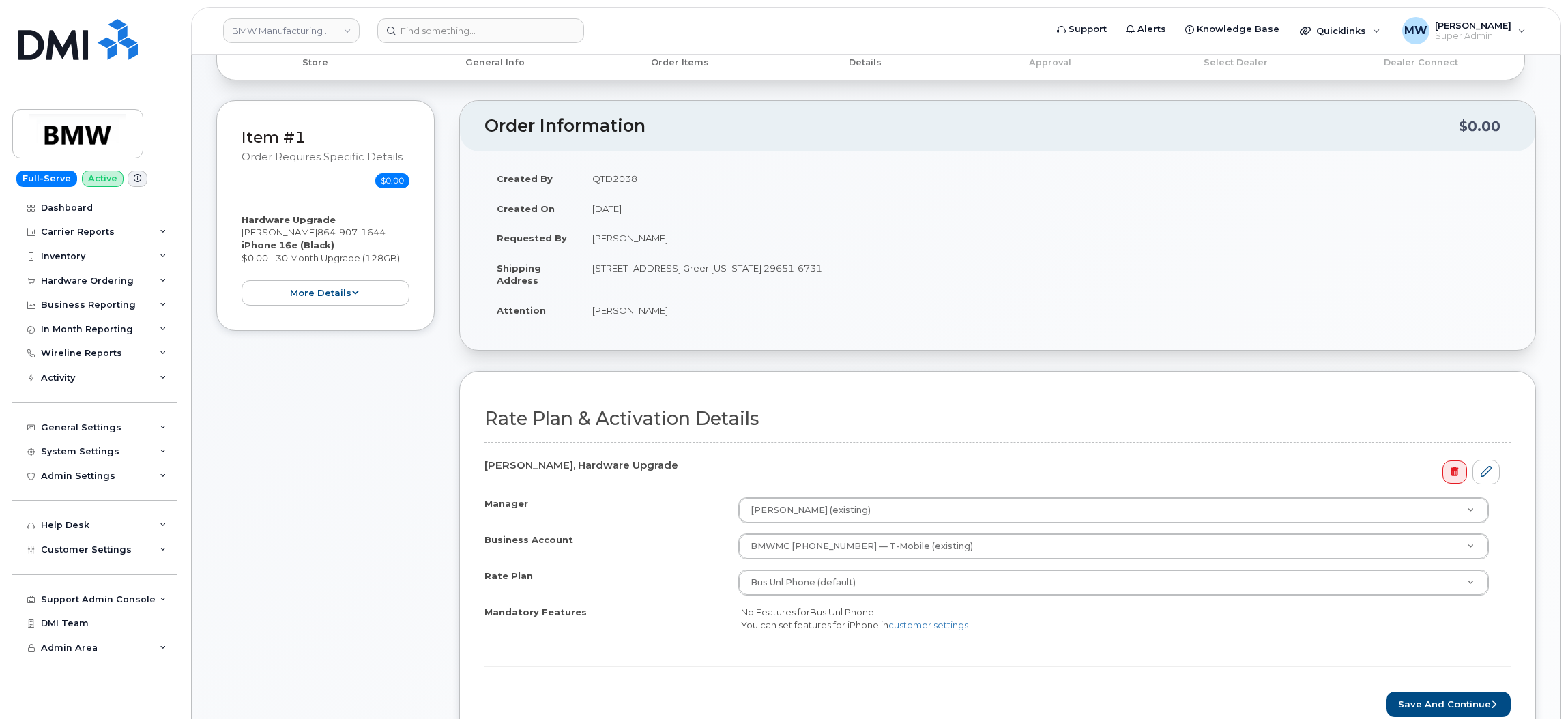
scroll to position [205, 0]
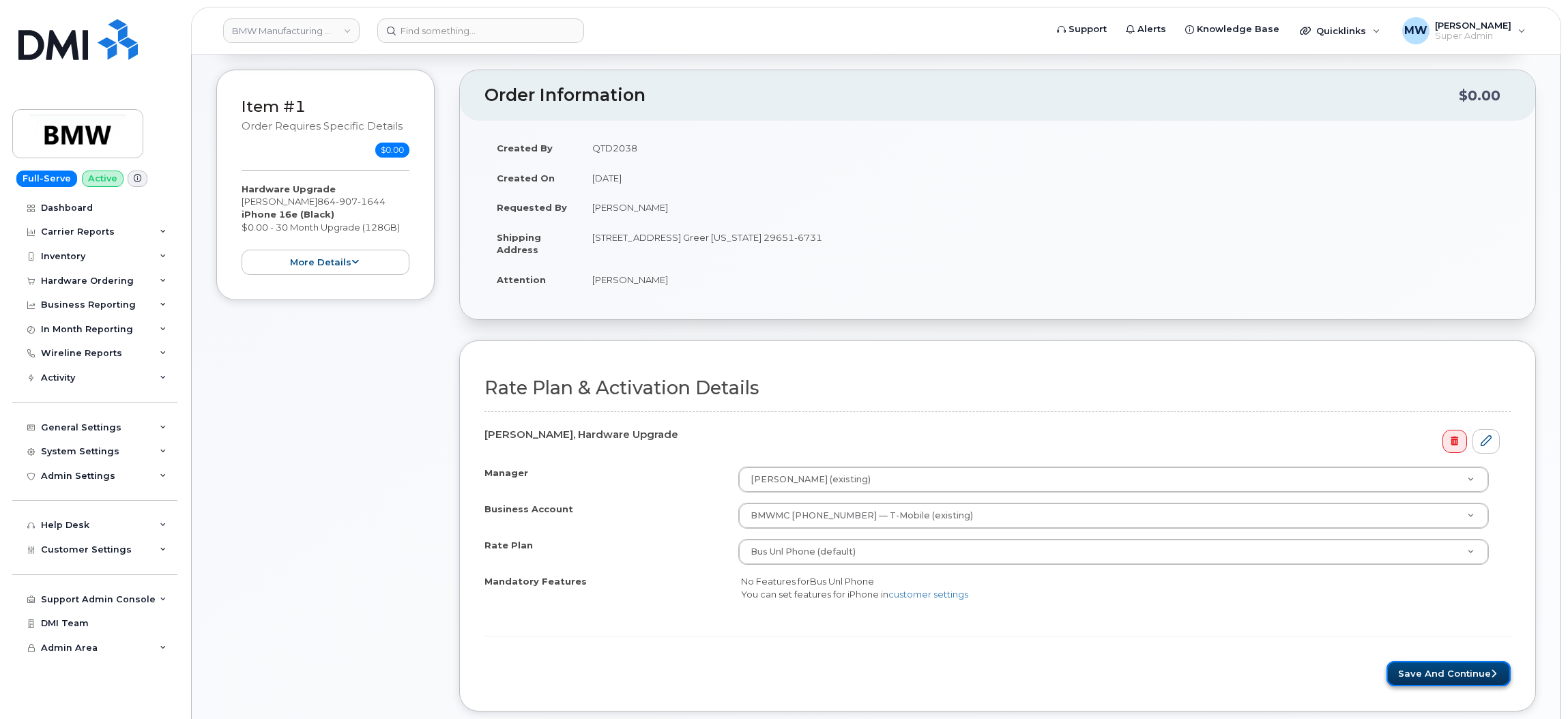
click at [1424, 669] on button "Save and Continue" at bounding box center [1448, 674] width 124 height 25
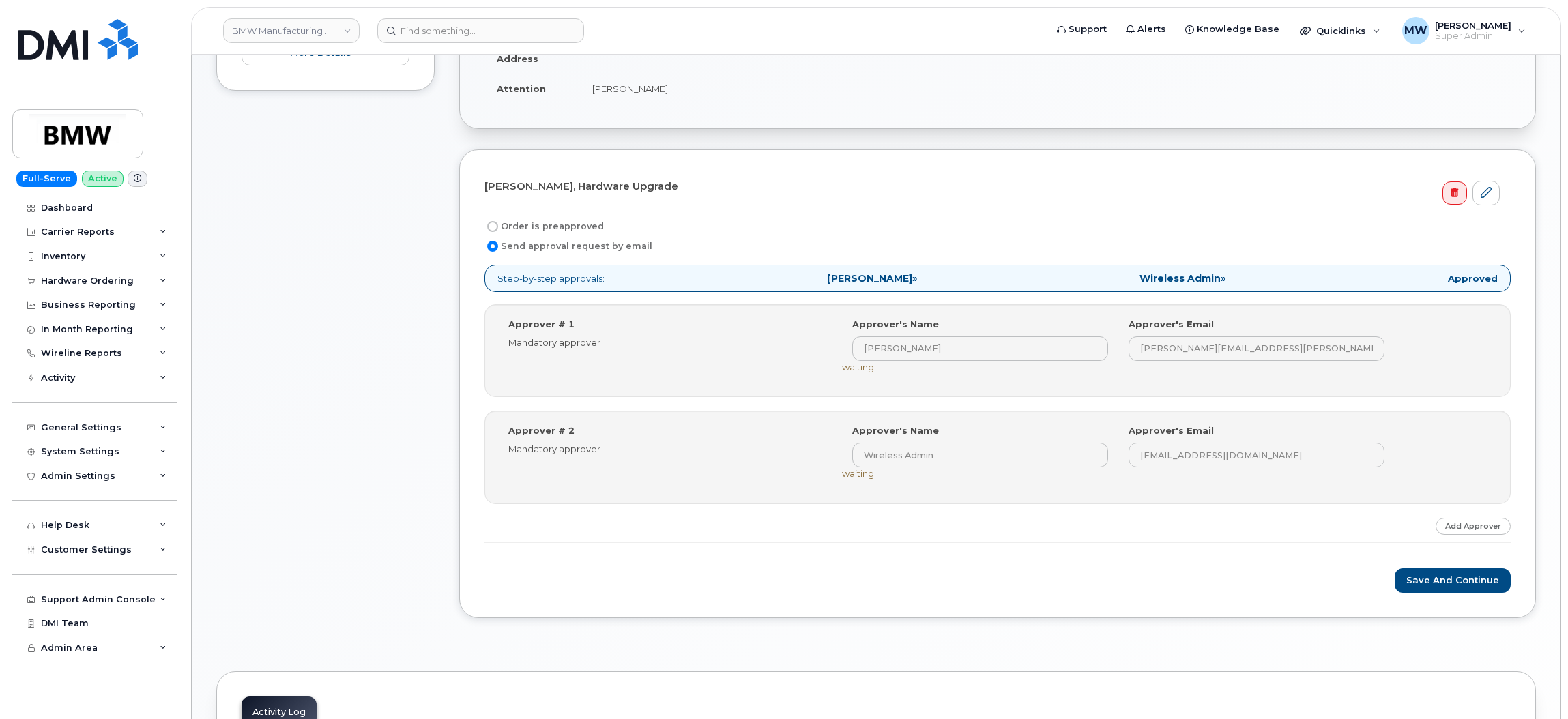
scroll to position [409, 0]
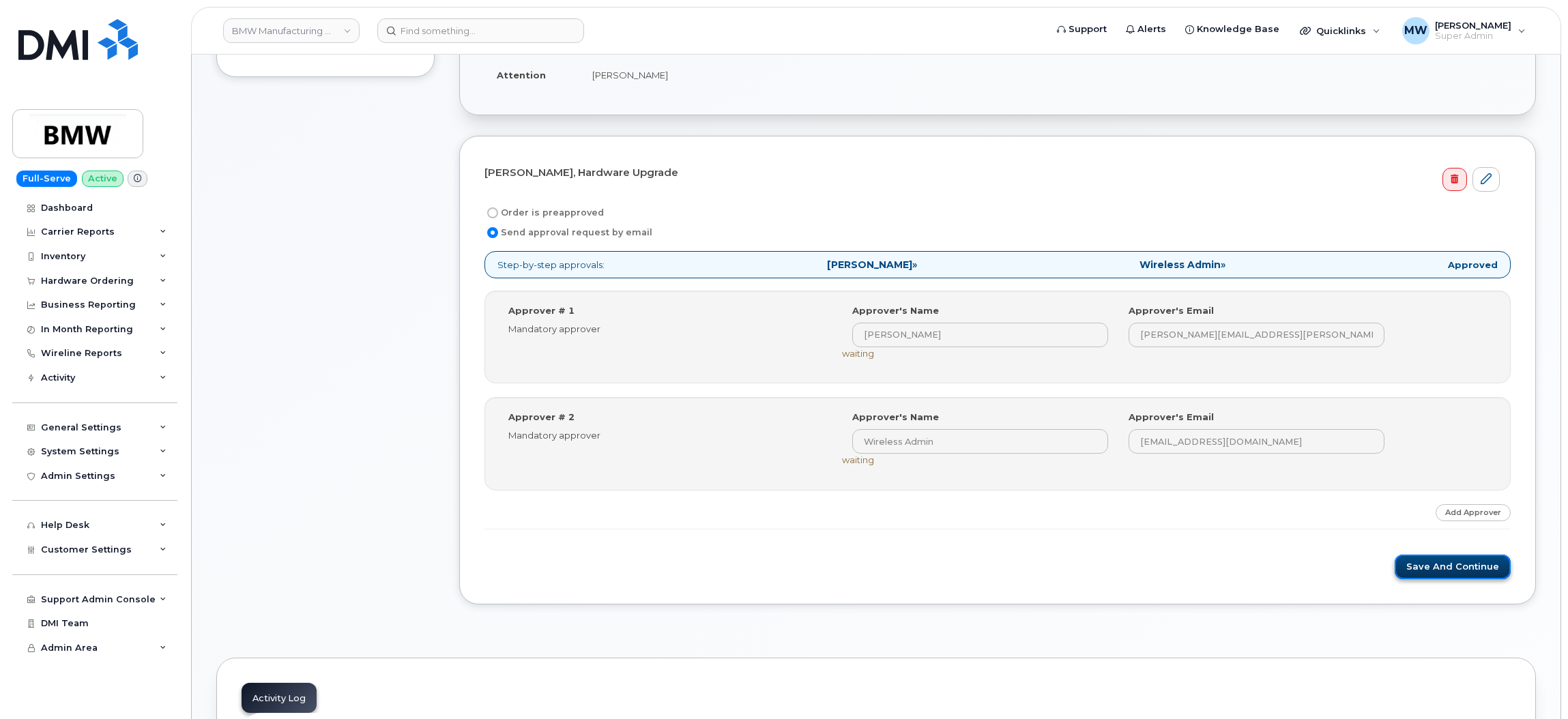
click at [1454, 572] on button "Save and Continue" at bounding box center [1452, 568] width 116 height 25
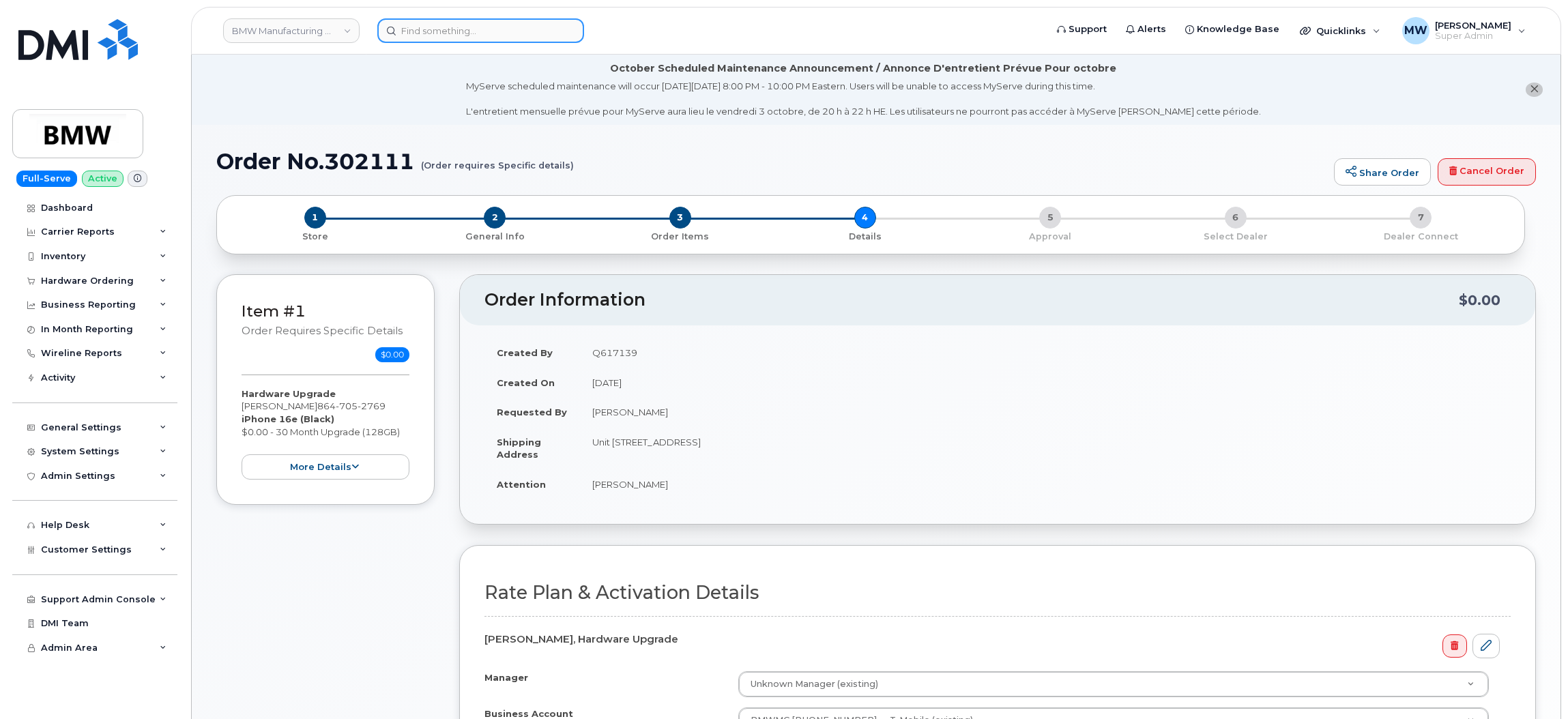
click at [513, 23] on input at bounding box center [481, 31] width 207 height 25
paste input "[PERSON_NAME]"
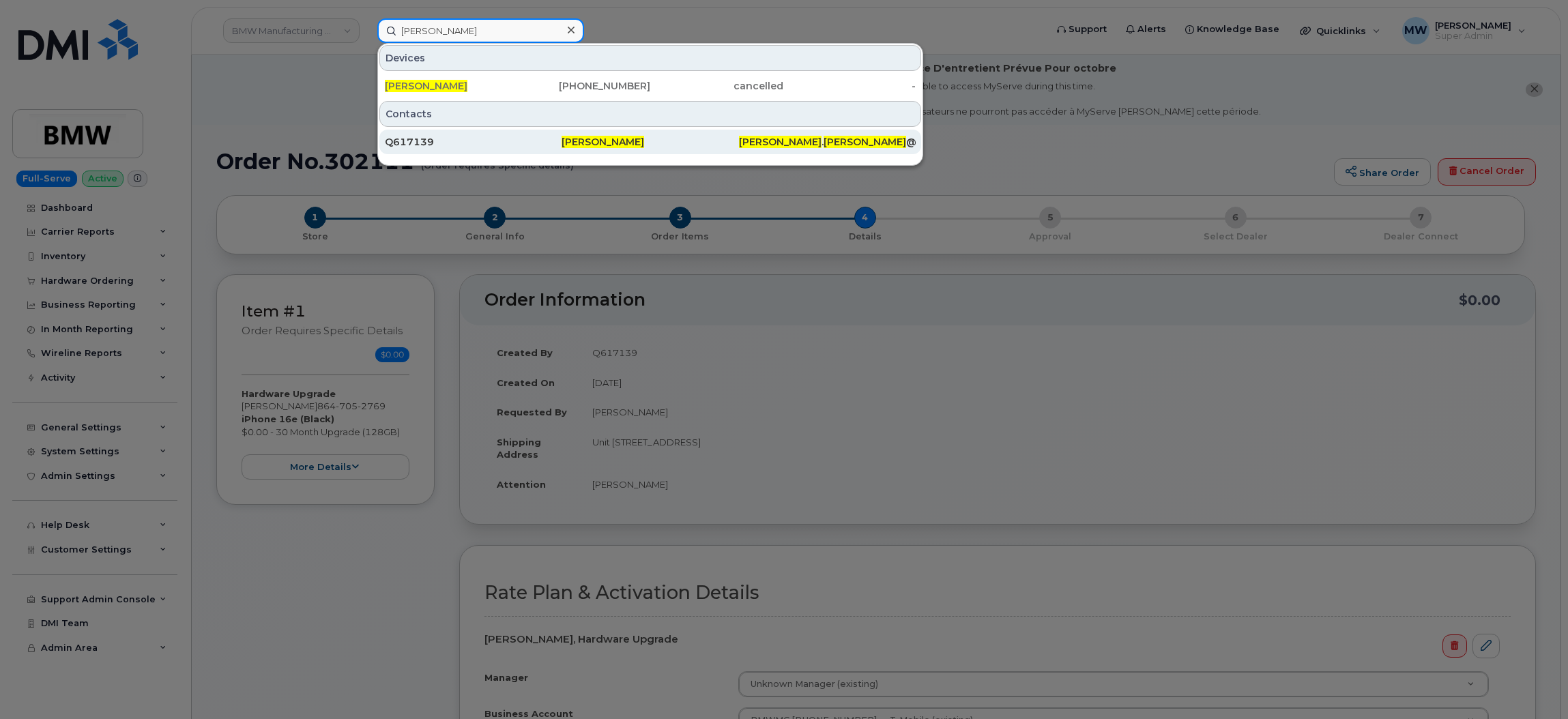
type input "[PERSON_NAME]"
click at [644, 145] on div "[PERSON_NAME]" at bounding box center [650, 142] width 176 height 14
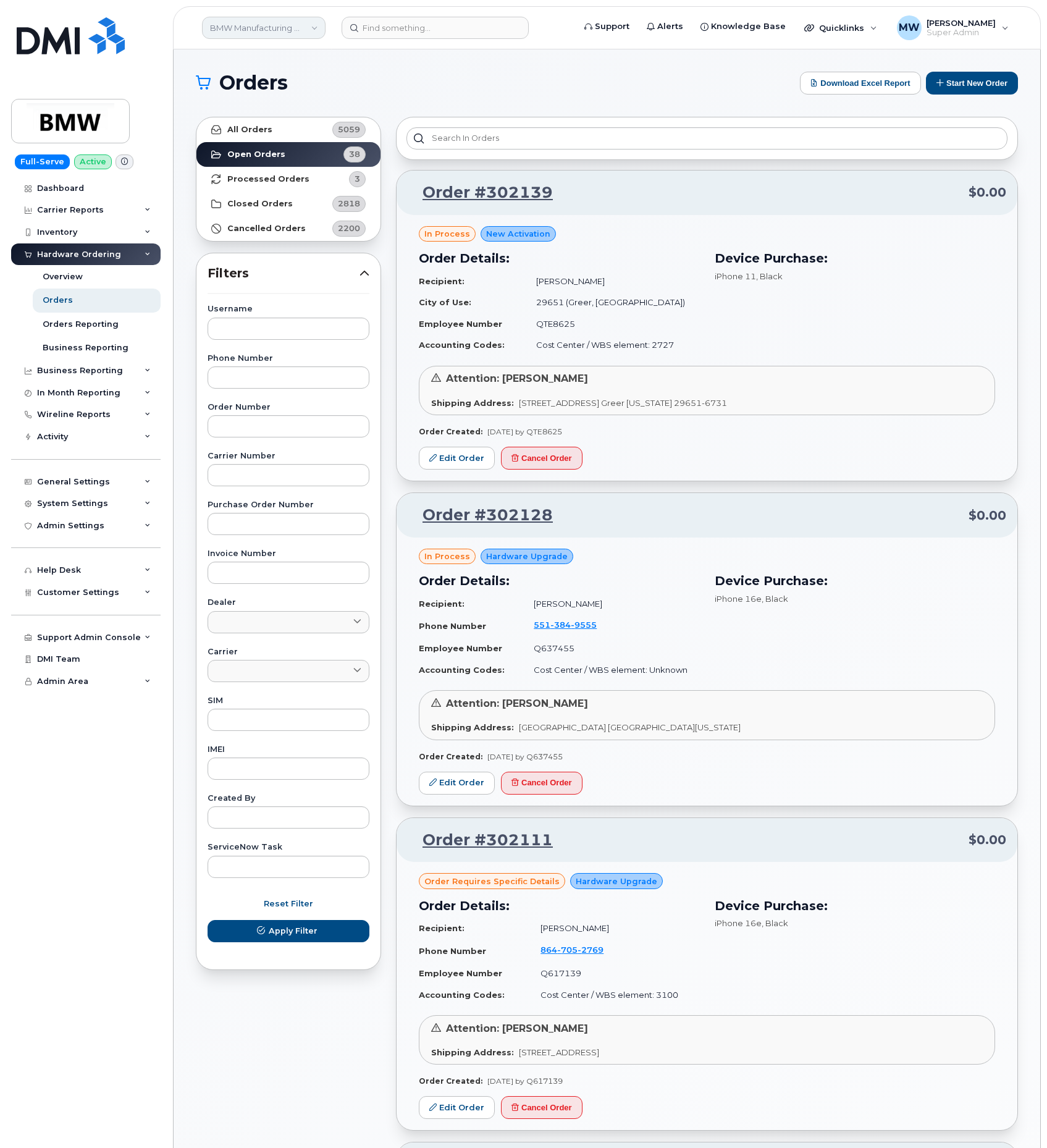
click at [276, 24] on link "BMW Manufacturing Co LLC" at bounding box center [263, 28] width 124 height 22
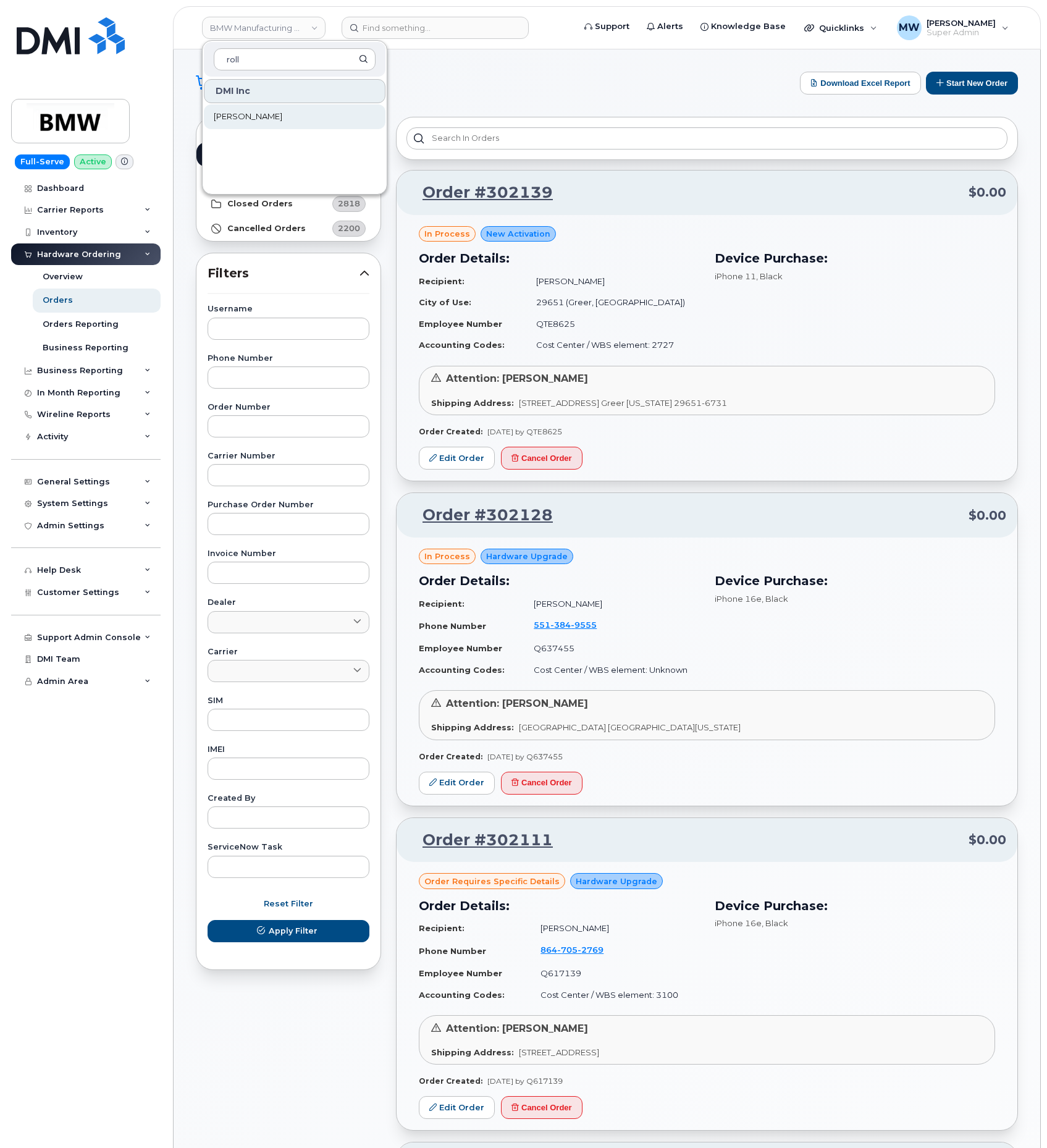
type input "roll"
click at [253, 124] on link "[PERSON_NAME]" at bounding box center [294, 117] width 181 height 25
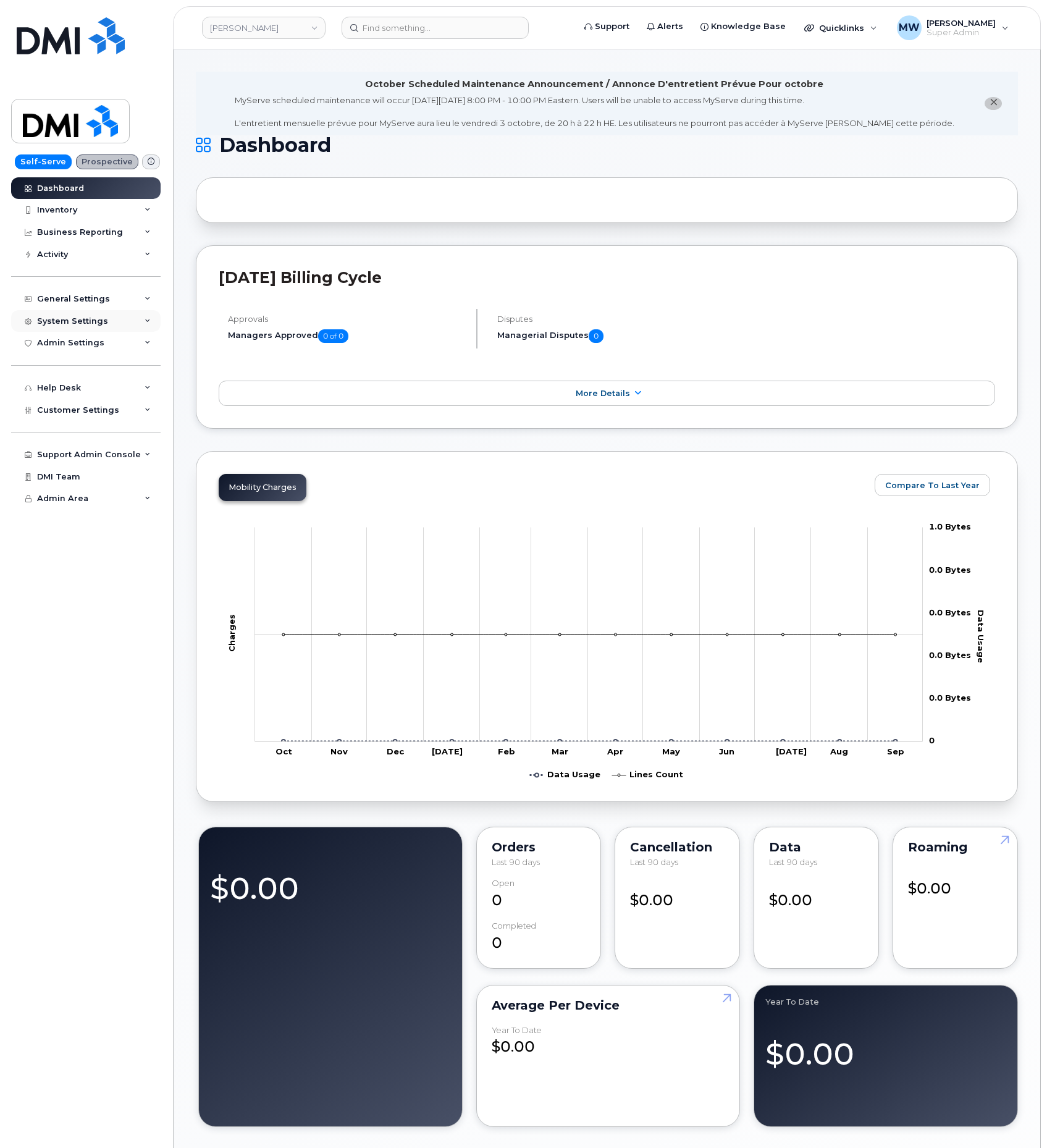
click at [74, 323] on div "System Settings" at bounding box center [72, 321] width 71 height 10
click at [61, 327] on div "System Settings" at bounding box center [72, 321] width 71 height 10
click at [76, 412] on span "Customer Settings" at bounding box center [78, 410] width 82 height 9
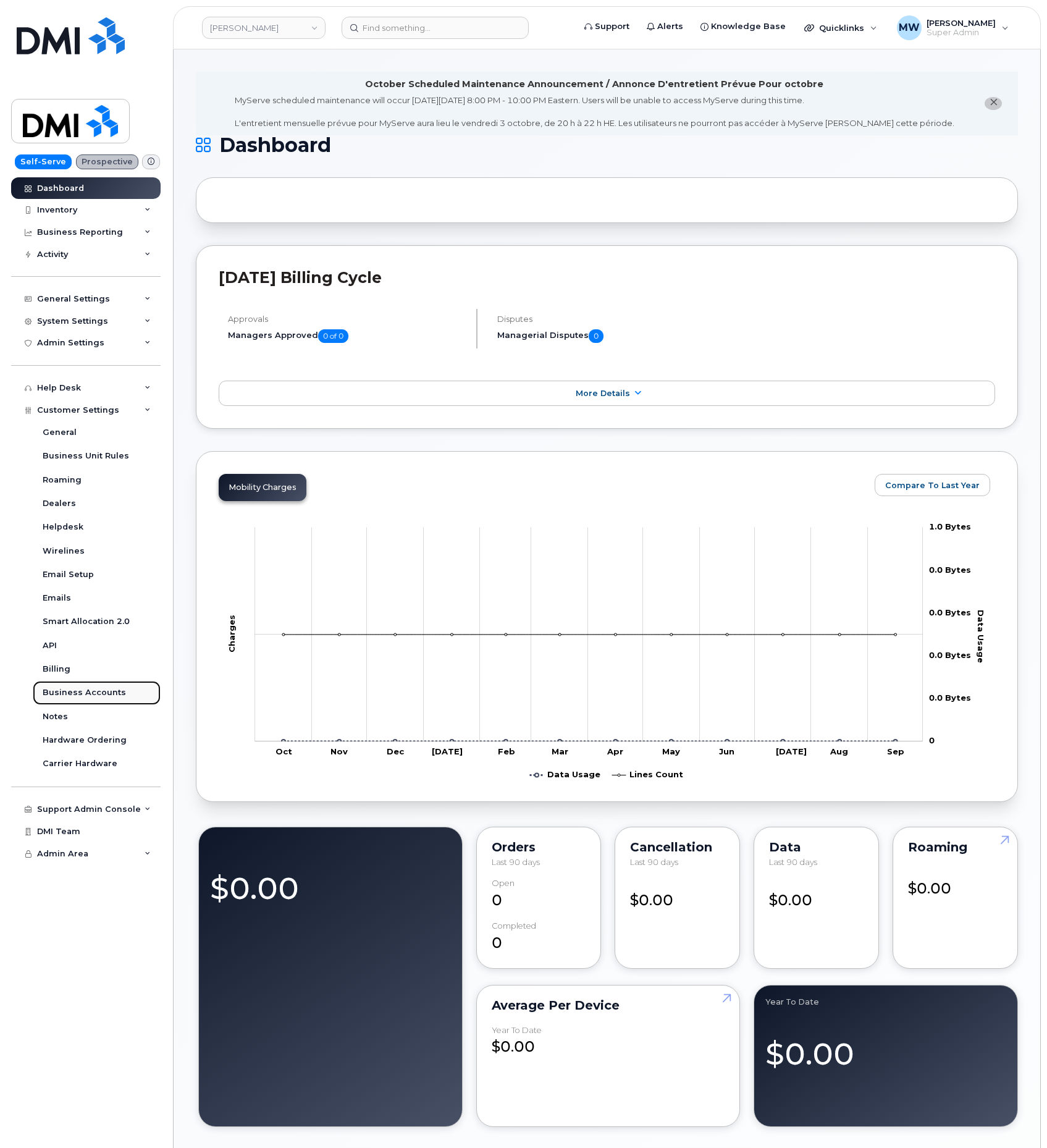
click at [98, 694] on div "Business Accounts" at bounding box center [84, 692] width 84 height 11
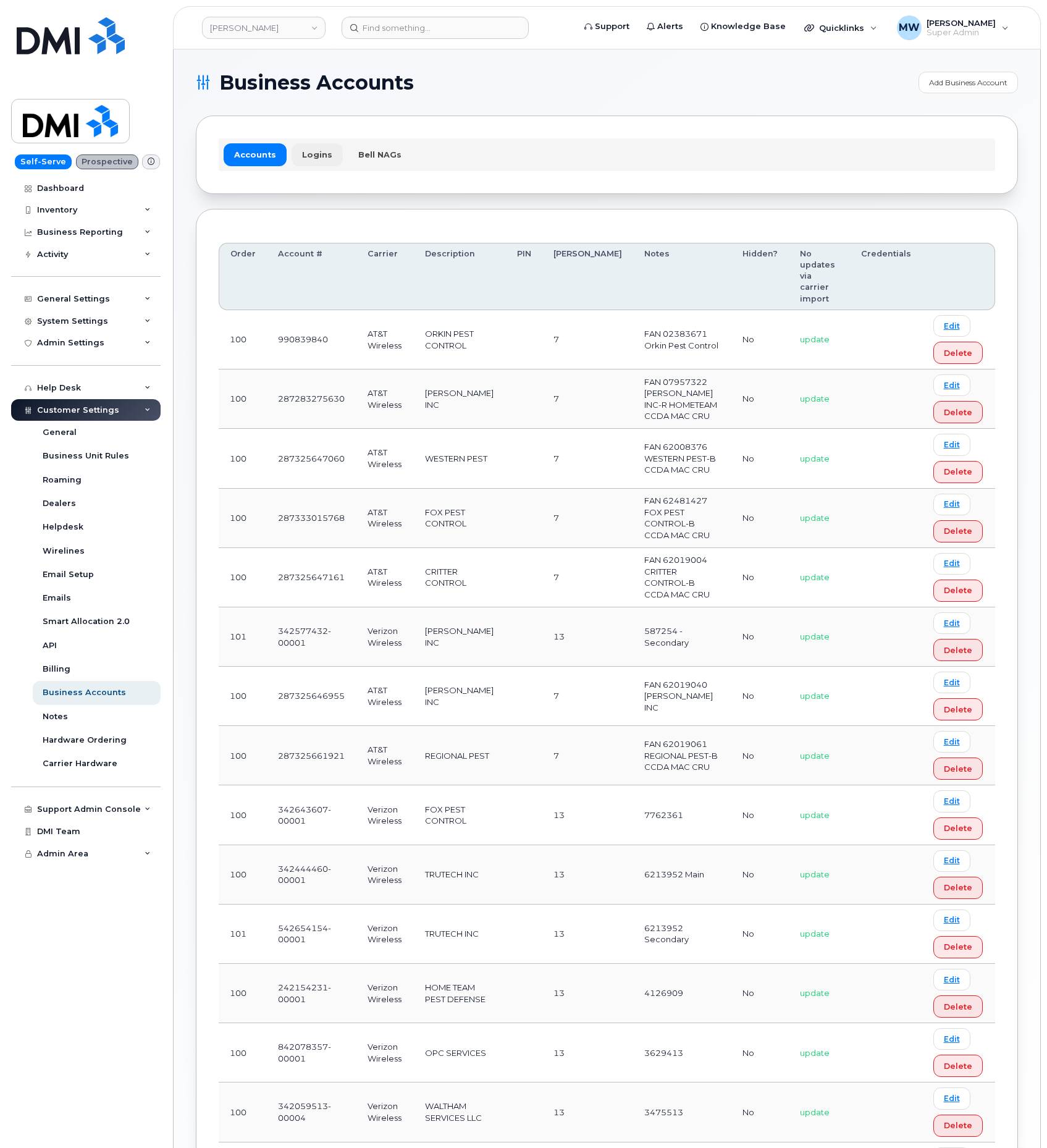
click at [295, 160] on link "Logins" at bounding box center [316, 154] width 51 height 22
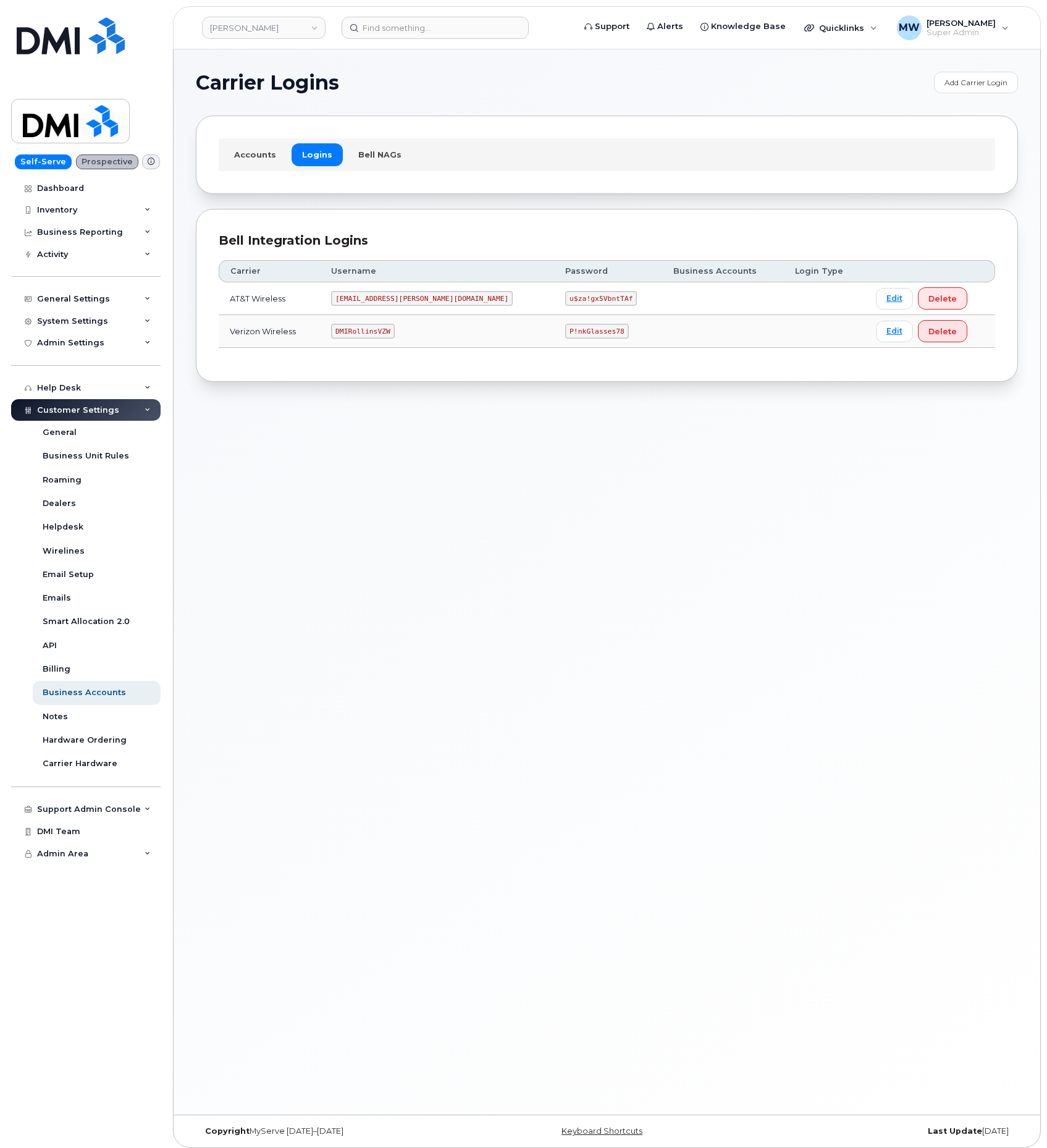
click at [362, 339] on code "DMIRollinsVZW" at bounding box center [363, 330] width 63 height 15
copy code "DMIRollinsVZW"
click at [565, 333] on code "P!nkGlasses78" at bounding box center [597, 330] width 63 height 15
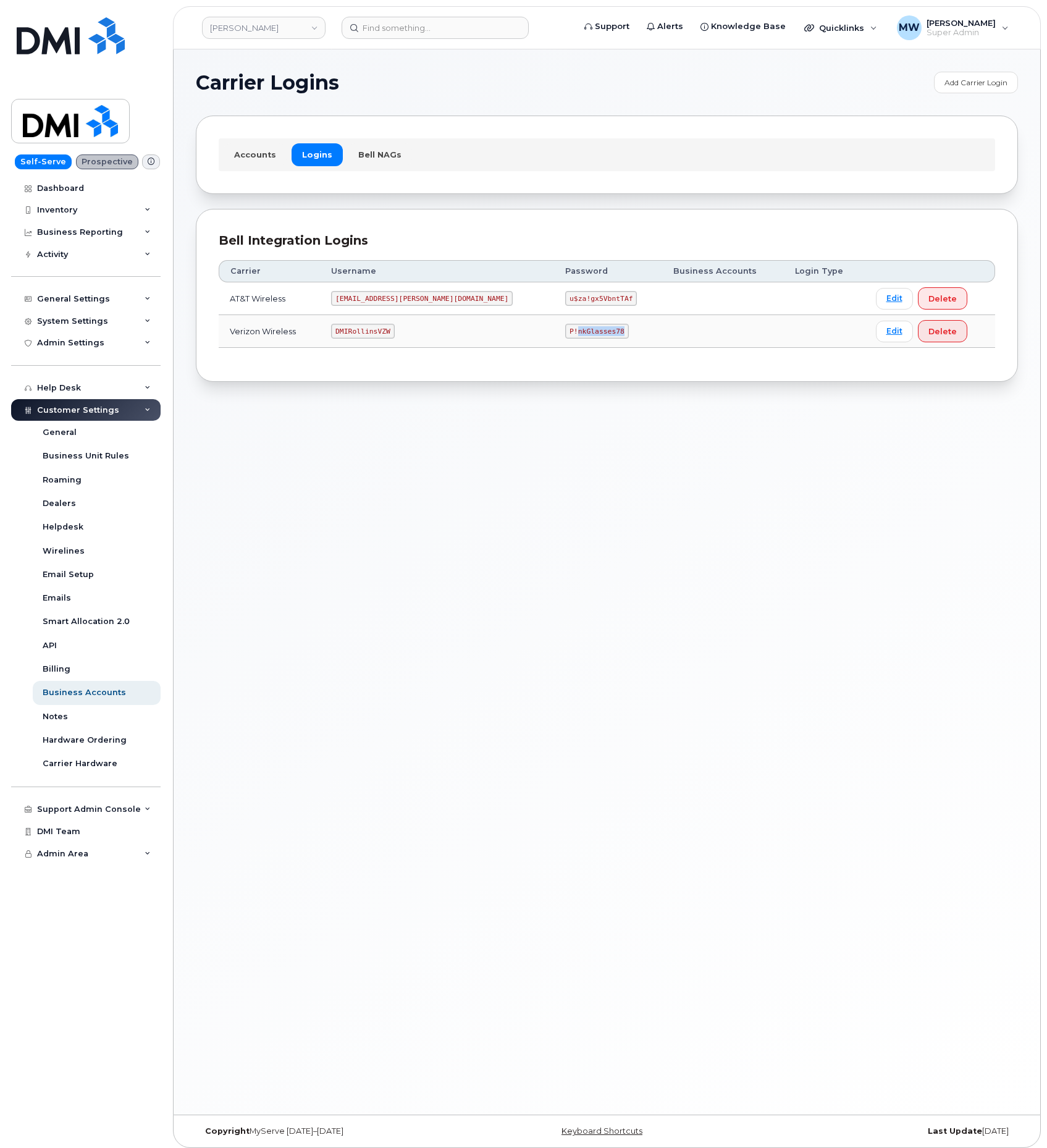
click at [565, 333] on code "P!nkGlasses78" at bounding box center [597, 330] width 63 height 15
drag, startPoint x: 534, startPoint y: 333, endPoint x: 589, endPoint y: 342, distance: 55.7
click at [565, 333] on code "P!nkGlasses78" at bounding box center [597, 330] width 63 height 15
copy code "P!nkGlasses78"
click at [406, 304] on code "[EMAIL_ADDRESS][PERSON_NAME][DOMAIN_NAME]" at bounding box center [422, 298] width 181 height 15
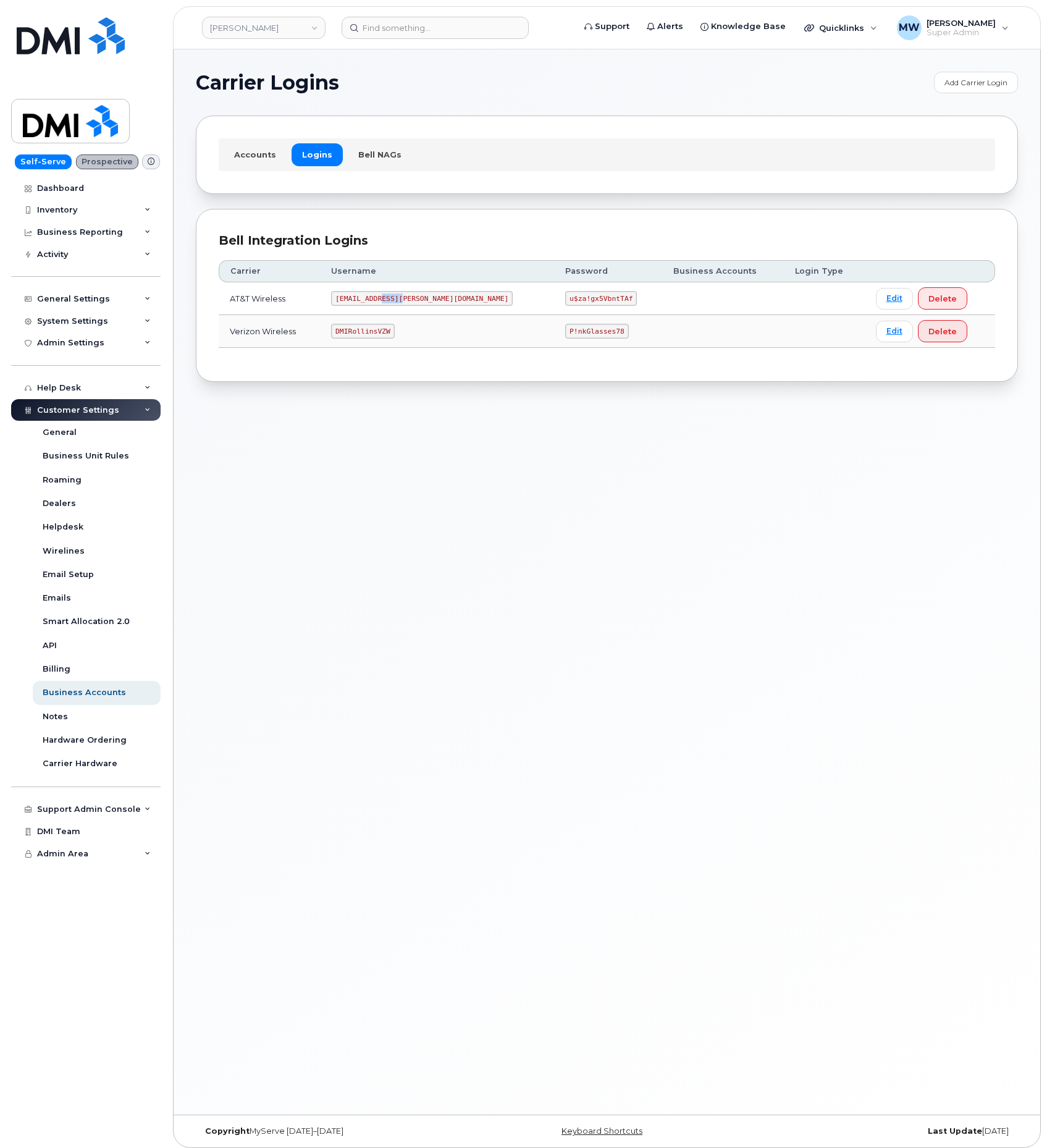
click at [406, 304] on code "[EMAIL_ADDRESS][PERSON_NAME][DOMAIN_NAME]" at bounding box center [422, 298] width 181 height 15
copy code "[EMAIL_ADDRESS][PERSON_NAME][DOMAIN_NAME]"
click at [565, 301] on code "u$za!gx5VbntTAf" at bounding box center [601, 298] width 71 height 15
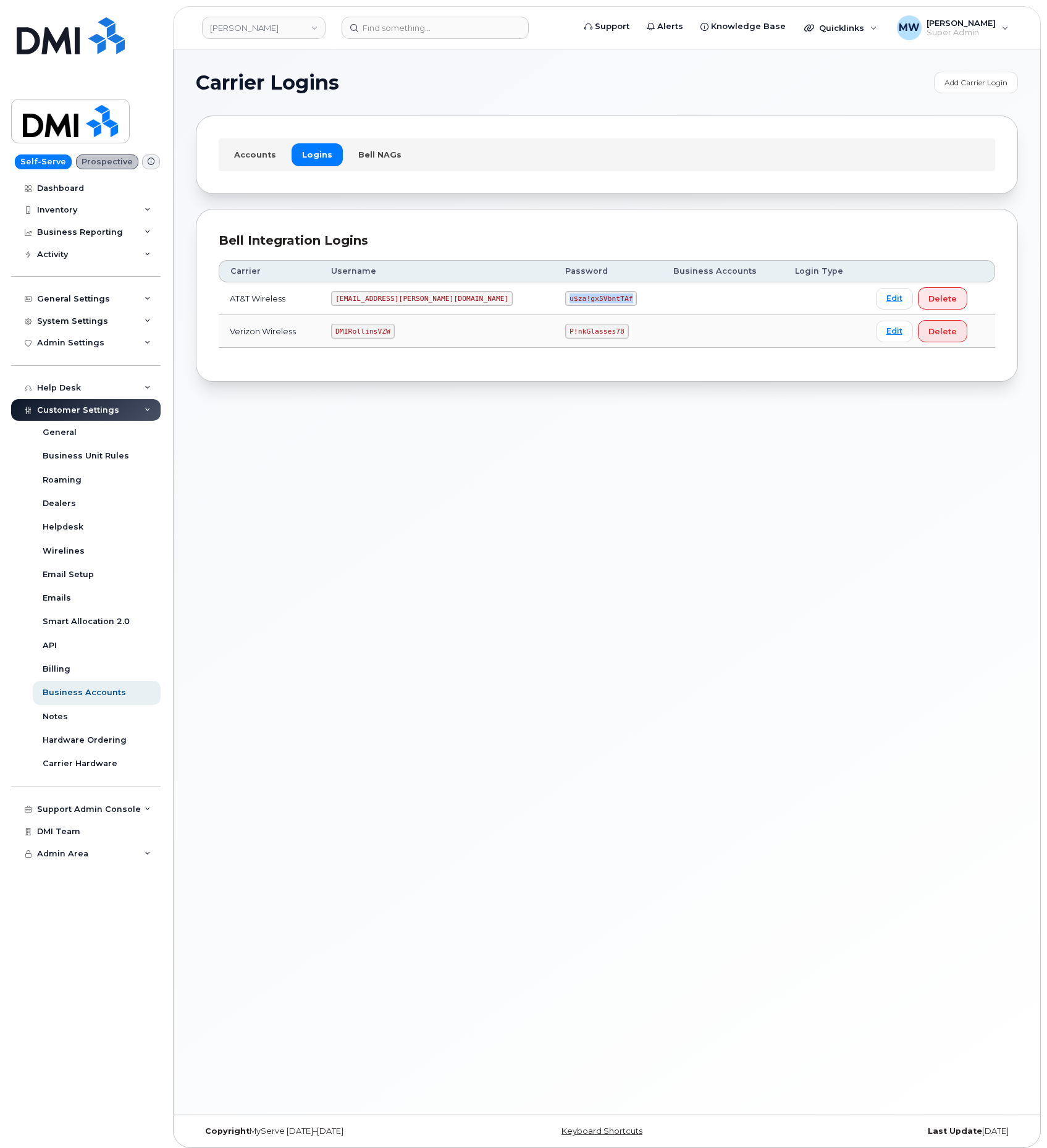
click at [565, 301] on code "u$za!gx5VbntTAf" at bounding box center [601, 298] width 71 height 15
copy code "u$za!gx5VbntTAf"
